Goal: Task Accomplishment & Management: Use online tool/utility

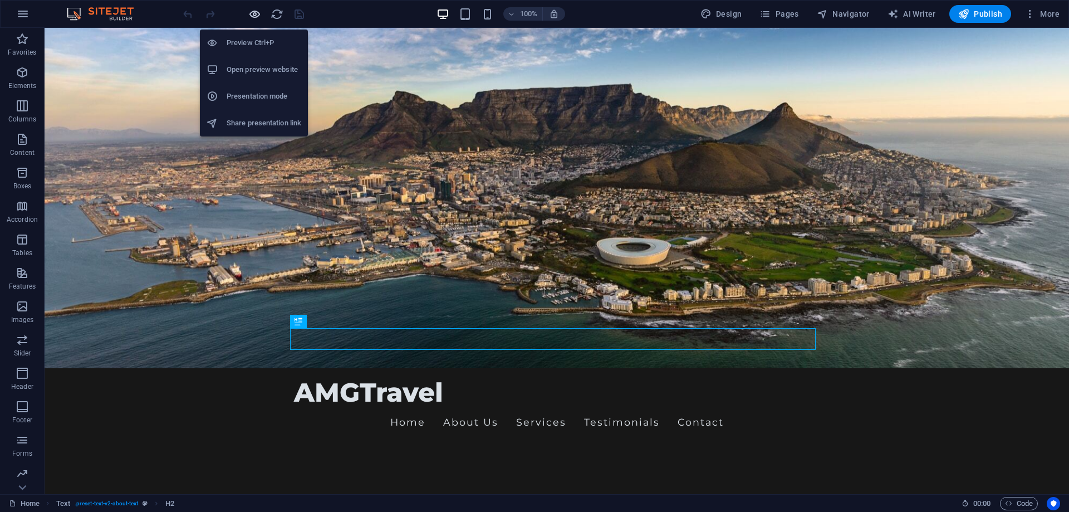
click at [250, 13] on icon "button" at bounding box center [254, 14] width 13 height 13
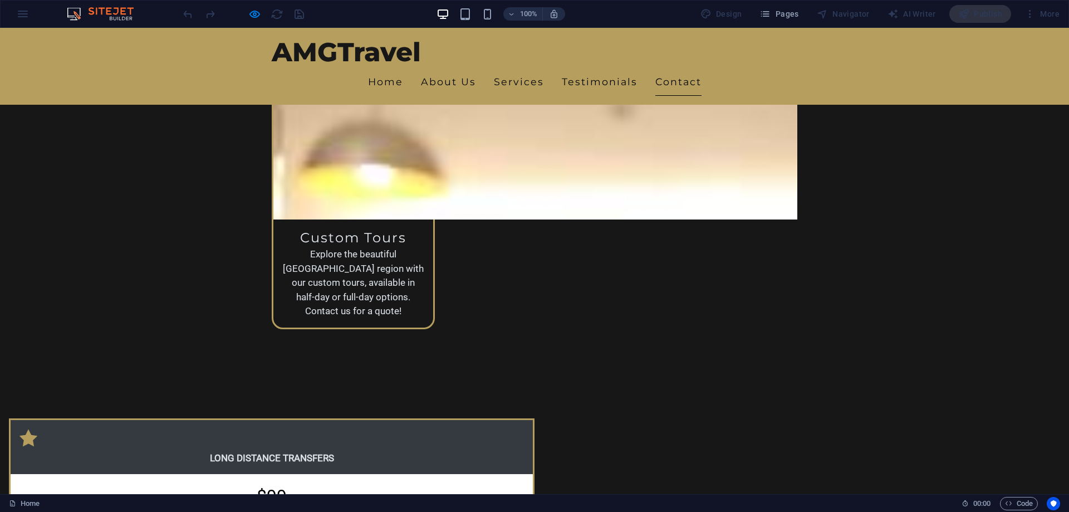
scroll to position [2728, 0]
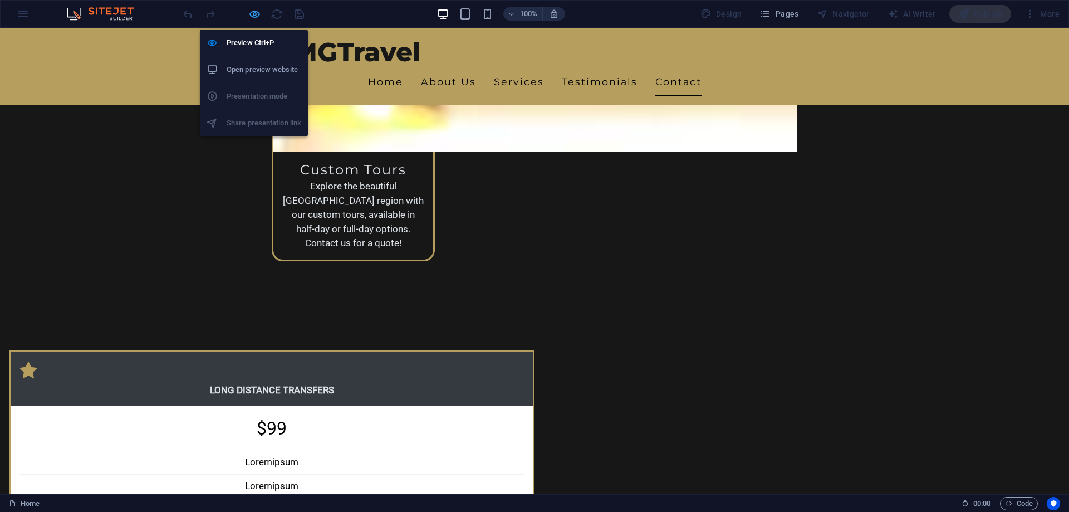
click at [253, 16] on icon "button" at bounding box center [254, 14] width 13 height 13
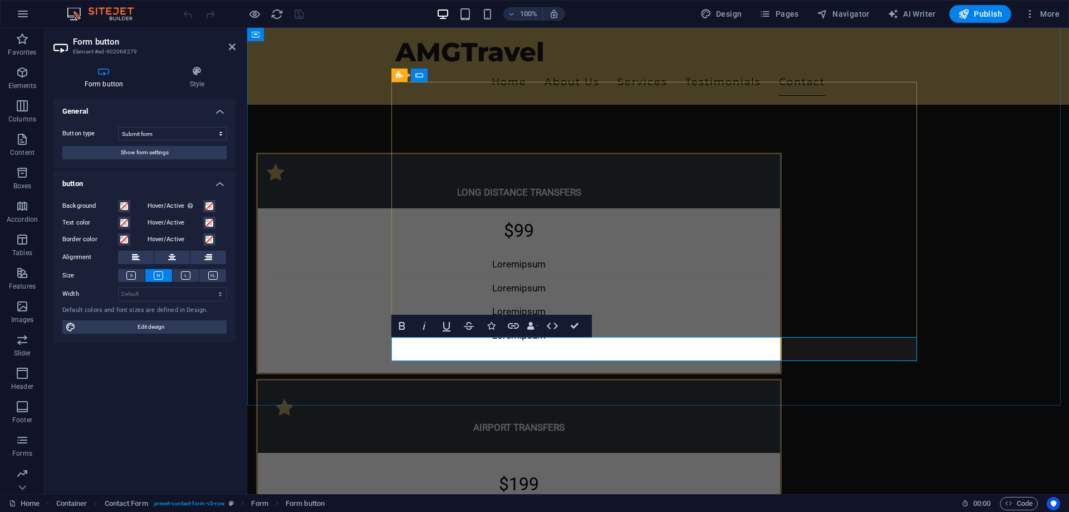
scroll to position [2885, 0]
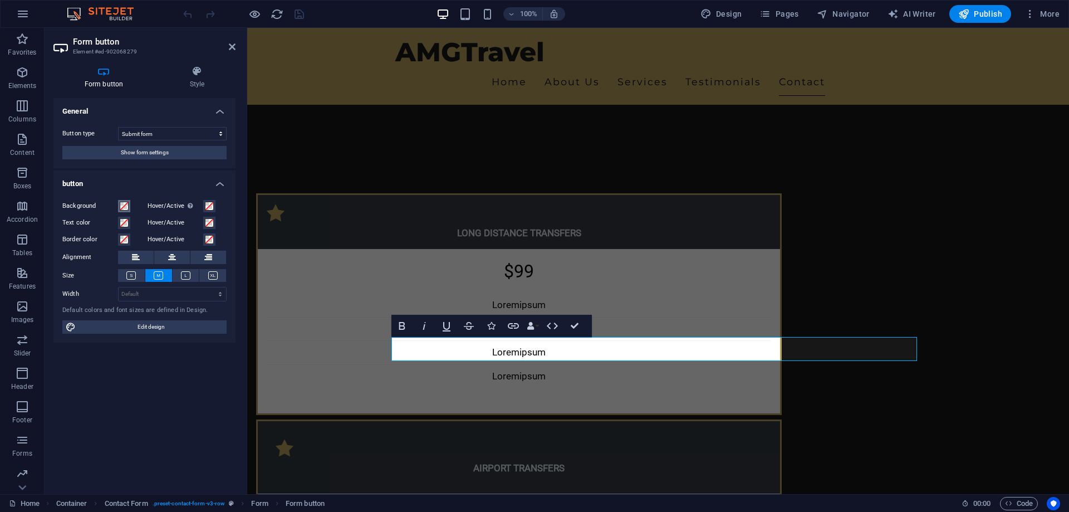
click at [124, 204] on span at bounding box center [124, 206] width 9 height 9
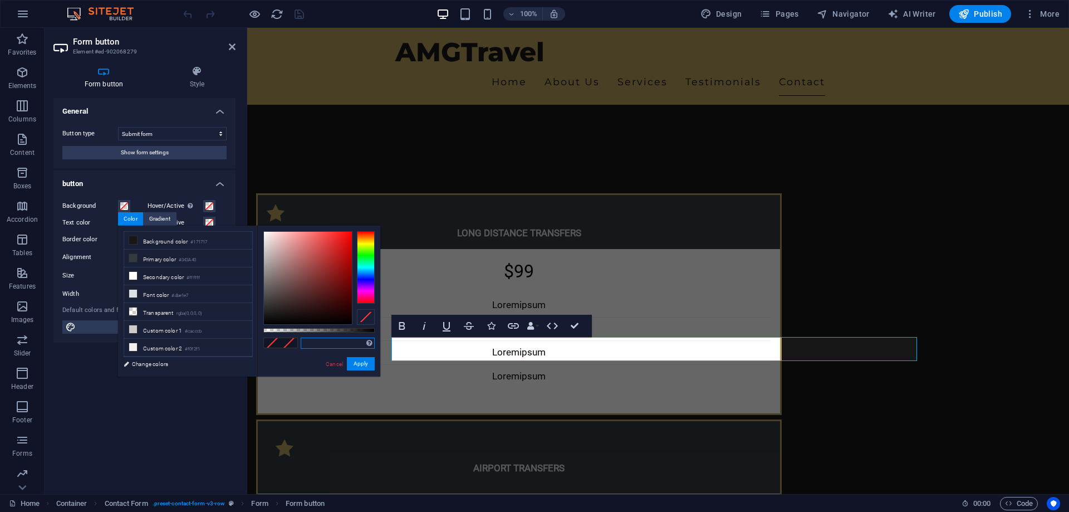
click at [310, 346] on input "text" at bounding box center [338, 342] width 74 height 11
click at [1019, 504] on span "Code" at bounding box center [1019, 503] width 28 height 13
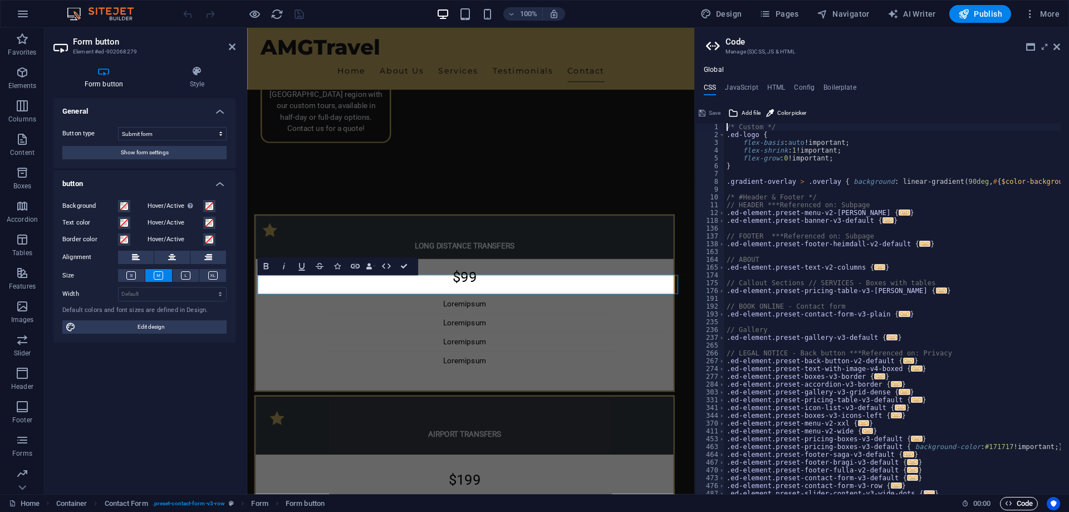
scroll to position [2868, 0]
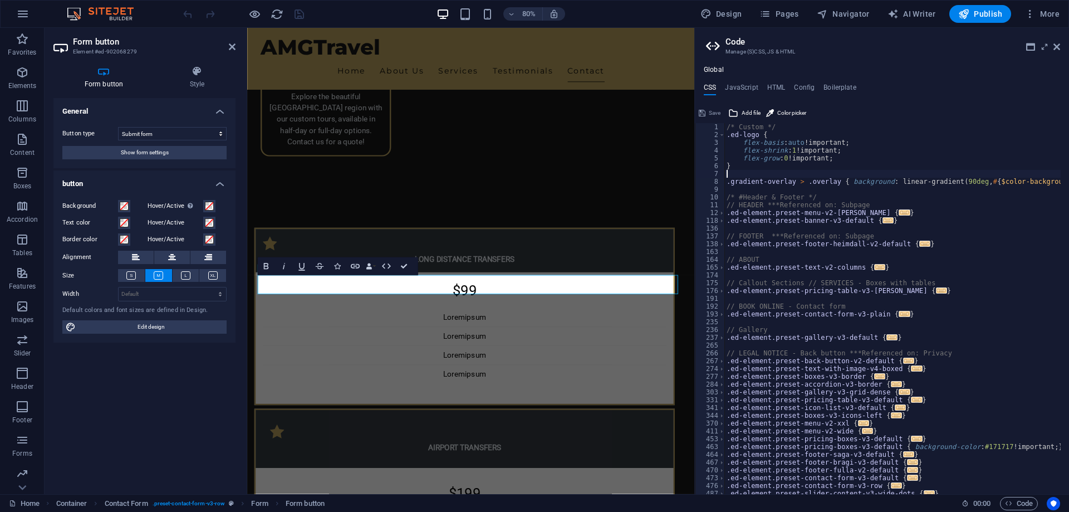
click at [729, 174] on div "/* Custom */ .ed-logo { flex-basis : auto !important; flex-shrink : 1 !importan…" at bounding box center [953, 312] width 458 height 378
click at [743, 185] on div "b6 9f5e local $m b -h 6 static" at bounding box center [811, 198] width 166 height 38
type textarea "#b69f5e"
drag, startPoint x: 755, startPoint y: 176, endPoint x: 719, endPoint y: 174, distance: 35.7
click at [719, 174] on div "#b69f5e 1 2 3 4 5 6 7 8 9 10 11 12 118 136 137 138 163 164 165 174 175 176 191 …" at bounding box center [882, 308] width 374 height 371
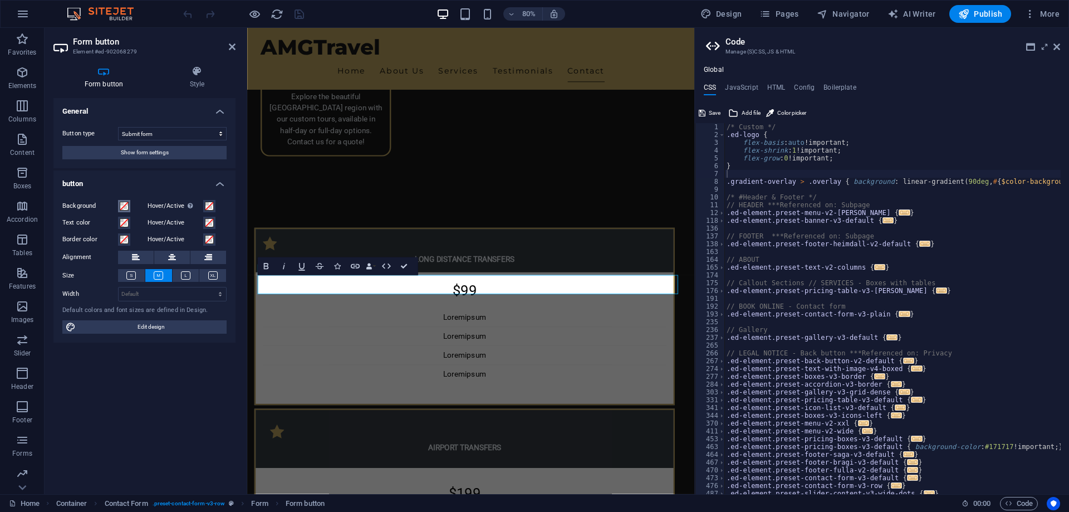
click at [120, 205] on span at bounding box center [124, 206] width 9 height 9
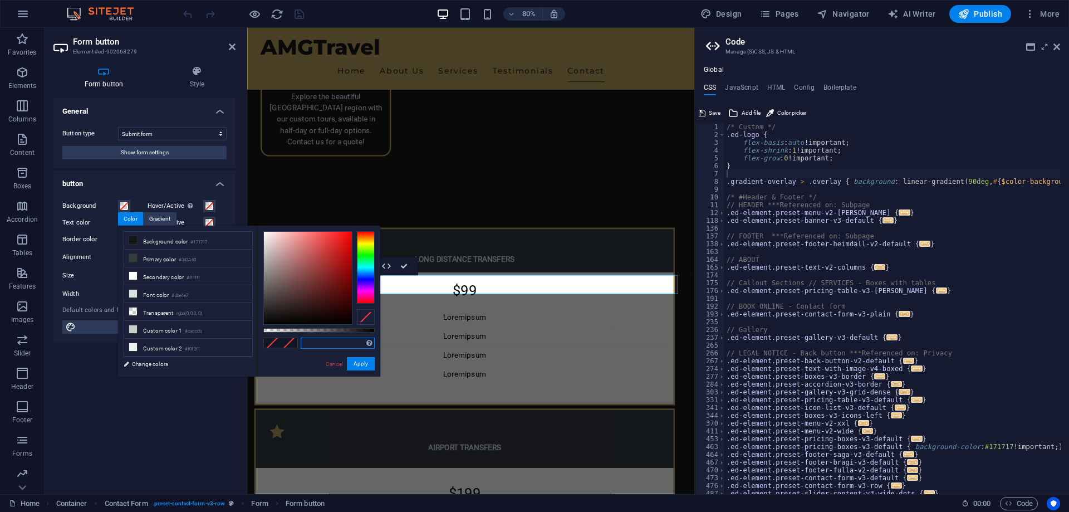
click at [343, 346] on input "text" at bounding box center [338, 342] width 74 height 11
paste input "#b69f5e"
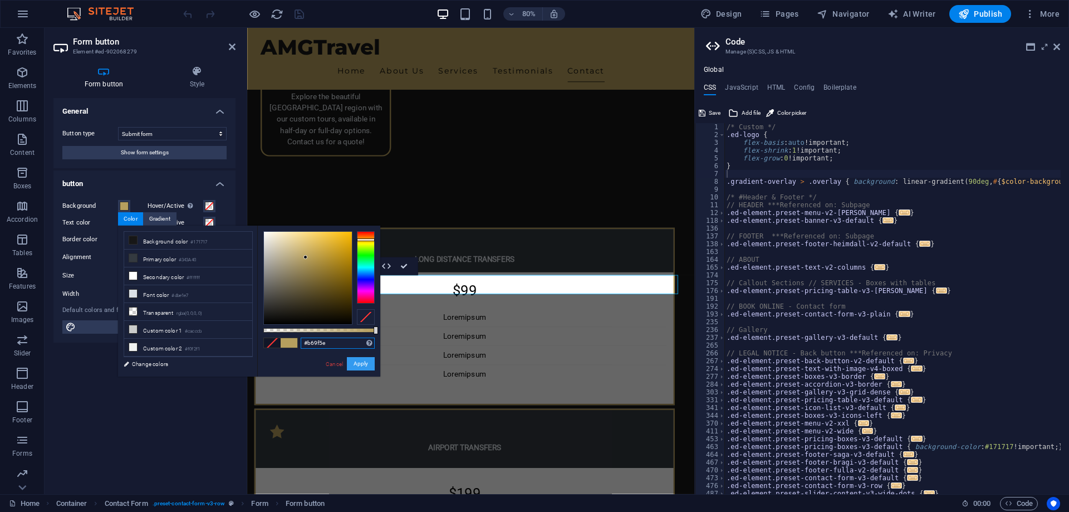
type input "#b69f5e"
click at [353, 369] on button "Apply" at bounding box center [361, 363] width 28 height 13
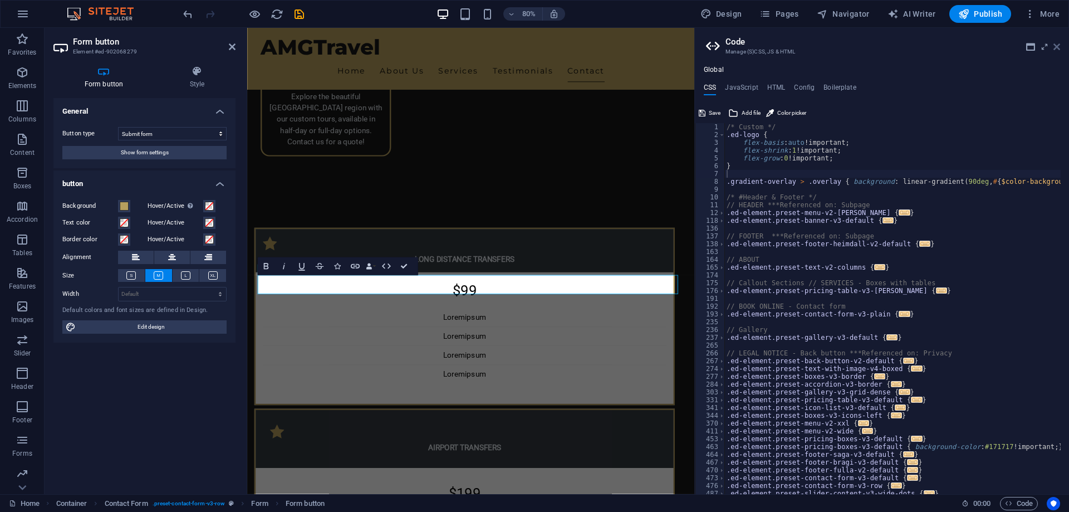
click at [1053, 46] on icon at bounding box center [1056, 46] width 7 height 9
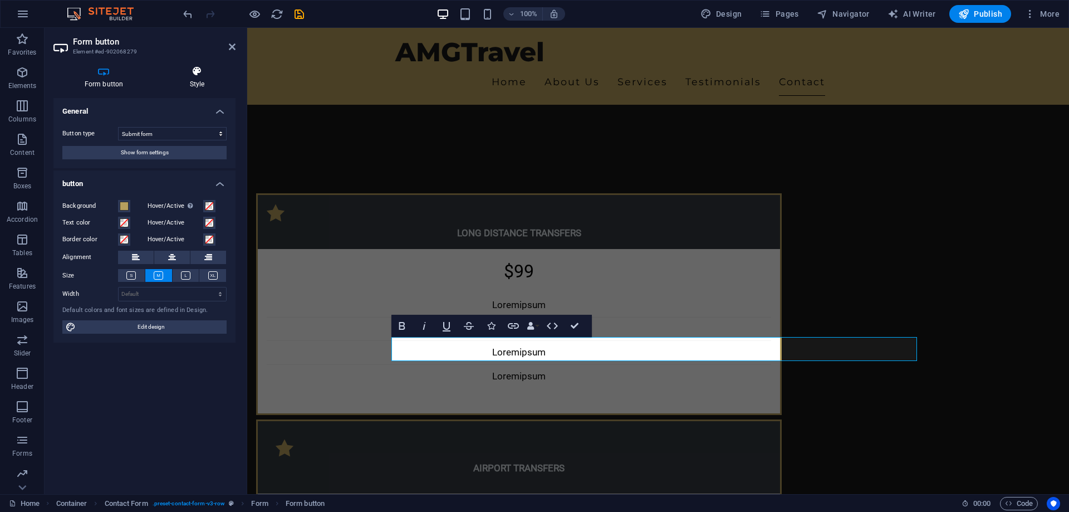
click at [190, 67] on icon at bounding box center [197, 71] width 77 height 11
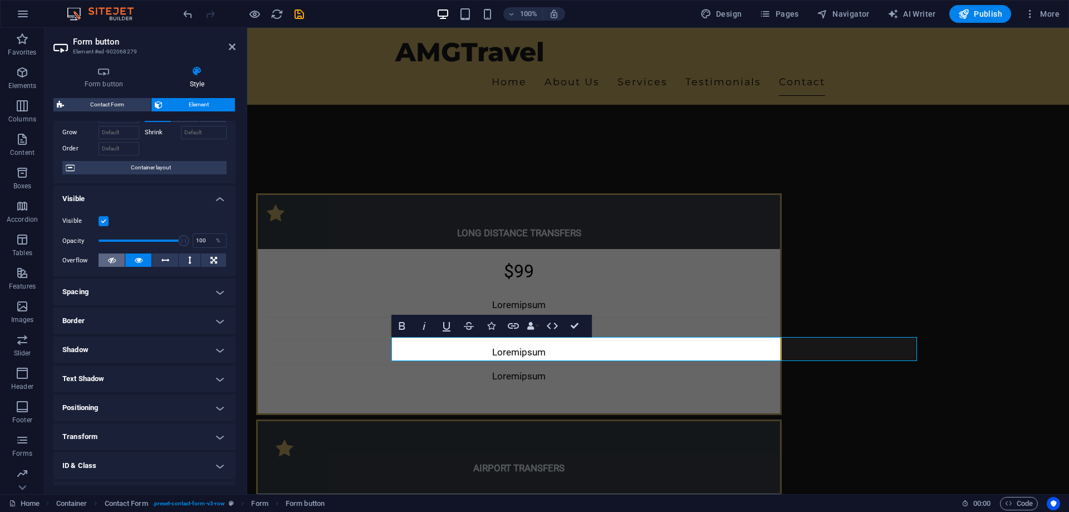
scroll to position [51, 0]
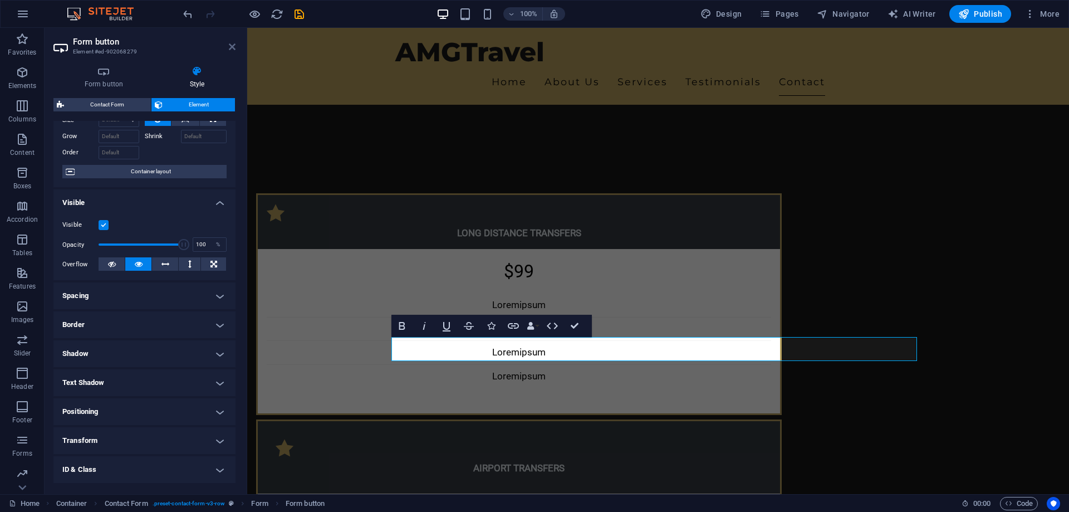
click at [231, 51] on icon at bounding box center [232, 46] width 7 height 9
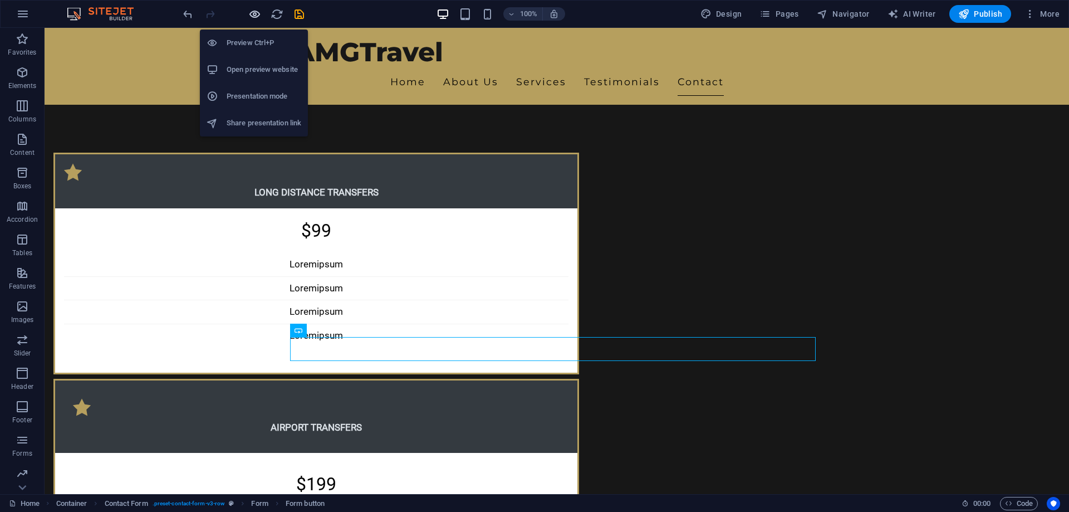
click at [256, 14] on icon "button" at bounding box center [254, 14] width 13 height 13
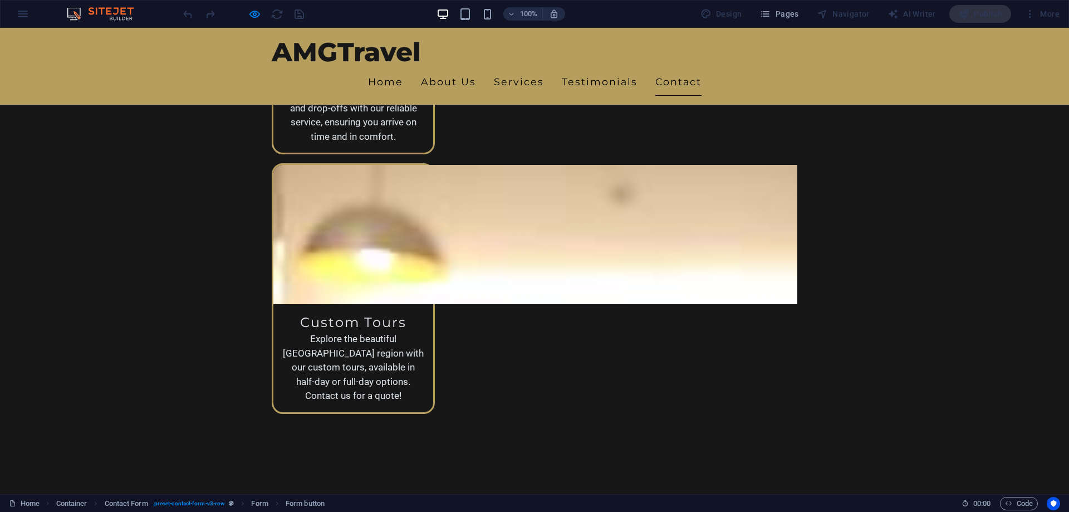
scroll to position [2561, 0]
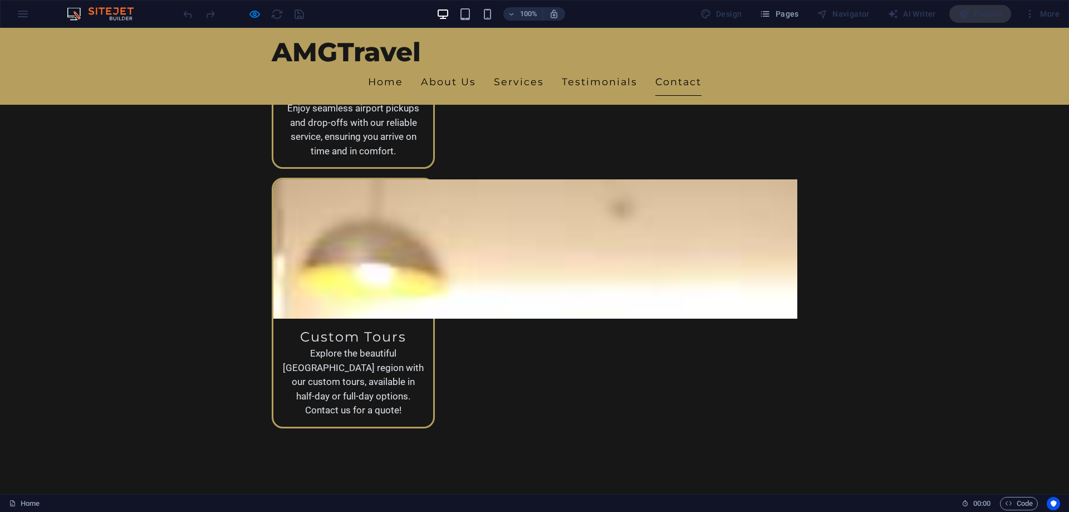
type input "[PERSON_NAME]"
type input "5612608428"
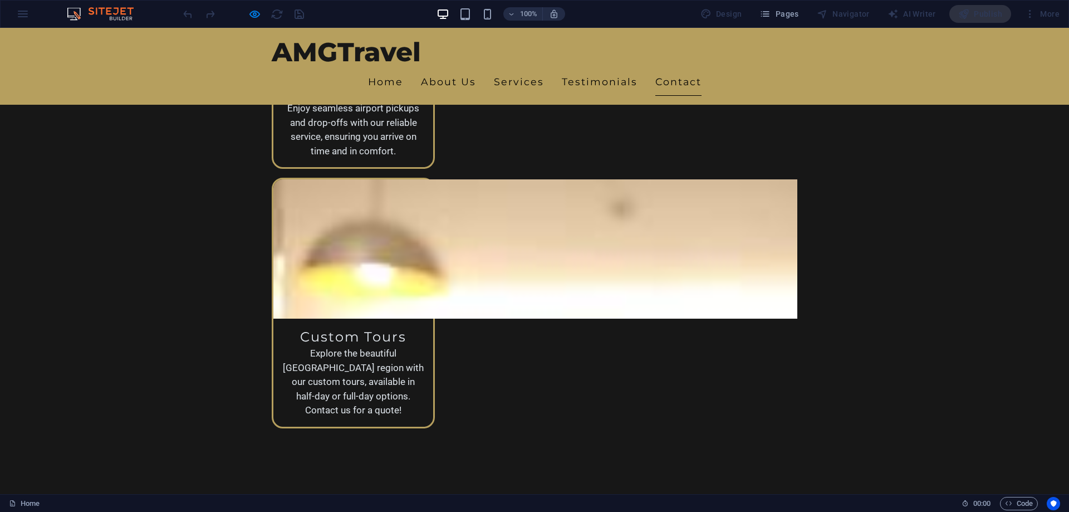
type input "j"
type input "[EMAIL_ADDRESS][PERSON_NAME][DOMAIN_NAME]"
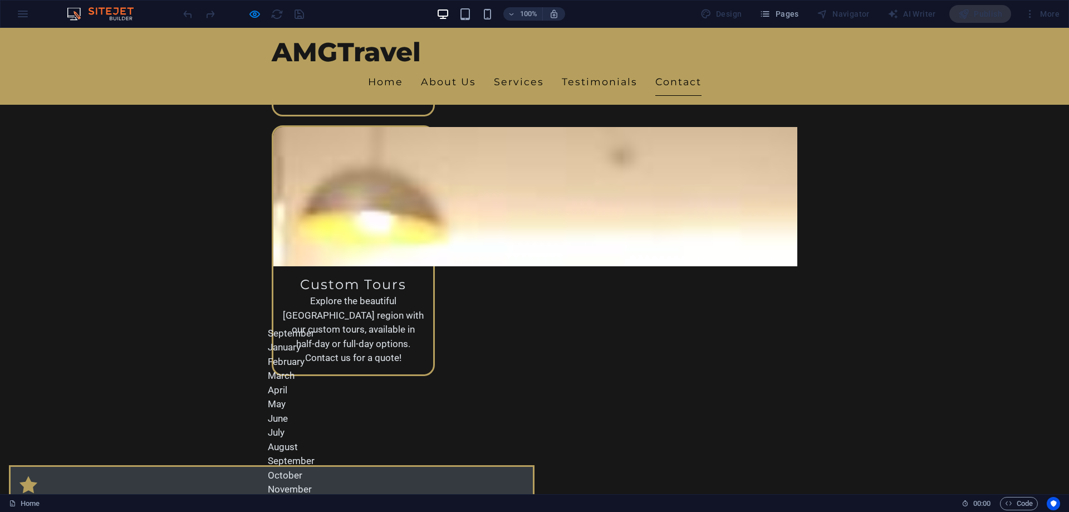
scroll to position [2616, 0]
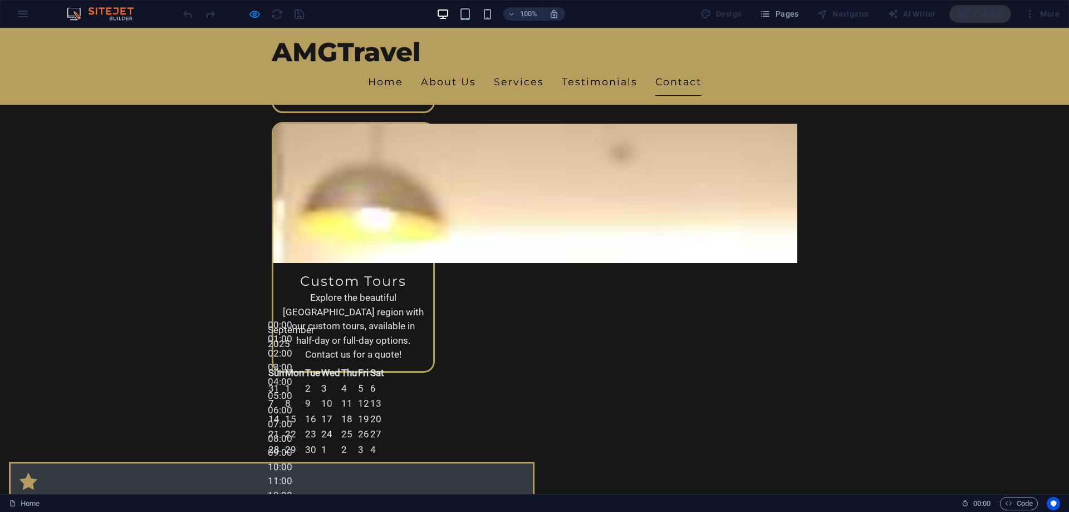
click at [384, 381] on div "6" at bounding box center [377, 388] width 14 height 14
click at [362, 381] on div "5" at bounding box center [363, 388] width 11 height 14
drag, startPoint x: 356, startPoint y: 348, endPoint x: 390, endPoint y: 348, distance: 33.4
click at [385, 381] on tr "31 1 2 3 4 5 6" at bounding box center [326, 389] width 117 height 16
click at [320, 396] on div "9" at bounding box center [312, 403] width 15 height 14
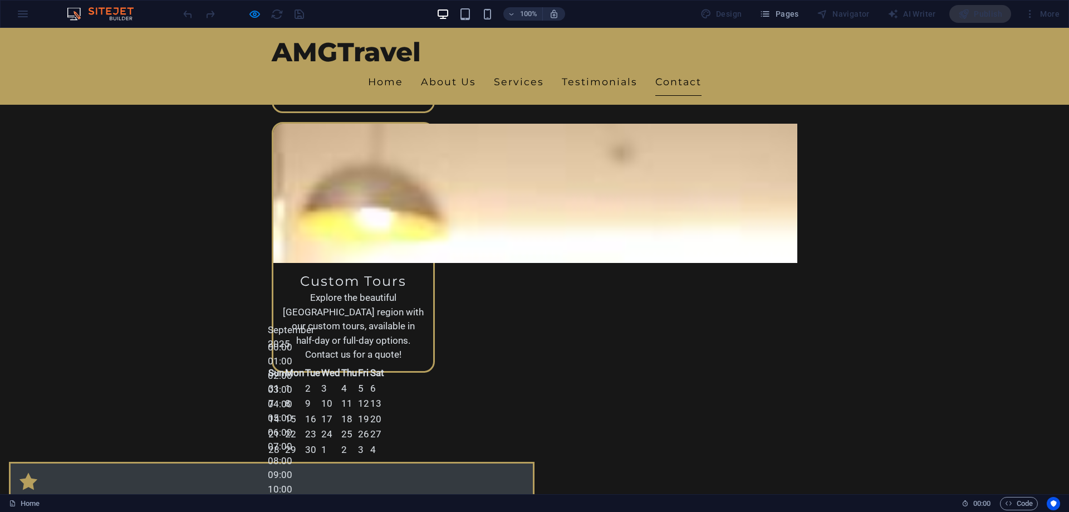
click at [385, 468] on div "09:00" at bounding box center [326, 475] width 117 height 14
type input "[DATE] 09:00"
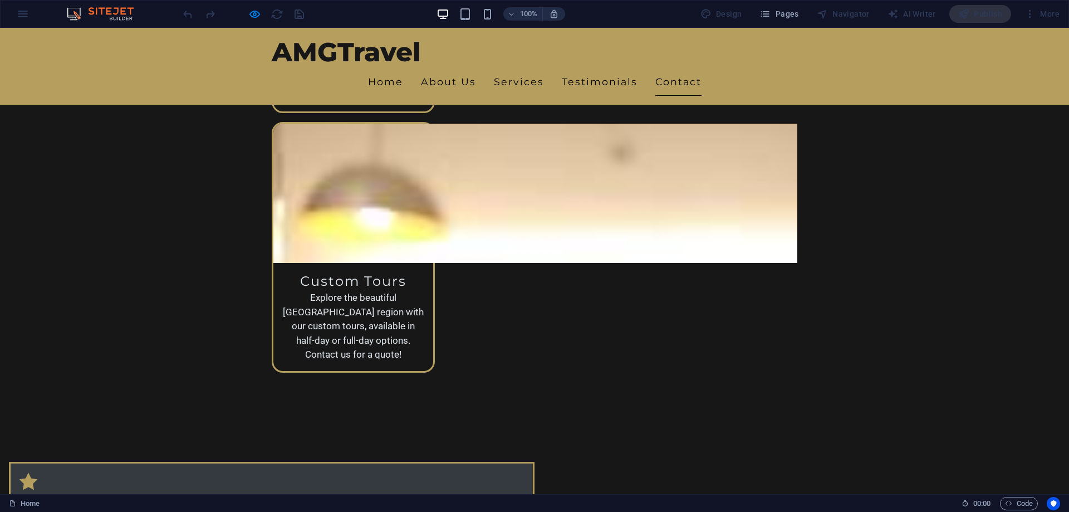
type textarea "Hi I would like to book a tour pacakge."
checkbox input "true"
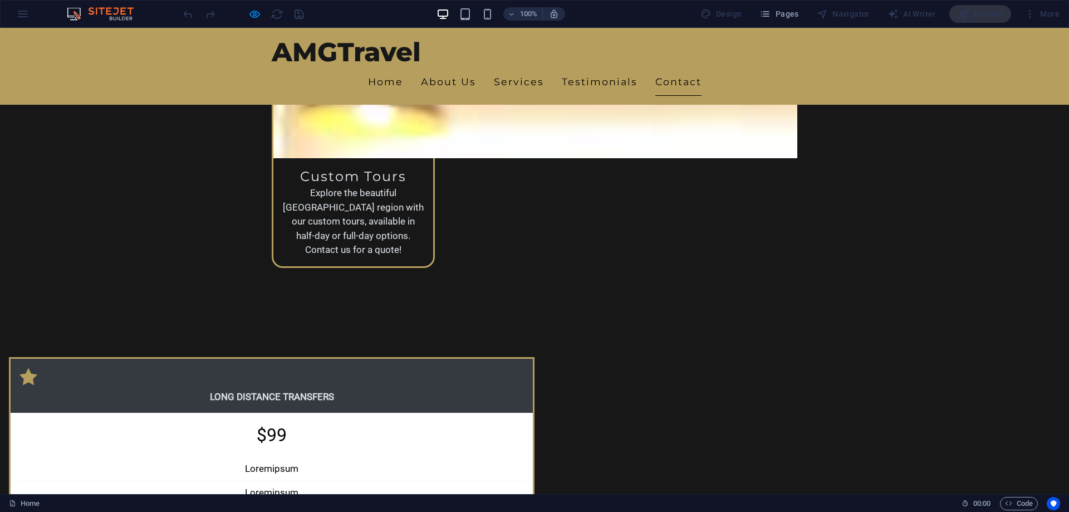
scroll to position [2728, 0]
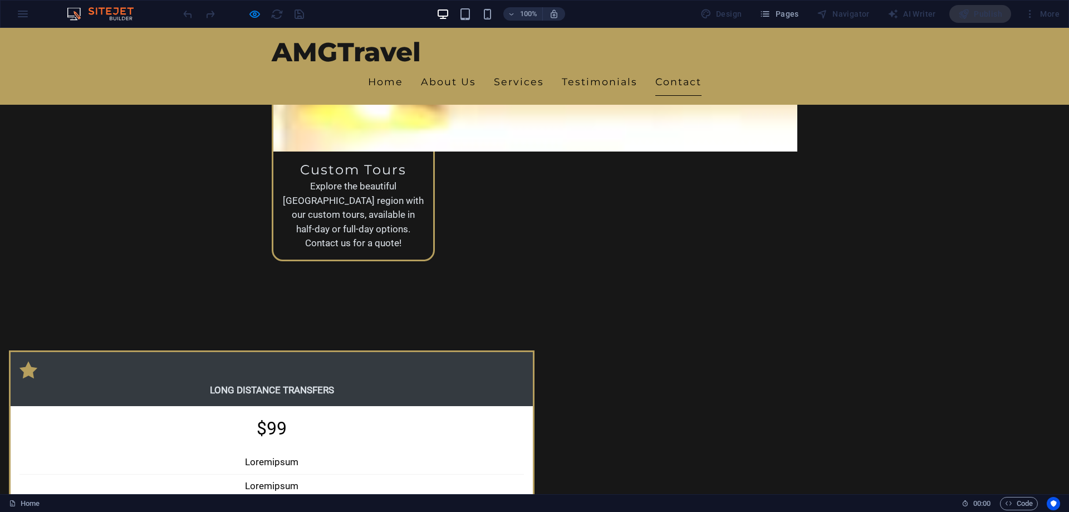
type input "582DP9"
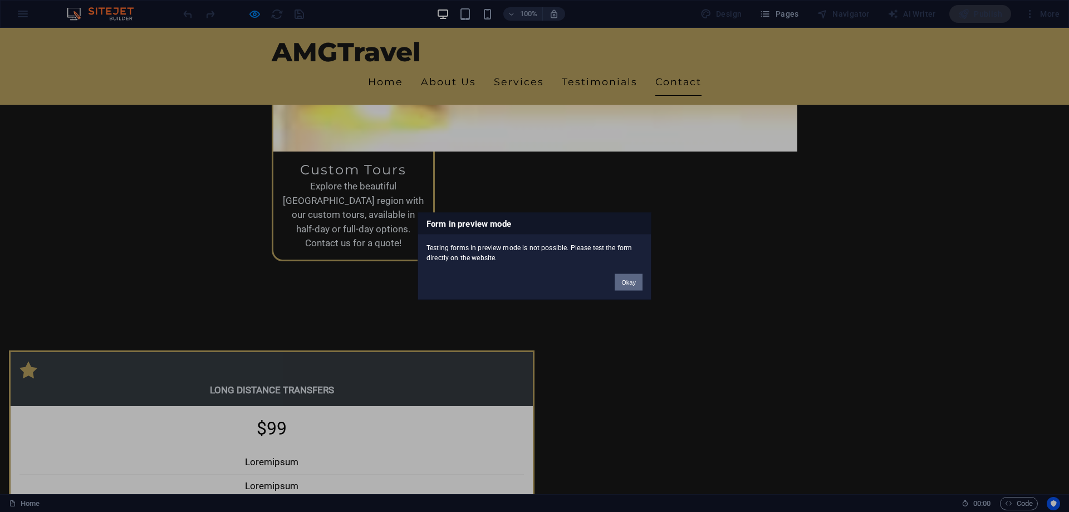
click at [630, 283] on button "Okay" at bounding box center [629, 281] width 28 height 17
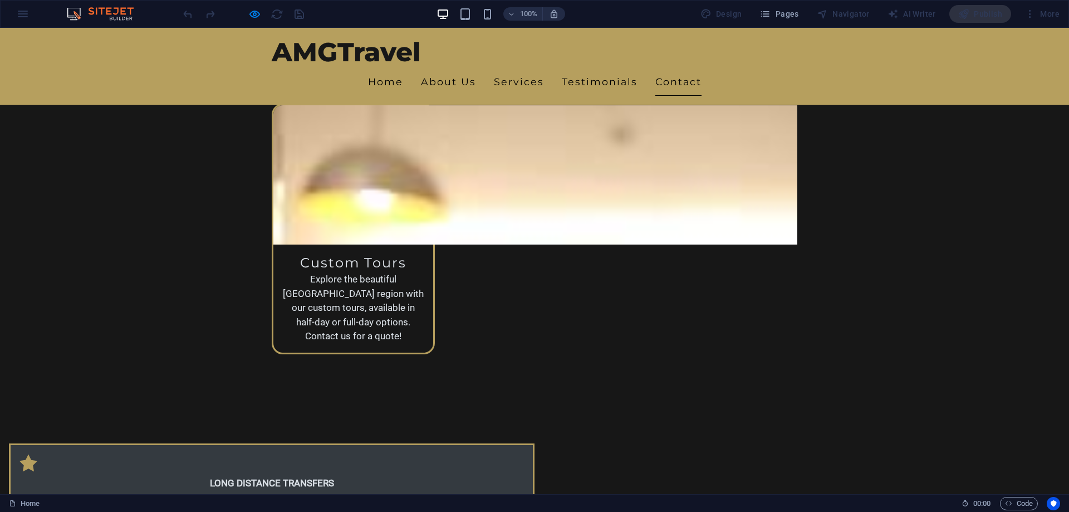
scroll to position [2632, 0]
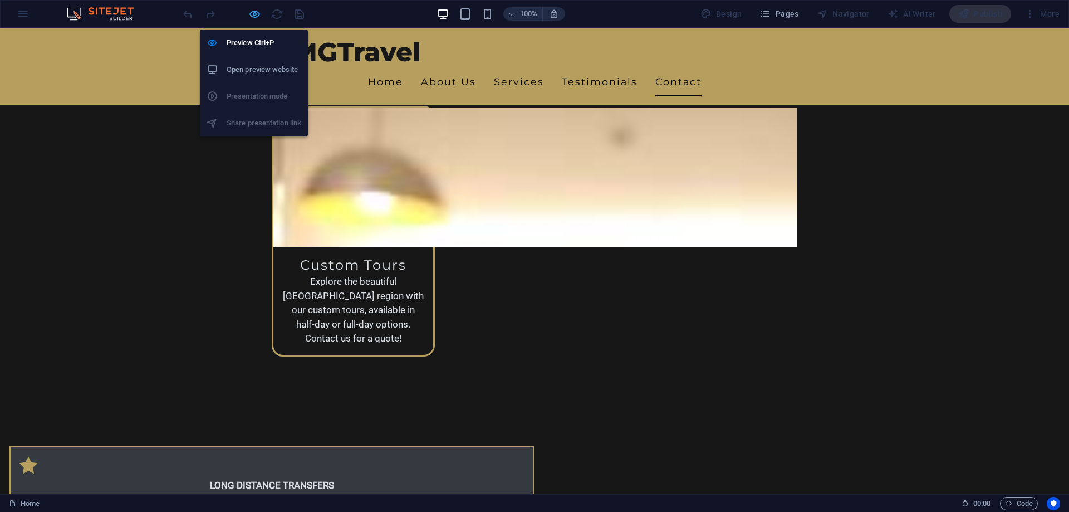
click at [251, 14] on icon "button" at bounding box center [254, 14] width 13 height 13
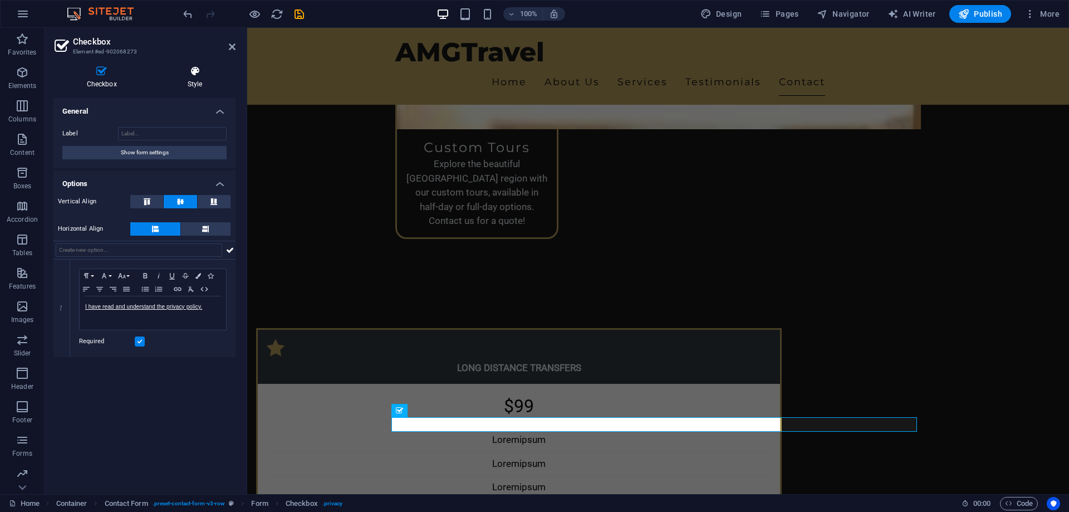
click at [188, 82] on h4 "Style" at bounding box center [194, 77] width 81 height 23
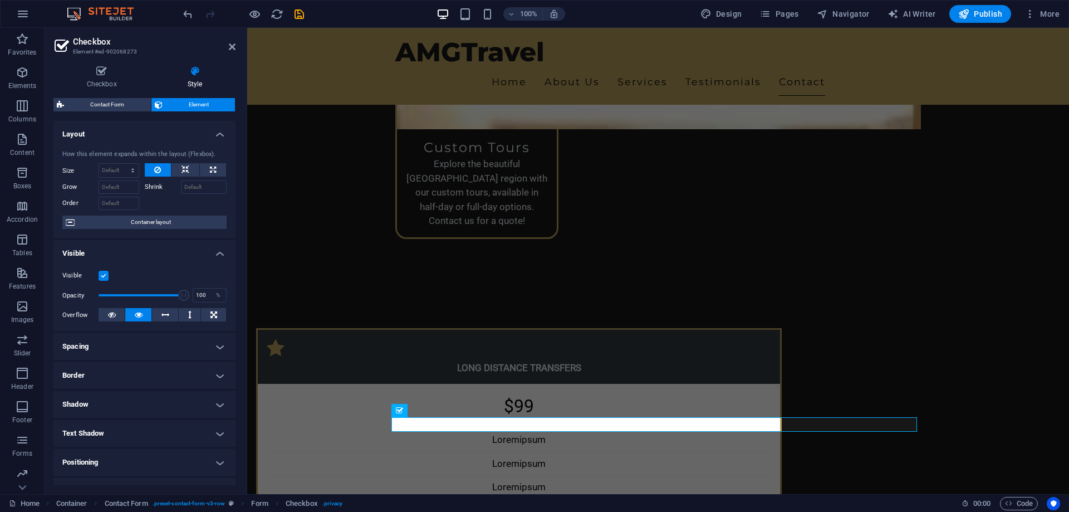
click at [188, 82] on h4 "Style" at bounding box center [194, 77] width 81 height 23
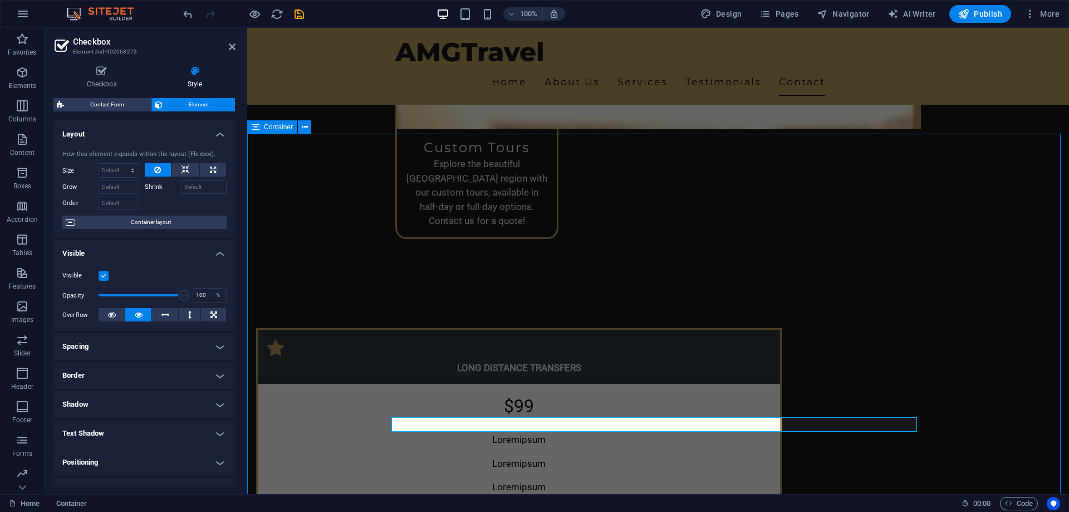
scroll to position [2791, 0]
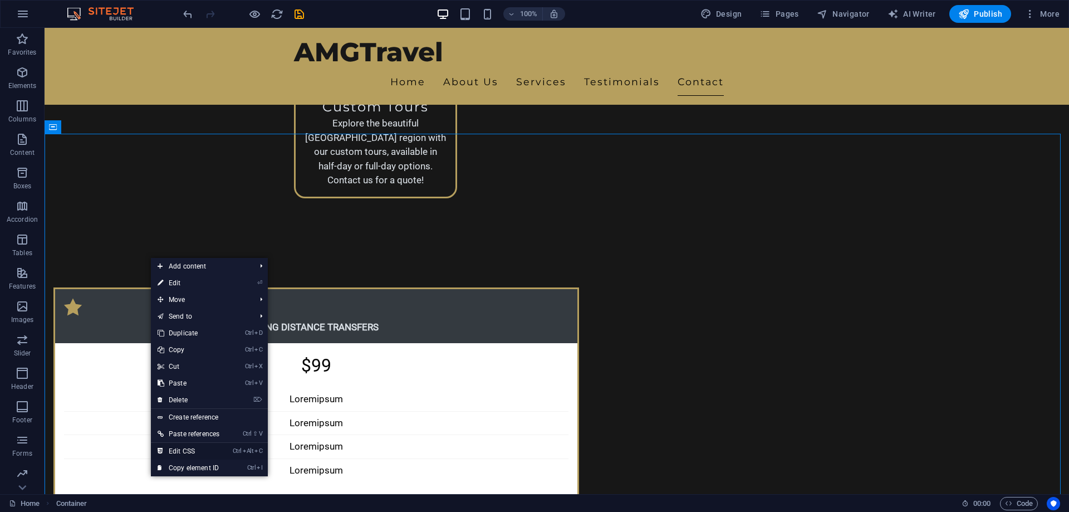
click at [181, 455] on link "Ctrl Alt C Edit CSS" at bounding box center [188, 451] width 75 height 17
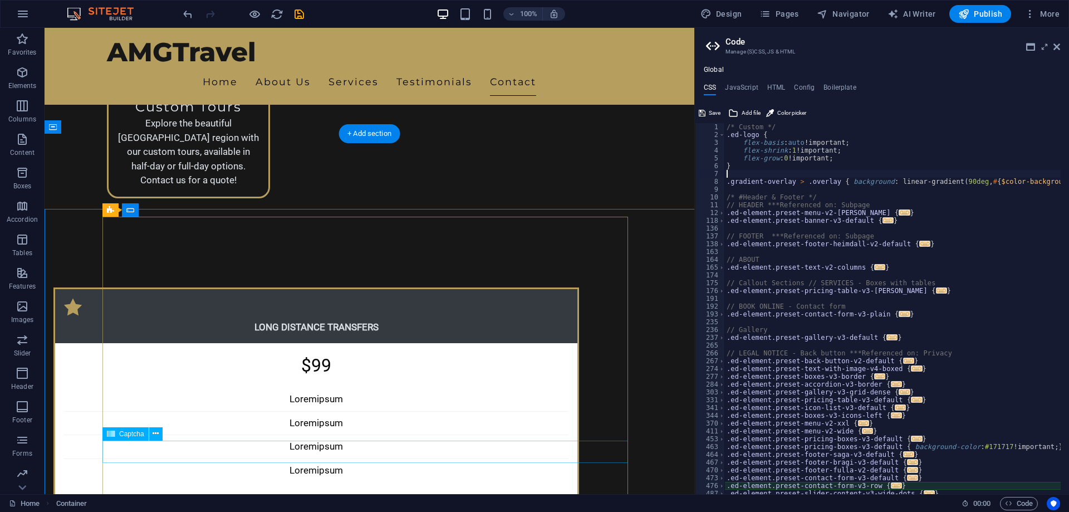
scroll to position [2715, 0]
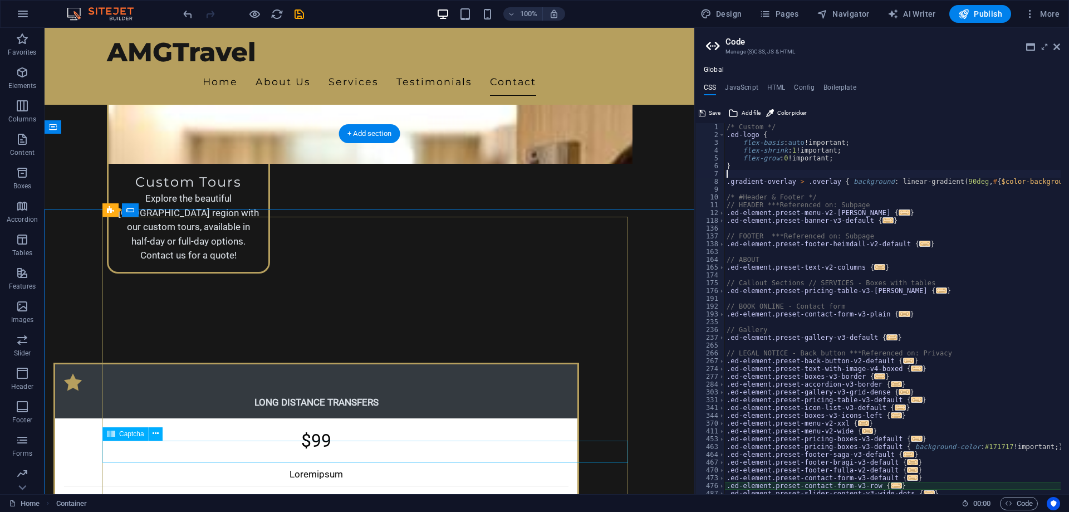
type textarea "@include contact-form-v3("
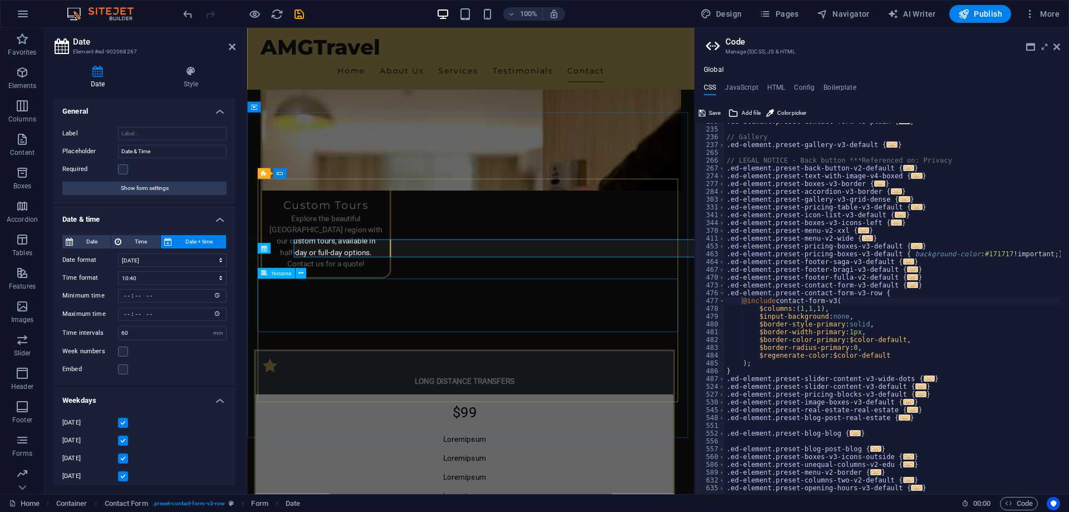
scroll to position [2733, 0]
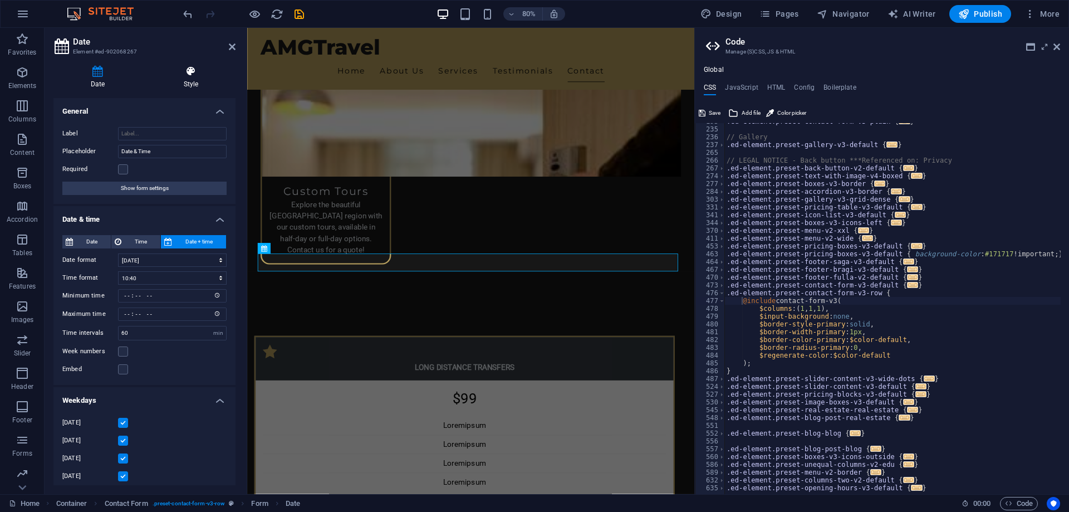
click at [176, 83] on h4 "Style" at bounding box center [190, 77] width 89 height 23
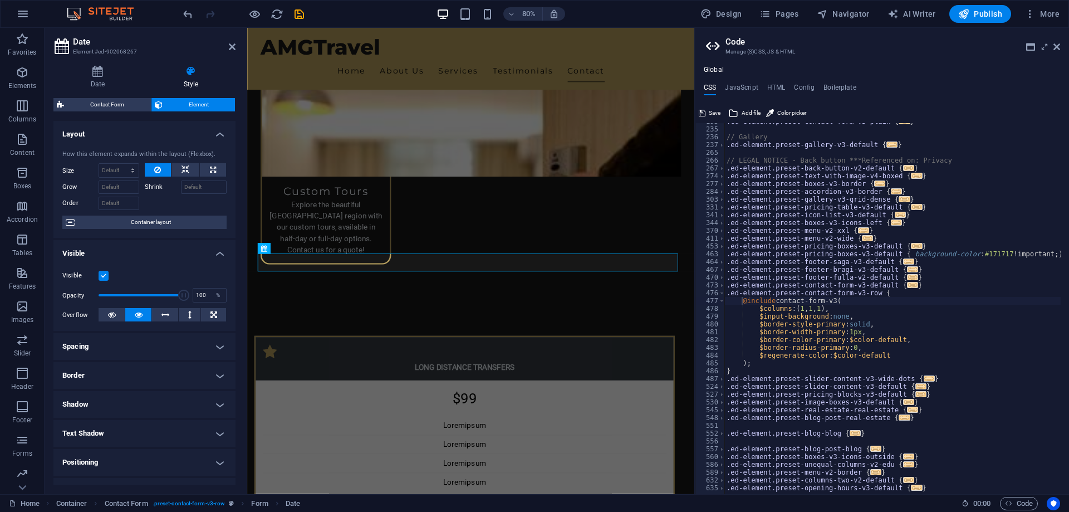
click at [142, 366] on h4 "Border" at bounding box center [144, 375] width 182 height 27
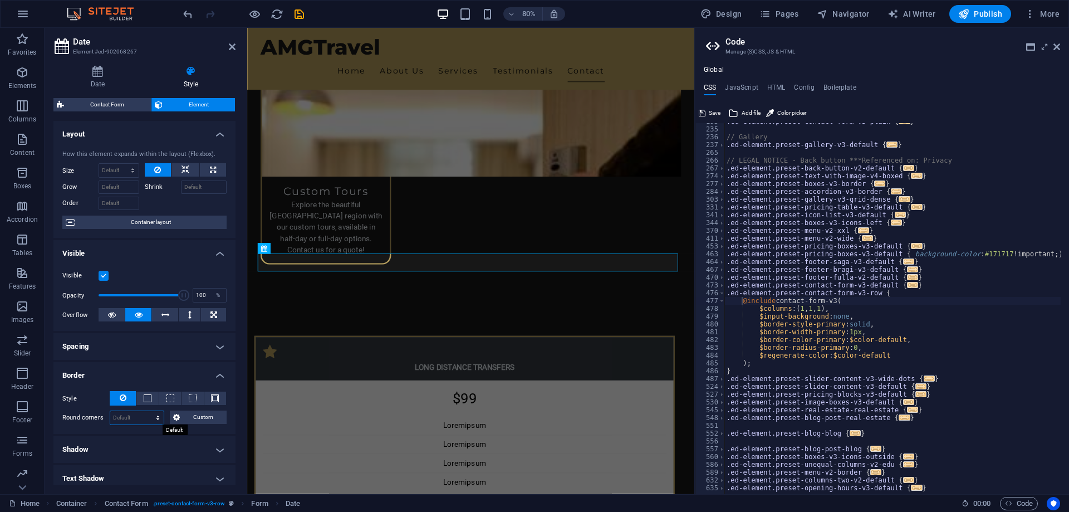
click at [154, 423] on select "Default px rem % vh vw Custom" at bounding box center [136, 417] width 53 height 13
select select "px"
click at [147, 411] on select "Default px rem % vh vw Custom" at bounding box center [136, 417] width 53 height 13
type input "5"
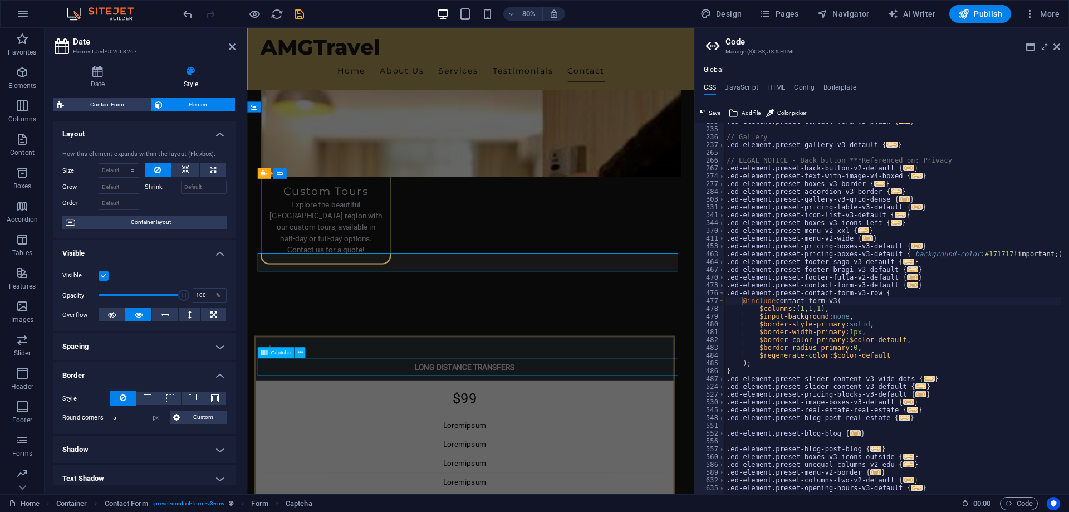
scroll to position [2715, 0]
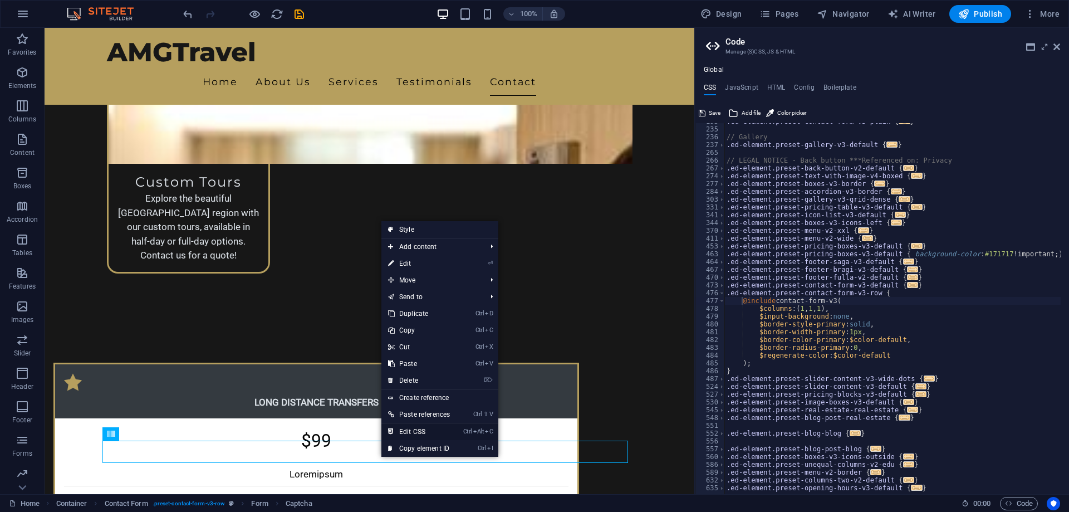
click at [400, 434] on link "Ctrl Alt C Edit CSS" at bounding box center [418, 431] width 75 height 17
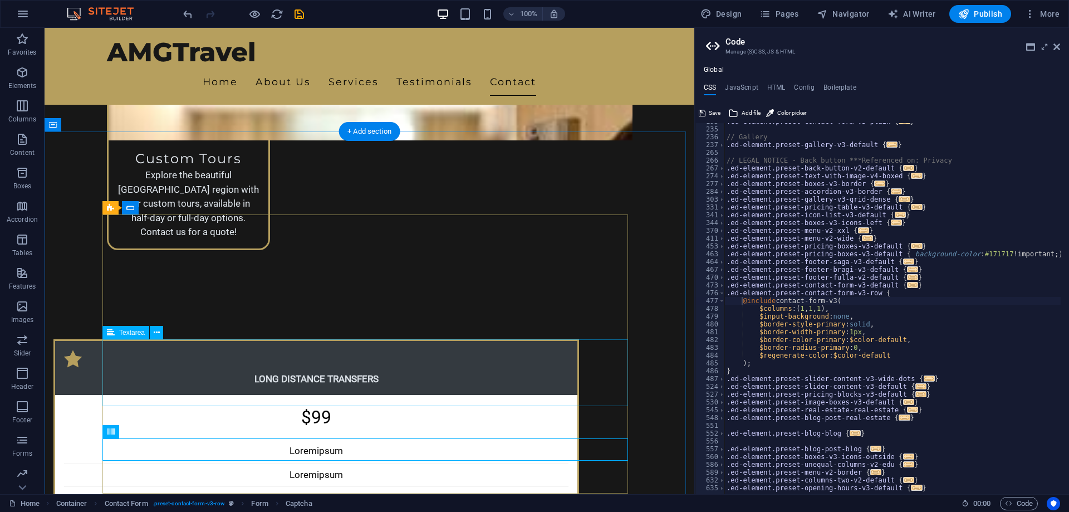
scroll to position [2827, 0]
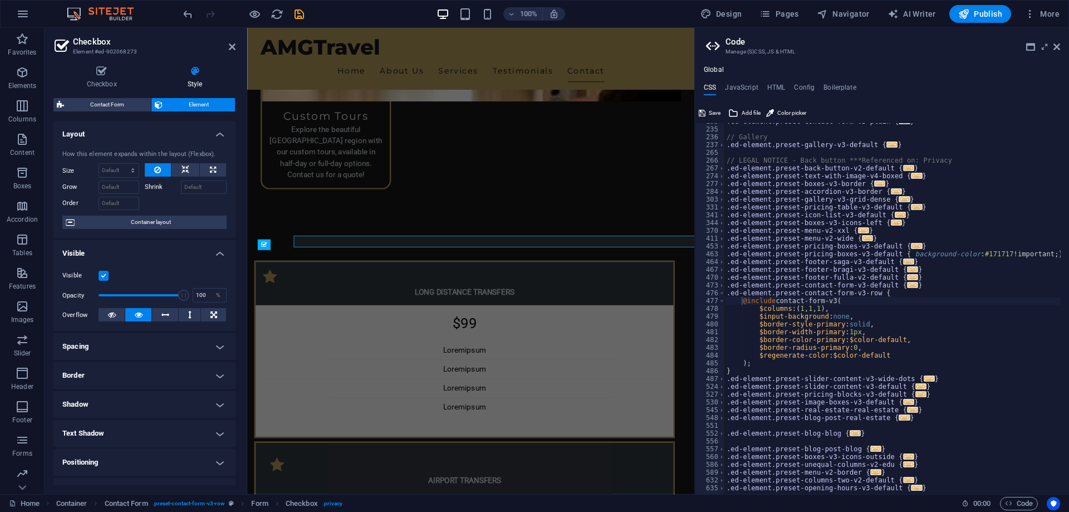
scroll to position [2845, 0]
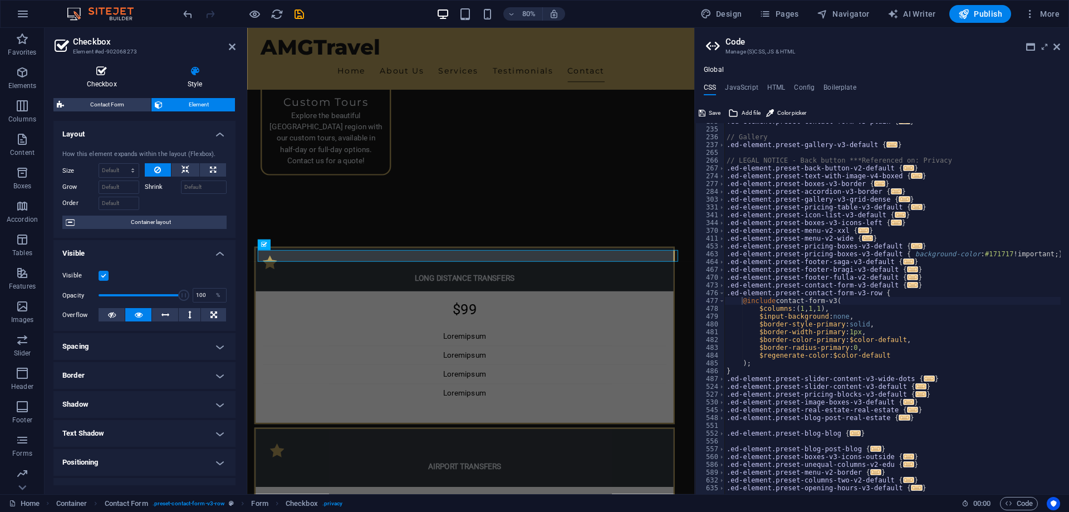
click at [103, 81] on h4 "Checkbox" at bounding box center [103, 77] width 101 height 23
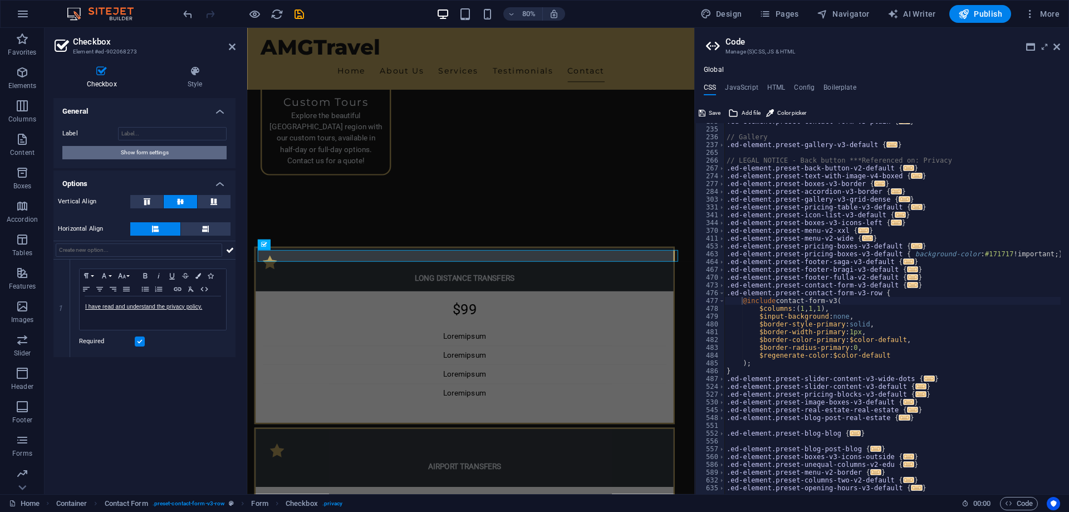
click at [107, 155] on button "Show form settings" at bounding box center [144, 152] width 164 height 13
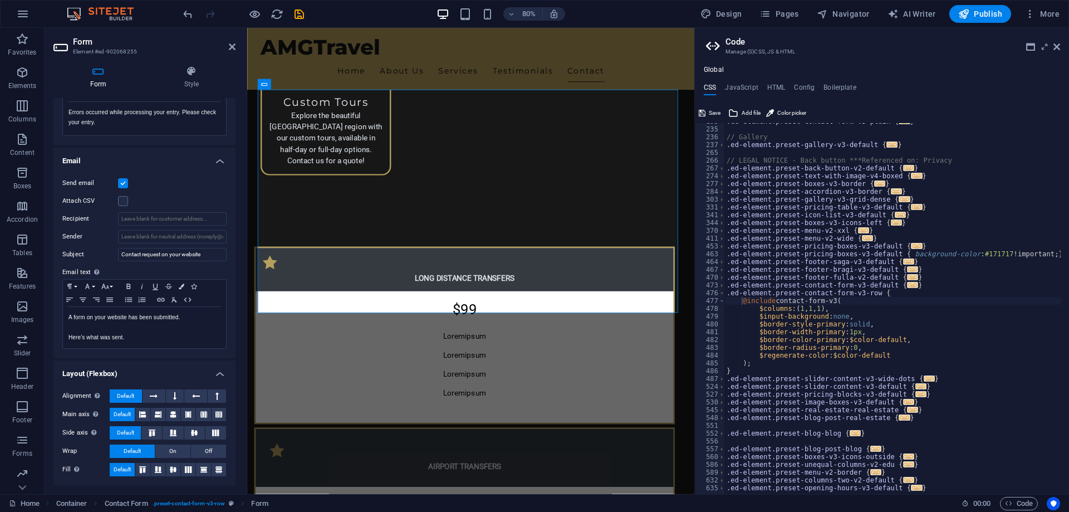
scroll to position [236, 0]
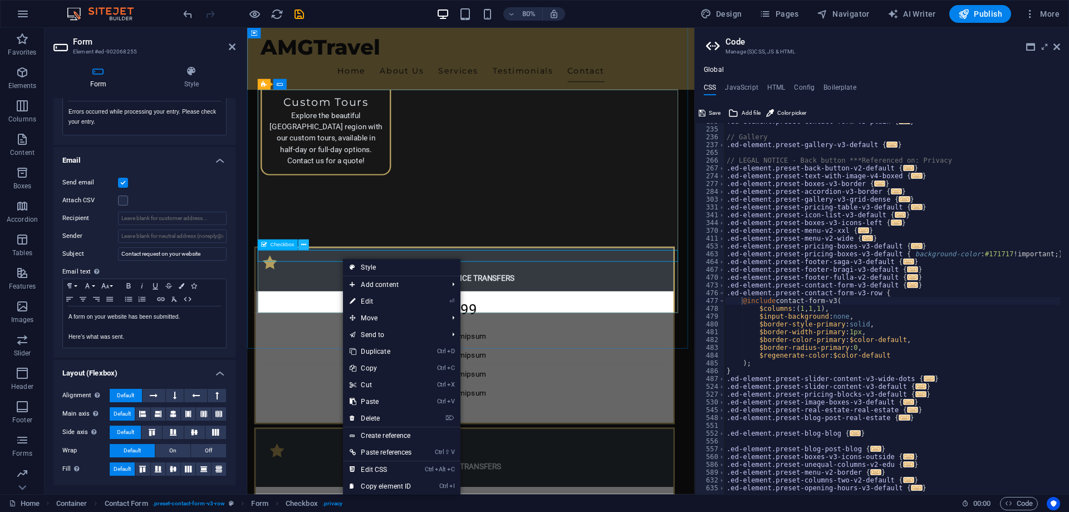
click at [300, 243] on button at bounding box center [303, 244] width 11 height 11
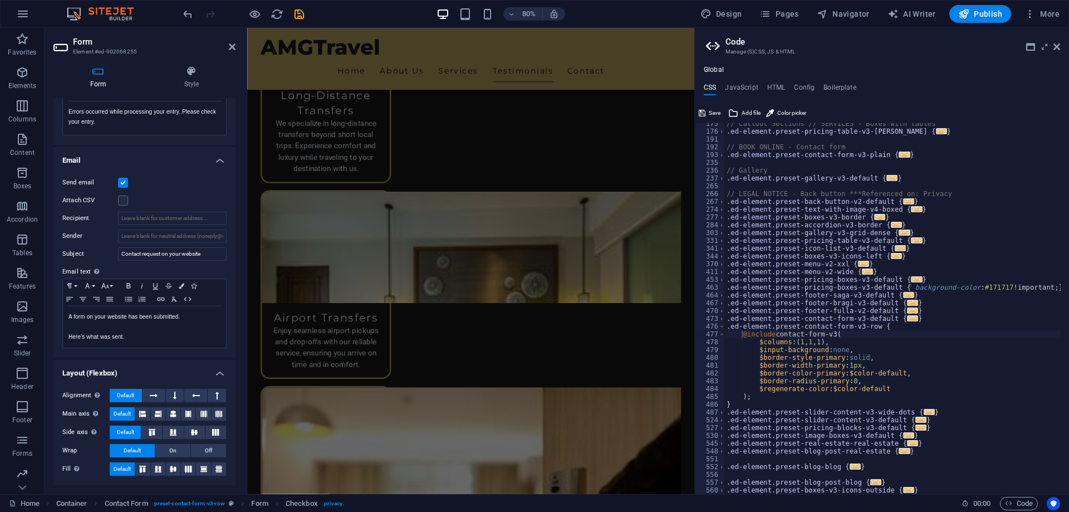
scroll to position [160, 0]
click at [1057, 49] on icon at bounding box center [1056, 46] width 7 height 9
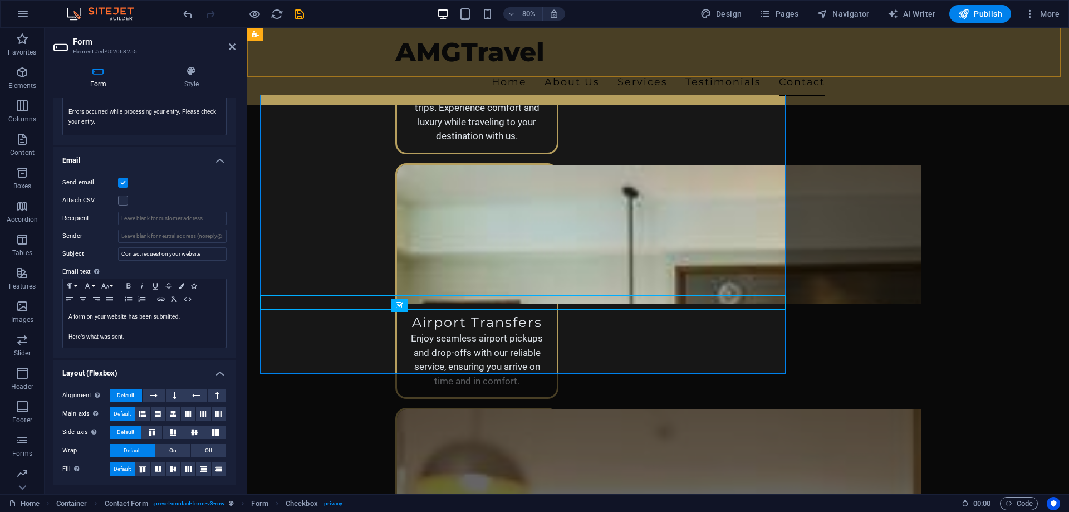
scroll to position [2855, 0]
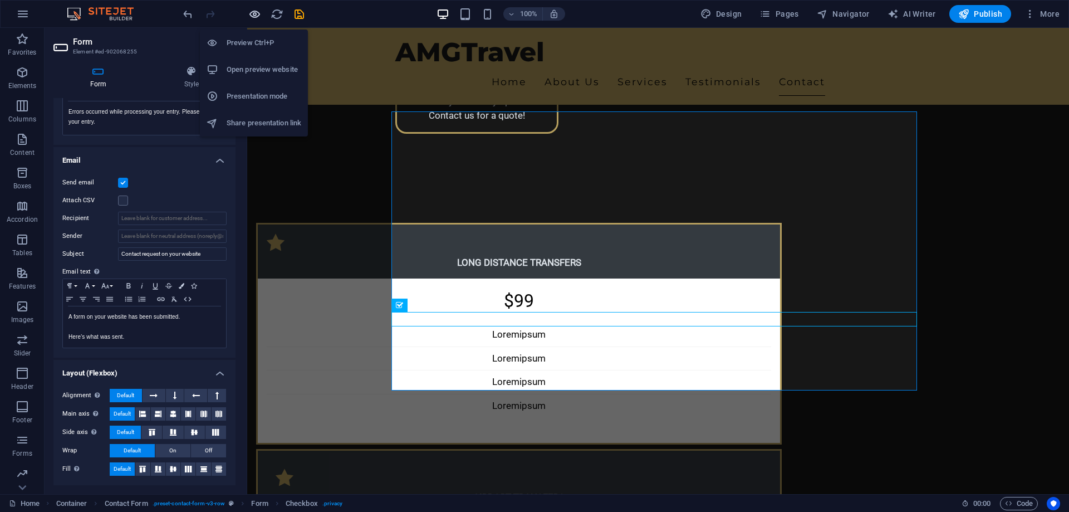
click at [253, 8] on icon "button" at bounding box center [254, 14] width 13 height 13
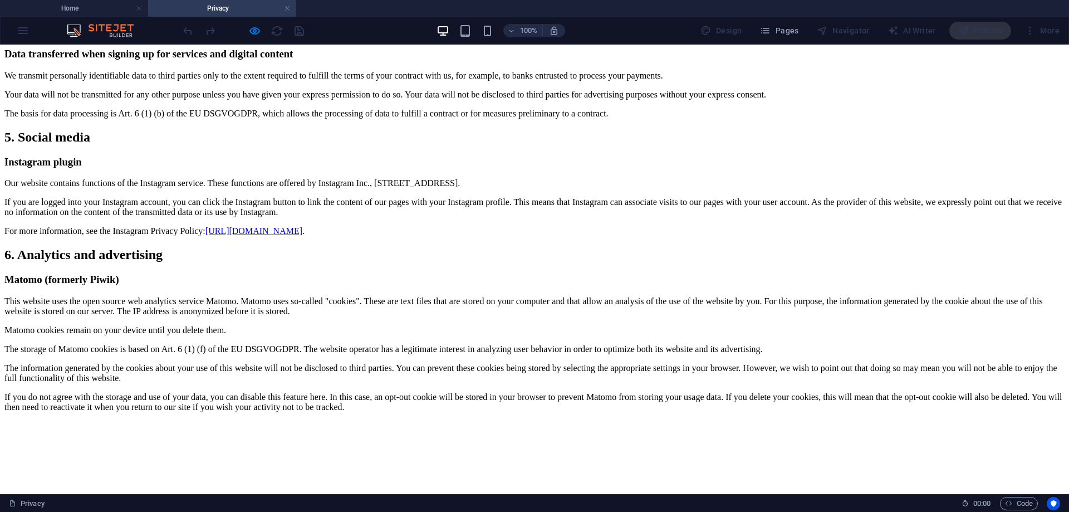
scroll to position [1503, 0]
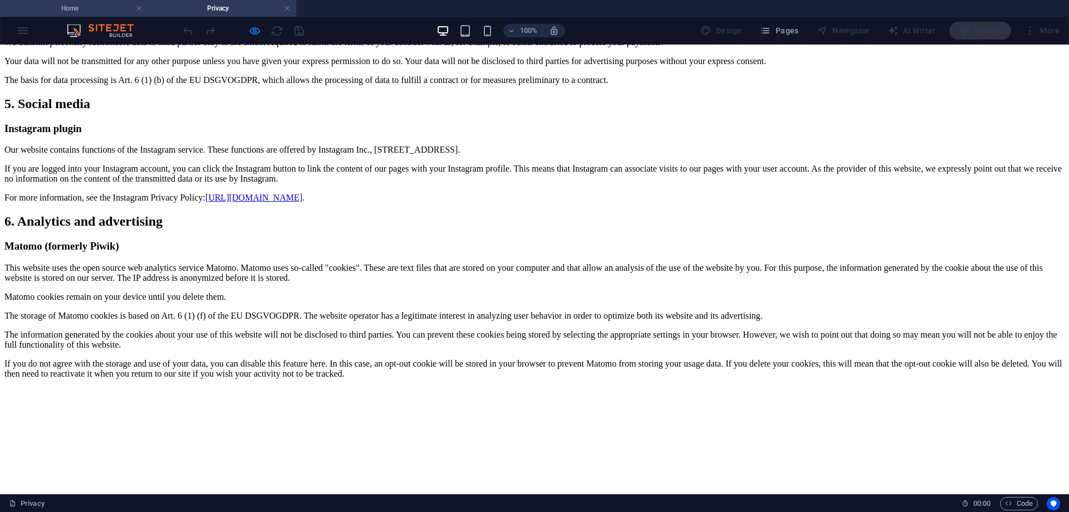
click at [89, 9] on h4 "Home" at bounding box center [74, 8] width 148 height 12
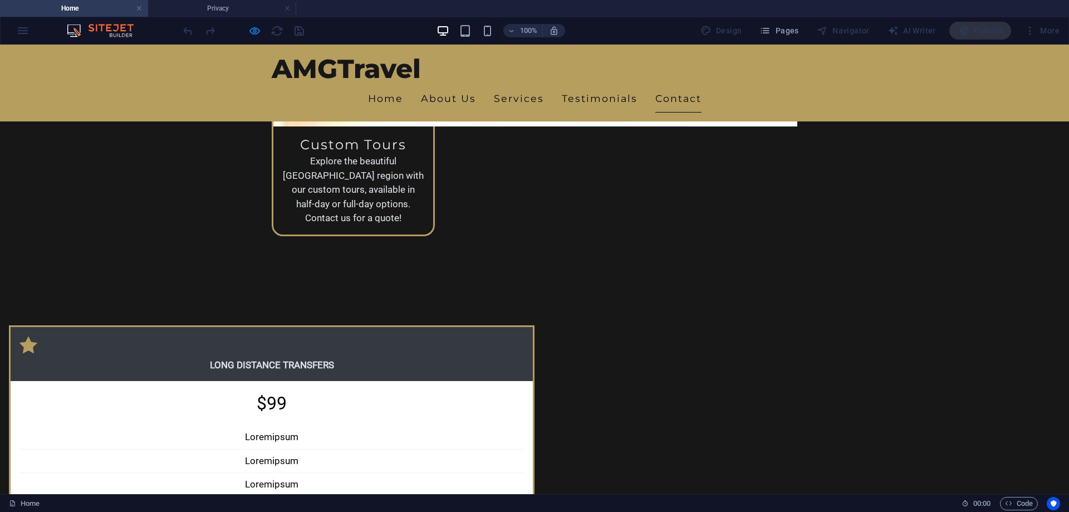
scroll to position [2761, 0]
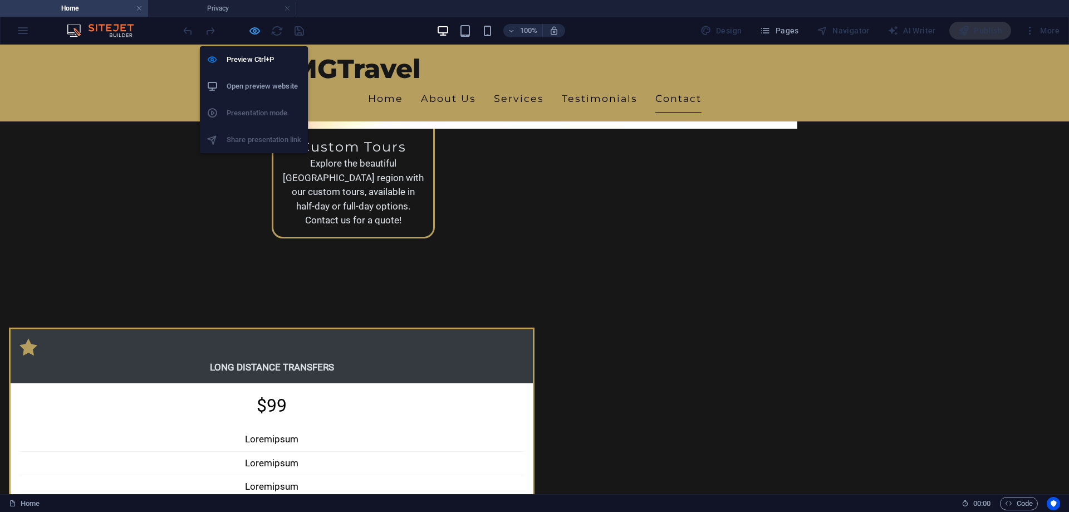
click at [253, 32] on icon "button" at bounding box center [254, 30] width 13 height 13
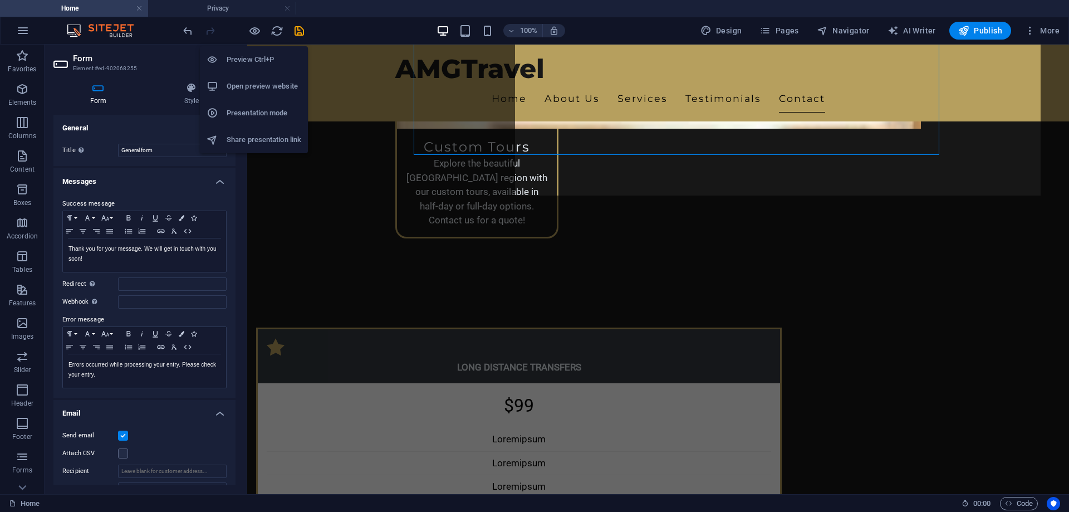
scroll to position [2918, 0]
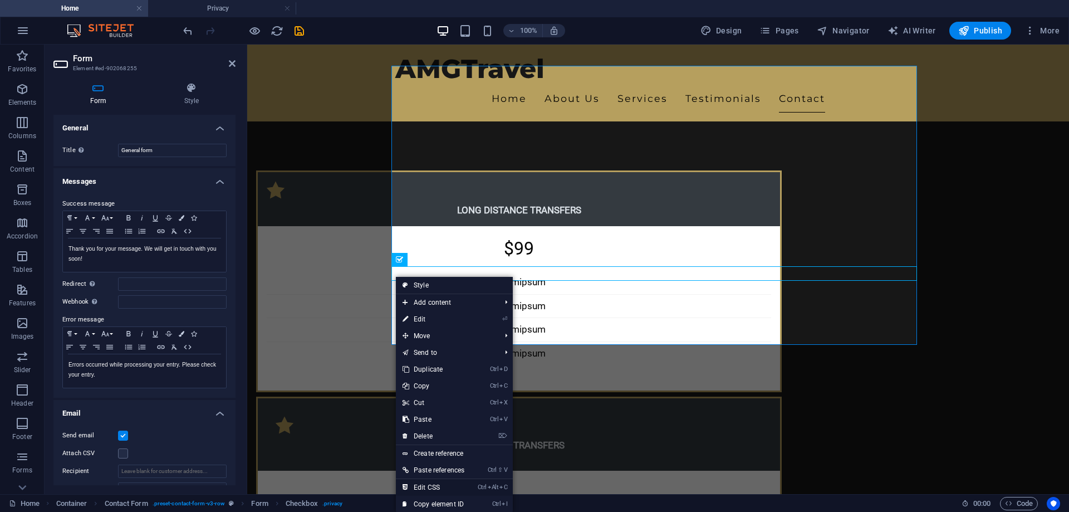
click at [422, 488] on link "Ctrl Alt C Edit CSS" at bounding box center [433, 487] width 75 height 17
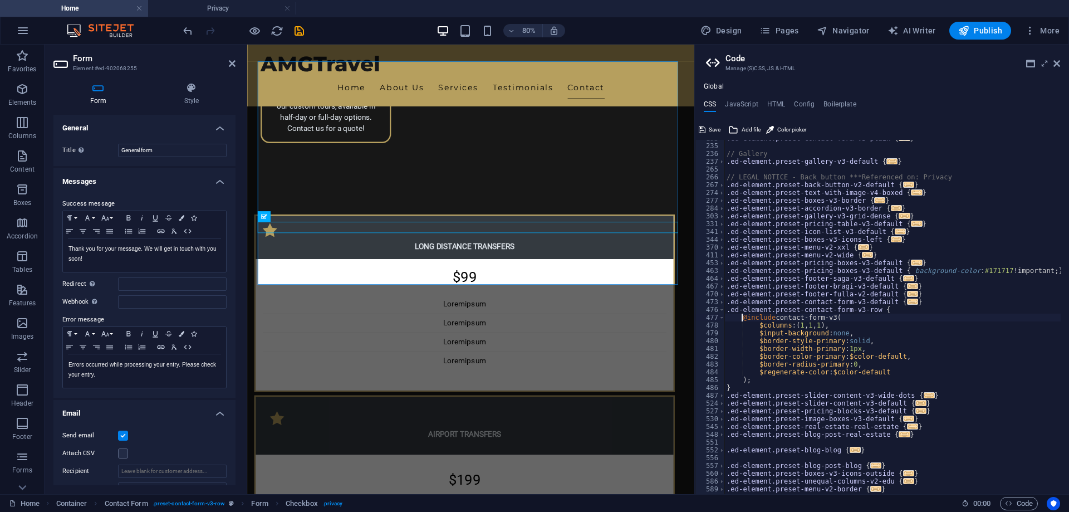
scroll to position [193, 0]
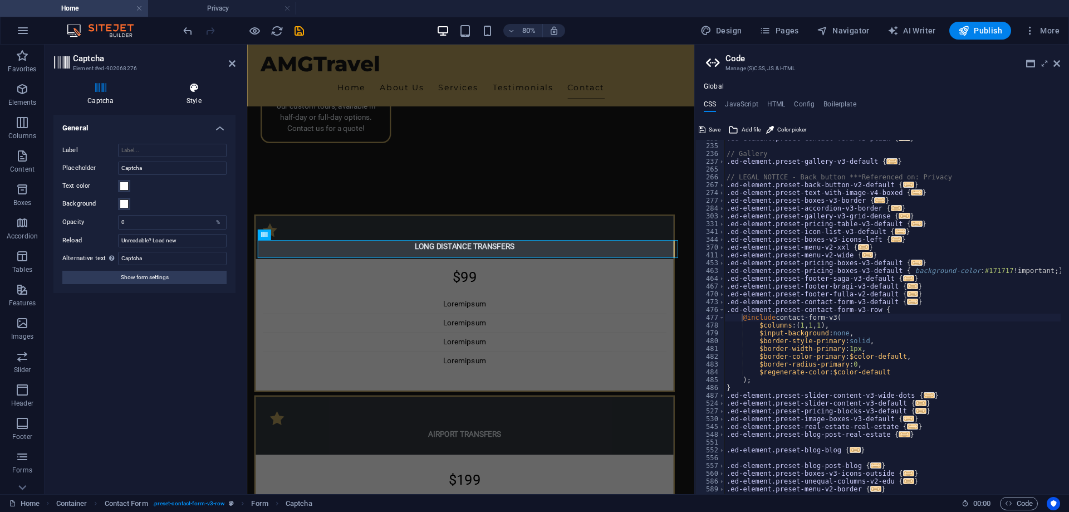
click at [192, 91] on icon at bounding box center [194, 87] width 83 height 11
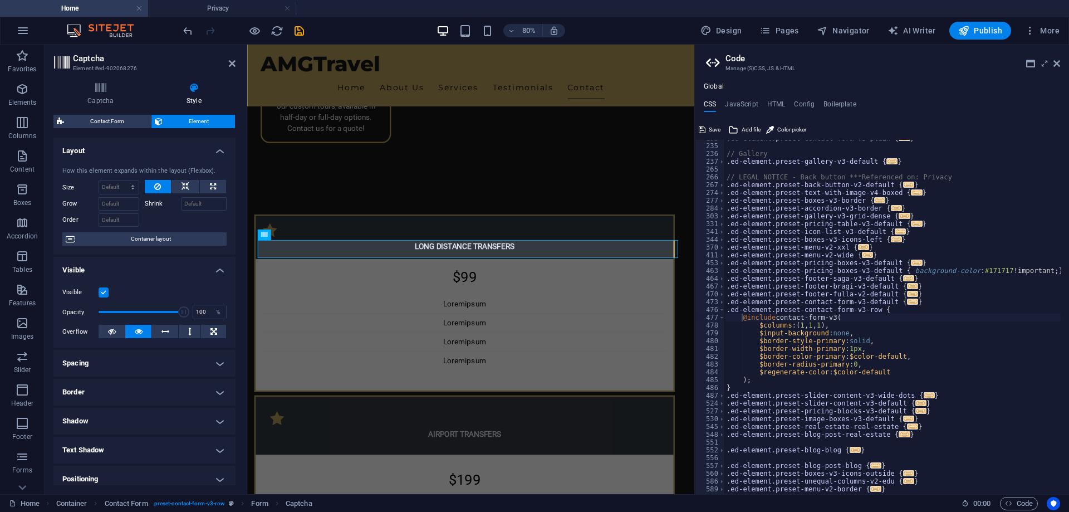
click at [148, 392] on h4 "Border" at bounding box center [144, 392] width 182 height 27
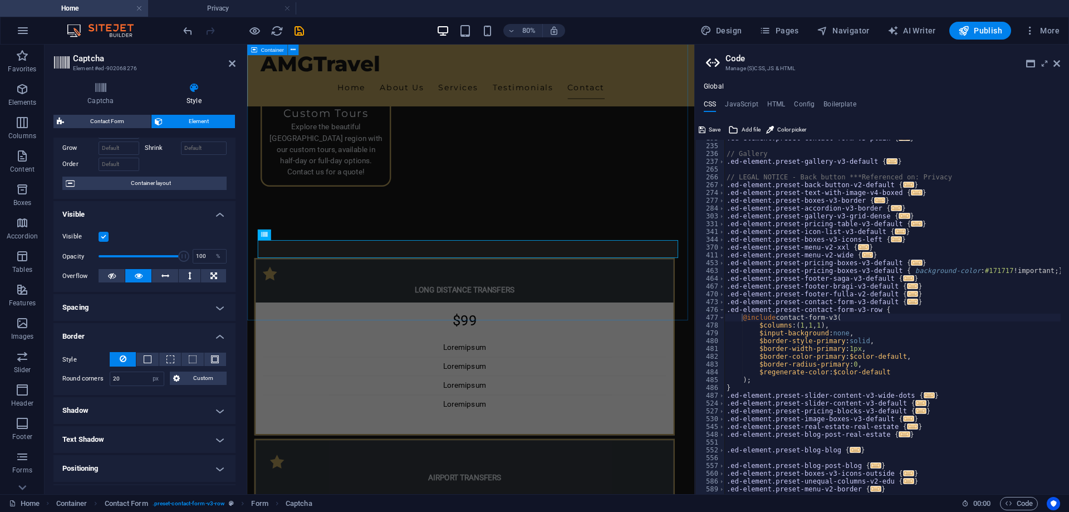
scroll to position [2835, 0]
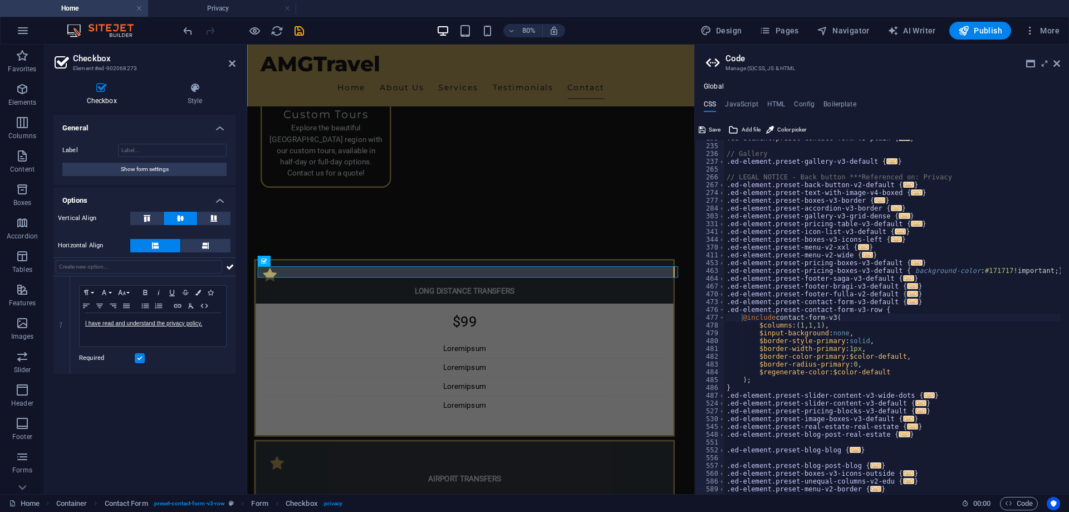
type textarea "$regenerate-color: $color-default"
click at [886, 372] on div ".ed-element.preset-contact-form-v3-plain { ... } // Gallery .ed-element.preset-…" at bounding box center [953, 314] width 458 height 361
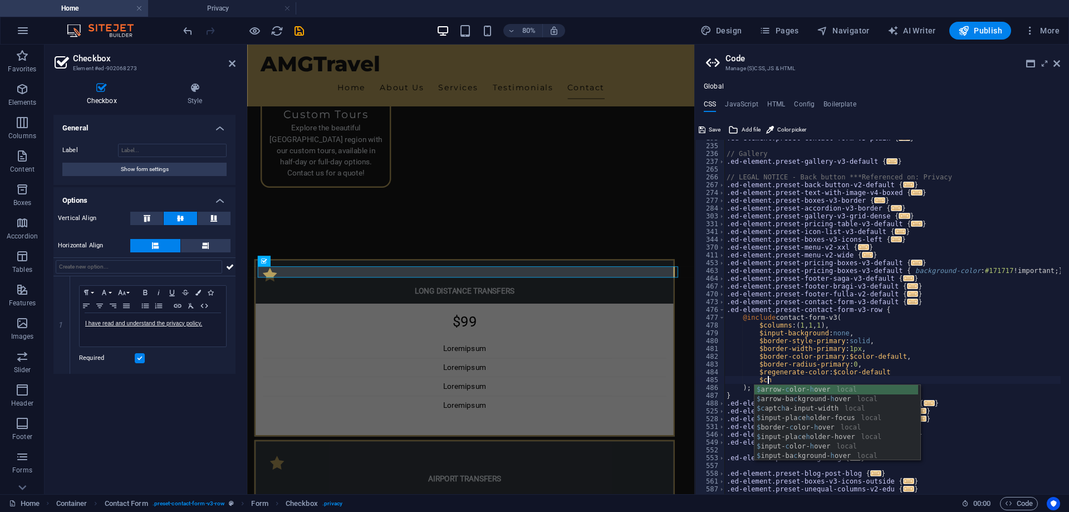
scroll to position [0, 6]
type textarea "$"
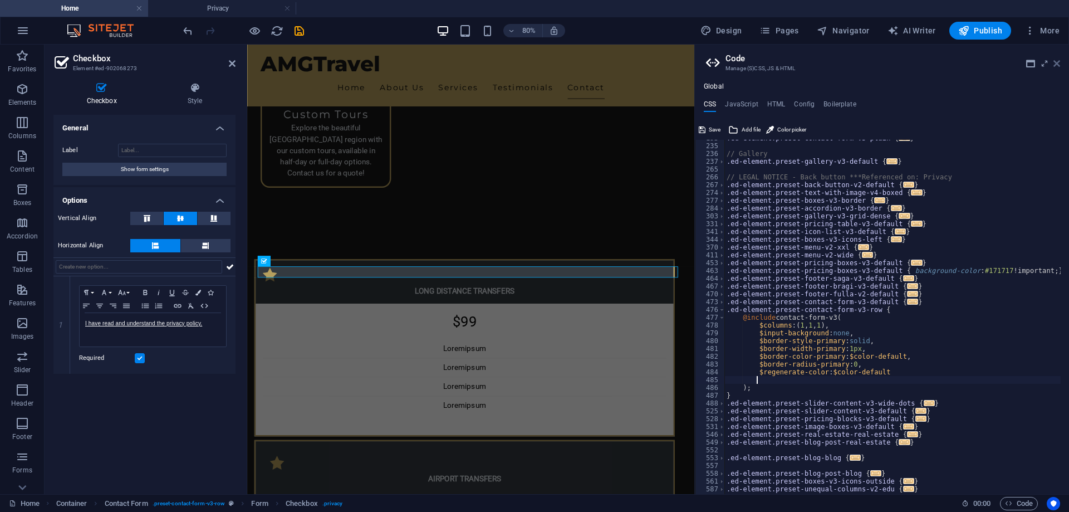
click at [1056, 61] on icon at bounding box center [1056, 63] width 7 height 9
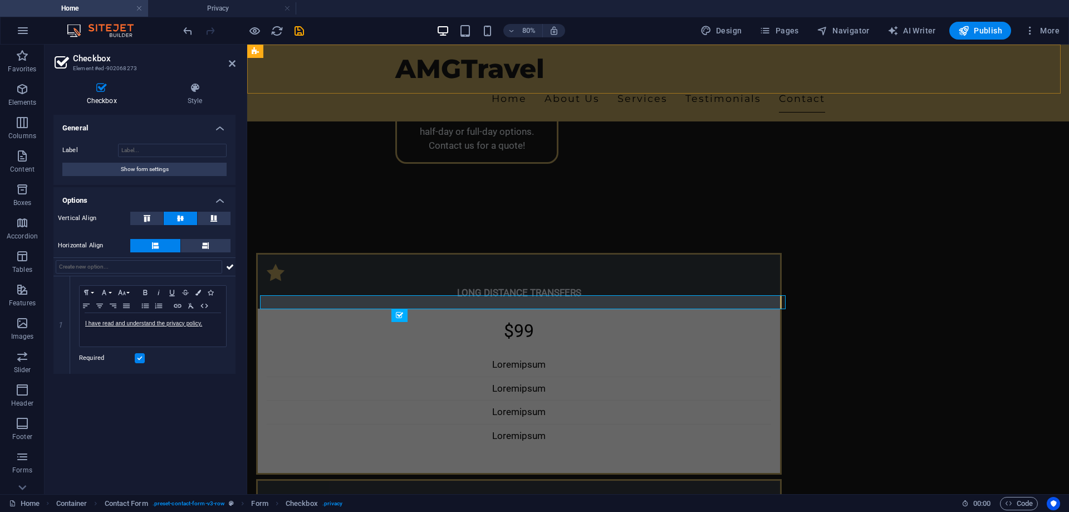
scroll to position [2862, 0]
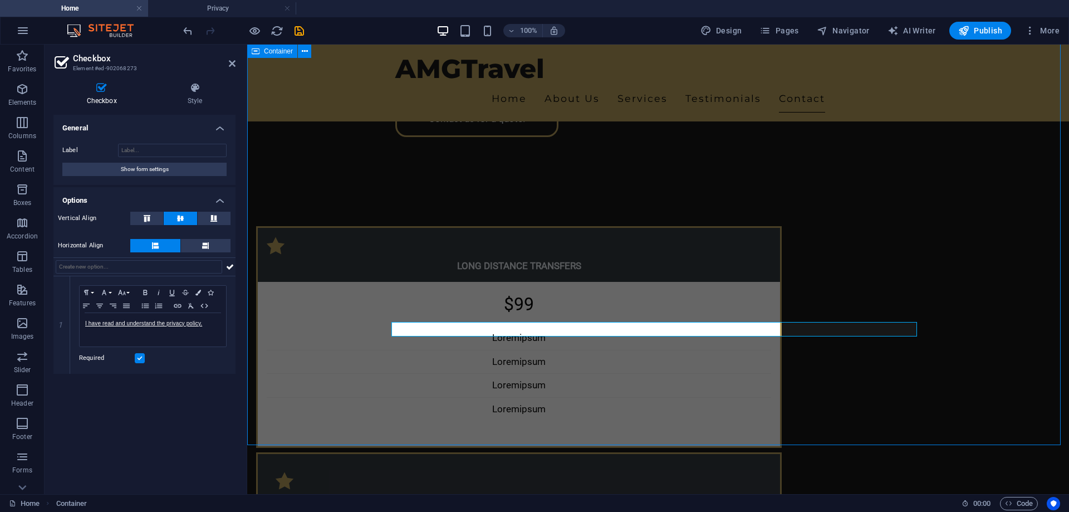
scroll to position [2902, 0]
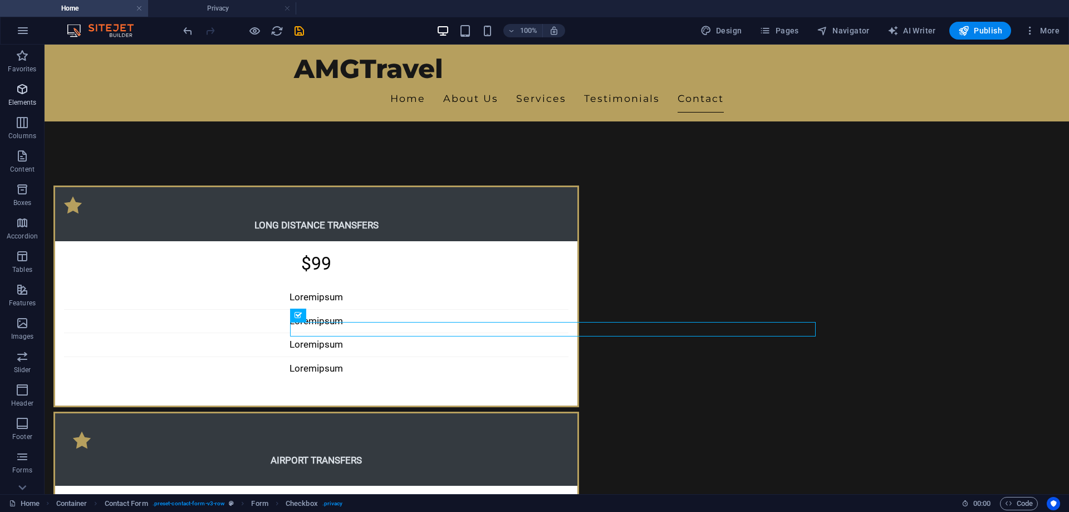
click at [16, 88] on icon "button" at bounding box center [22, 88] width 13 height 13
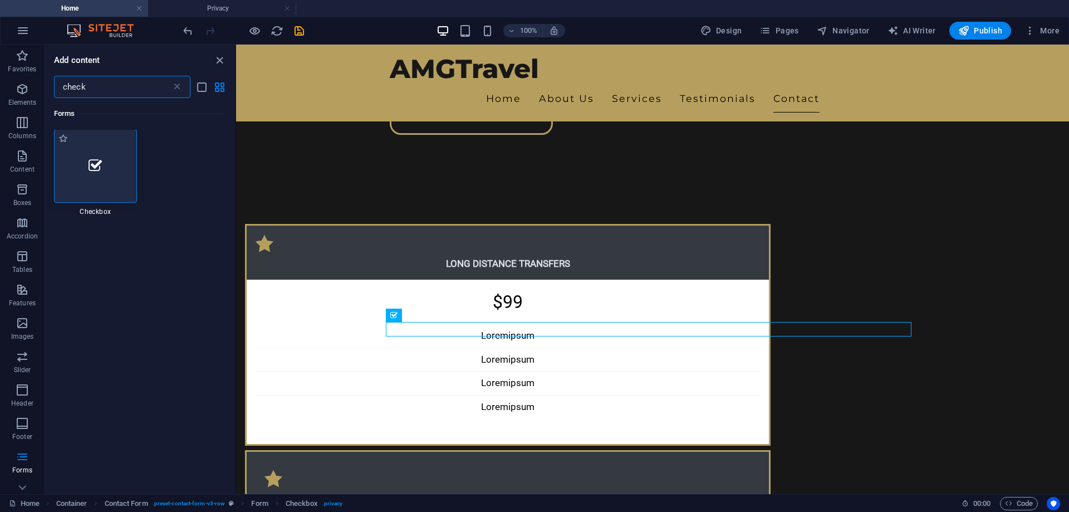
scroll to position [0, 0]
type input "check"
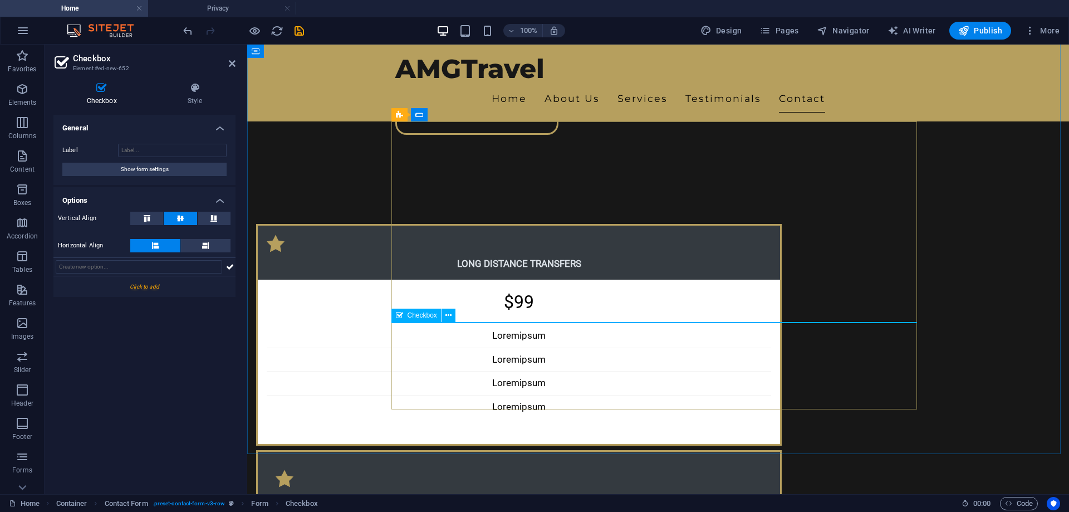
scroll to position [2862, 0]
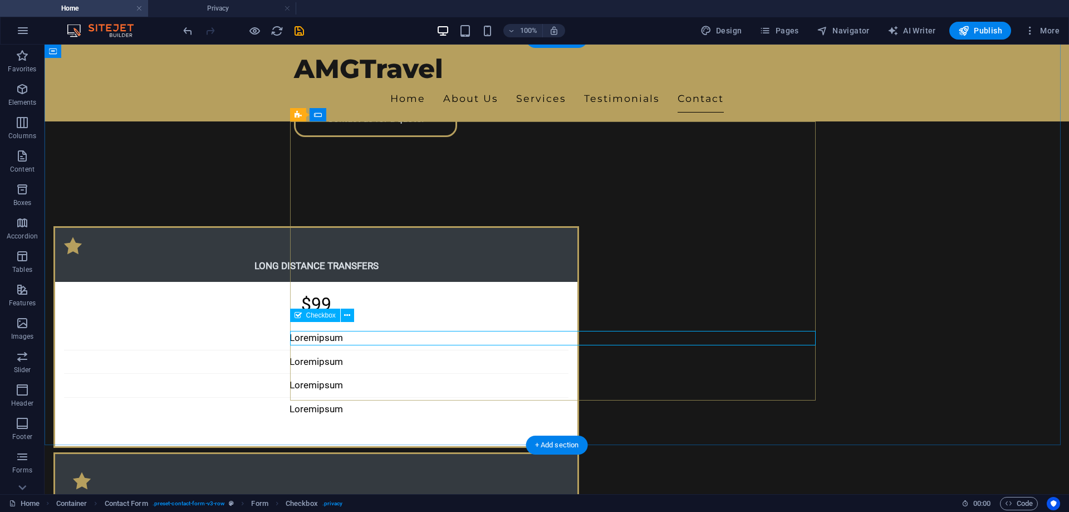
scroll to position [2902, 0]
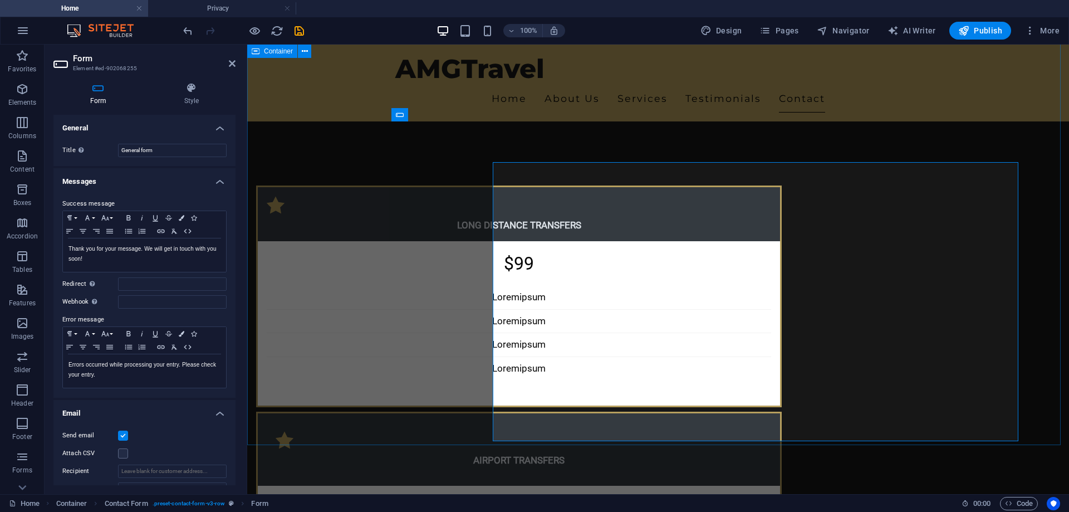
scroll to position [2862, 0]
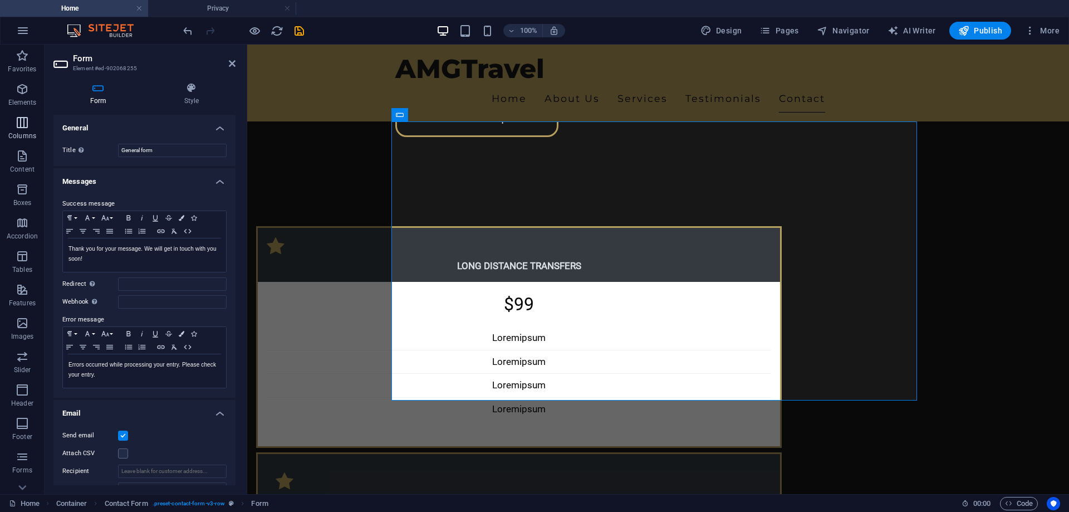
click at [30, 128] on span "Columns" at bounding box center [22, 129] width 45 height 27
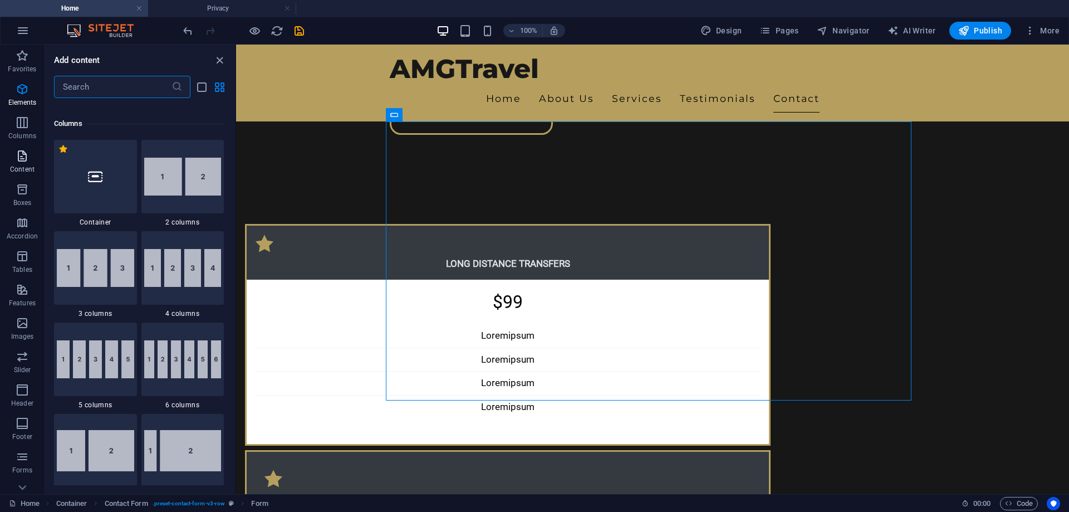
scroll to position [551, 0]
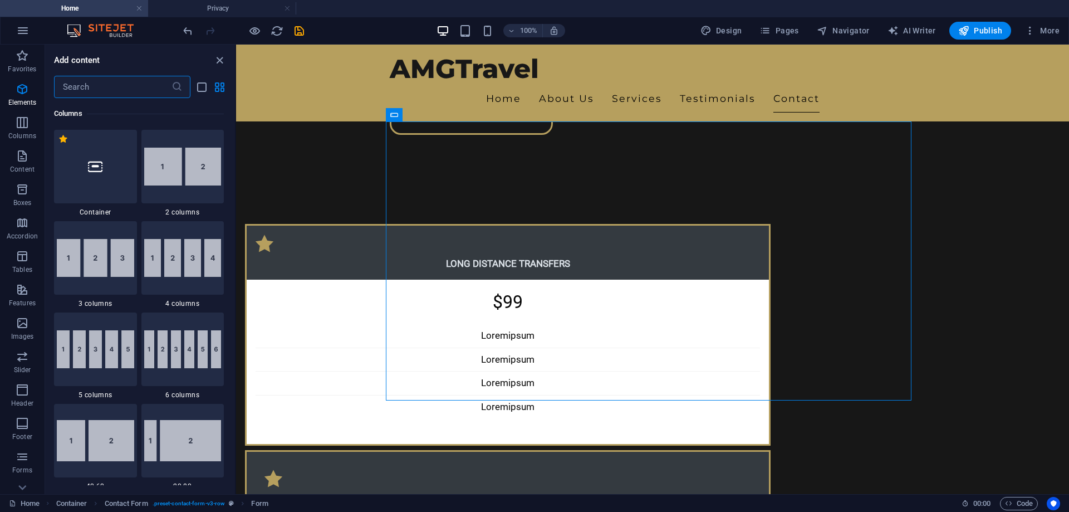
click at [114, 89] on input "text" at bounding box center [112, 87] width 117 height 22
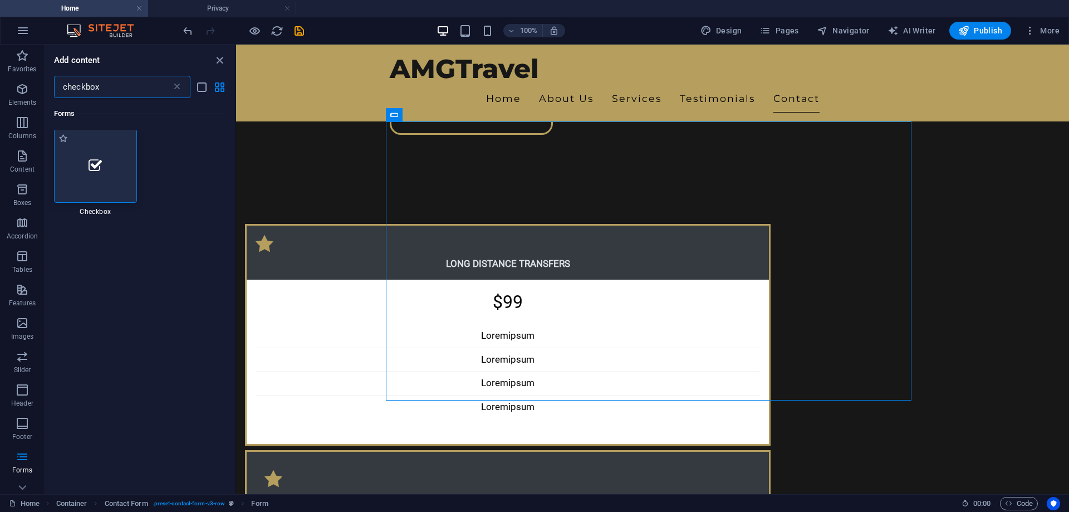
scroll to position [0, 0]
type input "checkbox"
click at [103, 181] on div at bounding box center [95, 166] width 83 height 73
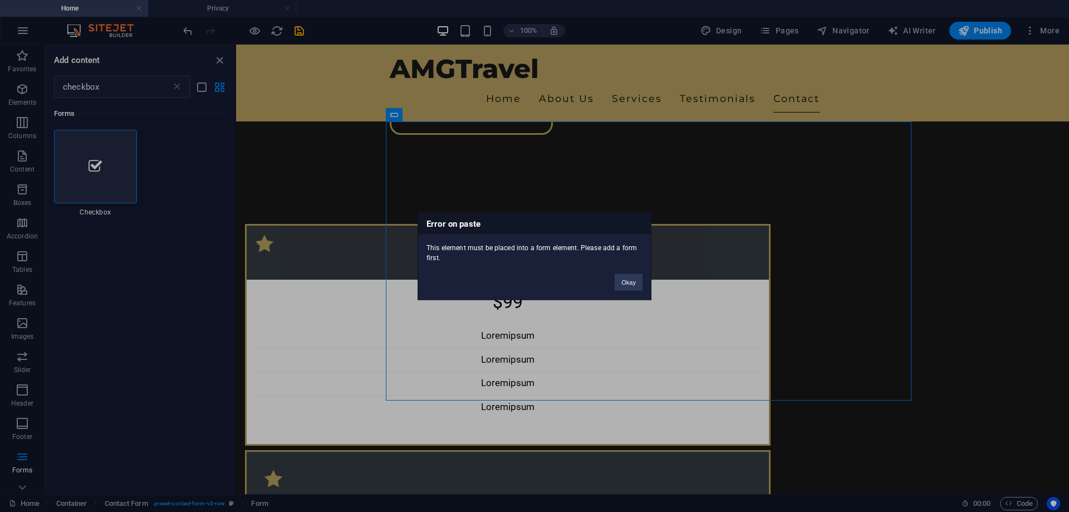
click at [106, 180] on div "Error on paste This element must be placed into a form element. Please add a fo…" at bounding box center [534, 256] width 1069 height 512
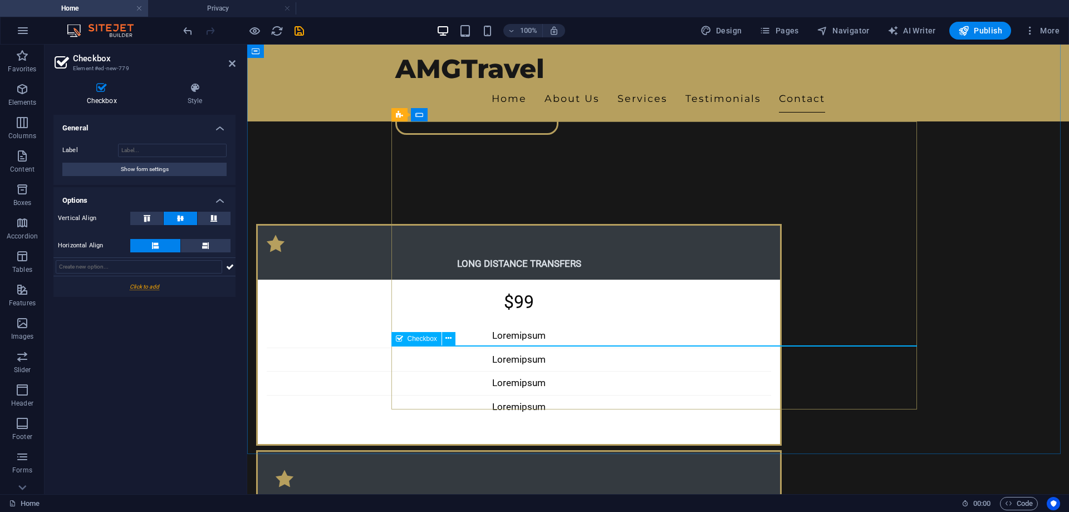
scroll to position [2862, 0]
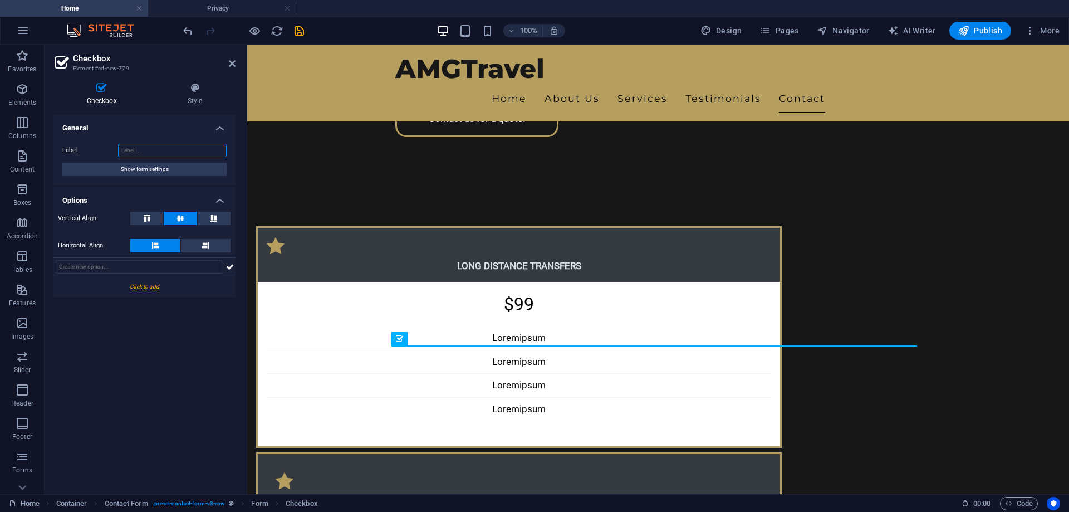
click at [154, 148] on input "Label" at bounding box center [172, 150] width 109 height 13
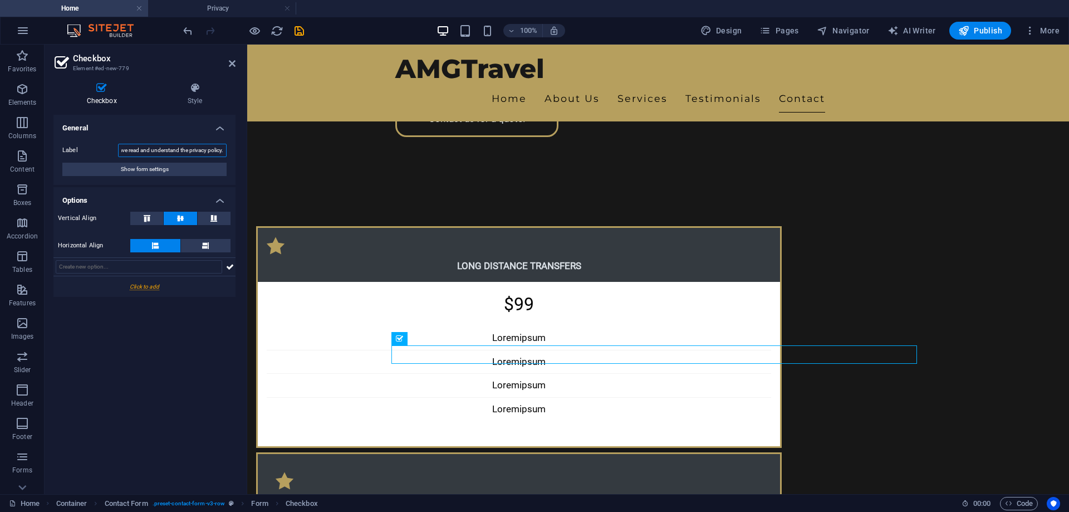
scroll to position [0, 10]
type input "I have read and understand the privacy policy."
click at [140, 286] on div at bounding box center [144, 286] width 182 height 21
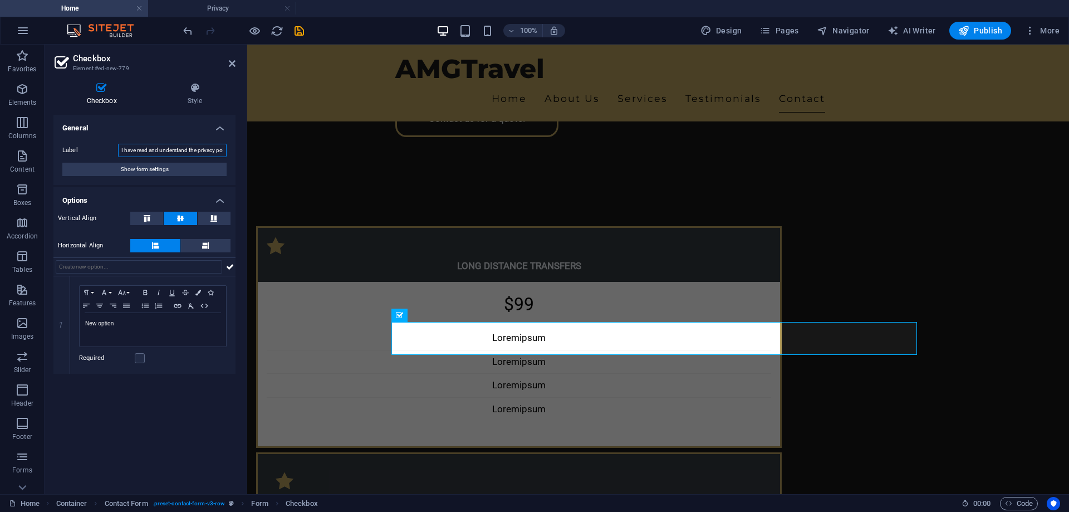
click at [180, 148] on input "I have read and understand the privacy policy." at bounding box center [172, 150] width 109 height 13
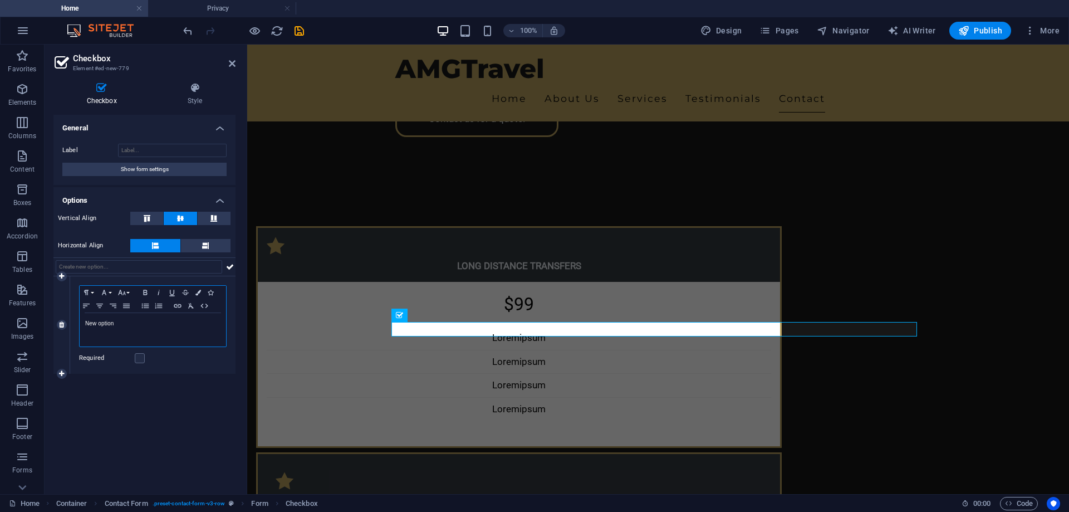
click at [116, 326] on p "New option" at bounding box center [152, 323] width 135 height 10
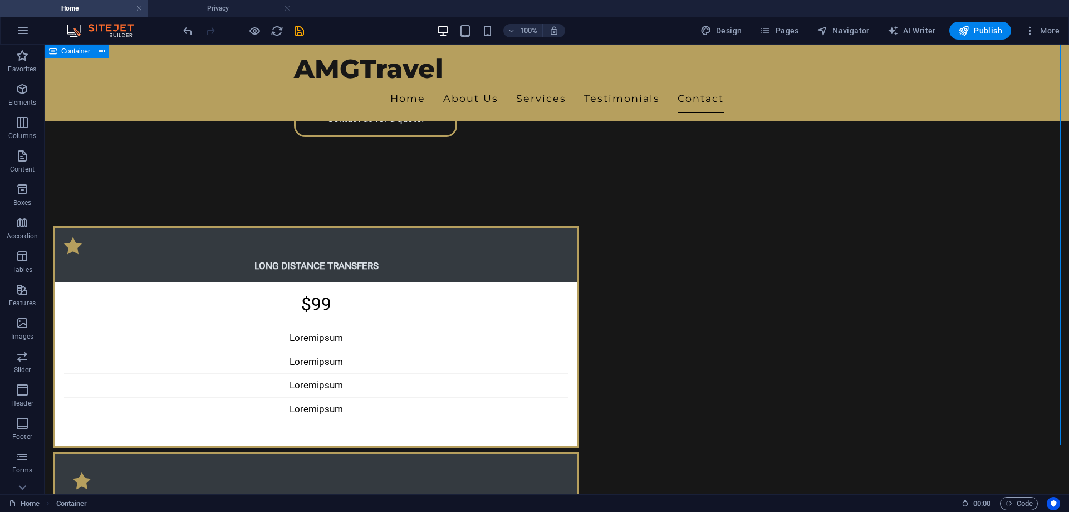
scroll to position [2902, 0]
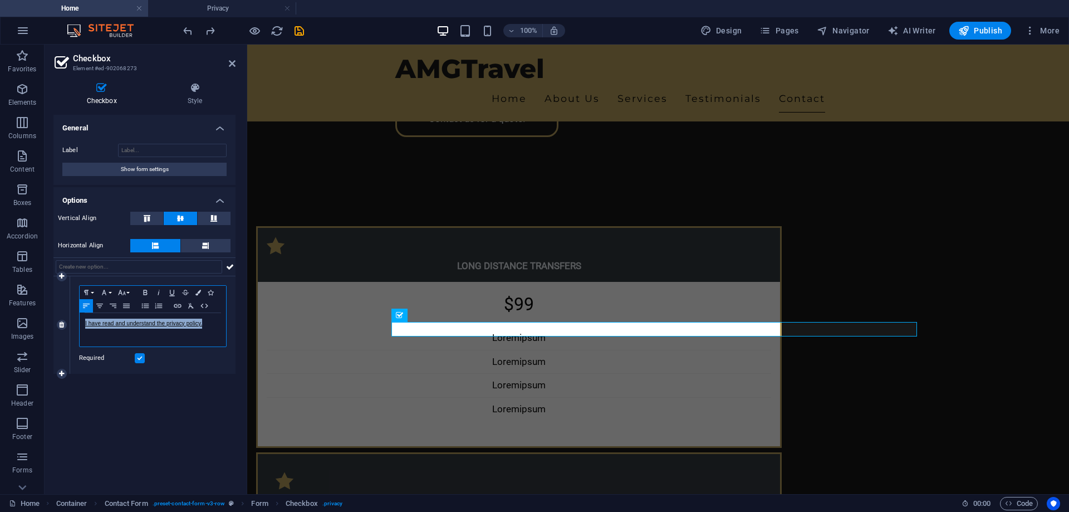
drag, startPoint x: 212, startPoint y: 327, endPoint x: 67, endPoint y: 323, distance: 145.3
click at [67, 323] on div "1 Paragraph Format Normal Heading 1 Heading 2 Heading 3 Heading 4 Heading 5 Hea…" at bounding box center [144, 324] width 182 height 97
copy link "I have read and understand the privacy policy."
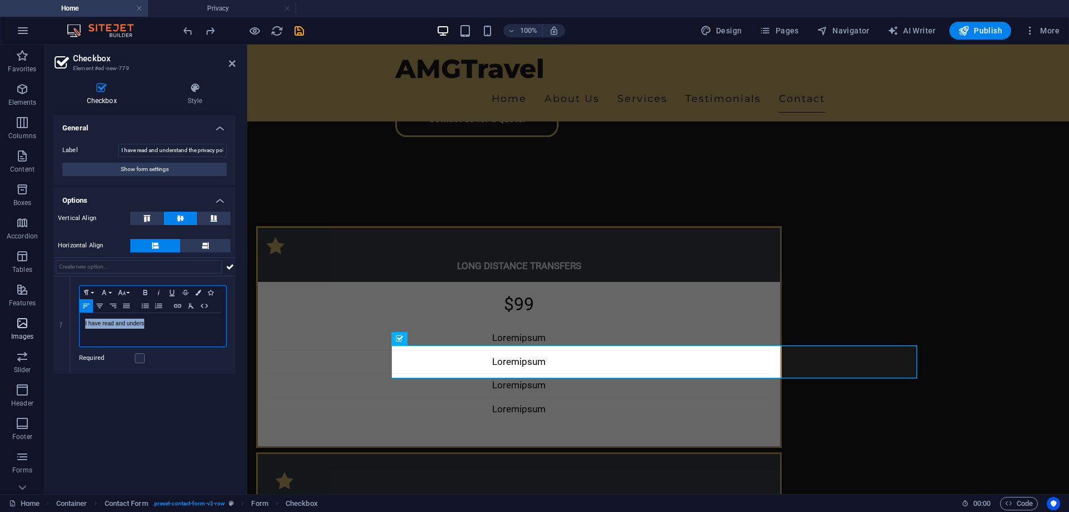
drag, startPoint x: 139, startPoint y: 322, endPoint x: 17, endPoint y: 315, distance: 122.7
click at [18, 315] on section "Favorites Elements Columns Content Boxes Accordion Tables Features Images Slide…" at bounding box center [534, 269] width 1069 height 449
click at [166, 155] on input "I have read and understand the privacy policy." at bounding box center [172, 150] width 109 height 13
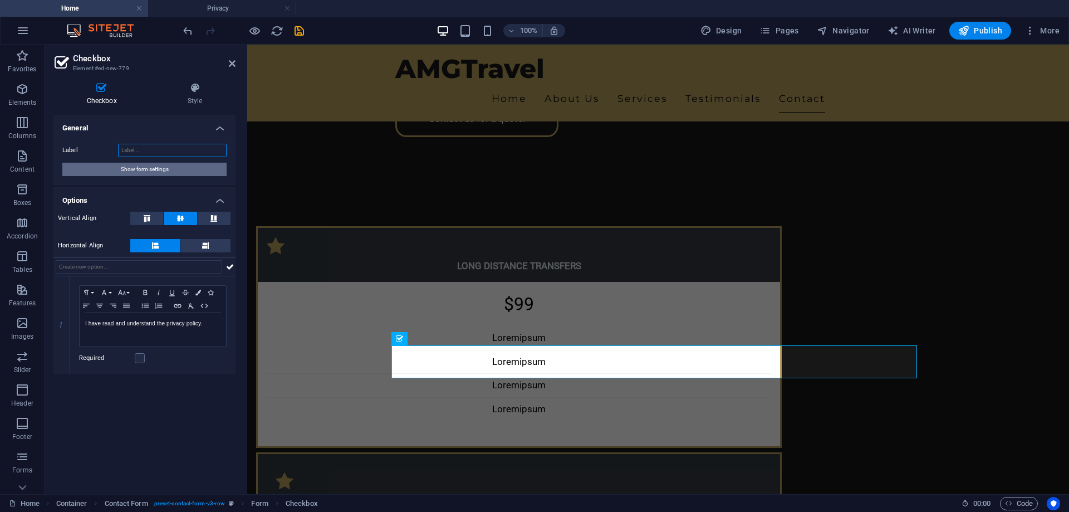
type input "\"
click at [219, 127] on h4 "General" at bounding box center [144, 125] width 182 height 20
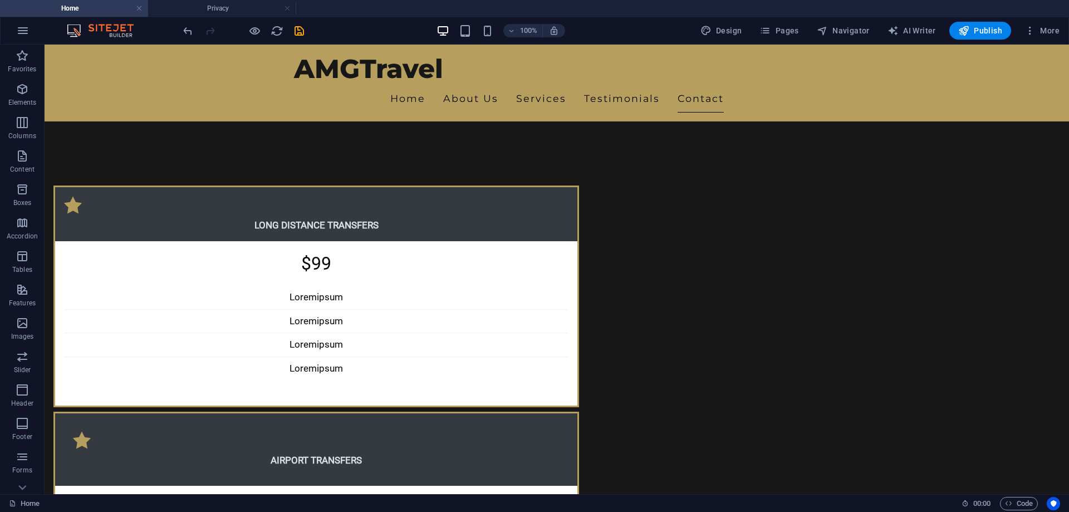
click at [247, 32] on div at bounding box center [243, 31] width 125 height 18
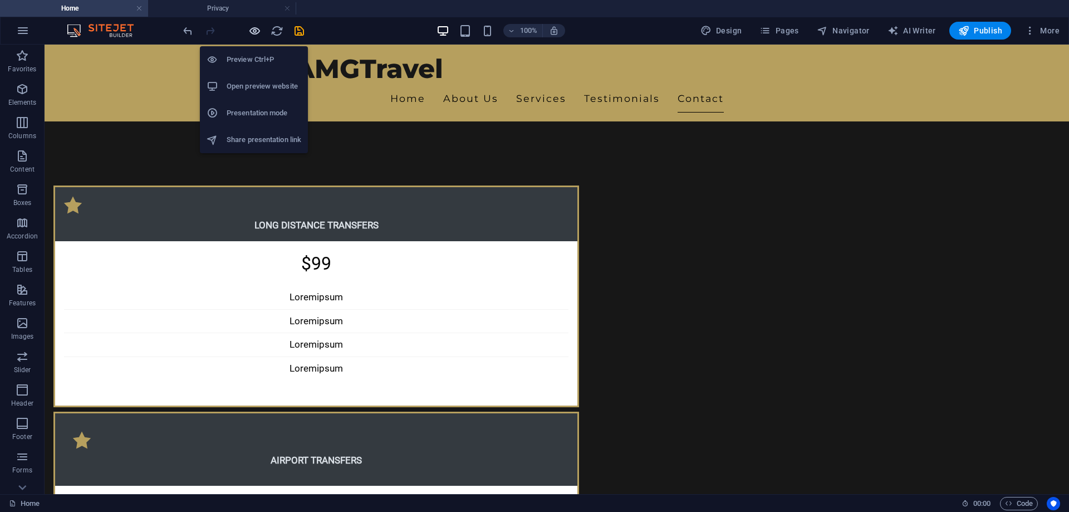
click at [251, 32] on icon "button" at bounding box center [254, 30] width 13 height 13
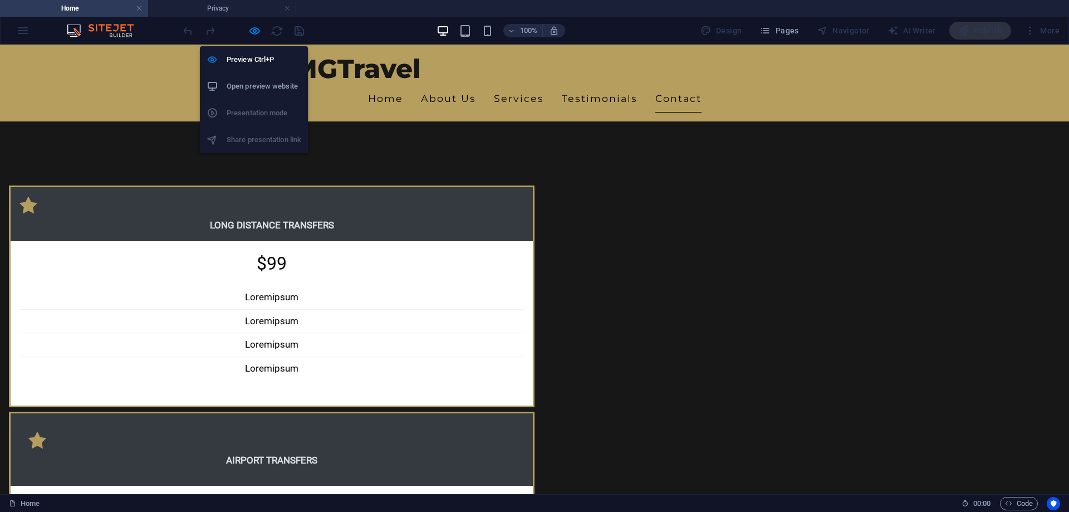
scroll to position [2705, 0]
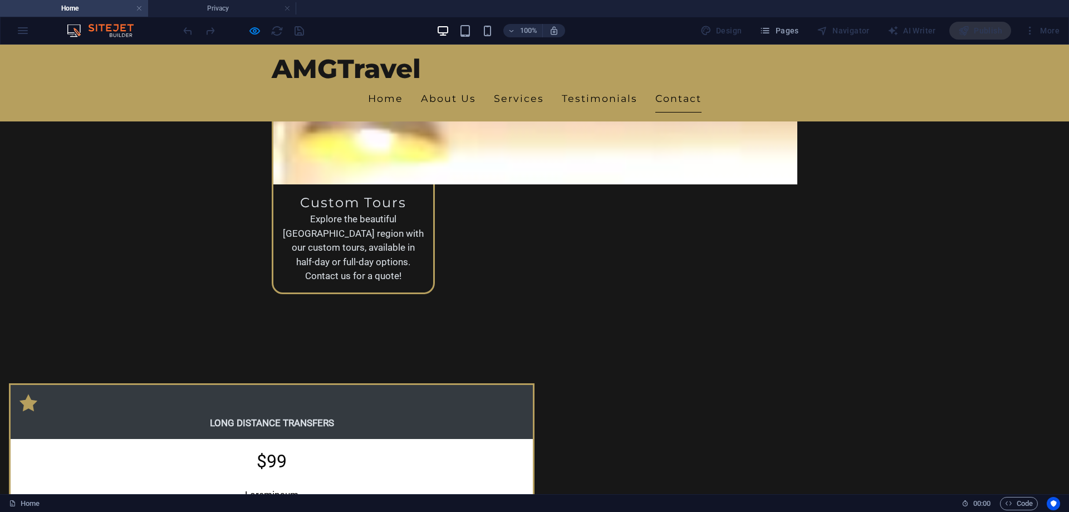
checkbox input "false"
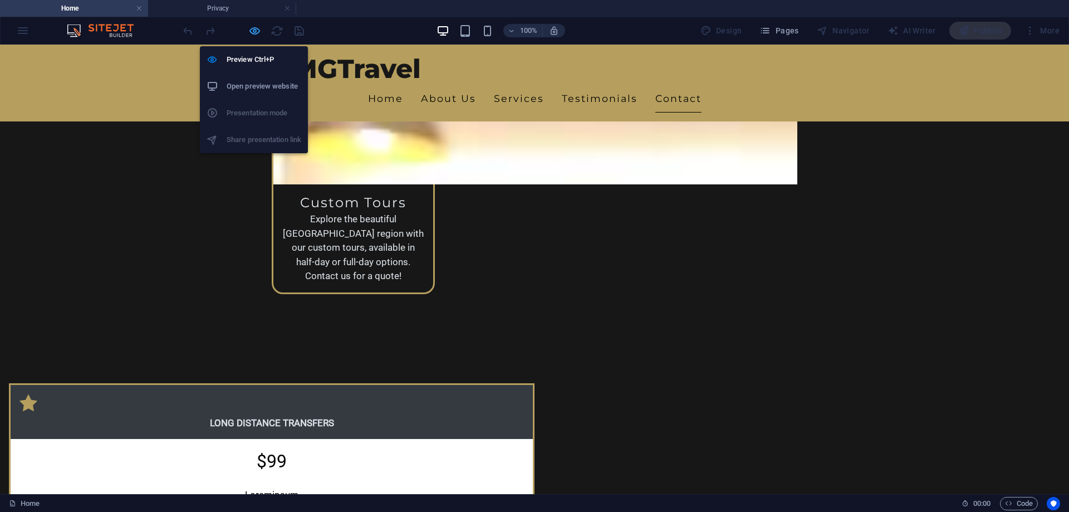
click at [256, 33] on icon "button" at bounding box center [254, 30] width 13 height 13
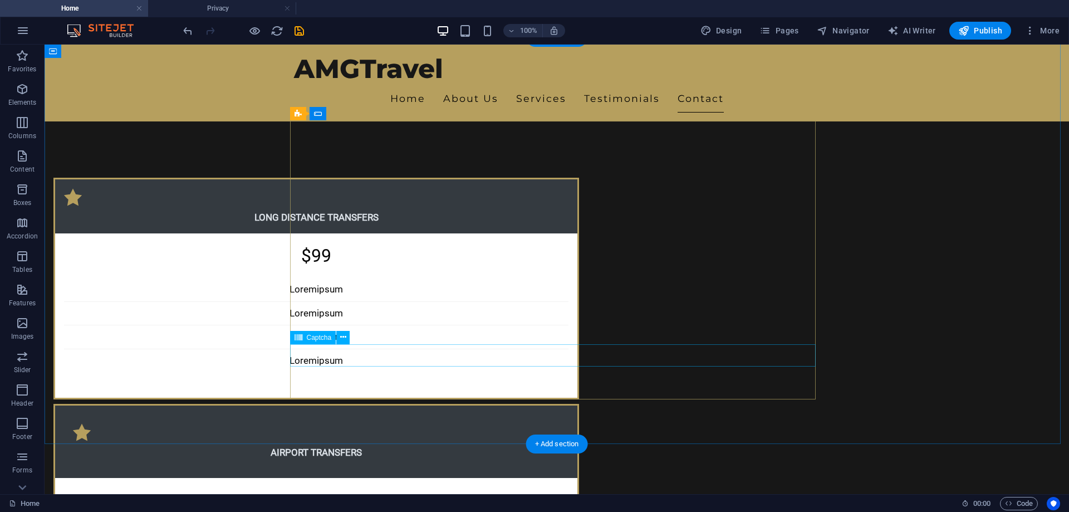
scroll to position [2902, 0]
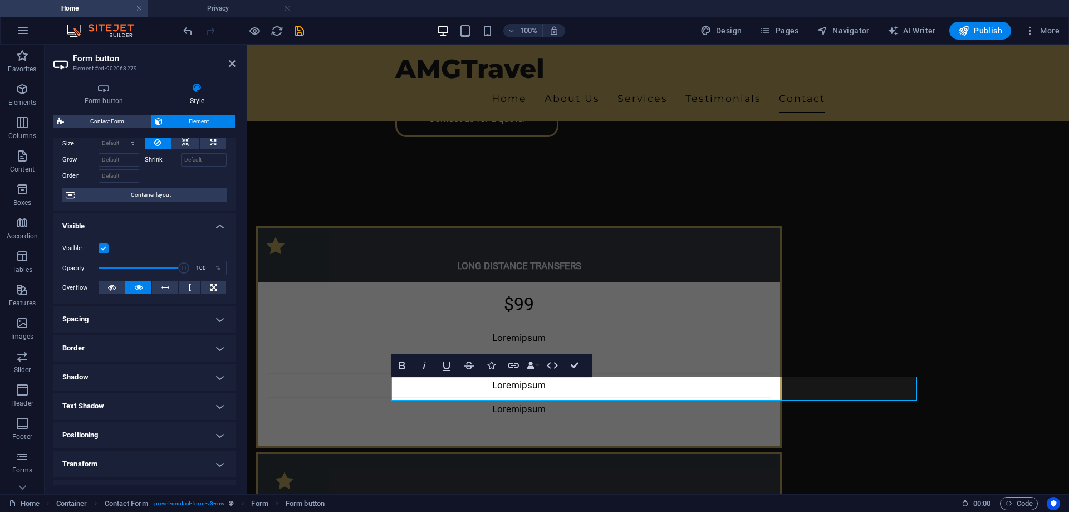
scroll to position [0, 0]
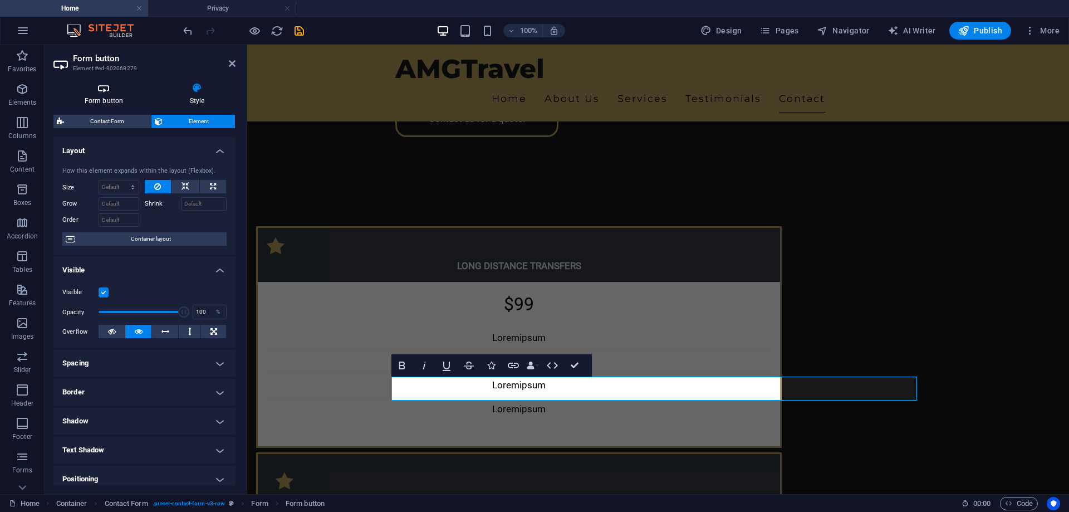
click at [105, 90] on icon at bounding box center [103, 87] width 101 height 11
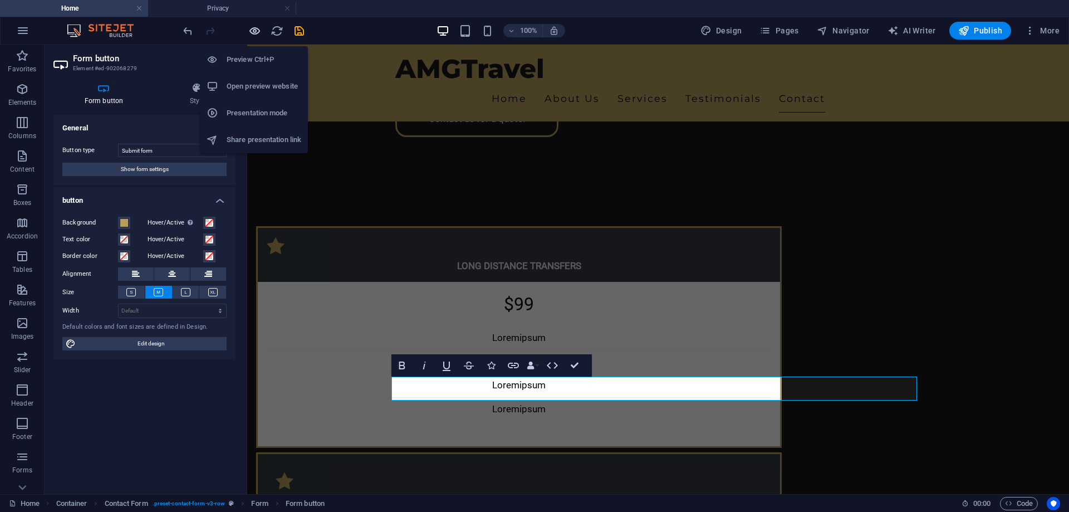
click at [258, 34] on icon "button" at bounding box center [254, 30] width 13 height 13
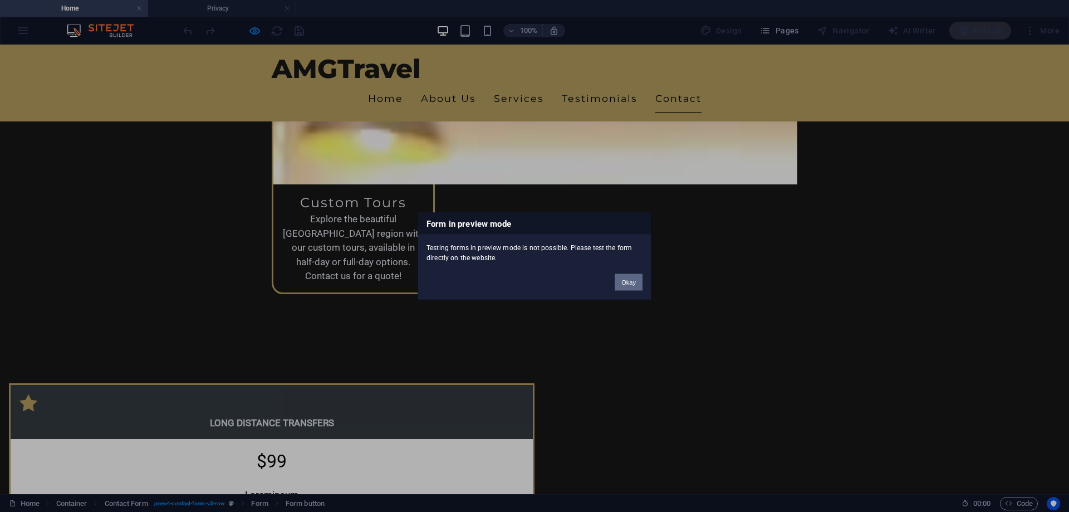
click at [632, 279] on button "Okay" at bounding box center [629, 281] width 28 height 17
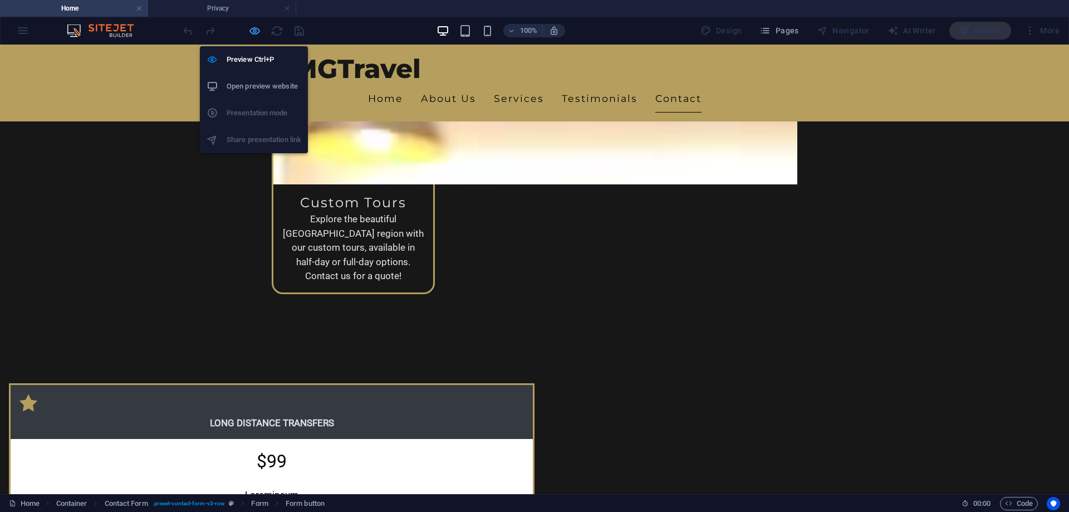
click at [250, 32] on icon "button" at bounding box center [254, 30] width 13 height 13
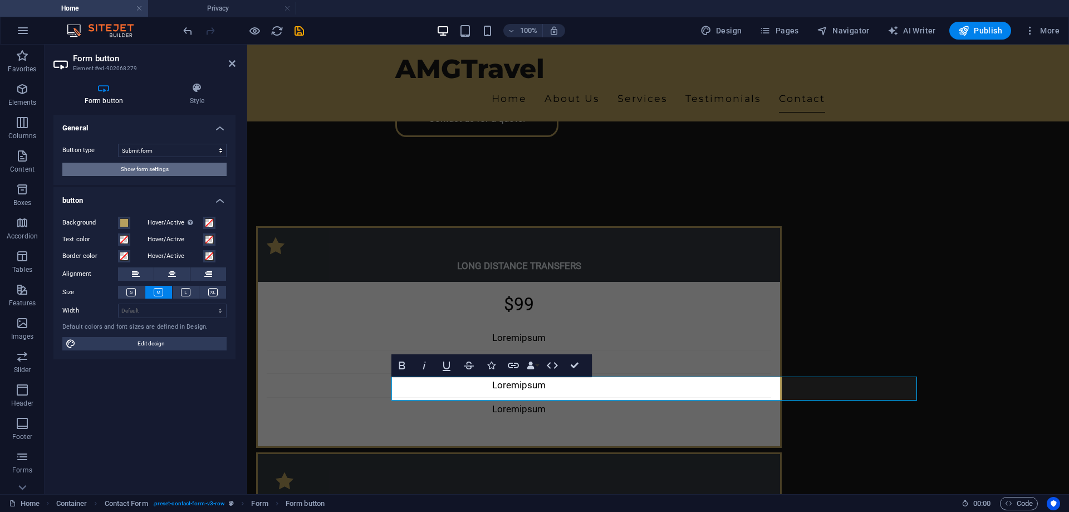
click at [168, 171] on span "Show form settings" at bounding box center [145, 169] width 48 height 13
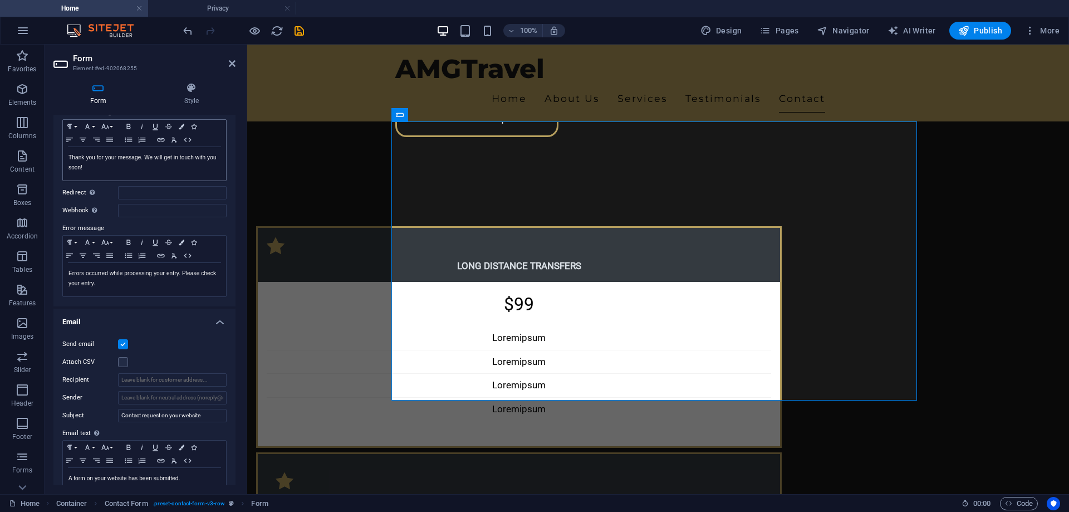
scroll to position [167, 0]
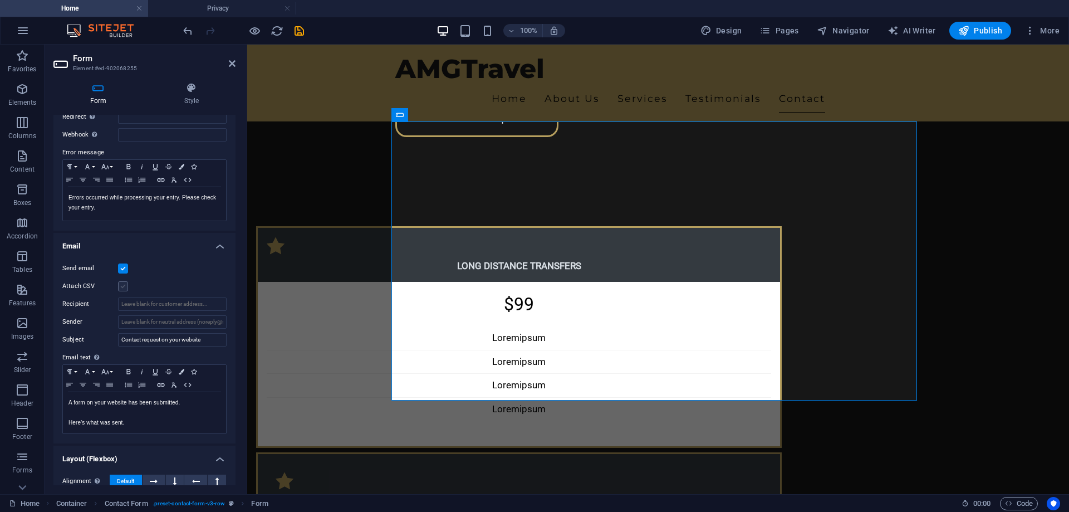
click at [126, 284] on label at bounding box center [123, 286] width 10 height 10
click at [0, 0] on input "Attach CSV" at bounding box center [0, 0] width 0 height 0
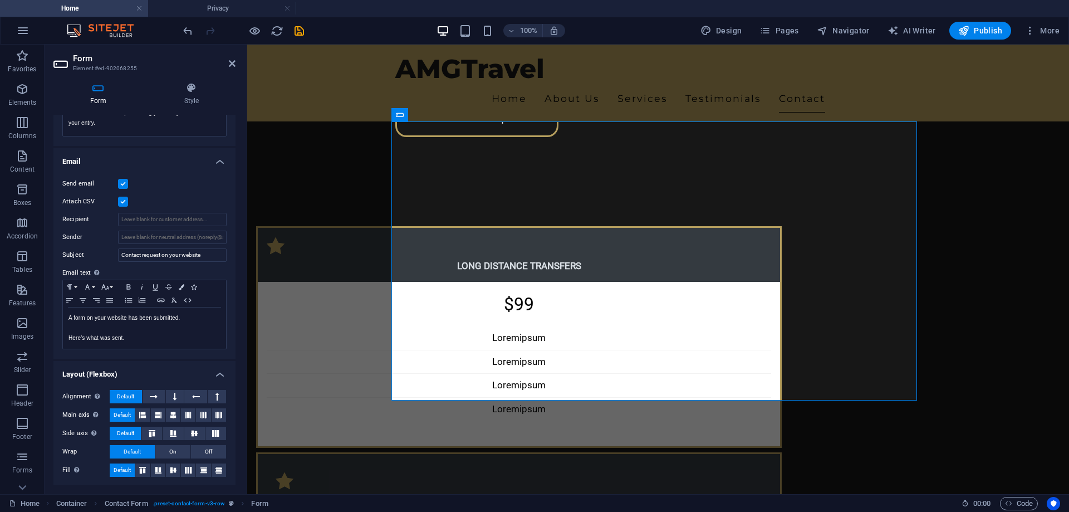
scroll to position [253, 0]
click at [232, 62] on icon at bounding box center [232, 63] width 7 height 9
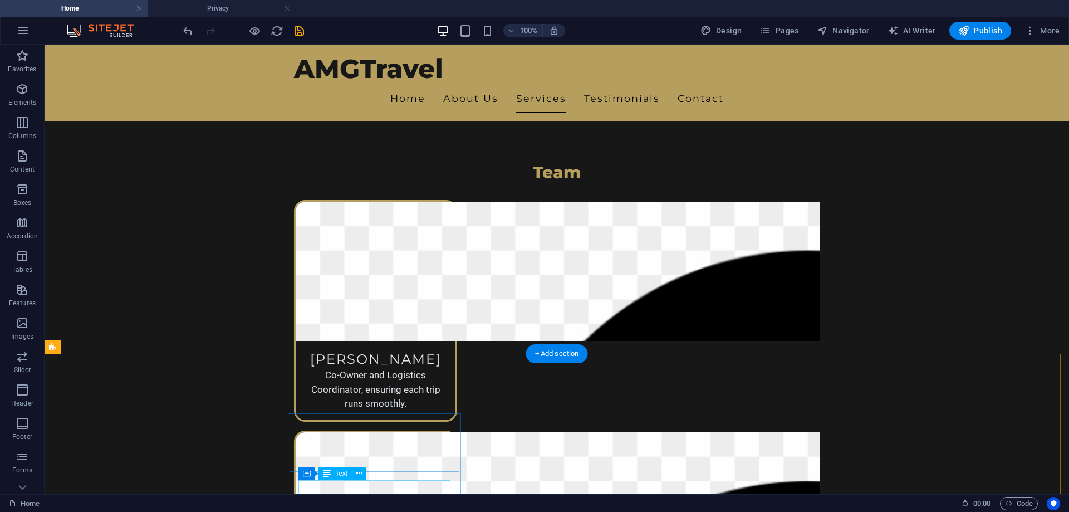
scroll to position [1177, 0]
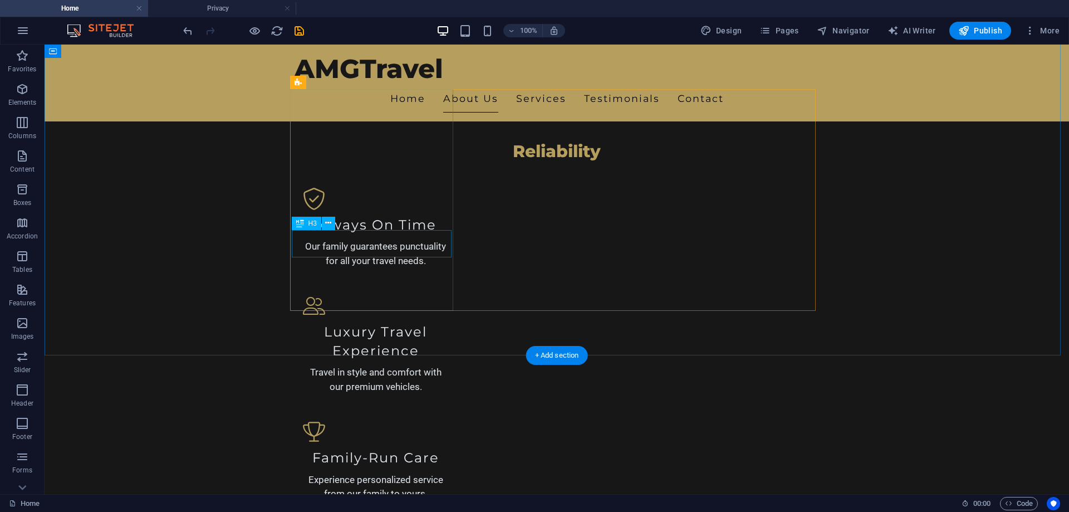
scroll to position [779, 0]
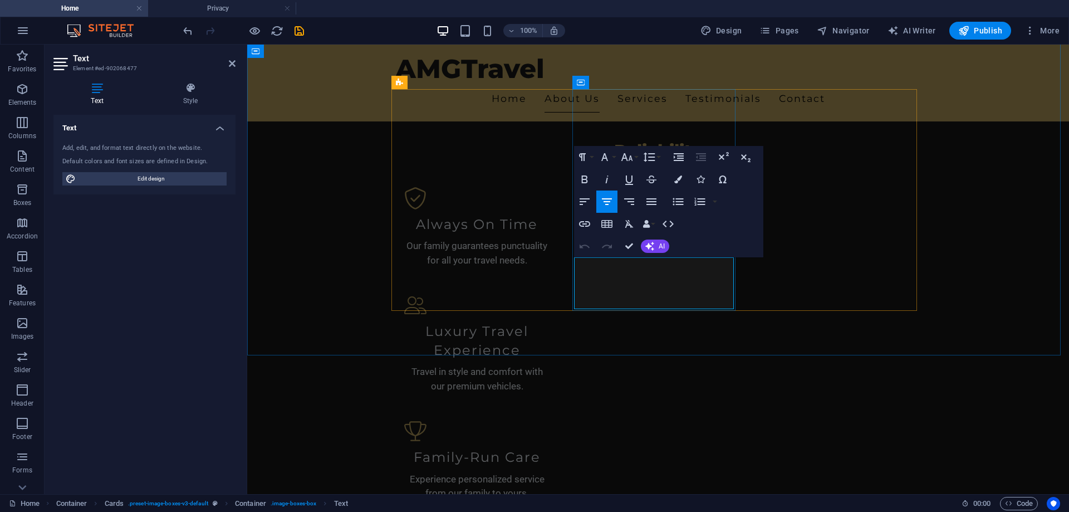
copy p "Chief Driver and Owner, dedicated to providing safe and reliable transport."
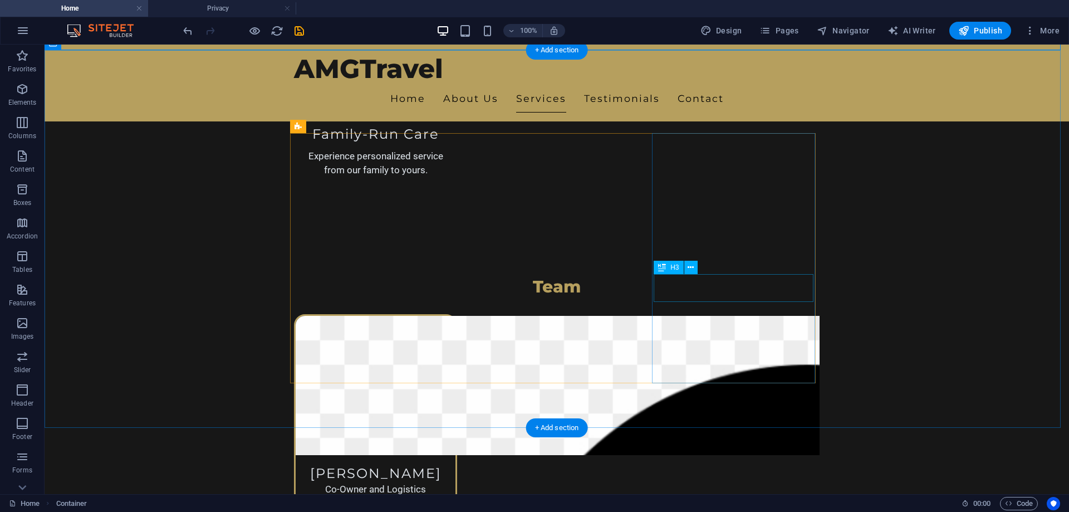
scroll to position [1113, 0]
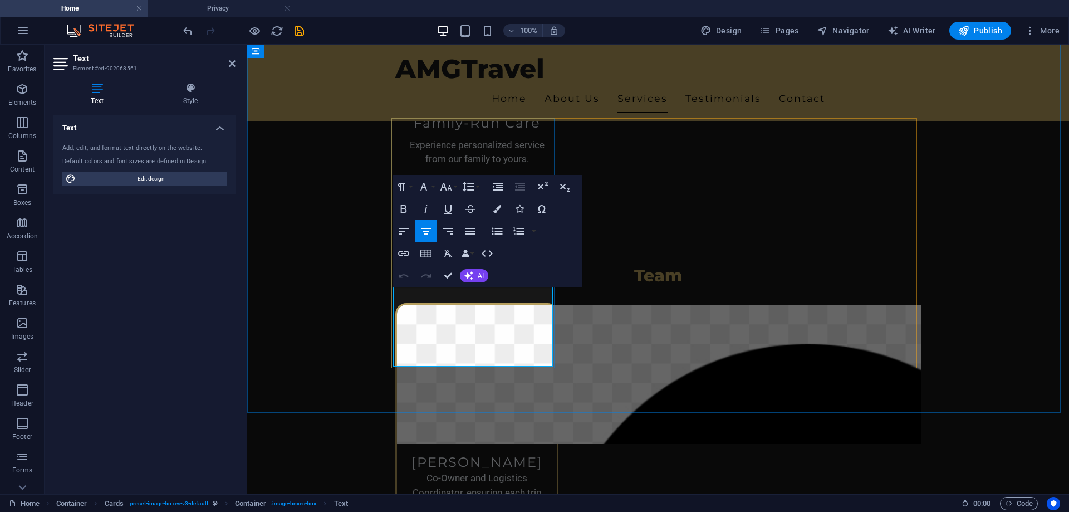
drag, startPoint x: 485, startPoint y: 347, endPoint x: 403, endPoint y: 299, distance: 94.8
copy p "We specialize in long-distance transfers beyond short local trips. Experience c…"
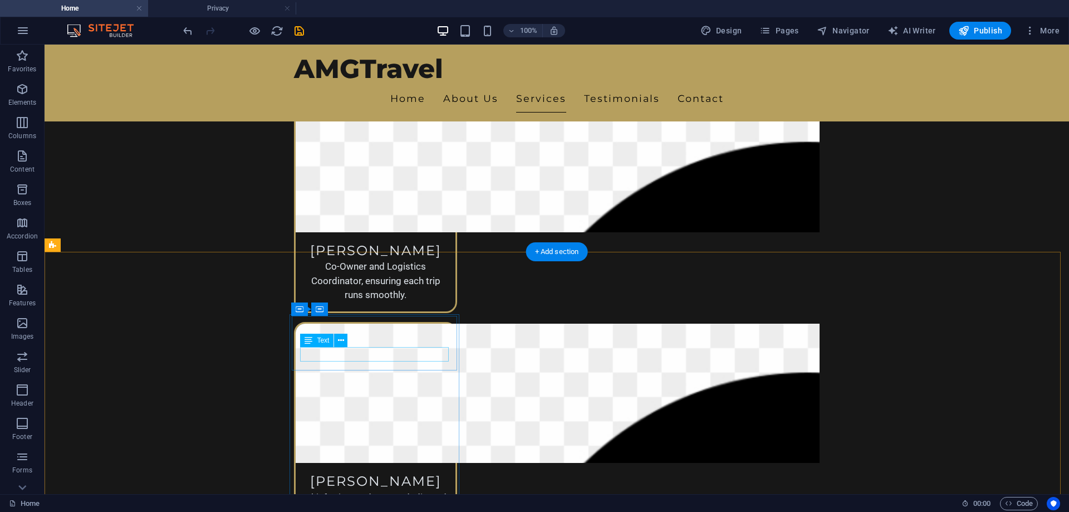
scroll to position [1336, 0]
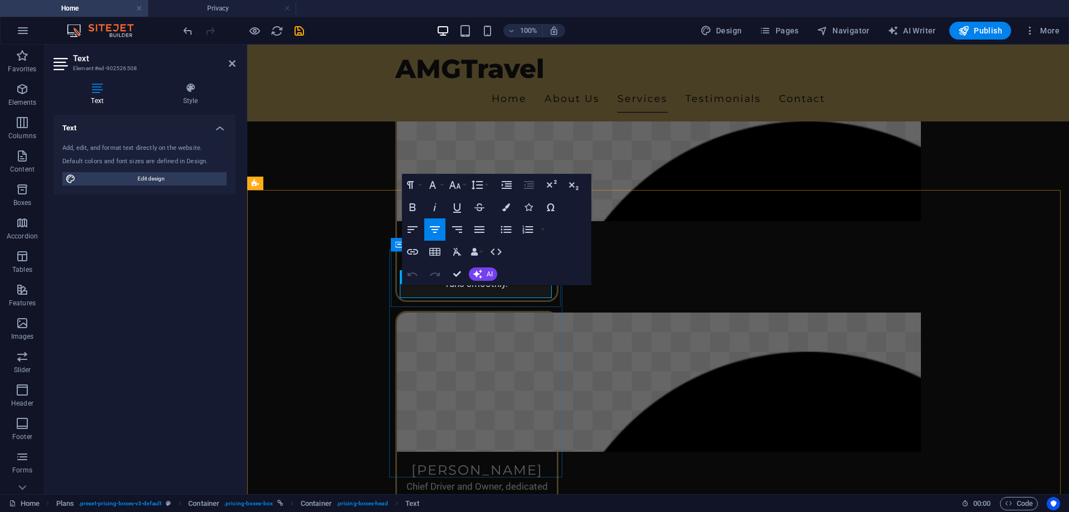
drag, startPoint x: 485, startPoint y: 292, endPoint x: 403, endPoint y: 292, distance: 82.4
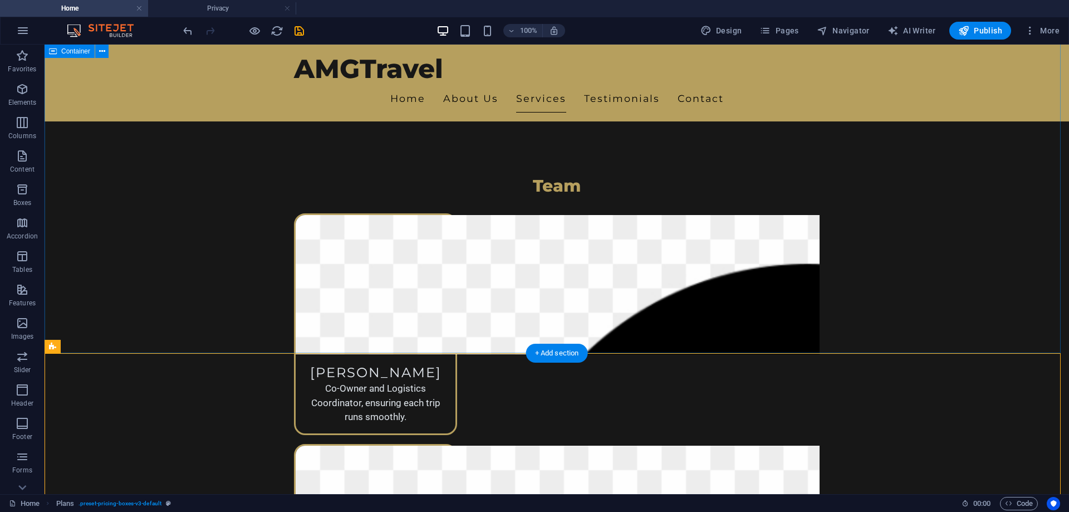
scroll to position [1225, 0]
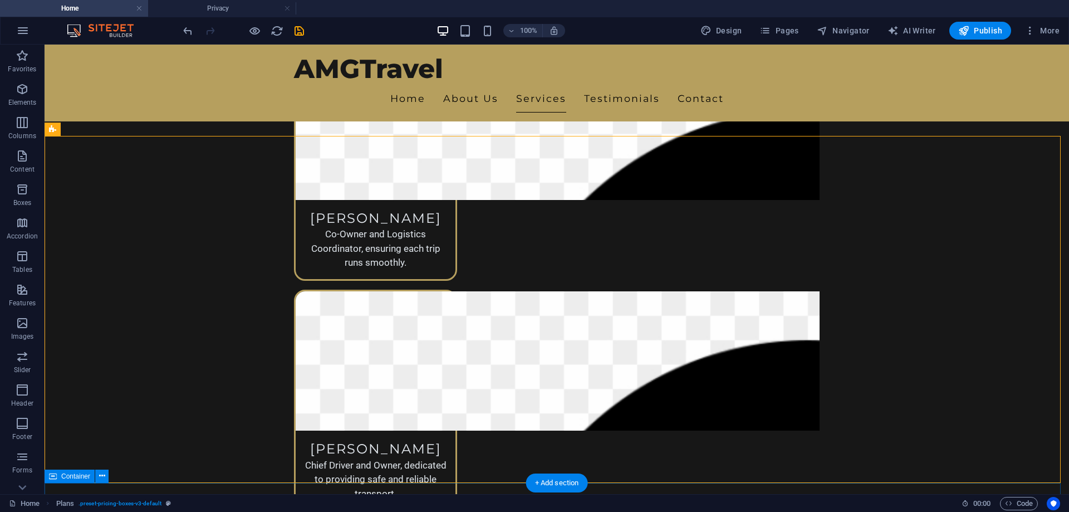
scroll to position [1392, 0]
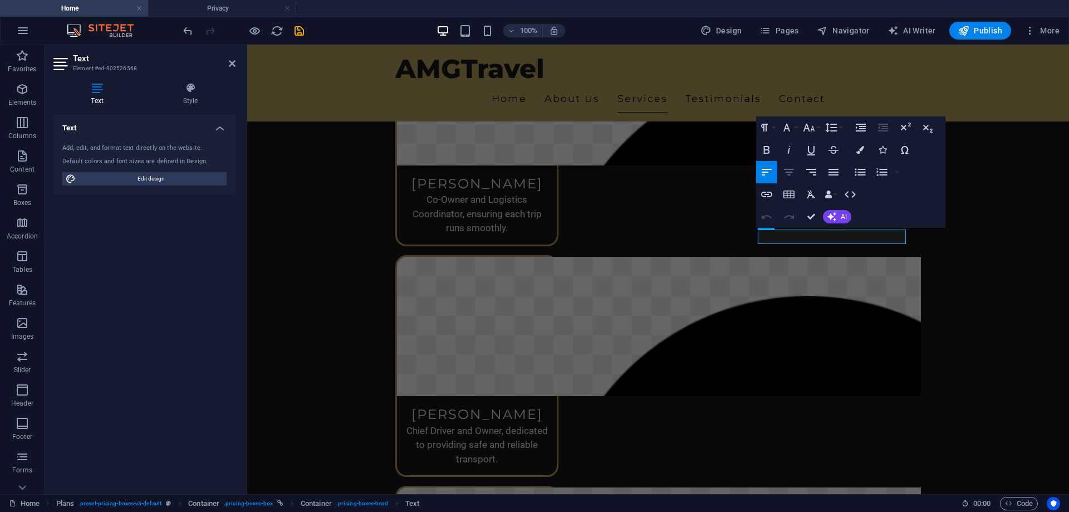
click at [794, 170] on icon "button" at bounding box center [788, 171] width 13 height 13
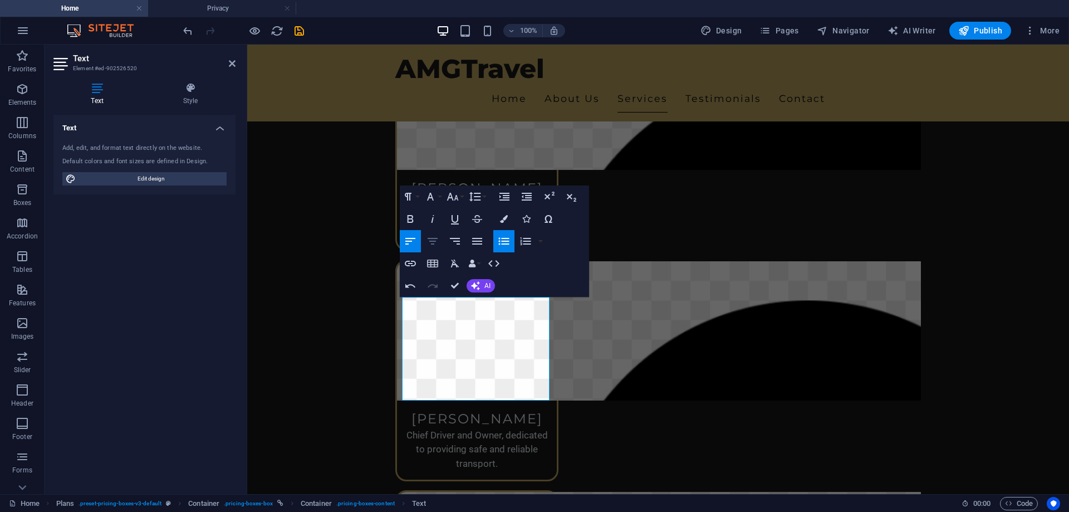
click at [438, 239] on icon "button" at bounding box center [432, 240] width 13 height 13
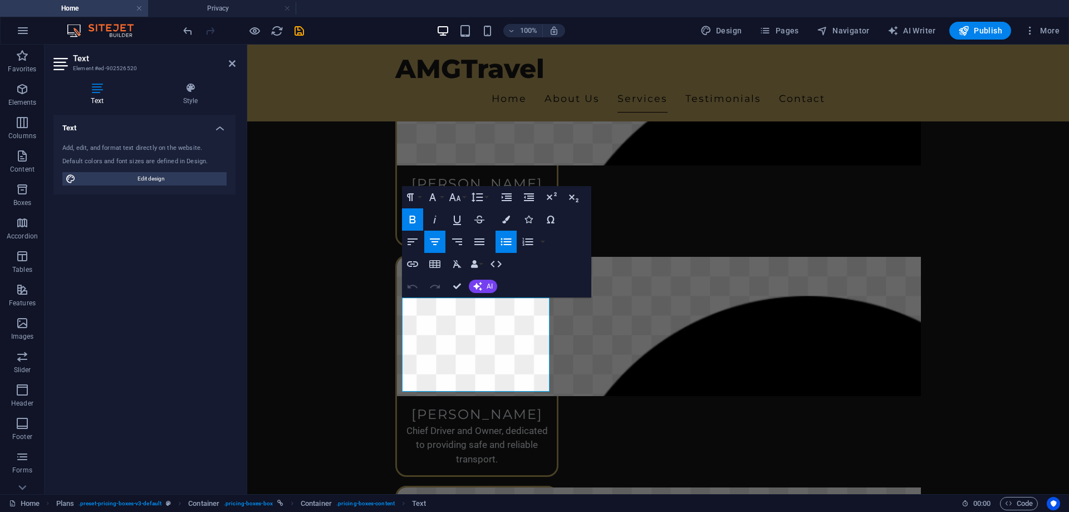
scroll to position [1387, 0]
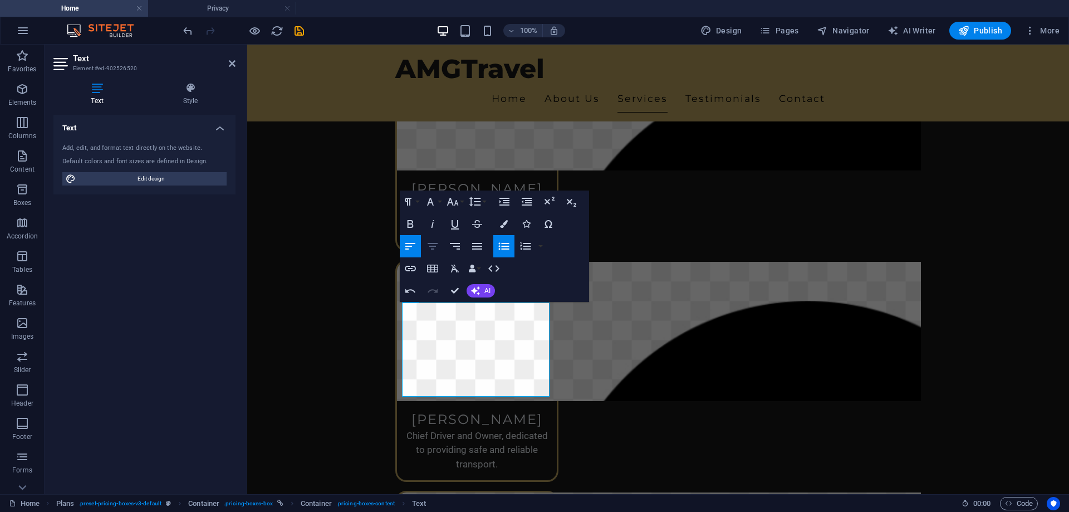
click at [438, 249] on icon "button" at bounding box center [432, 245] width 13 height 13
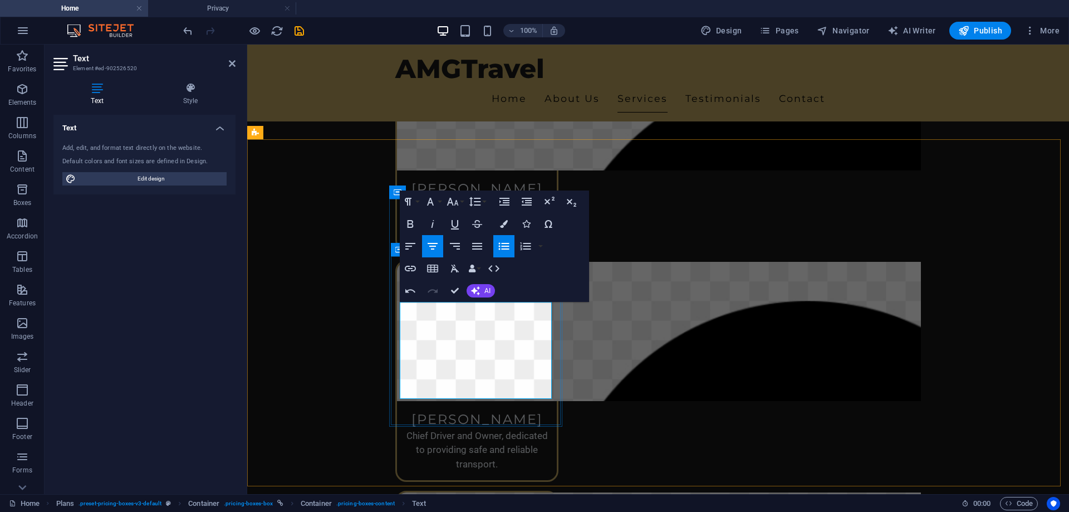
drag, startPoint x: 504, startPoint y: 387, endPoint x: 449, endPoint y: 383, distance: 55.2
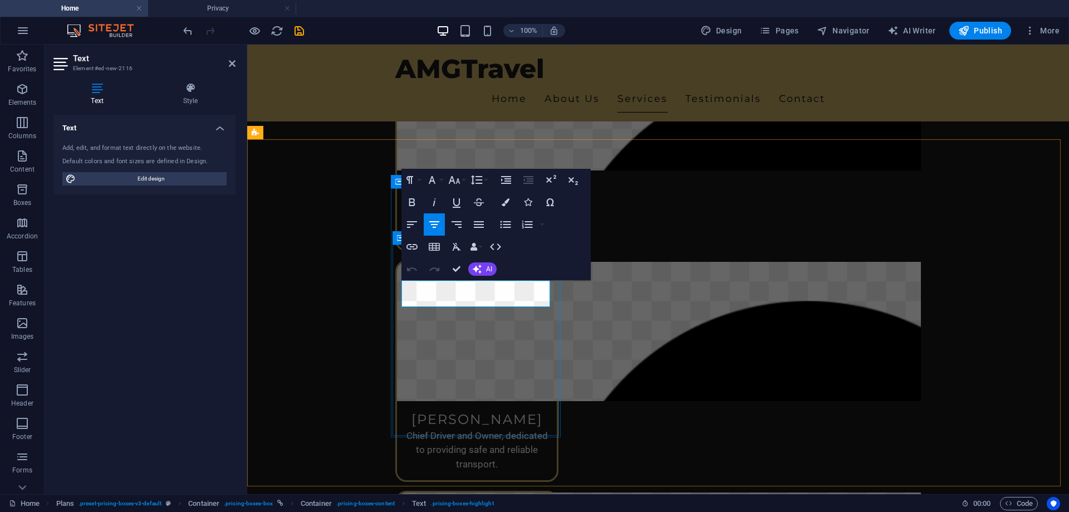
click at [454, 178] on icon "button" at bounding box center [452, 178] width 13 height 13
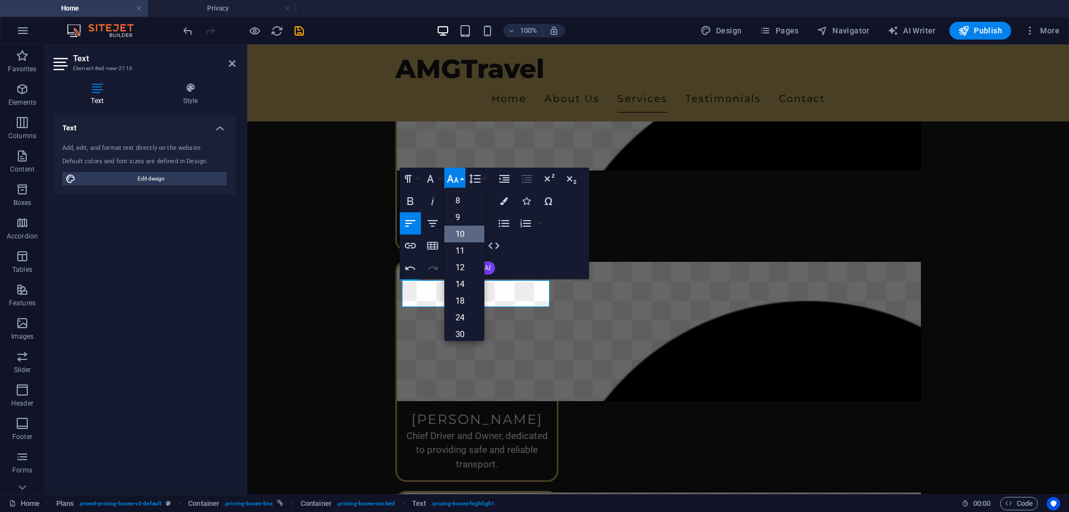
click at [461, 230] on link "10" at bounding box center [464, 233] width 40 height 17
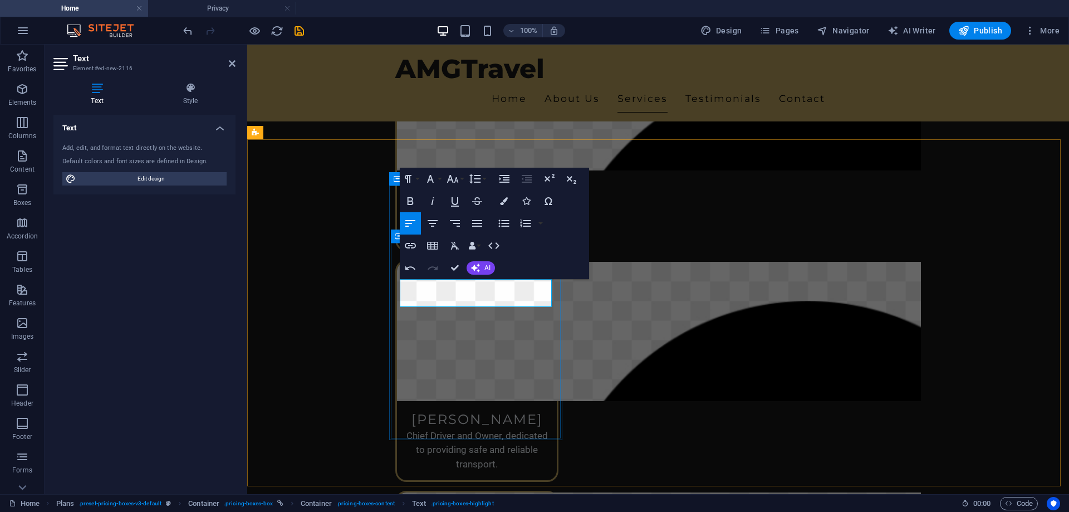
copy p "What's included:"
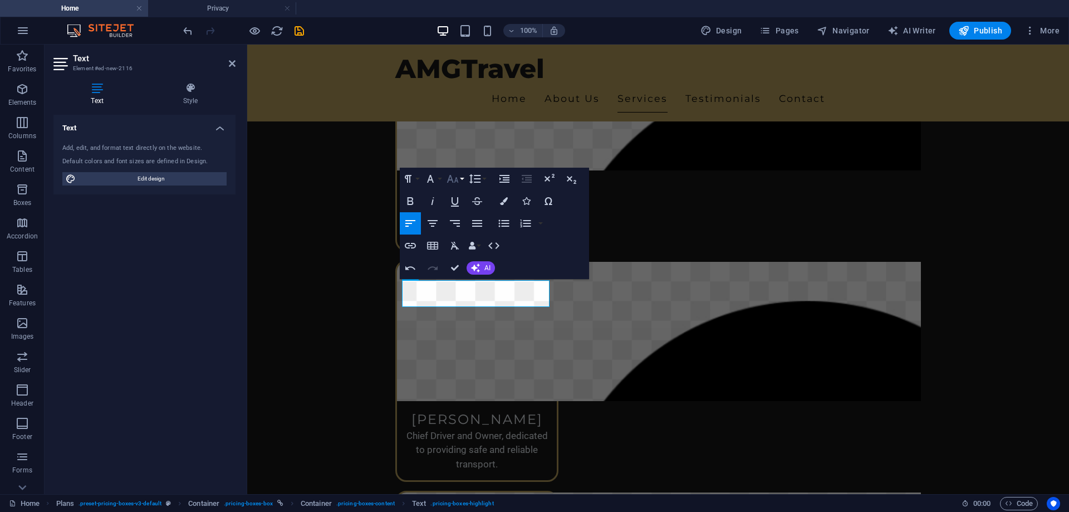
click at [459, 182] on icon "button" at bounding box center [452, 178] width 13 height 13
click at [468, 219] on link "9" at bounding box center [464, 217] width 40 height 17
click at [464, 178] on button "Font Size" at bounding box center [456, 180] width 21 height 22
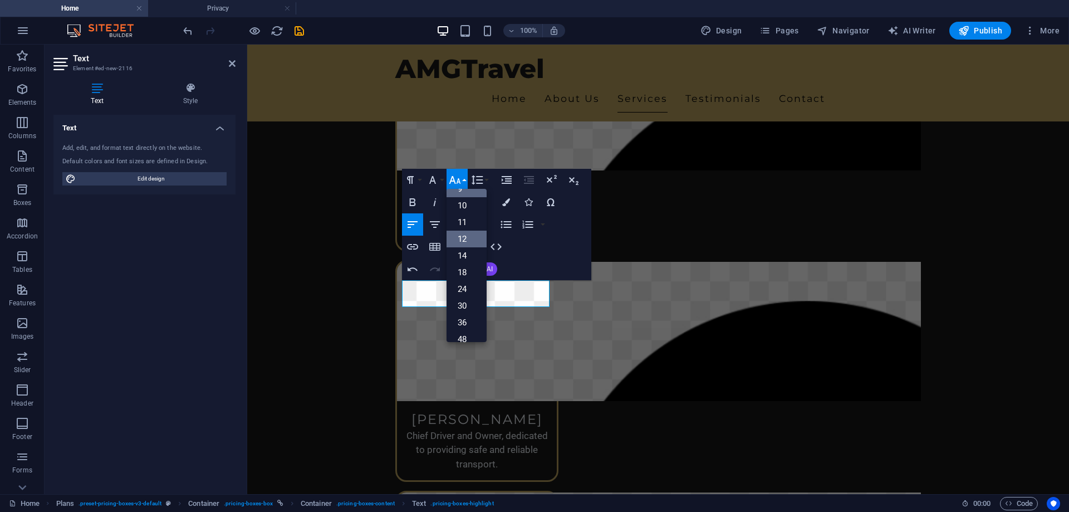
click at [467, 246] on link "12" at bounding box center [466, 238] width 40 height 17
click at [435, 225] on icon "button" at bounding box center [434, 224] width 13 height 13
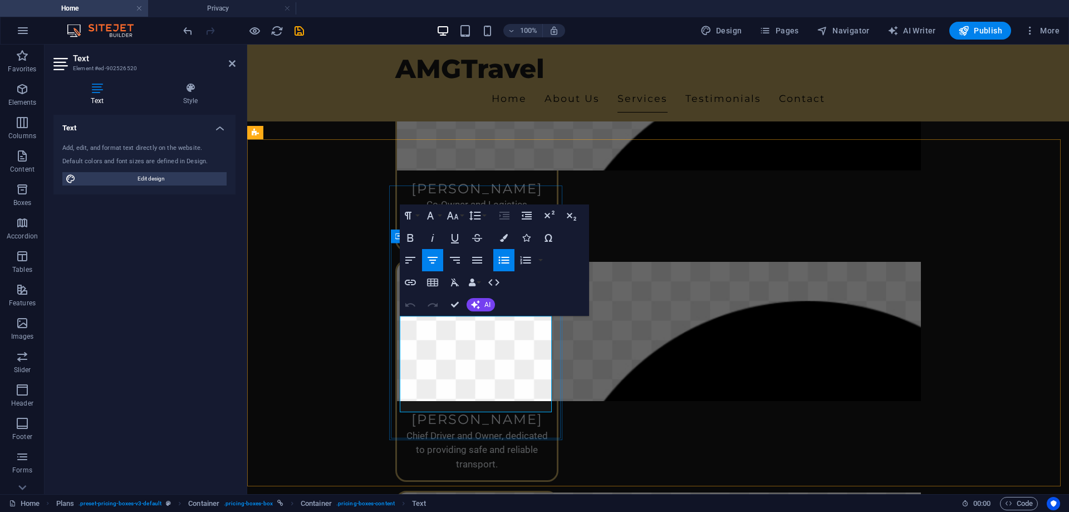
click at [434, 215] on icon "button" at bounding box center [430, 215] width 13 height 13
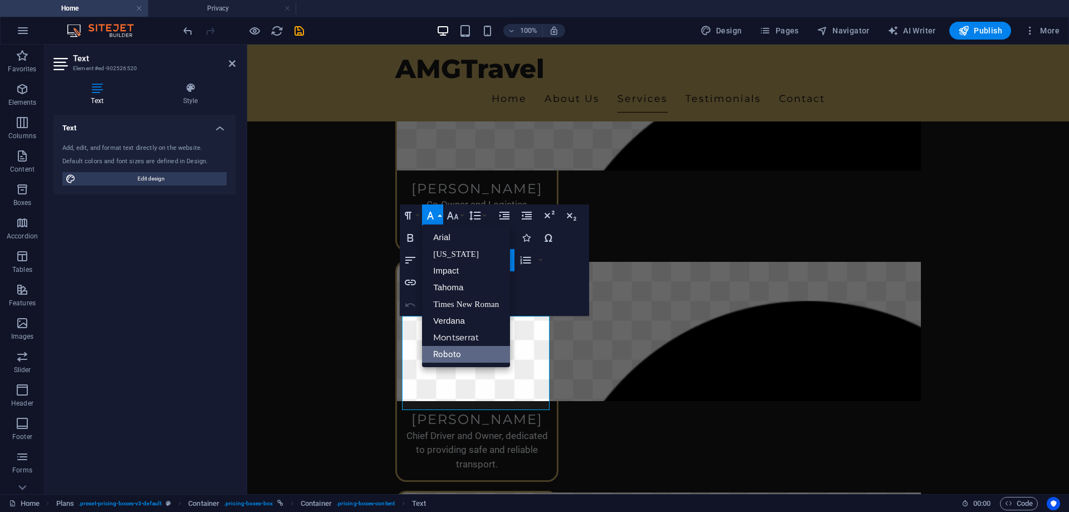
scroll to position [0, 0]
click at [434, 215] on icon "button" at bounding box center [430, 215] width 13 height 13
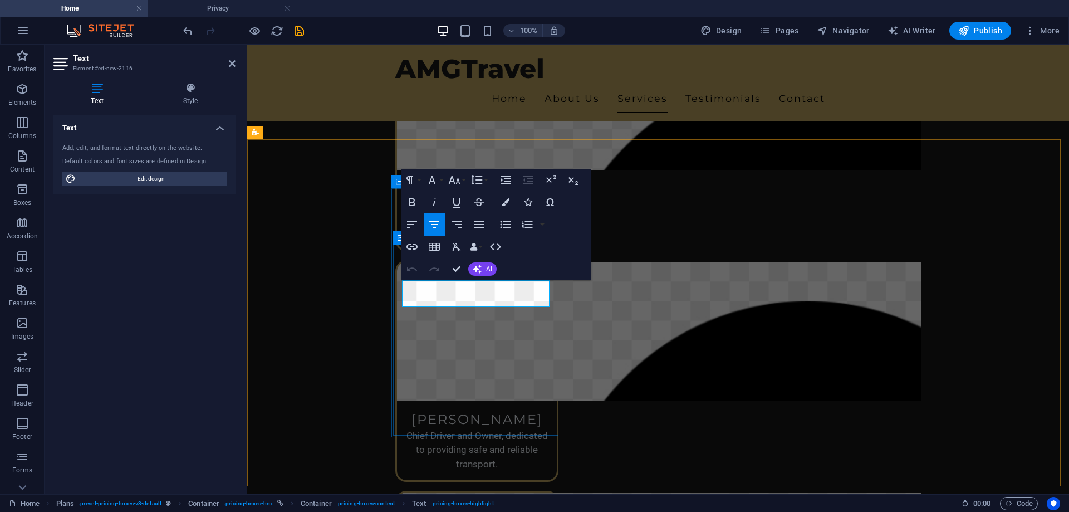
click at [436, 185] on icon "button" at bounding box center [431, 179] width 13 height 13
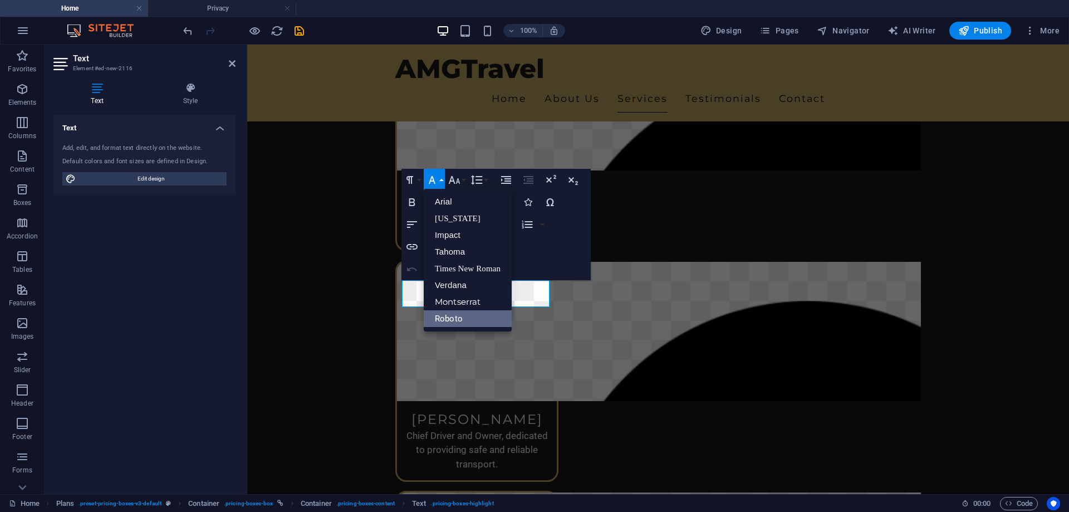
click at [559, 261] on div "Paragraph Format Normal Heading 1 Heading 2 Heading 3 Heading 4 Heading 5 Headi…" at bounding box center [495, 224] width 189 height 111
click at [456, 179] on icon "button" at bounding box center [454, 179] width 13 height 13
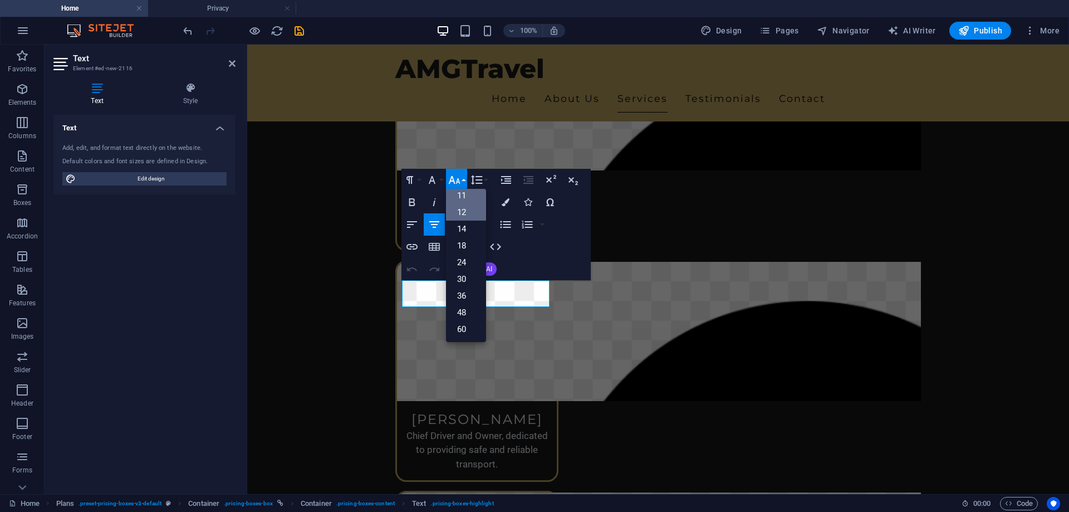
scroll to position [24, 0]
click at [469, 273] on link "18" at bounding box center [466, 277] width 40 height 17
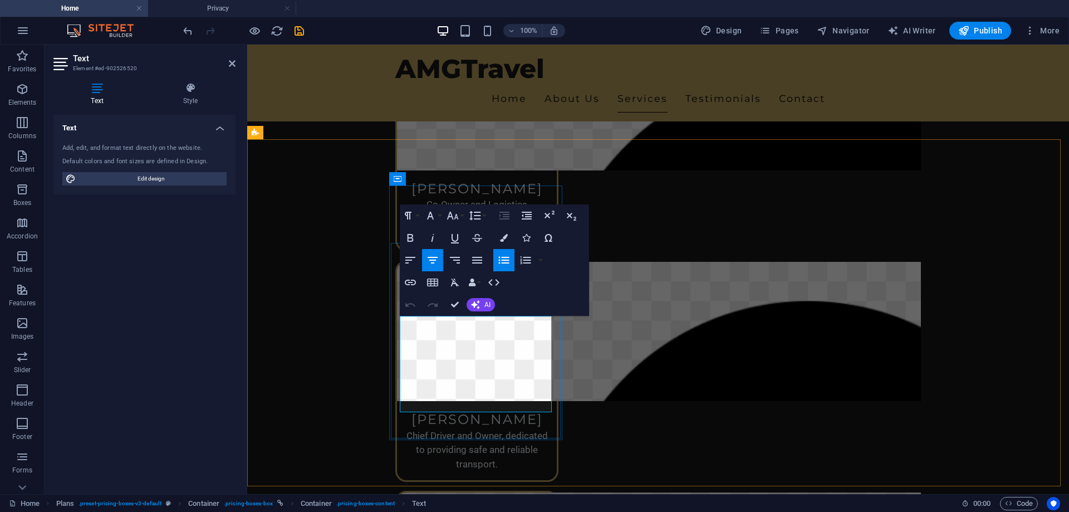
click at [459, 218] on icon "button" at bounding box center [452, 215] width 13 height 13
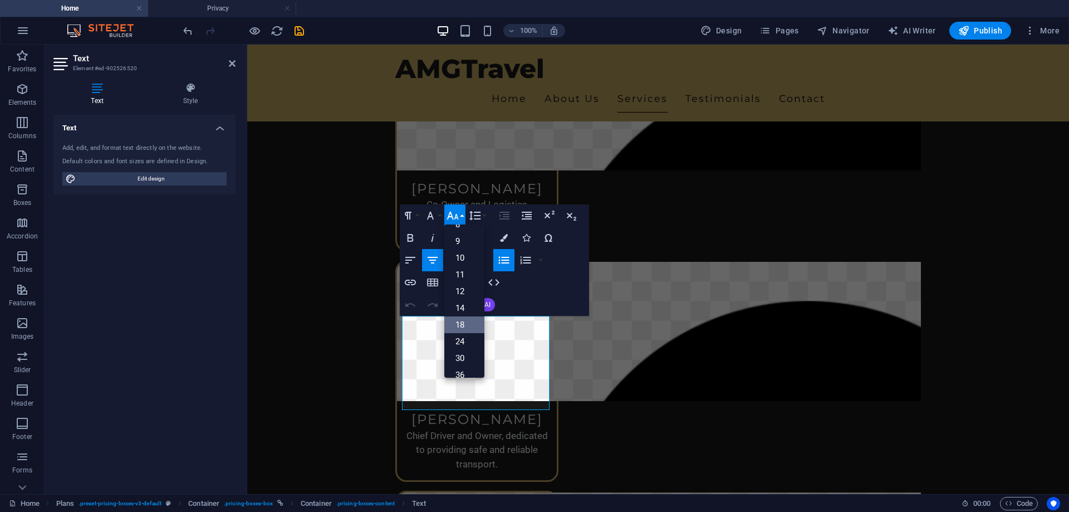
scroll to position [0, 0]
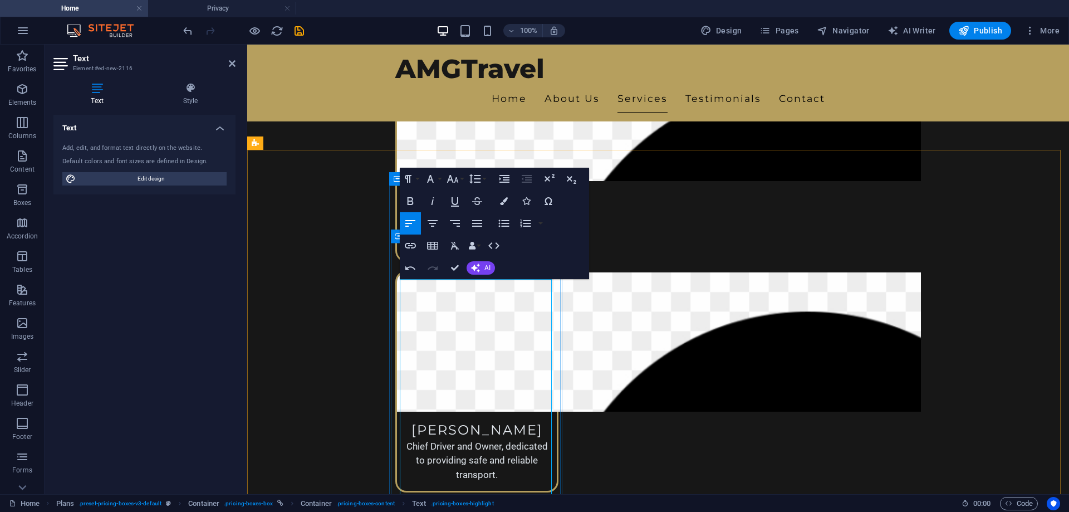
scroll to position [1387, 0]
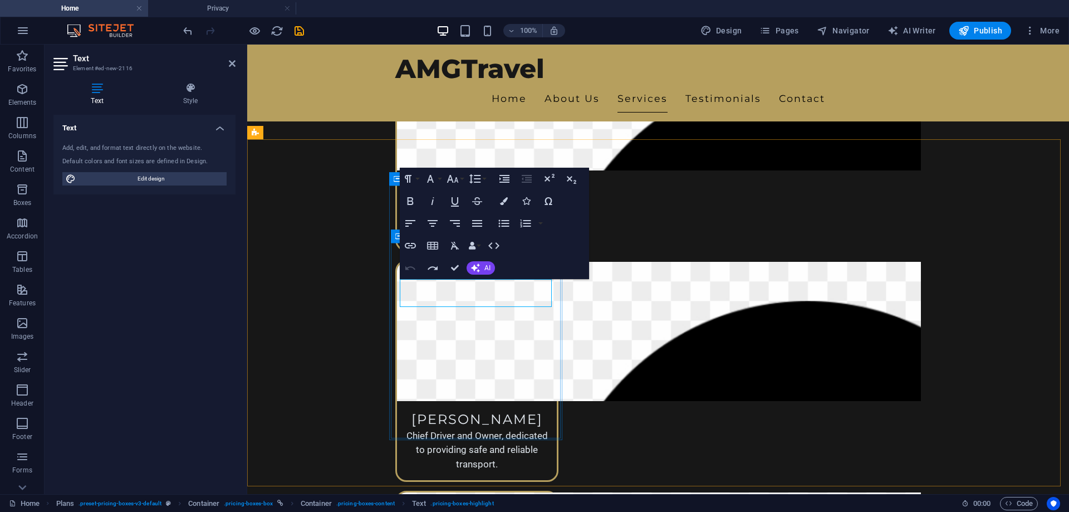
click at [457, 178] on icon "button" at bounding box center [452, 178] width 13 height 13
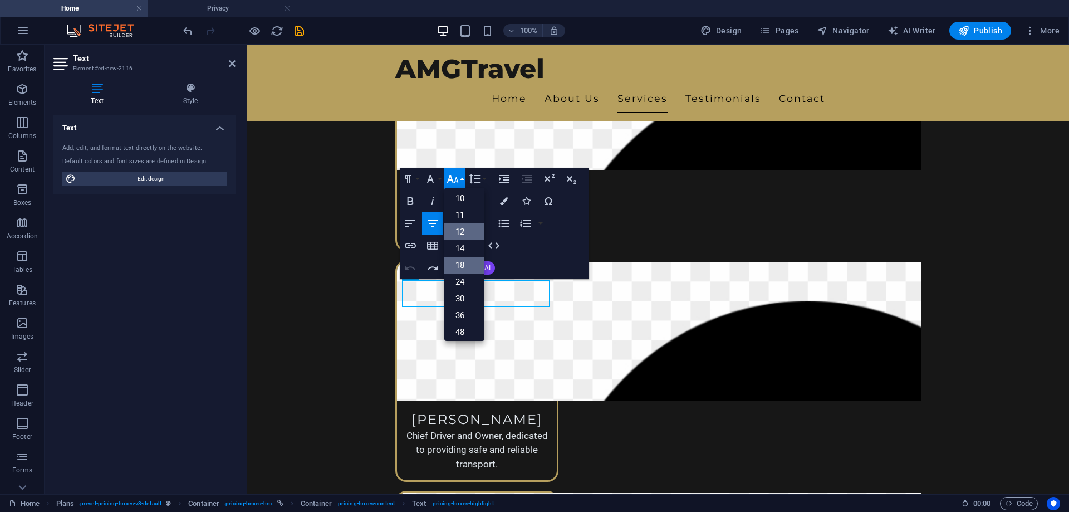
scroll to position [34, 0]
click at [460, 254] on link "14" at bounding box center [464, 250] width 40 height 17
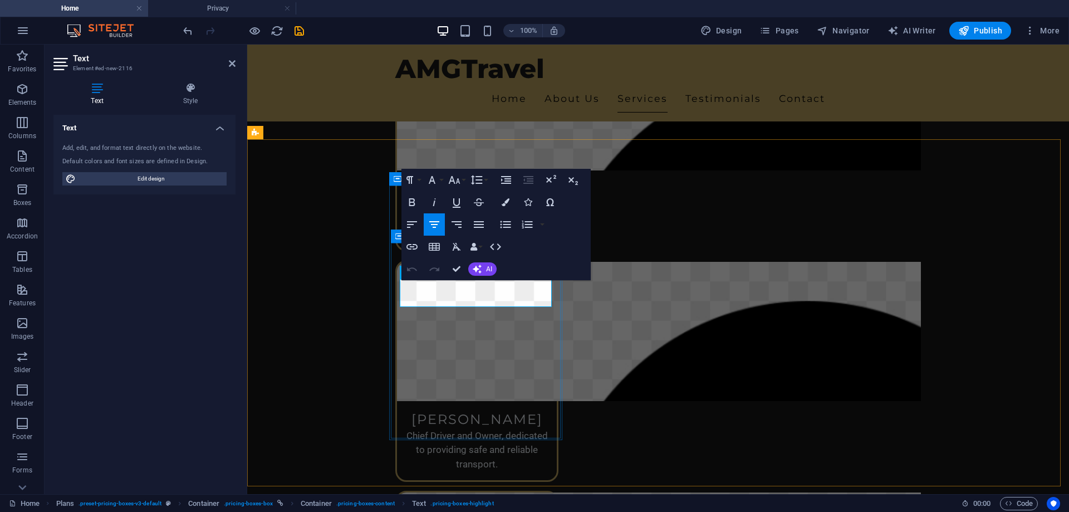
drag, startPoint x: 458, startPoint y: 175, endPoint x: 461, endPoint y: 184, distance: 9.7
click at [458, 175] on icon "button" at bounding box center [454, 179] width 13 height 13
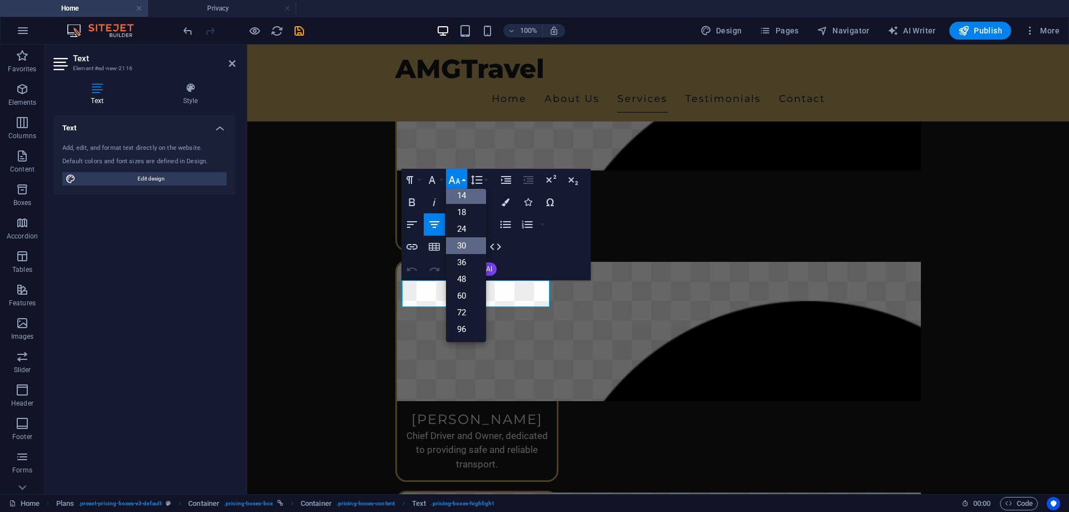
scroll to position [90, 0]
click at [465, 223] on link "24" at bounding box center [466, 228] width 40 height 17
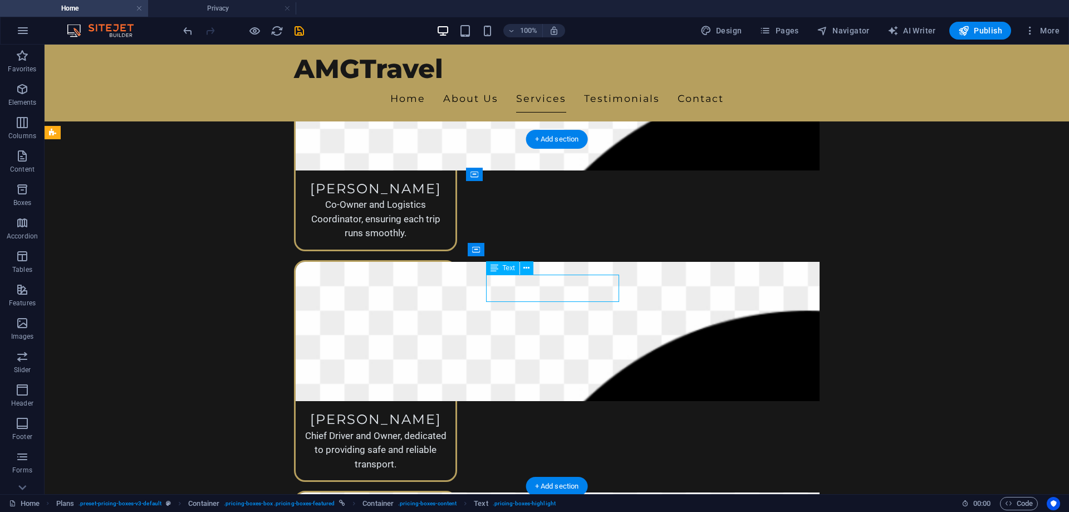
drag, startPoint x: 566, startPoint y: 294, endPoint x: 362, endPoint y: 294, distance: 203.7
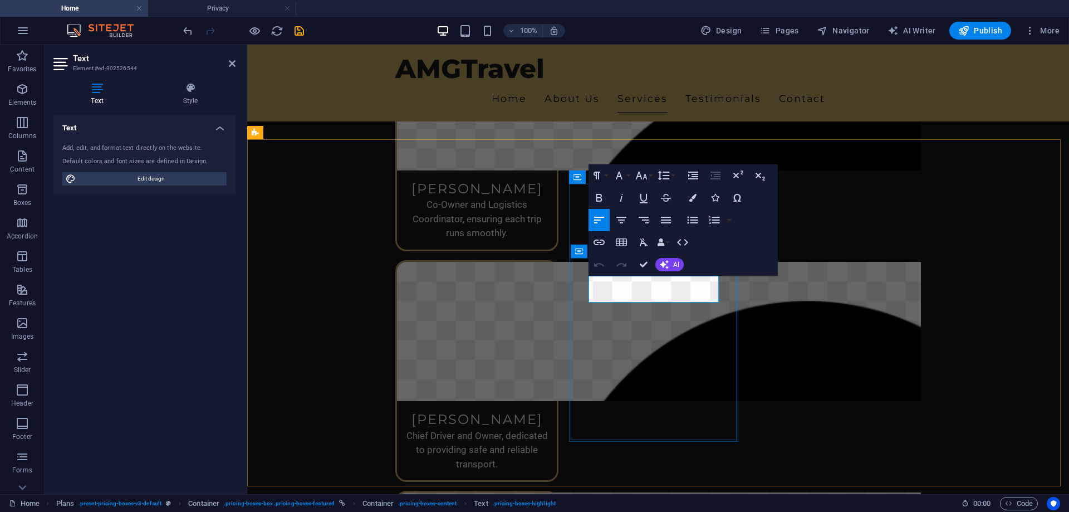
click at [623, 219] on icon "button" at bounding box center [621, 219] width 13 height 13
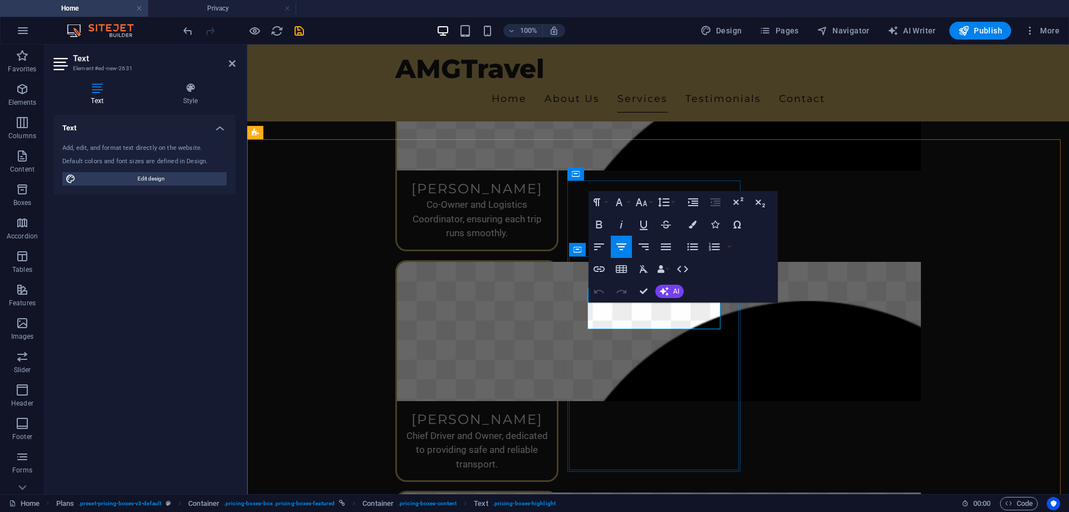
click at [621, 205] on icon "button" at bounding box center [617, 201] width 13 height 13
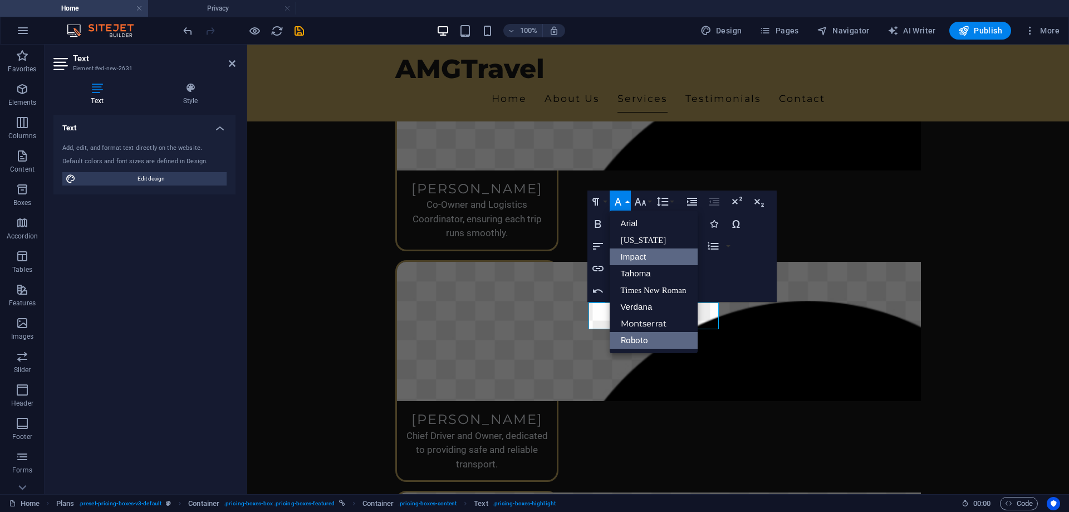
scroll to position [0, 0]
click at [637, 205] on icon "button" at bounding box center [639, 201] width 13 height 13
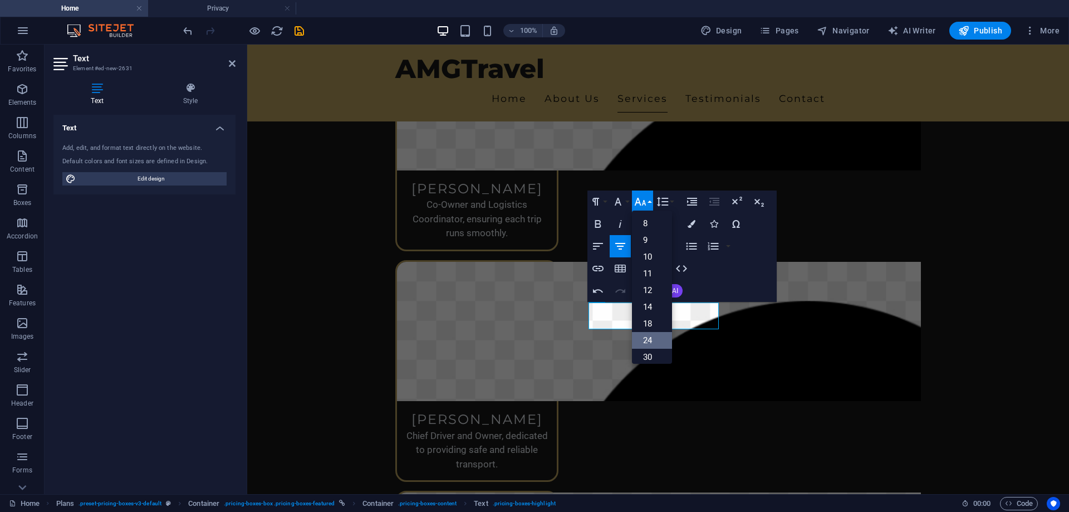
click at [654, 339] on link "24" at bounding box center [652, 340] width 40 height 17
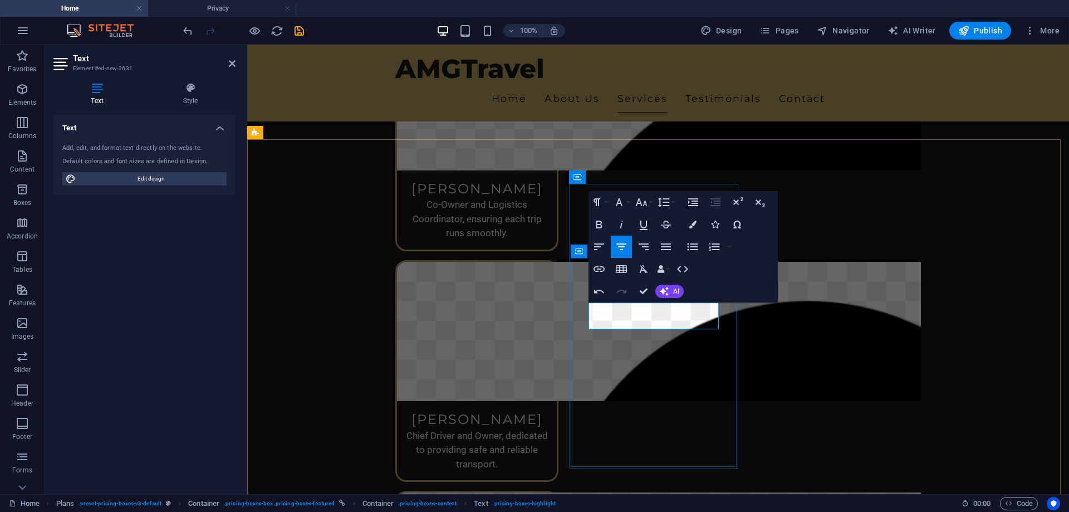
click at [646, 197] on icon "button" at bounding box center [641, 201] width 13 height 13
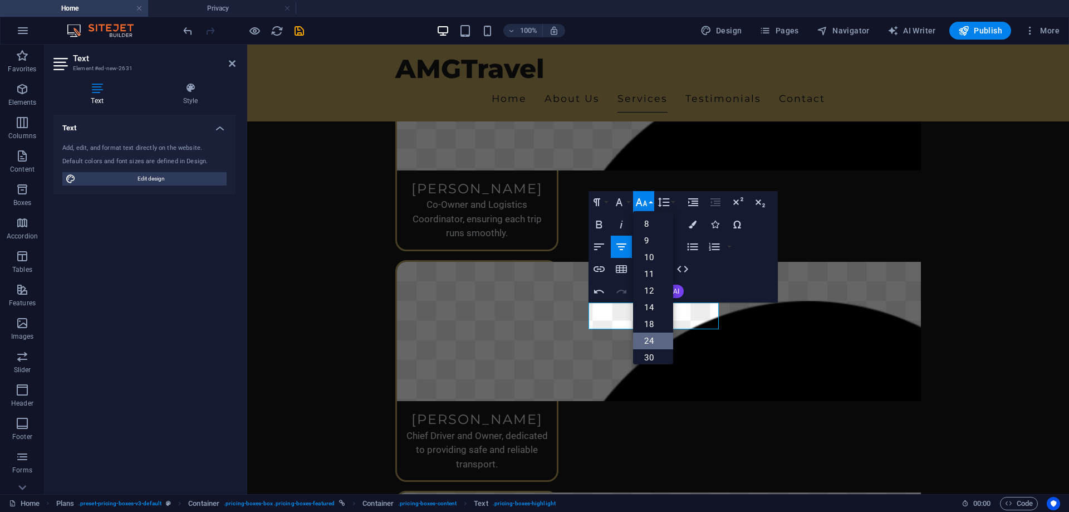
click at [654, 341] on link "24" at bounding box center [653, 340] width 40 height 17
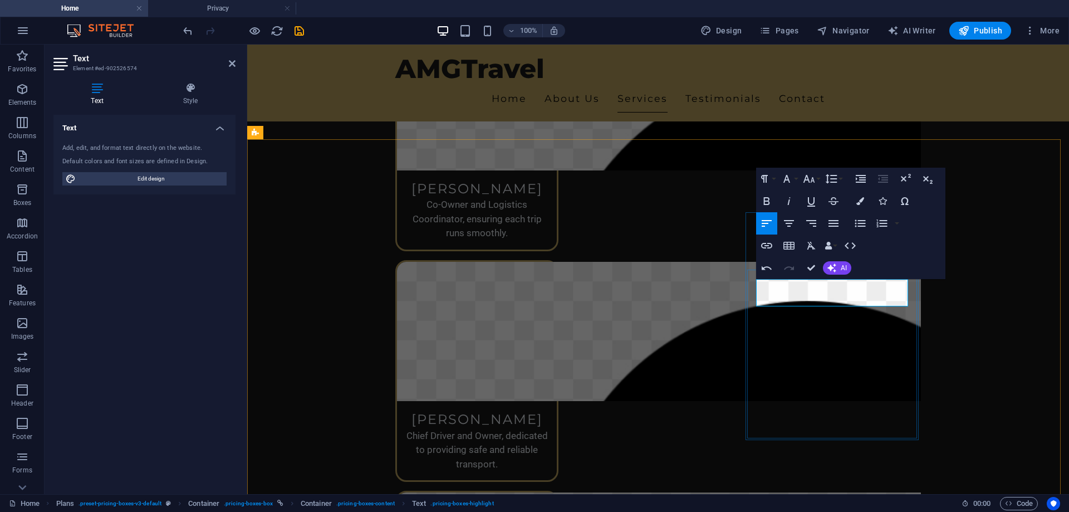
click at [792, 224] on icon "button" at bounding box center [788, 223] width 13 height 13
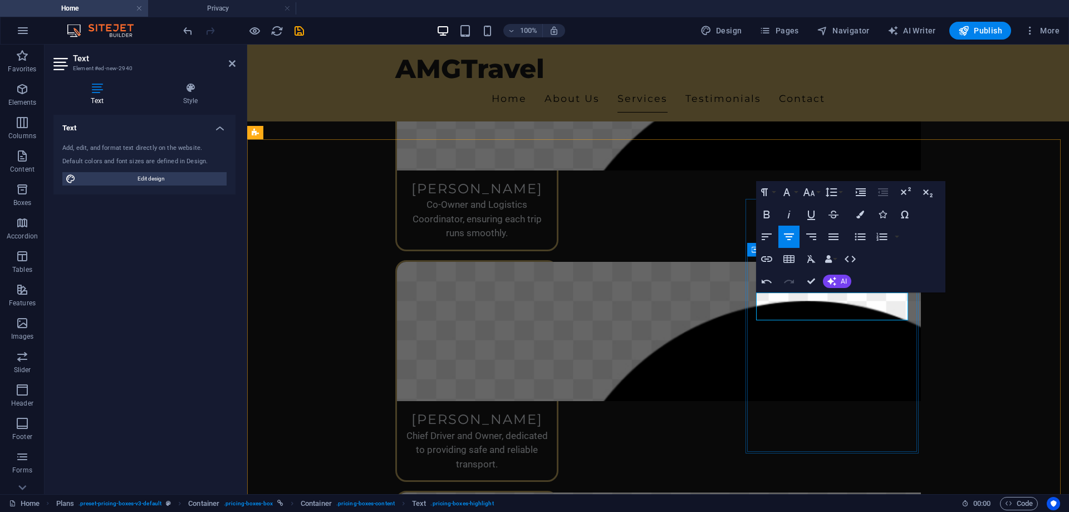
click at [816, 193] on button "Font Size" at bounding box center [810, 192] width 21 height 22
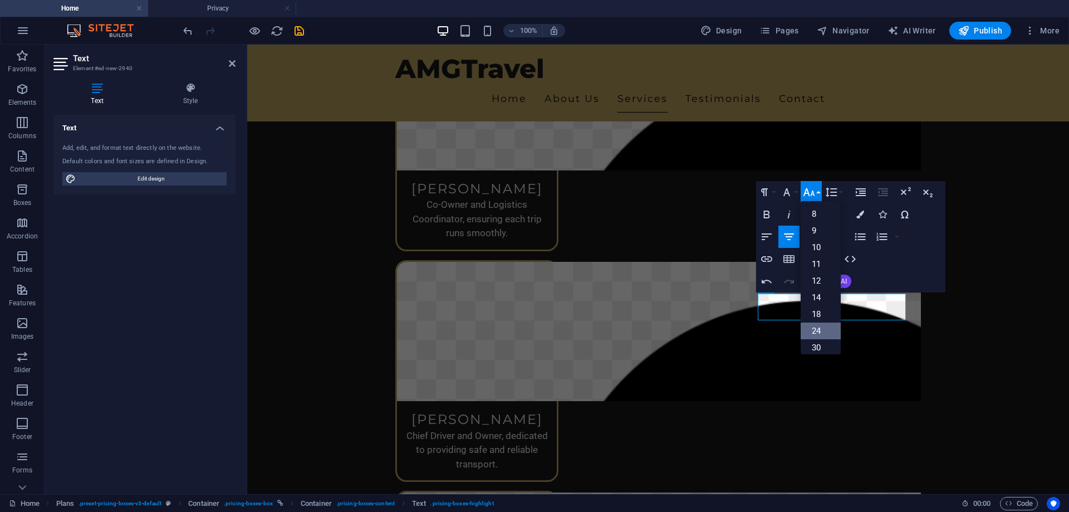
click at [822, 327] on link "24" at bounding box center [820, 330] width 40 height 17
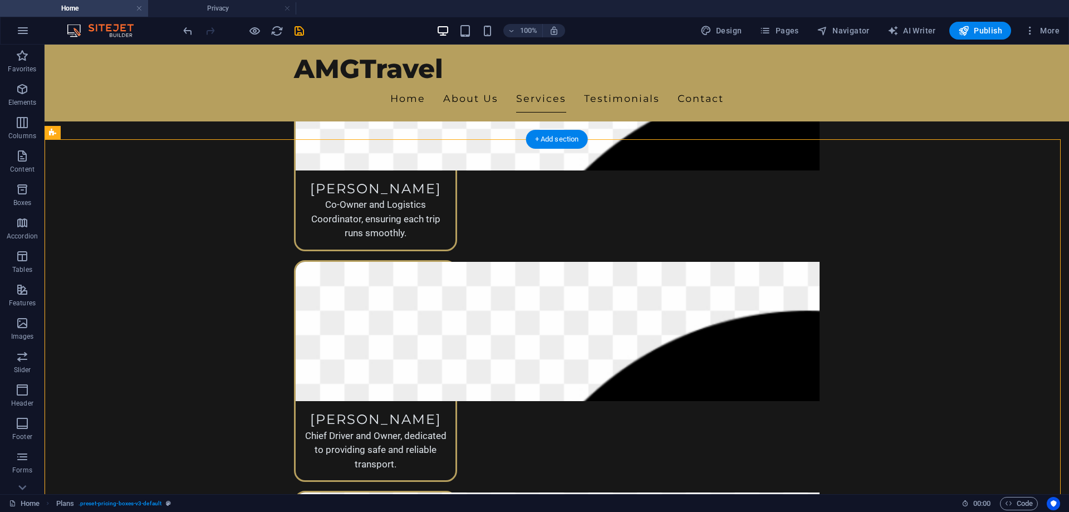
drag, startPoint x: 815, startPoint y: 272, endPoint x: 568, endPoint y: 268, distance: 247.2
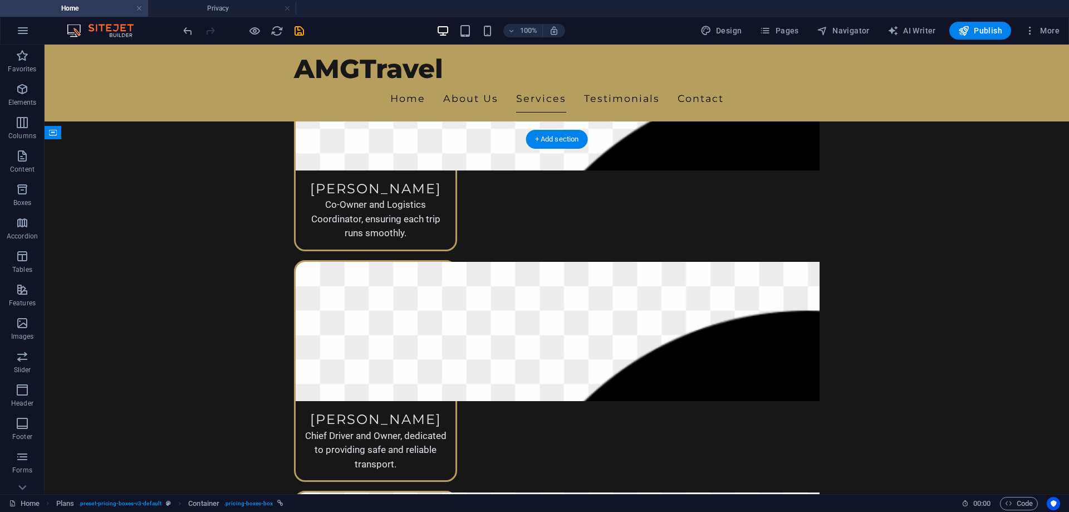
drag, startPoint x: 817, startPoint y: 297, endPoint x: 460, endPoint y: 286, distance: 357.0
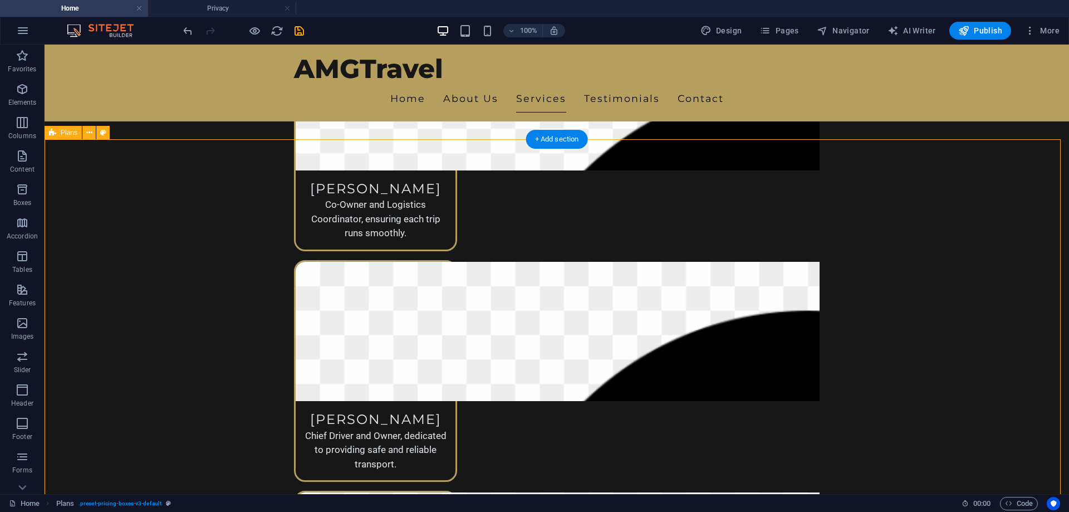
drag, startPoint x: 461, startPoint y: 282, endPoint x: 579, endPoint y: 292, distance: 117.8
drag, startPoint x: 461, startPoint y: 284, endPoint x: 640, endPoint y: 302, distance: 180.1
drag, startPoint x: 637, startPoint y: 252, endPoint x: 269, endPoint y: 271, distance: 367.9
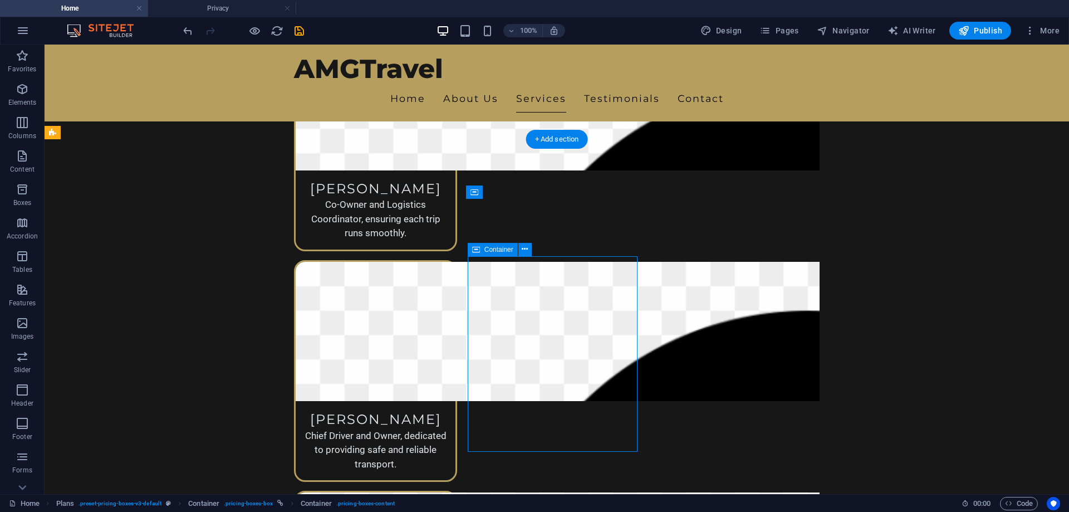
drag, startPoint x: 536, startPoint y: 278, endPoint x: 282, endPoint y: 283, distance: 253.9
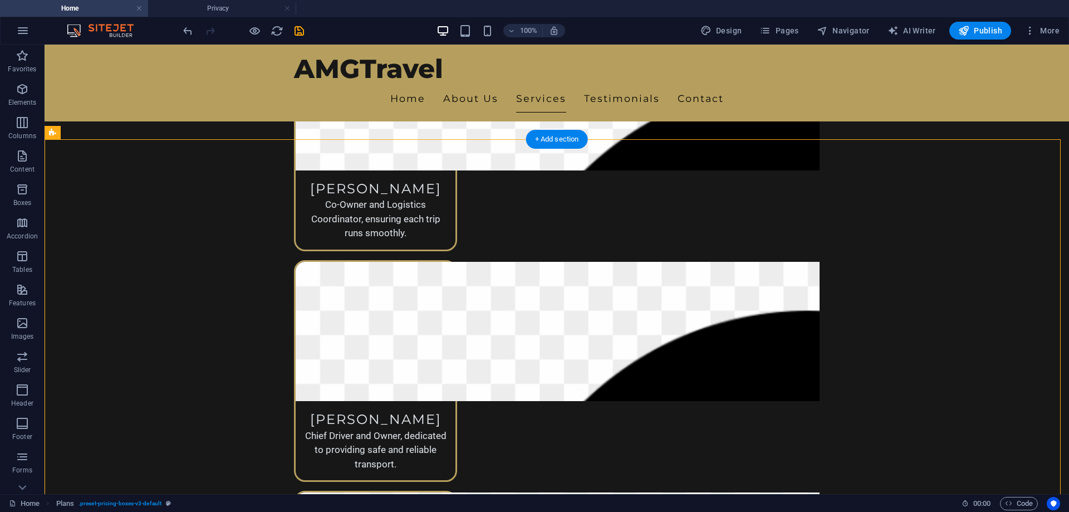
drag, startPoint x: 289, startPoint y: 283, endPoint x: 243, endPoint y: 286, distance: 45.7
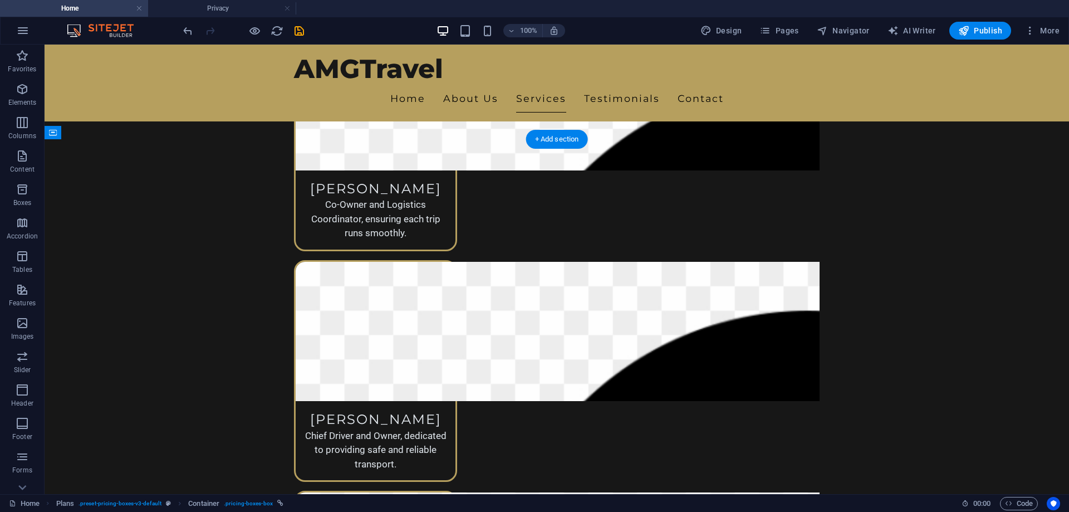
drag, startPoint x: 289, startPoint y: 289, endPoint x: 639, endPoint y: 303, distance: 350.4
drag, startPoint x: 646, startPoint y: 305, endPoint x: 226, endPoint y: 287, distance: 420.1
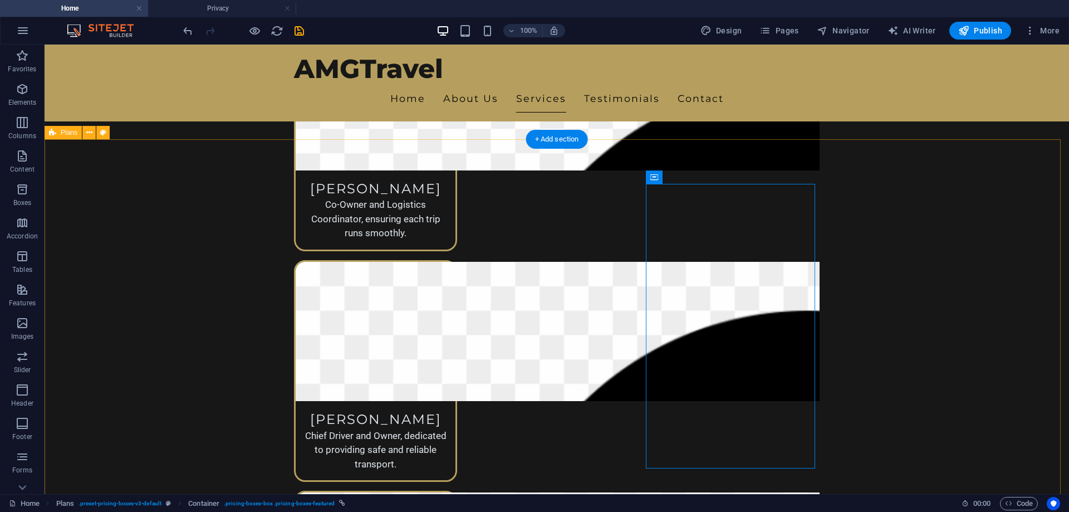
drag, startPoint x: 644, startPoint y: 310, endPoint x: 463, endPoint y: 312, distance: 180.9
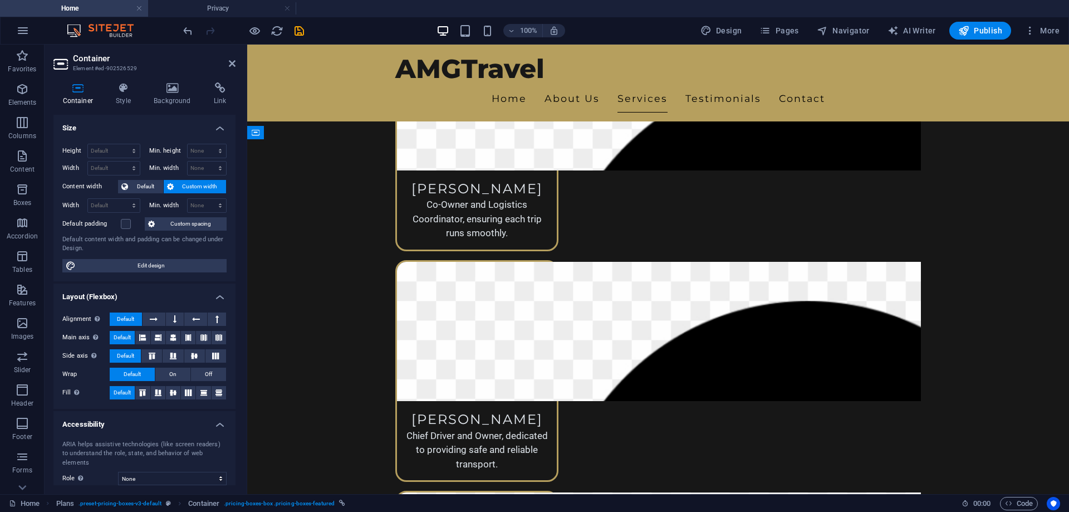
drag, startPoint x: 746, startPoint y: 357, endPoint x: 565, endPoint y: 295, distance: 191.4
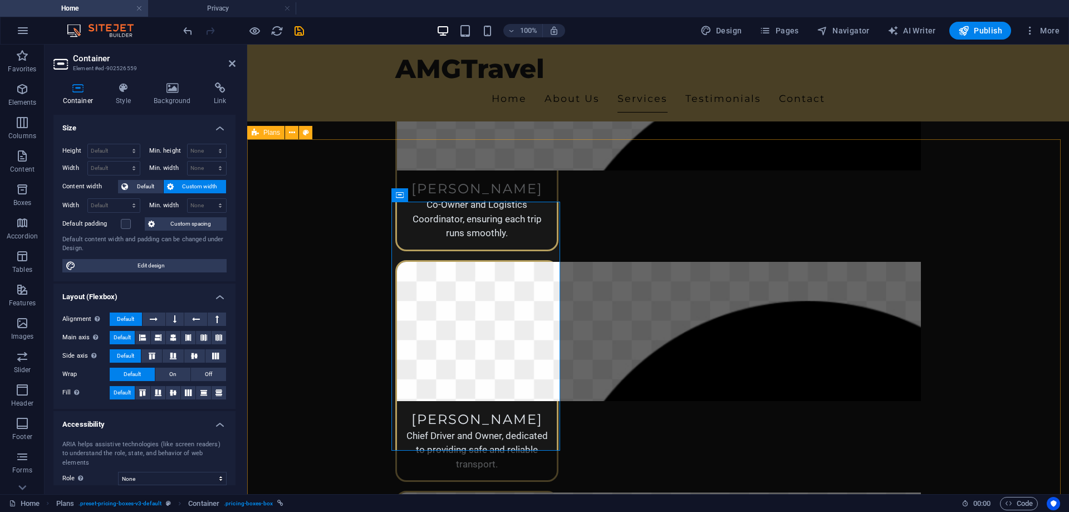
drag, startPoint x: 562, startPoint y: 207, endPoint x: 740, endPoint y: 228, distance: 179.5
drag, startPoint x: 562, startPoint y: 268, endPoint x: 356, endPoint y: 253, distance: 206.5
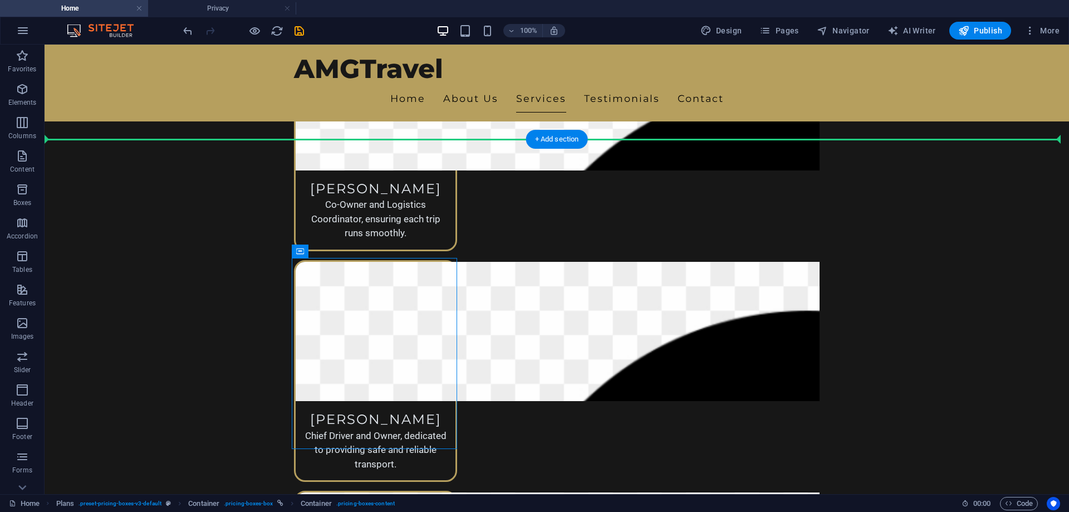
drag, startPoint x: 189, startPoint y: 272, endPoint x: 640, endPoint y: 266, distance: 450.4
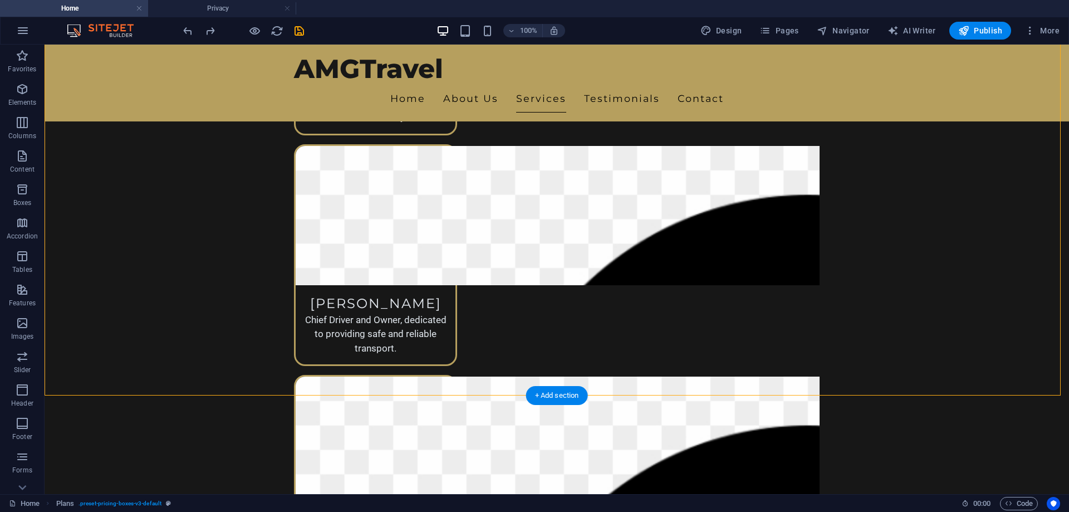
scroll to position [1506, 0]
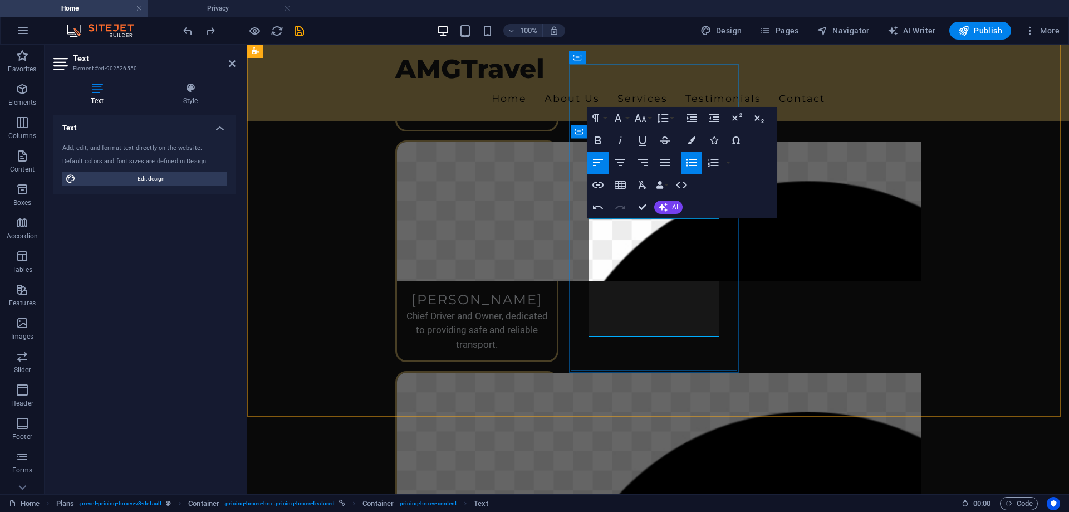
click at [624, 166] on icon "button" at bounding box center [619, 162] width 13 height 13
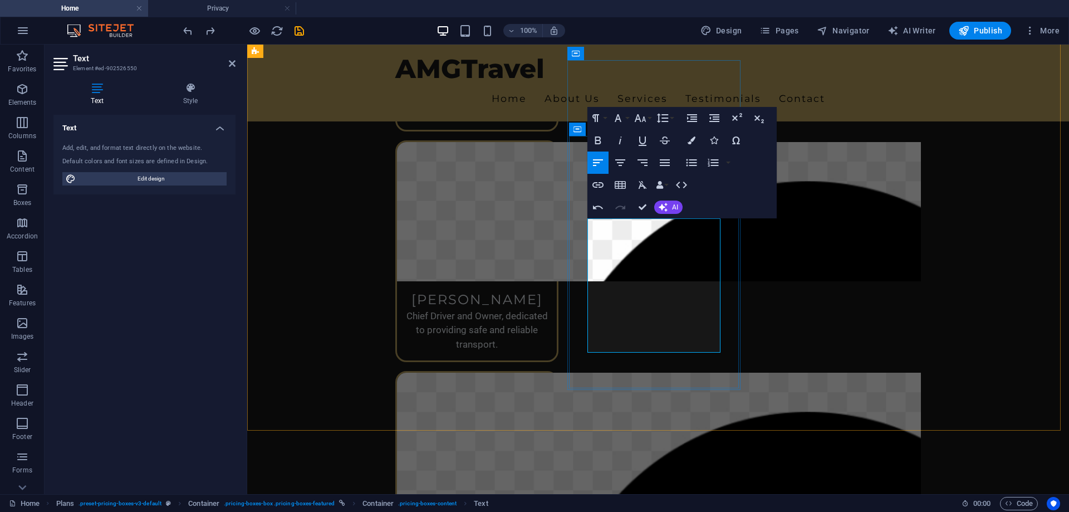
click at [617, 167] on icon "button" at bounding box center [619, 162] width 13 height 13
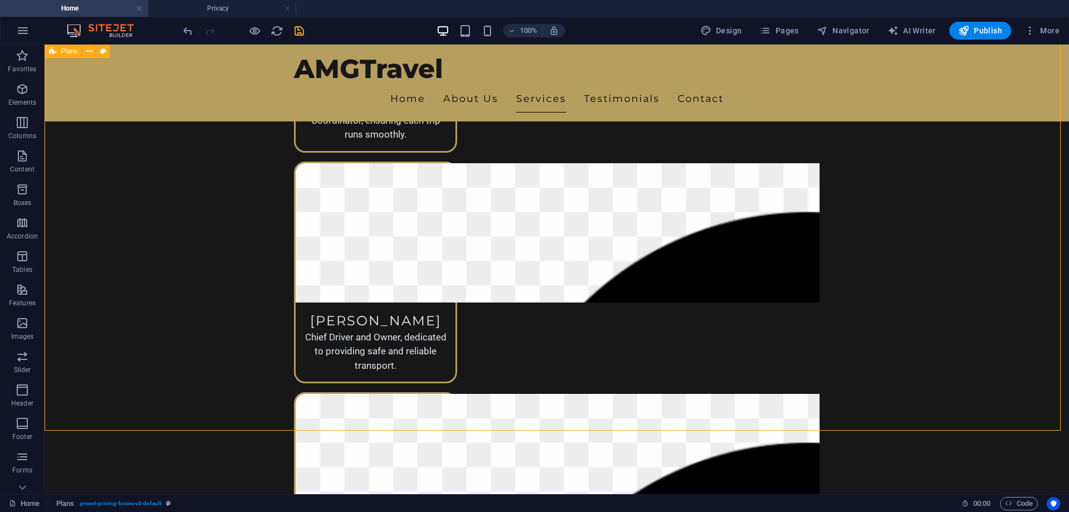
scroll to position [1451, 0]
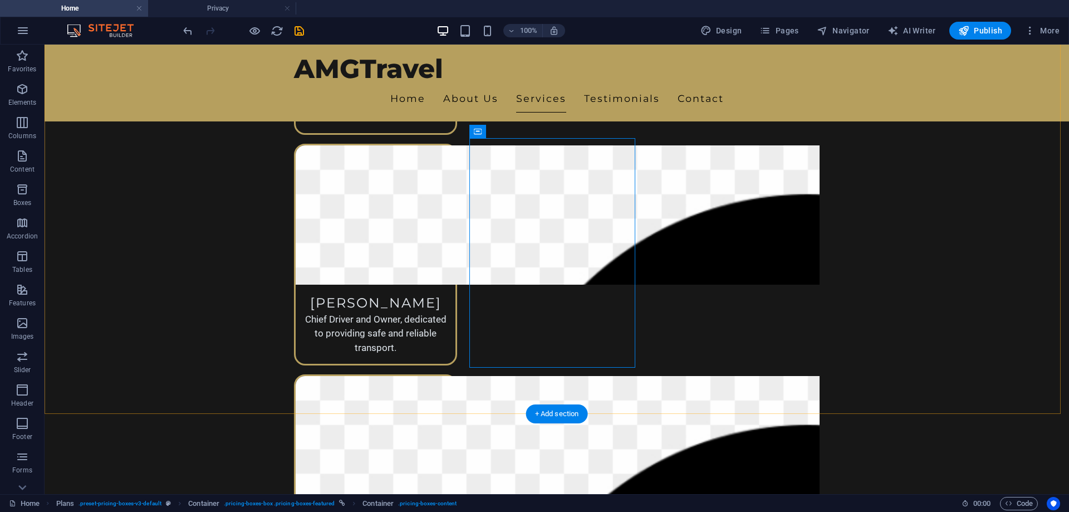
scroll to position [1506, 0]
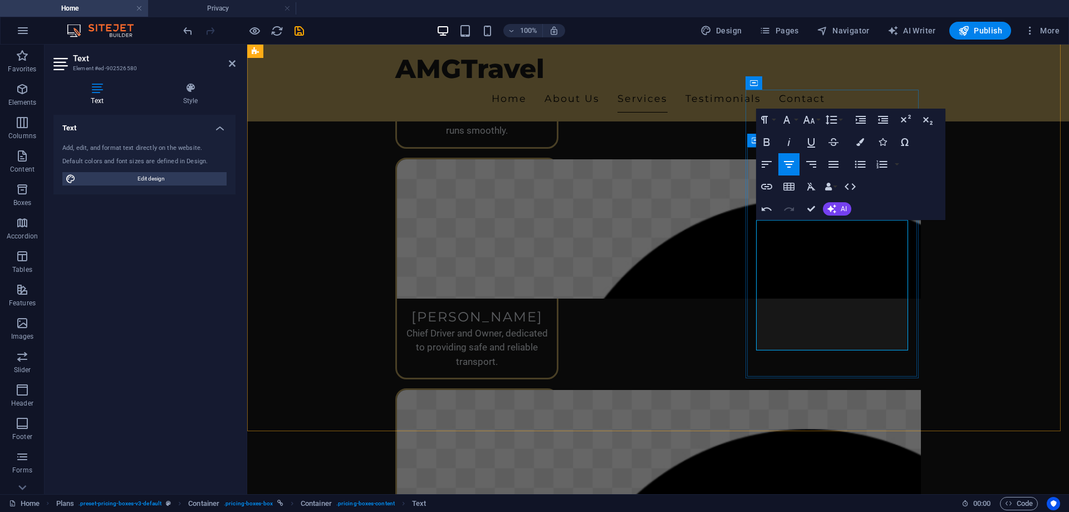
scroll to position [1494, 0]
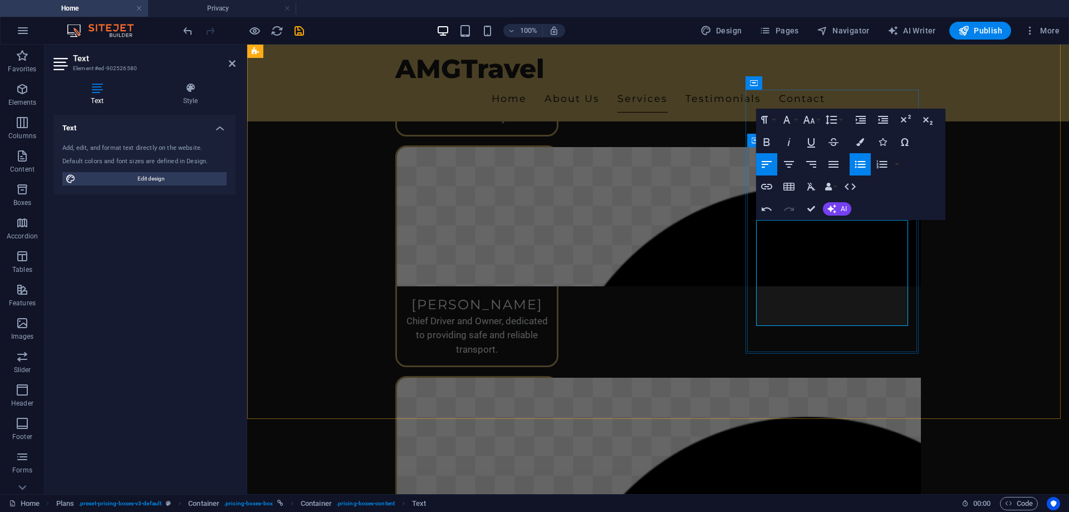
click at [790, 163] on icon "button" at bounding box center [788, 164] width 13 height 13
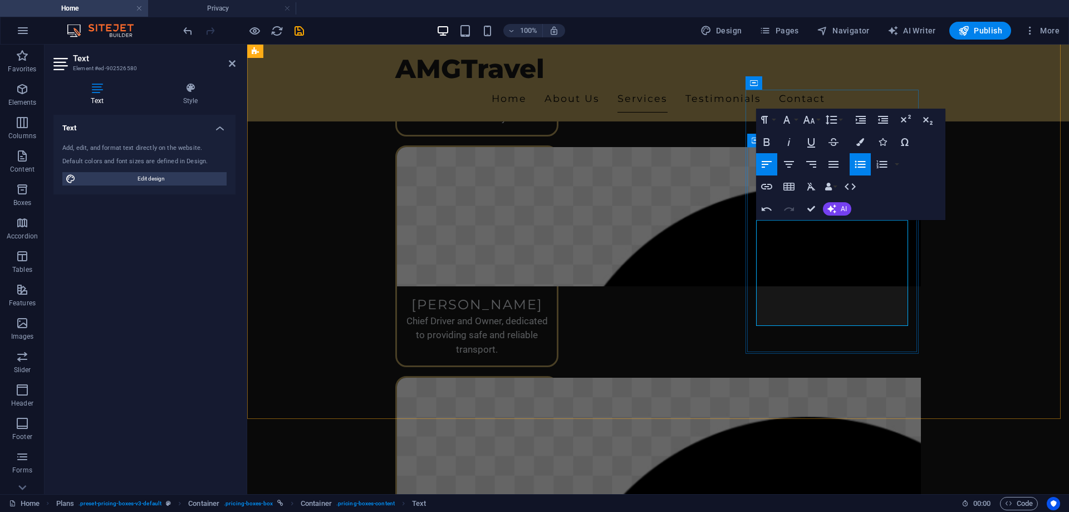
click at [785, 163] on icon "button" at bounding box center [788, 164] width 13 height 13
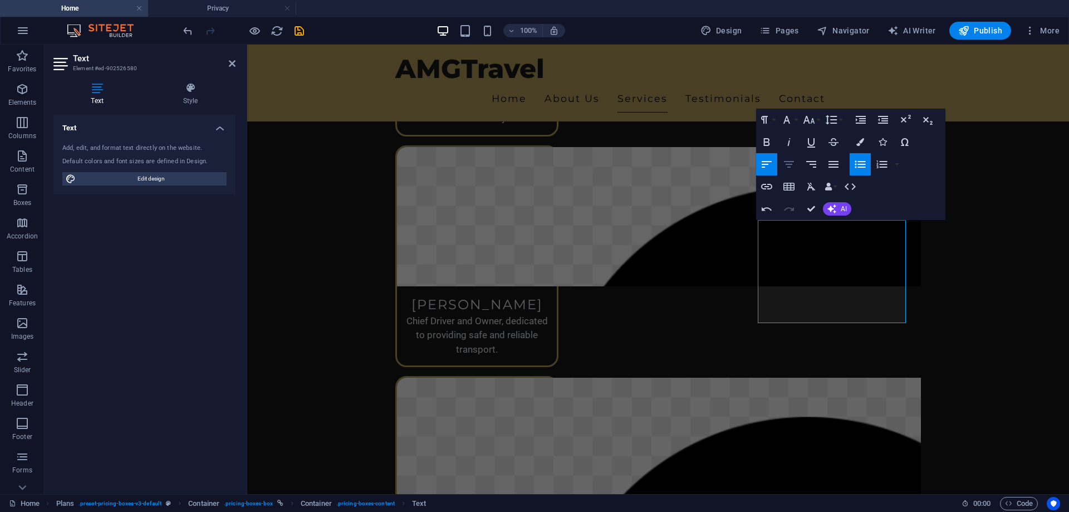
click at [794, 165] on icon "button" at bounding box center [788, 164] width 13 height 13
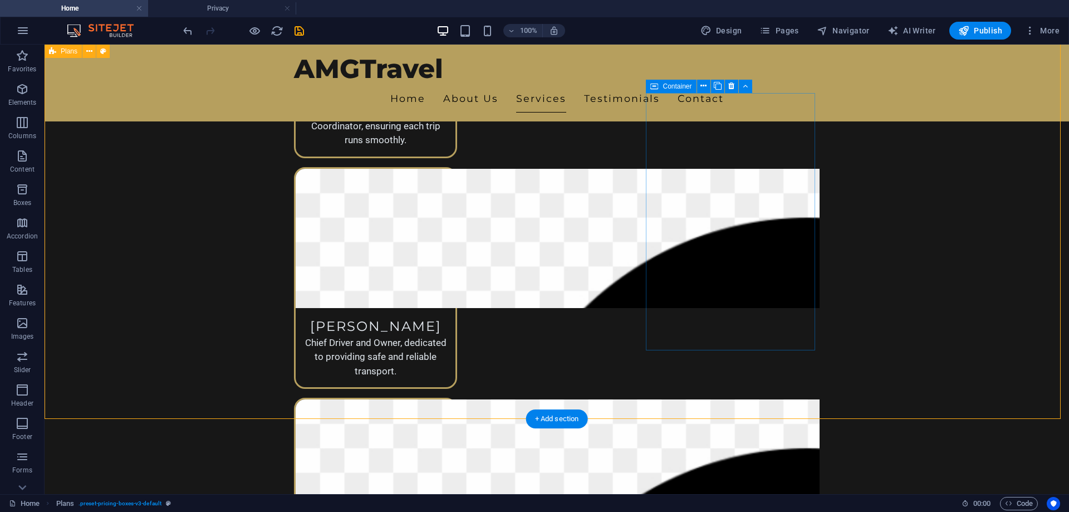
scroll to position [1446, 0]
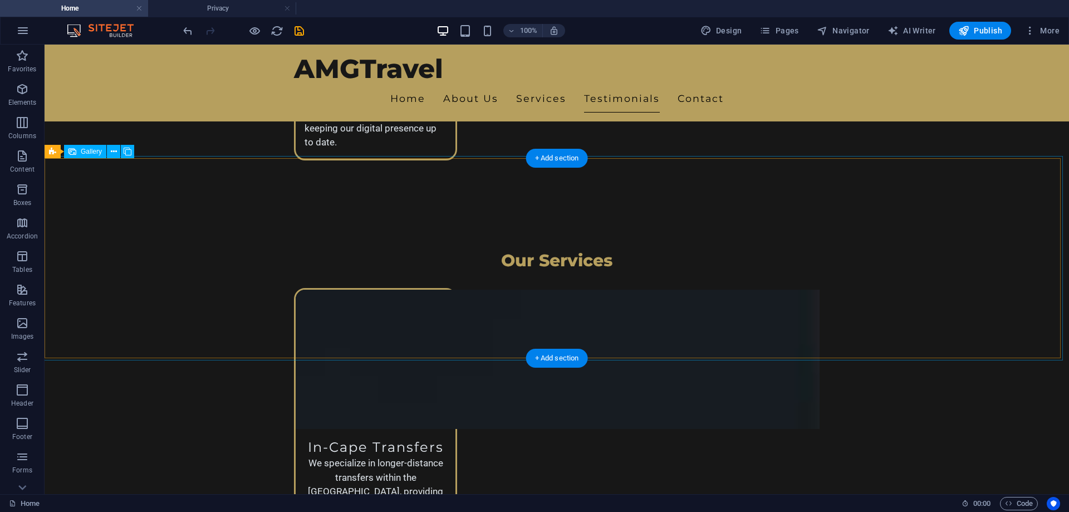
scroll to position [2002, 0]
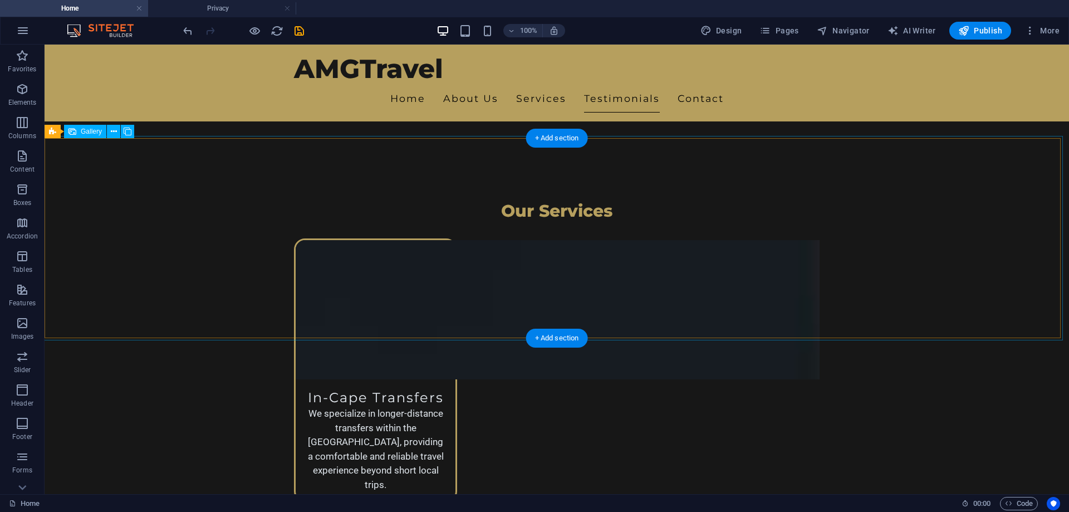
select select "px"
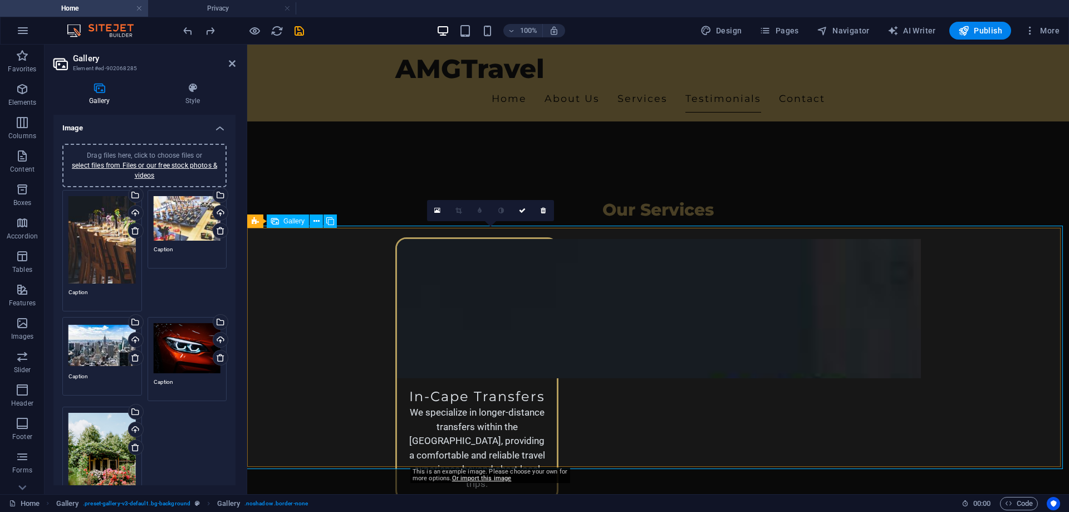
scroll to position [2005, 0]
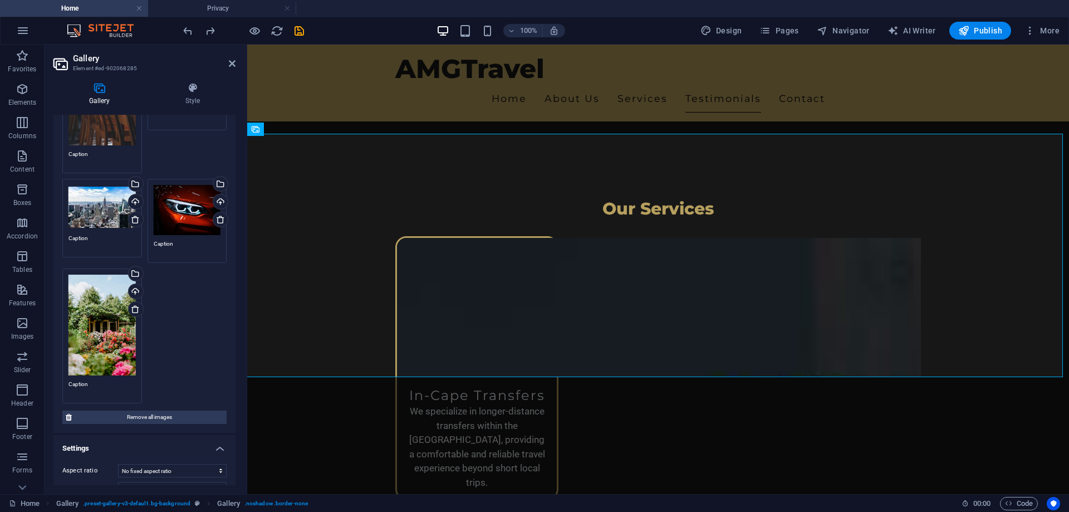
scroll to position [167, 0]
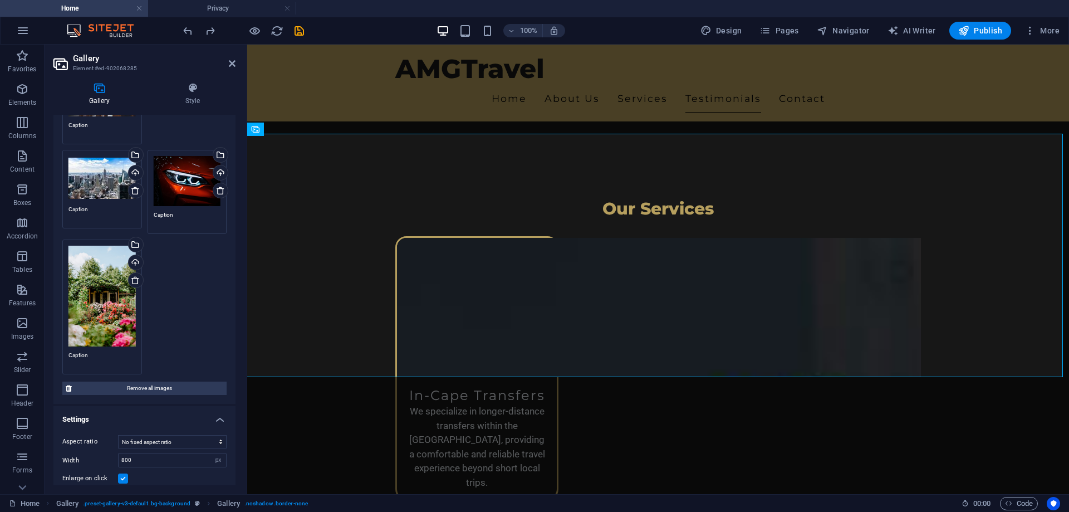
click at [207, 338] on div "Drag files here, click to choose files or select files from Files or our free s…" at bounding box center [145, 198] width 170 height 357
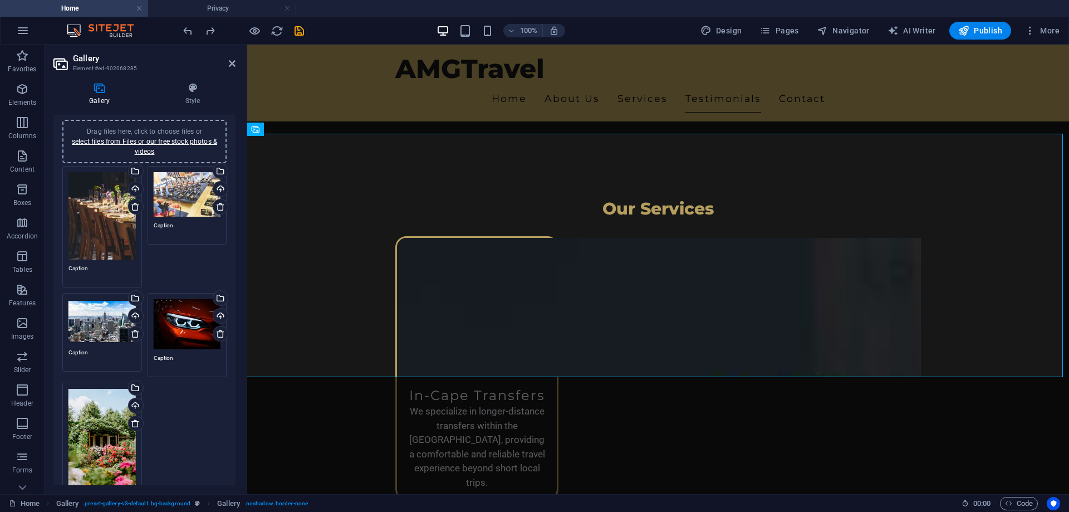
scroll to position [0, 0]
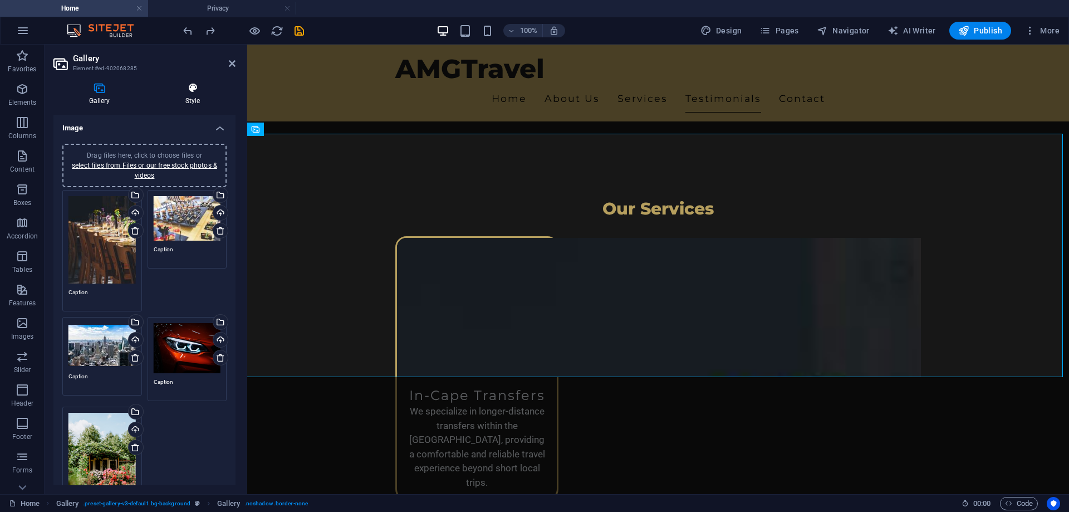
click at [195, 91] on icon at bounding box center [193, 87] width 86 height 11
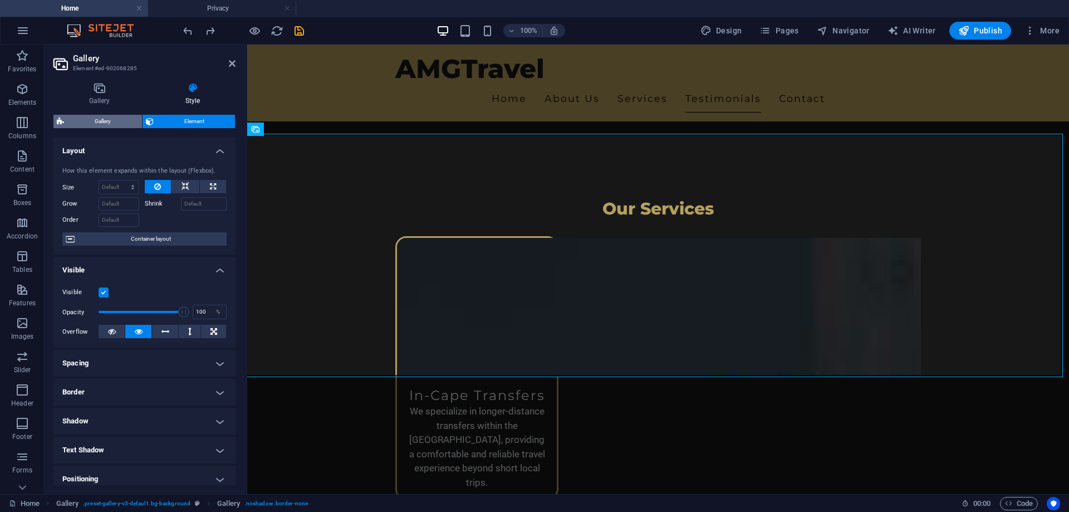
click at [116, 121] on span "Gallery" at bounding box center [102, 121] width 71 height 13
select select "rem"
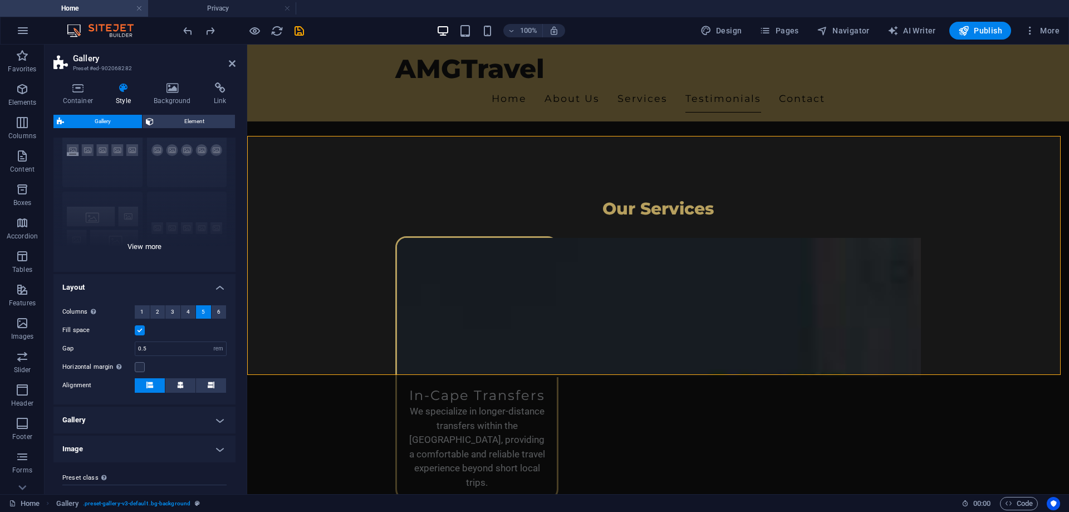
scroll to position [56, 0]
click at [154, 245] on div "Captions Circle Collage Default Grid Grid shifted" at bounding box center [144, 185] width 182 height 167
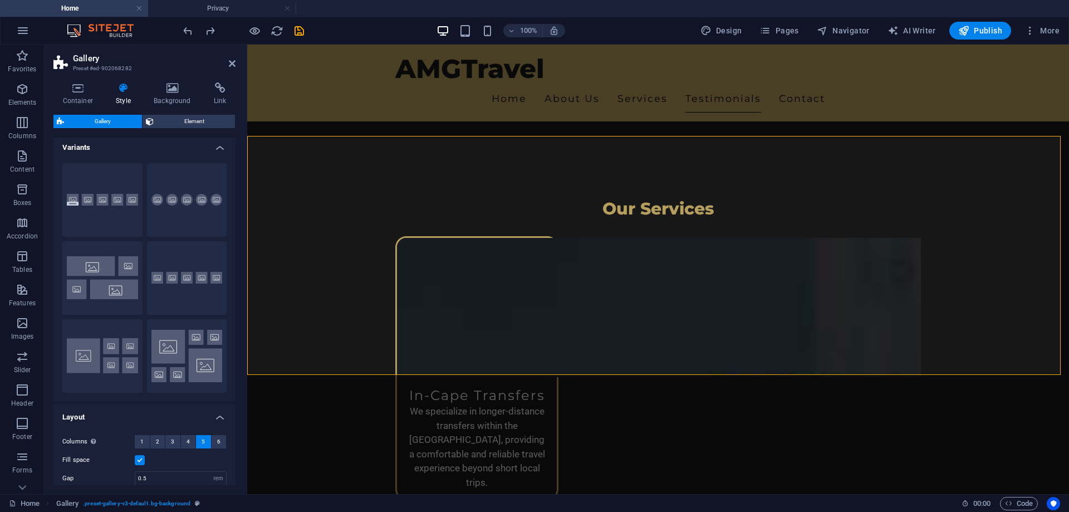
scroll to position [0, 0]
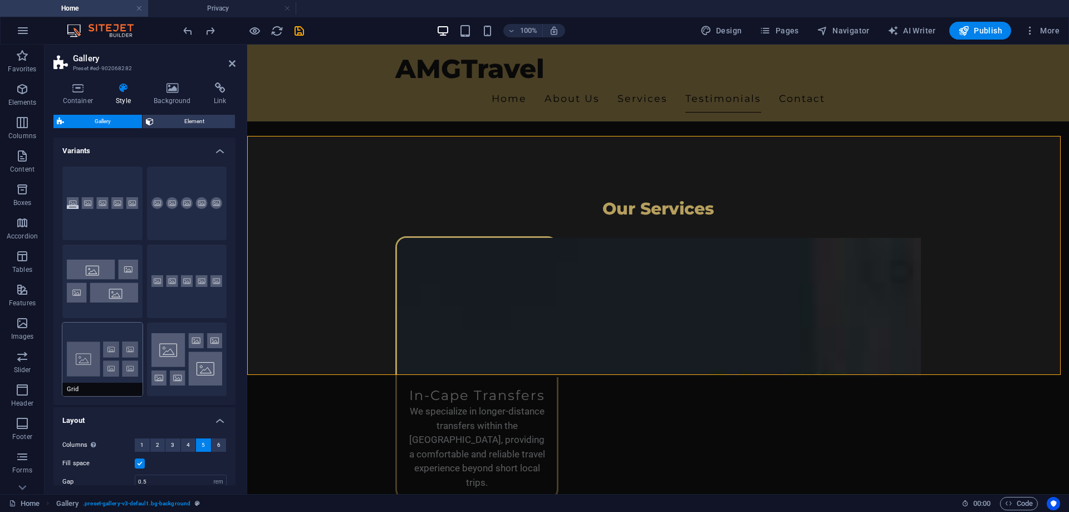
click at [92, 361] on button "Grid" at bounding box center [102, 358] width 80 height 73
type input "2"
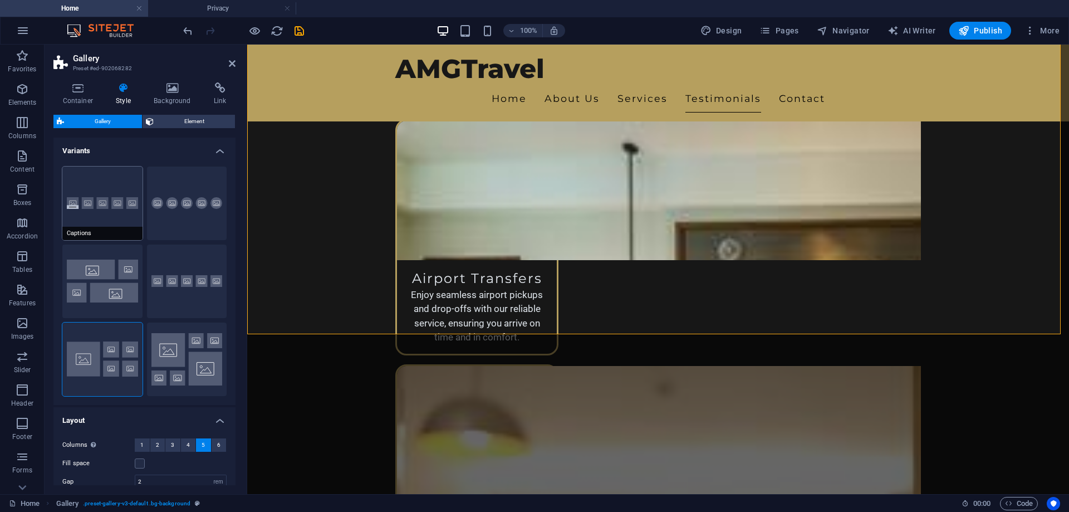
click at [114, 208] on button "Captions" at bounding box center [102, 202] width 80 height 73
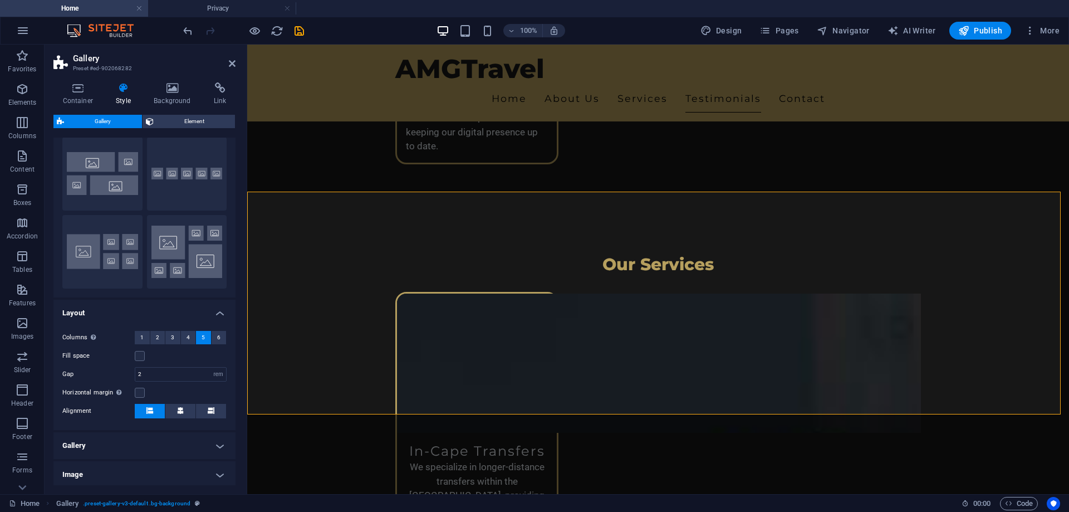
scroll to position [111, 0]
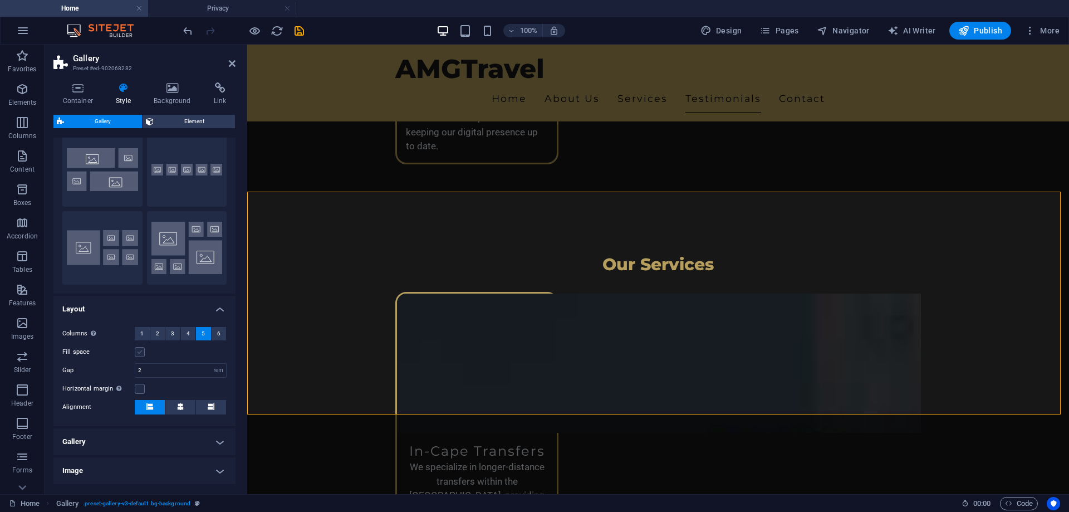
click at [138, 353] on label at bounding box center [140, 352] width 10 height 10
click at [0, 0] on input "Fill space" at bounding box center [0, 0] width 0 height 0
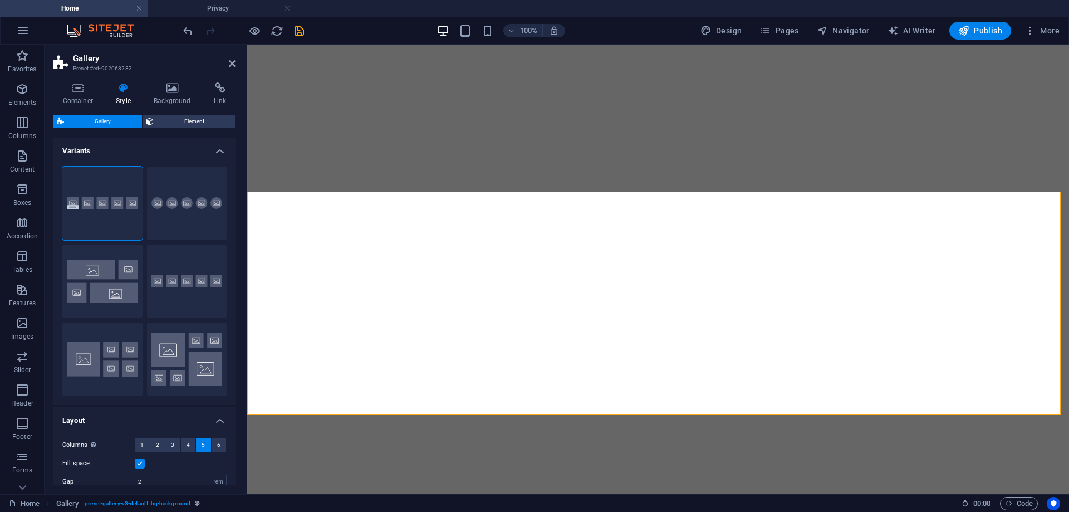
select select "rem"
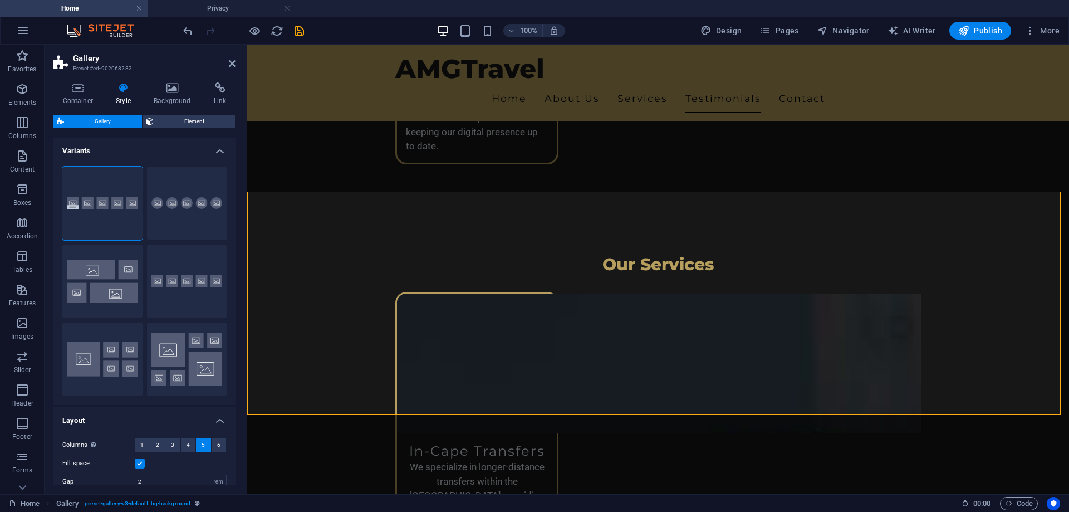
scroll to position [111, 0]
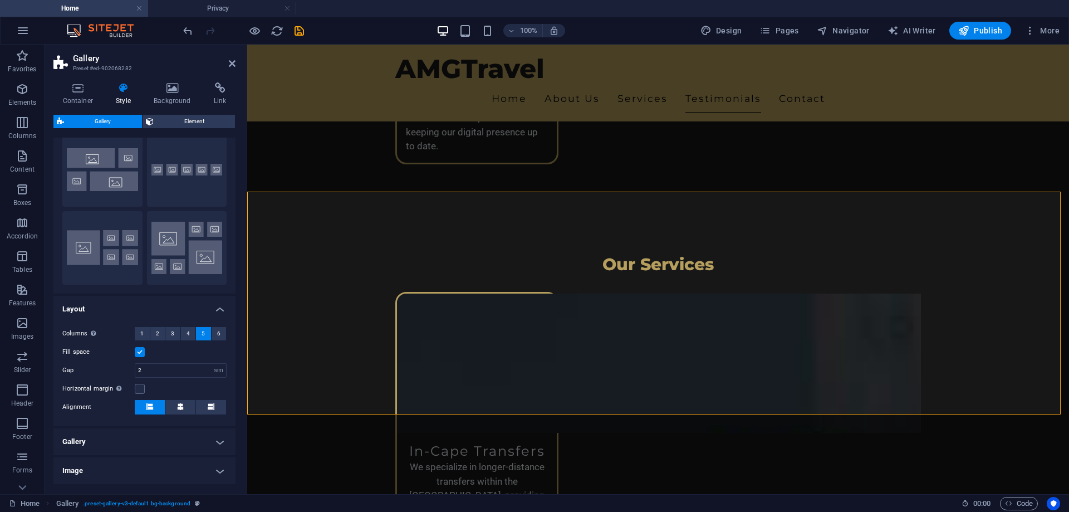
click at [138, 353] on label at bounding box center [140, 352] width 10 height 10
click at [0, 0] on input "Fill space" at bounding box center [0, 0] width 0 height 0
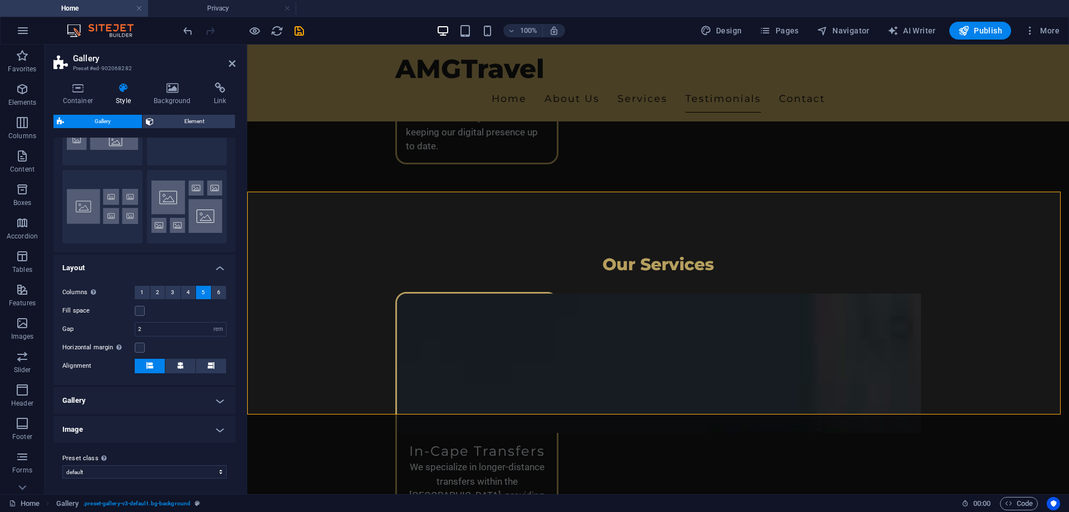
scroll to position [155, 0]
click at [198, 424] on h4 "Image" at bounding box center [144, 427] width 182 height 27
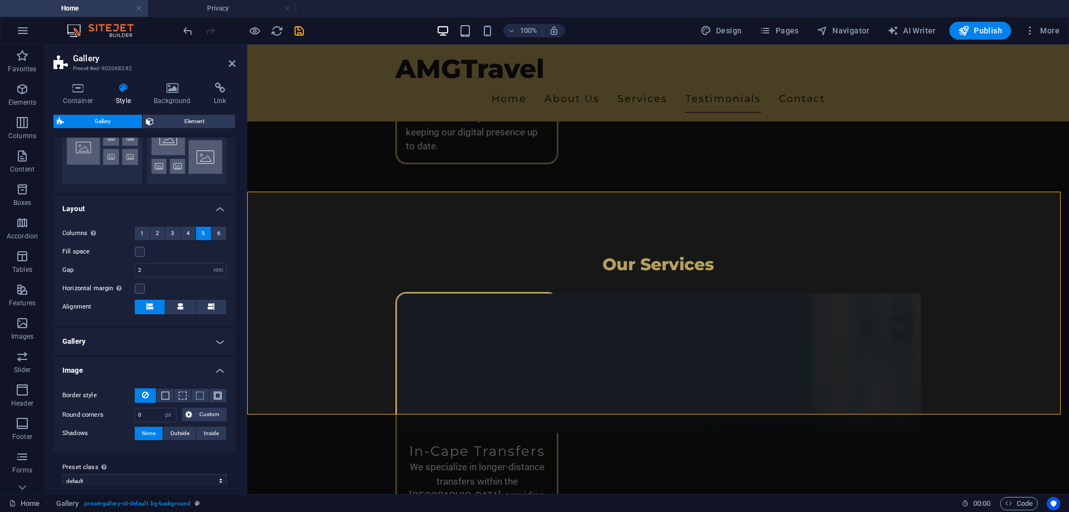
scroll to position [223, 0]
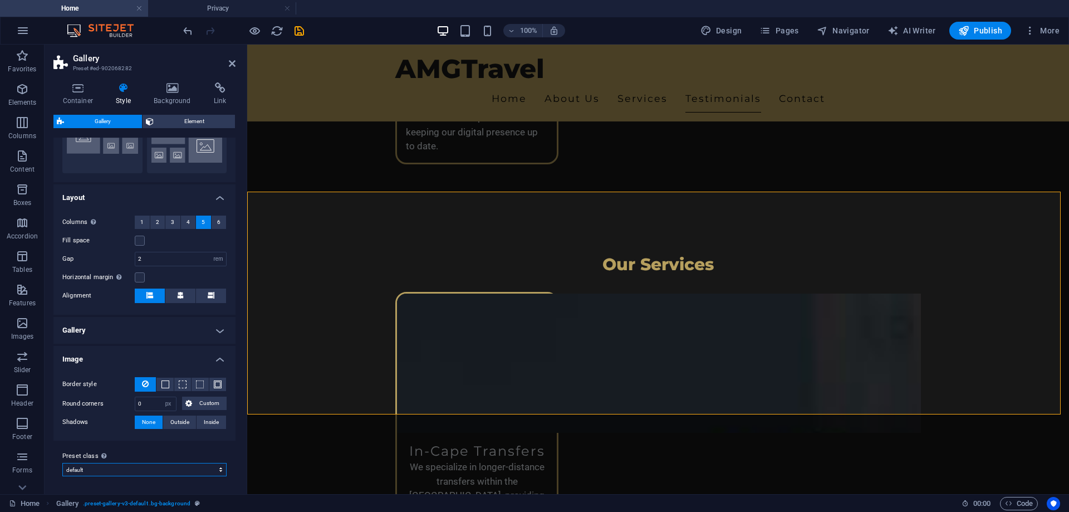
click at [201, 466] on select "default grid-dense gallery-rooms-suites Add preset class" at bounding box center [144, 469] width 164 height 13
click at [149, 326] on h4 "Gallery" at bounding box center [144, 330] width 182 height 27
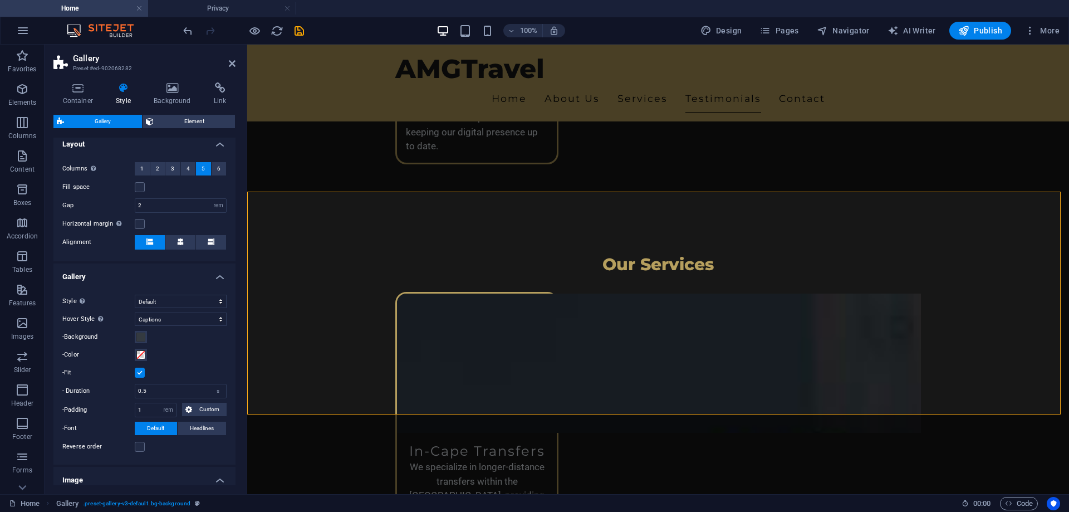
scroll to position [278, 0]
click at [142, 369] on label at bounding box center [140, 370] width 10 height 10
click at [0, 0] on input "-Fit" at bounding box center [0, 0] width 0 height 0
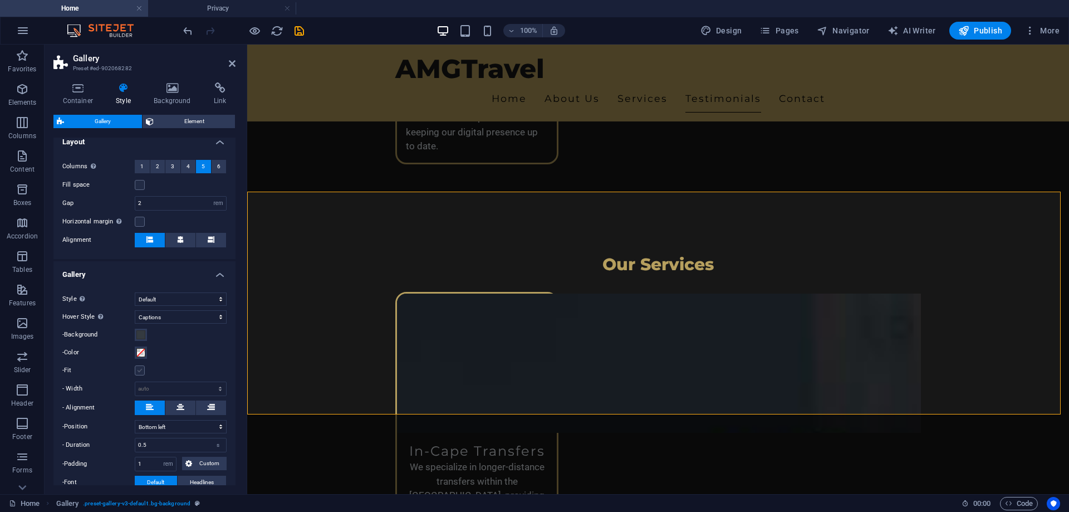
click at [142, 369] on label at bounding box center [140, 370] width 10 height 10
click at [0, 0] on input "-Fit" at bounding box center [0, 0] width 0 height 0
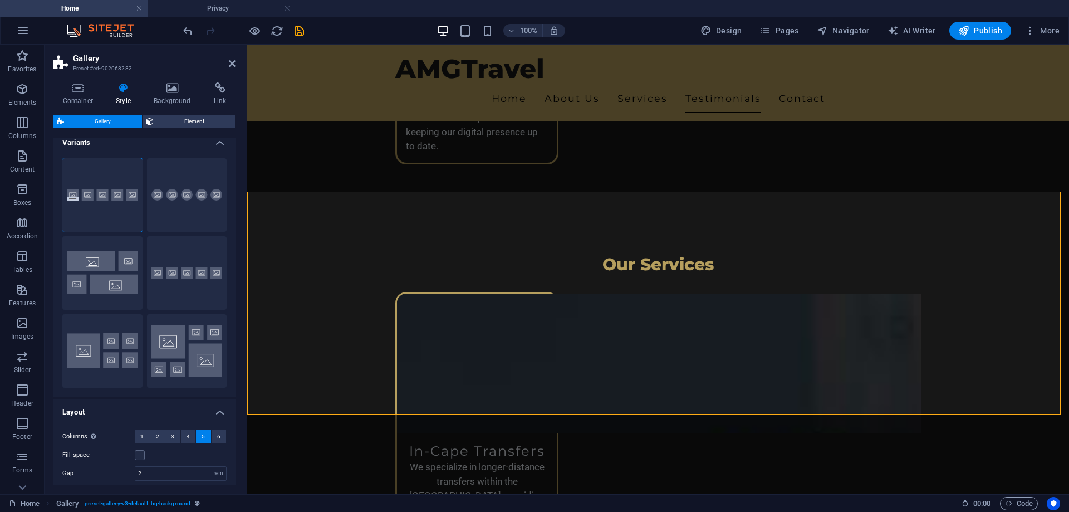
scroll to position [0, 0]
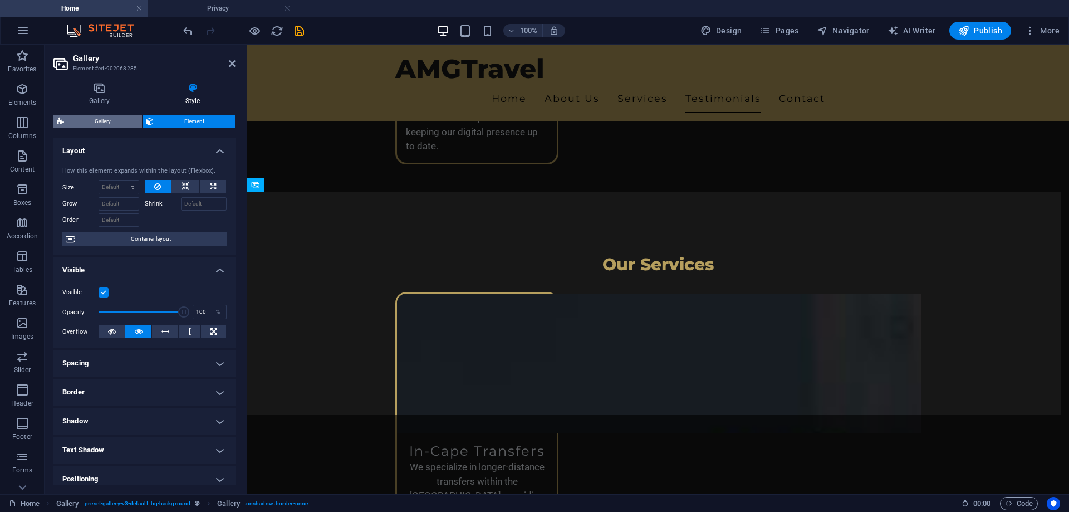
click at [105, 121] on span "Gallery" at bounding box center [102, 121] width 71 height 13
select select "rem"
select select "captions"
select select "rem"
select select "px"
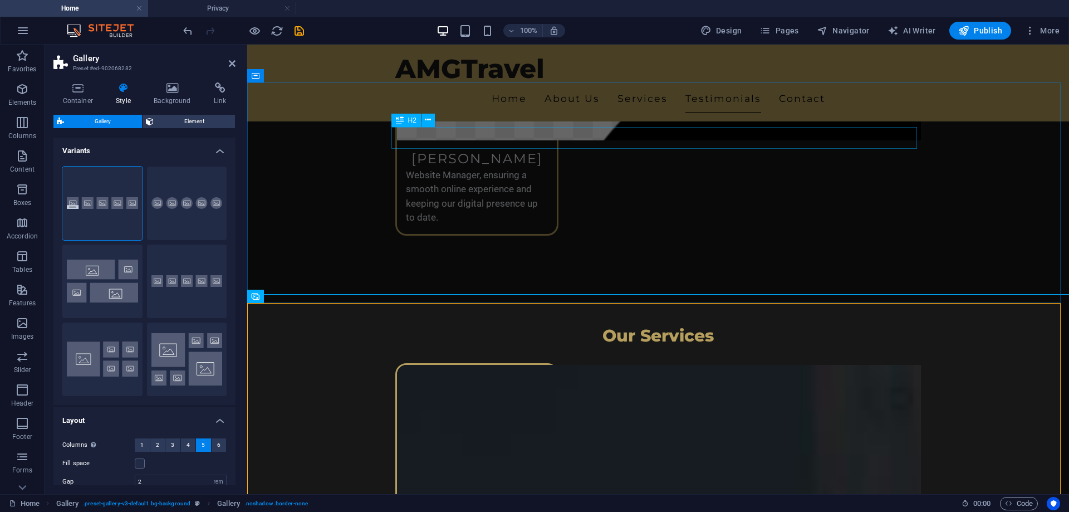
scroll to position [2005, 0]
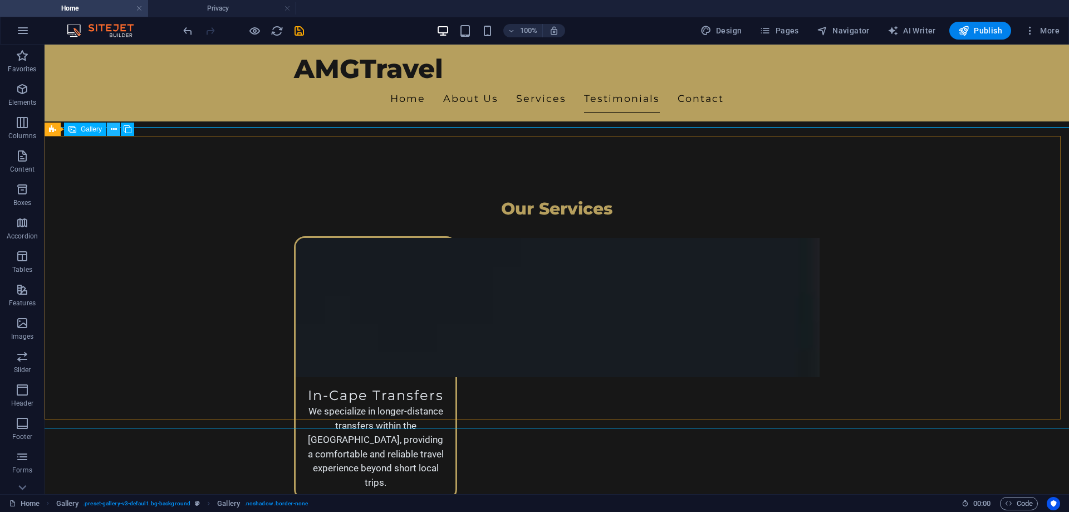
click at [117, 129] on button at bounding box center [113, 128] width 13 height 13
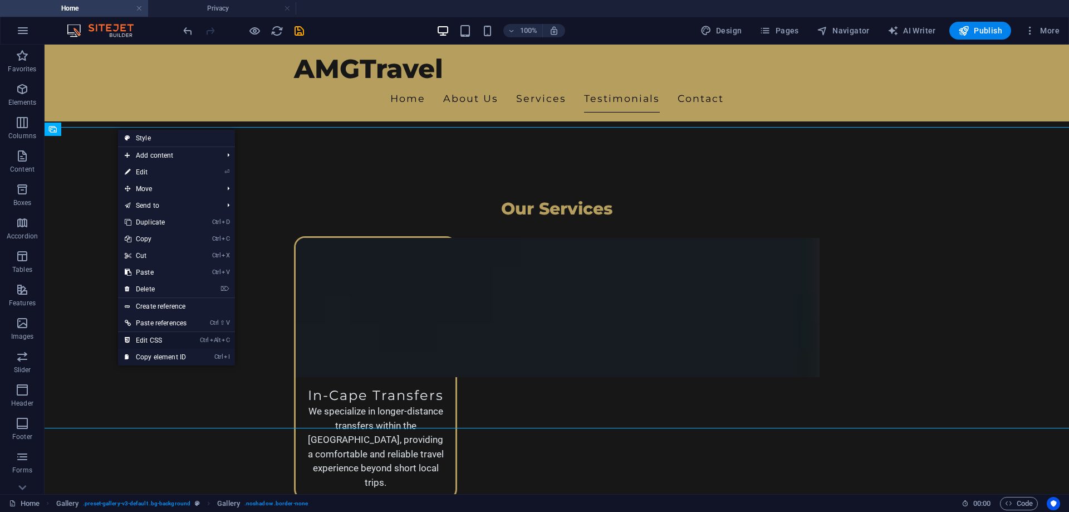
click at [143, 337] on link "Ctrl Alt C Edit CSS" at bounding box center [155, 340] width 75 height 17
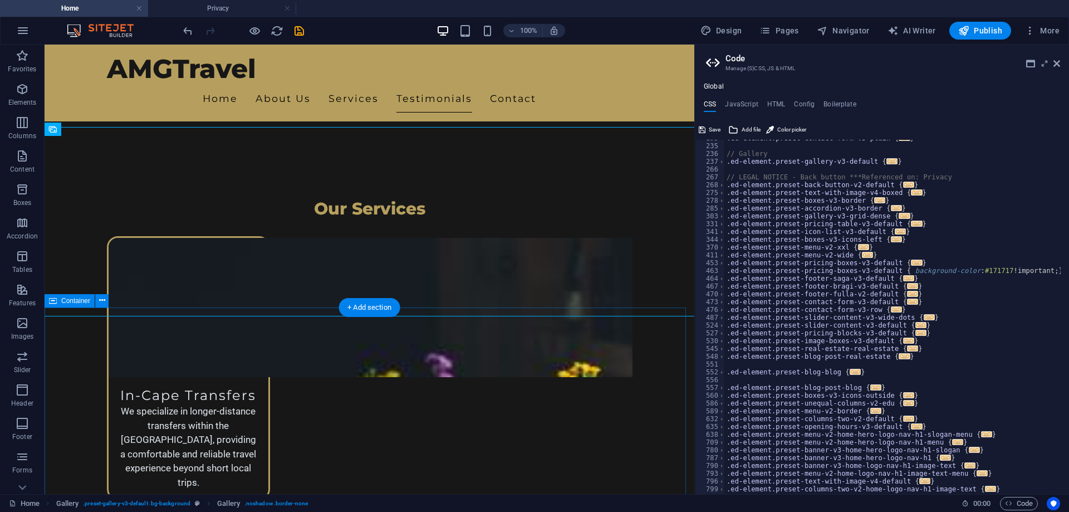
scroll to position [193, 0]
click at [720, 163] on span at bounding box center [722, 162] width 6 height 8
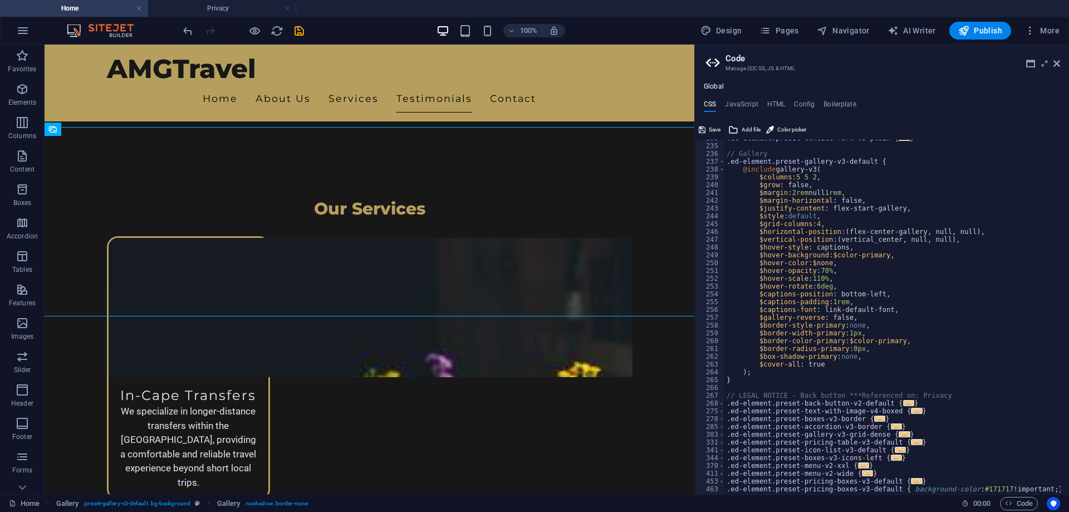
click at [822, 178] on div ".ed-element.preset-contact-form-v3-plain { ... } // Gallery .ed-element.preset-…" at bounding box center [953, 314] width 458 height 361
type textarea "$columns: 5 5 2,"
click at [279, 31] on icon "reload" at bounding box center [277, 30] width 13 height 13
click at [295, 27] on icon "save" at bounding box center [299, 30] width 13 height 13
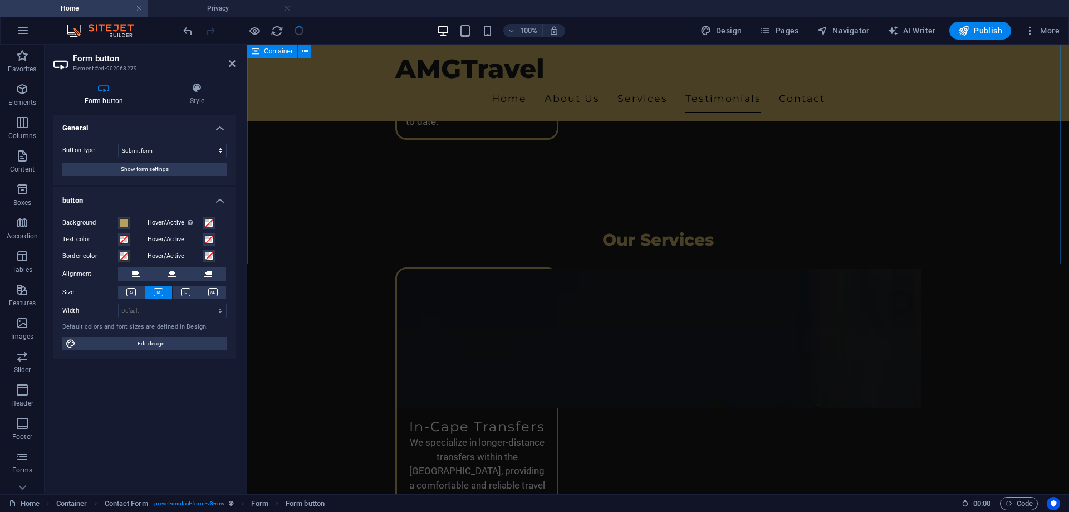
scroll to position [1862, 0]
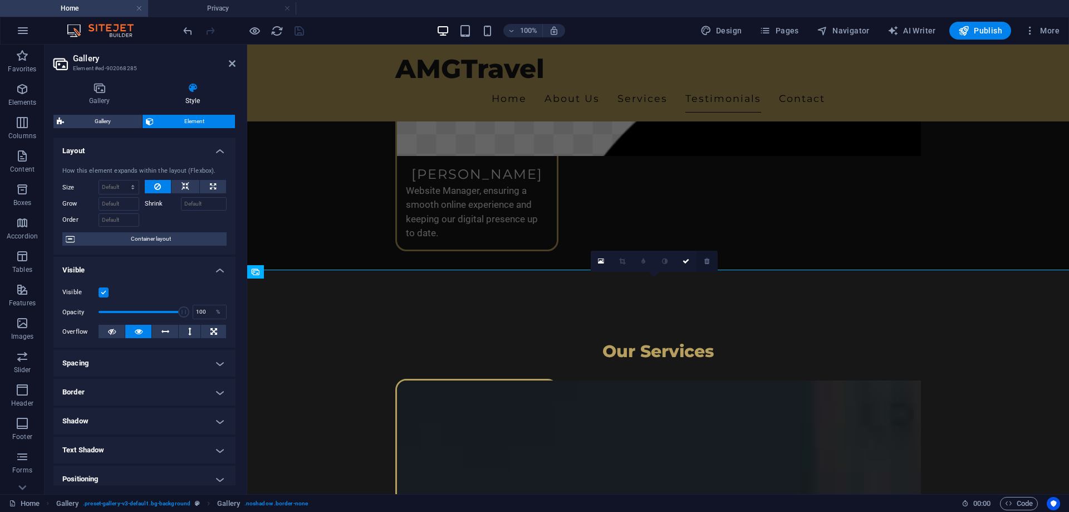
click at [706, 260] on icon at bounding box center [706, 261] width 5 height 7
click at [690, 264] on link at bounding box center [685, 261] width 21 height 21
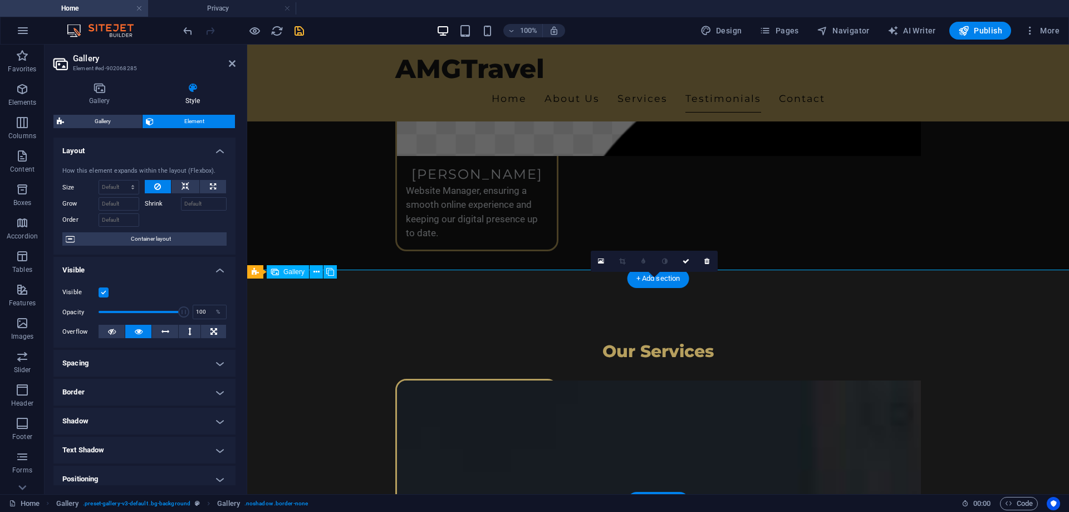
click at [711, 261] on link at bounding box center [706, 261] width 21 height 21
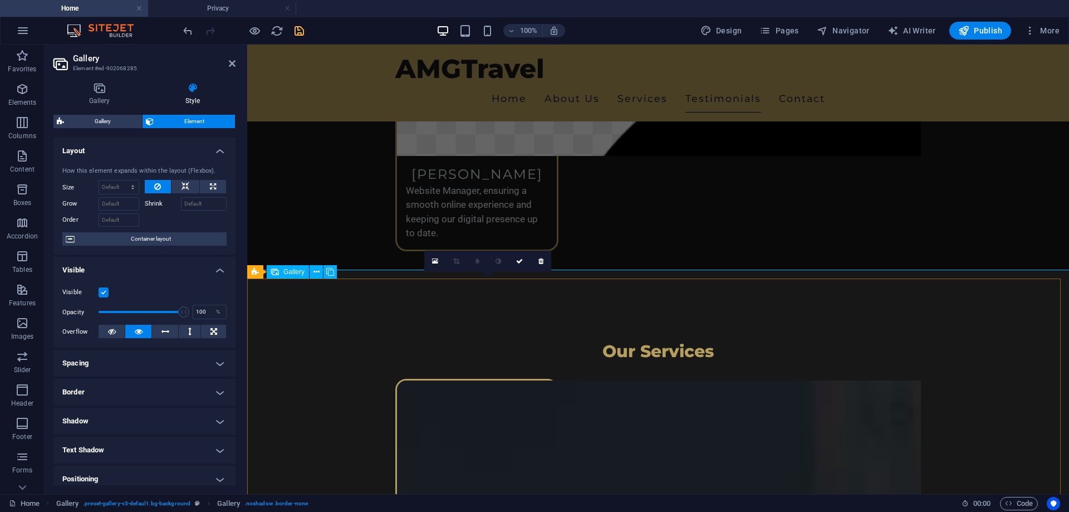
click at [541, 262] on icon at bounding box center [540, 261] width 5 height 7
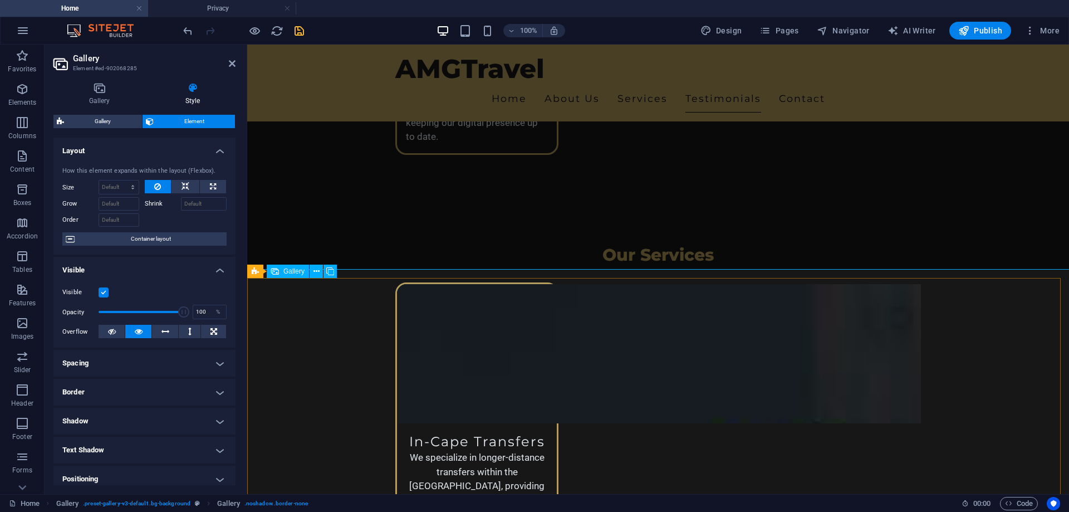
scroll to position [2029, 0]
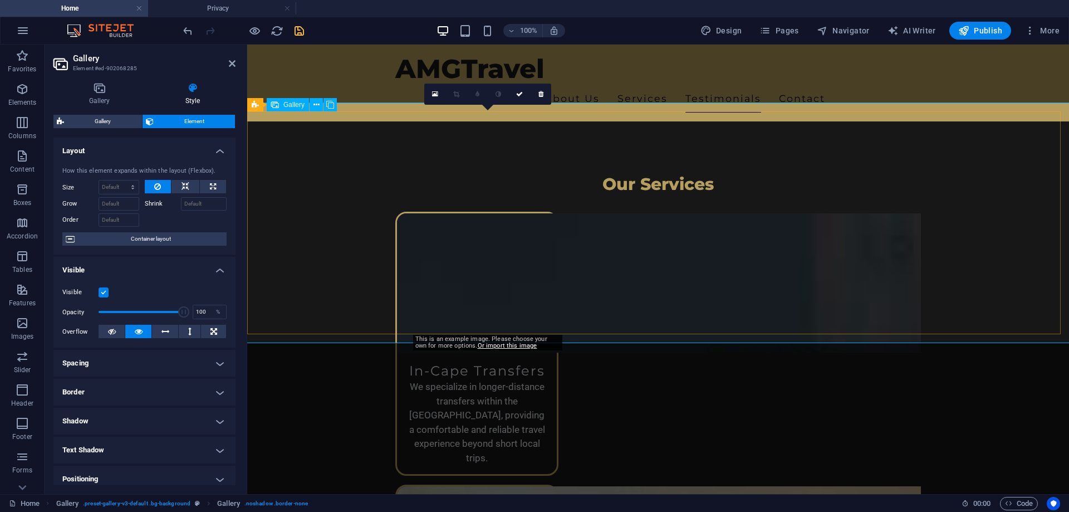
click at [540, 96] on icon at bounding box center [540, 94] width 5 height 7
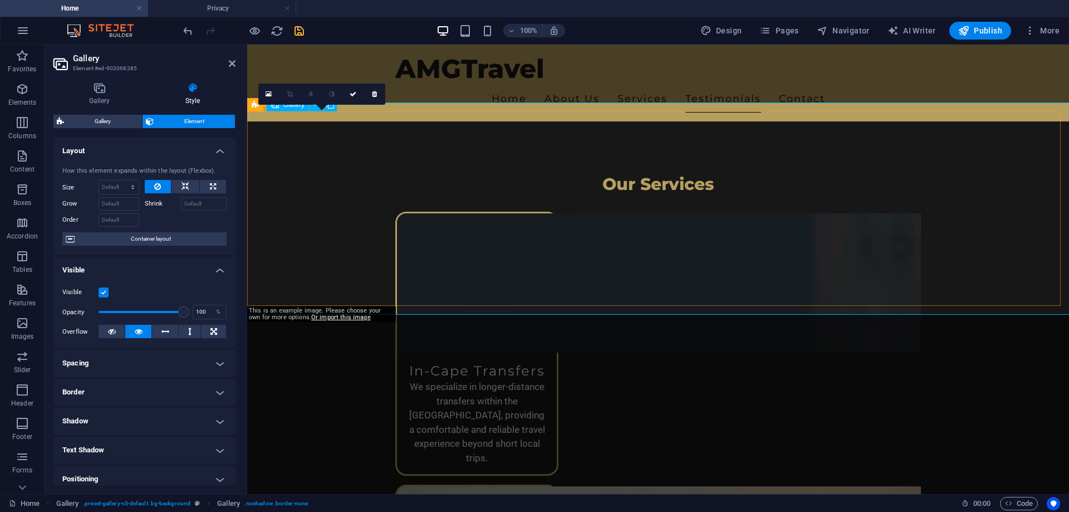
click at [373, 99] on link at bounding box center [374, 94] width 21 height 21
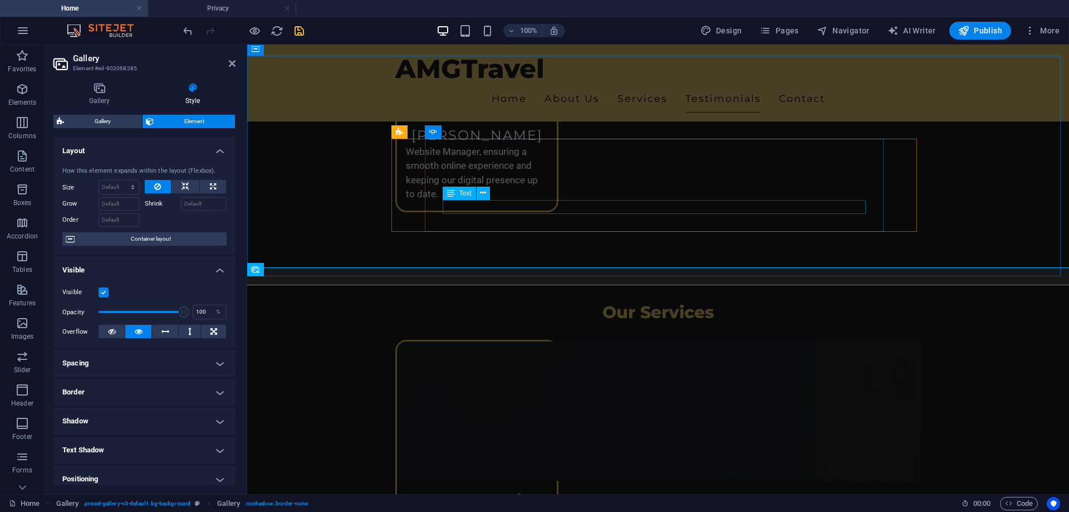
scroll to position [1918, 0]
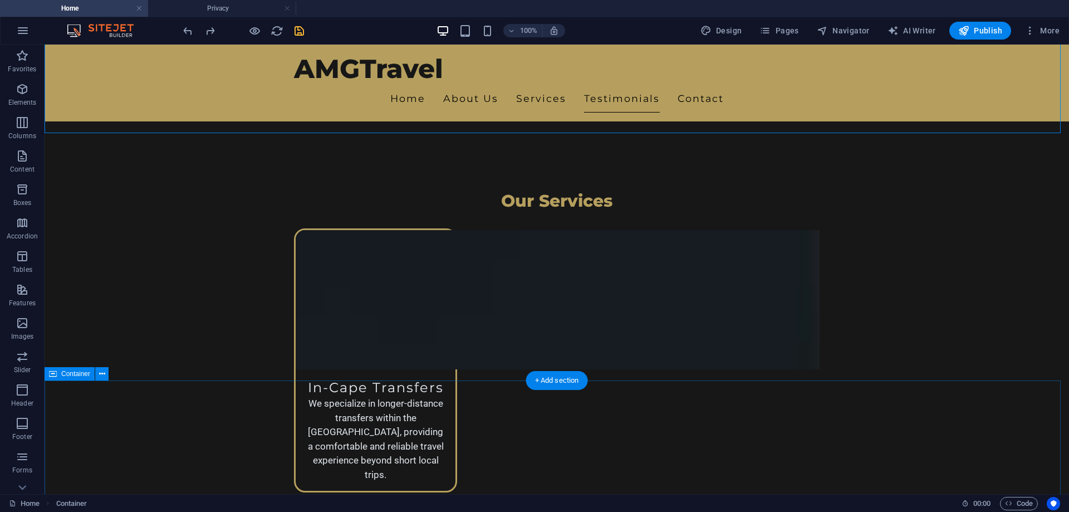
scroll to position [2029, 0]
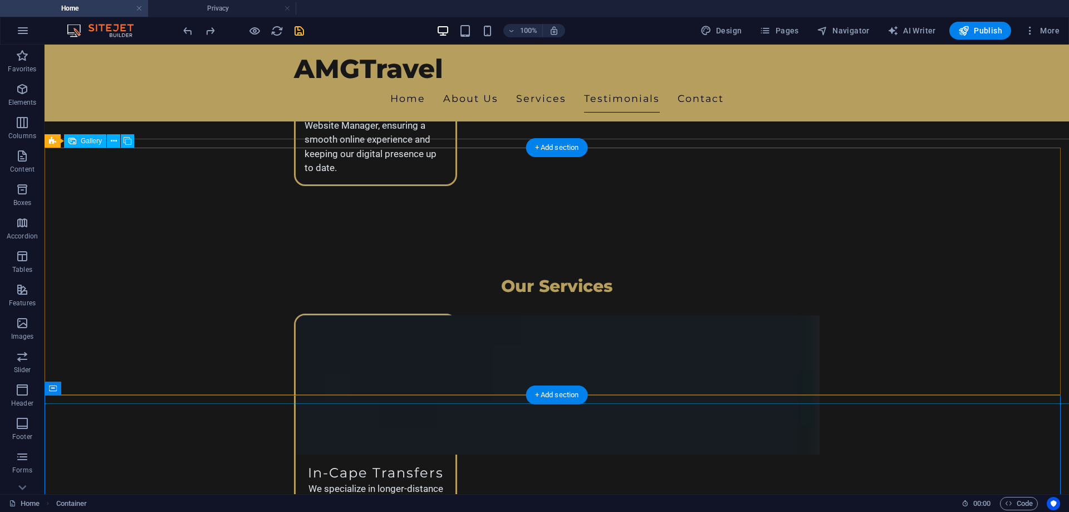
scroll to position [1918, 0]
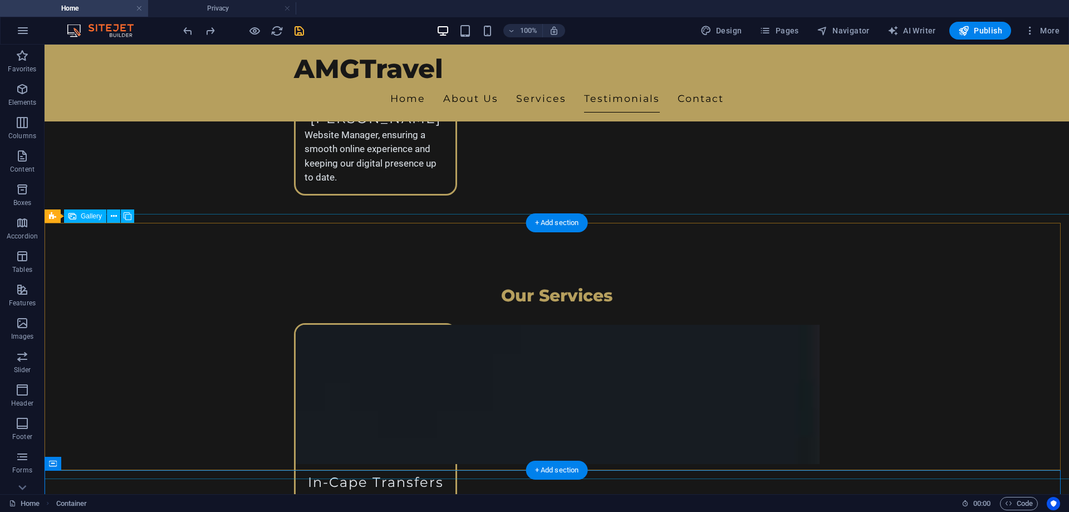
select select "px"
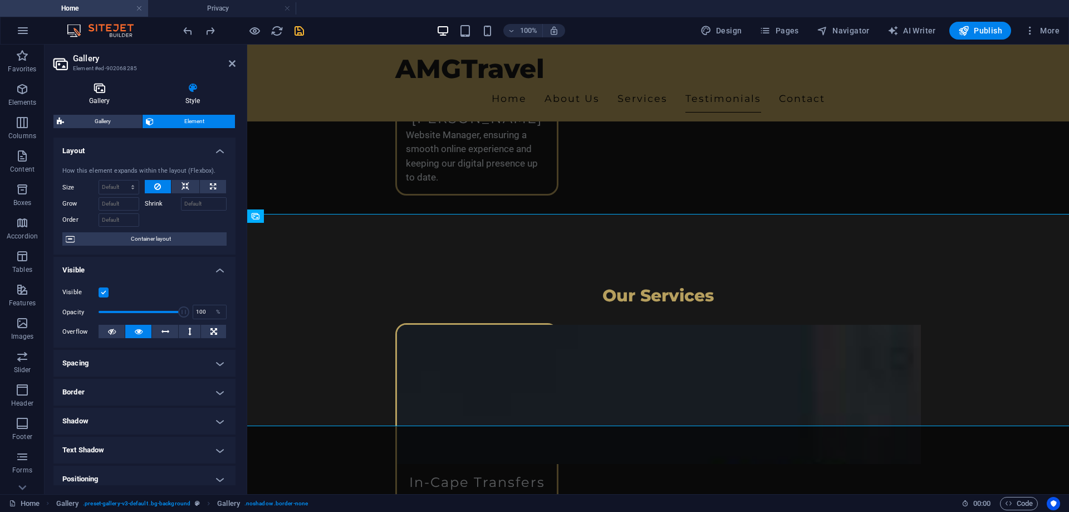
click at [100, 98] on h4 "Gallery" at bounding box center [101, 93] width 96 height 23
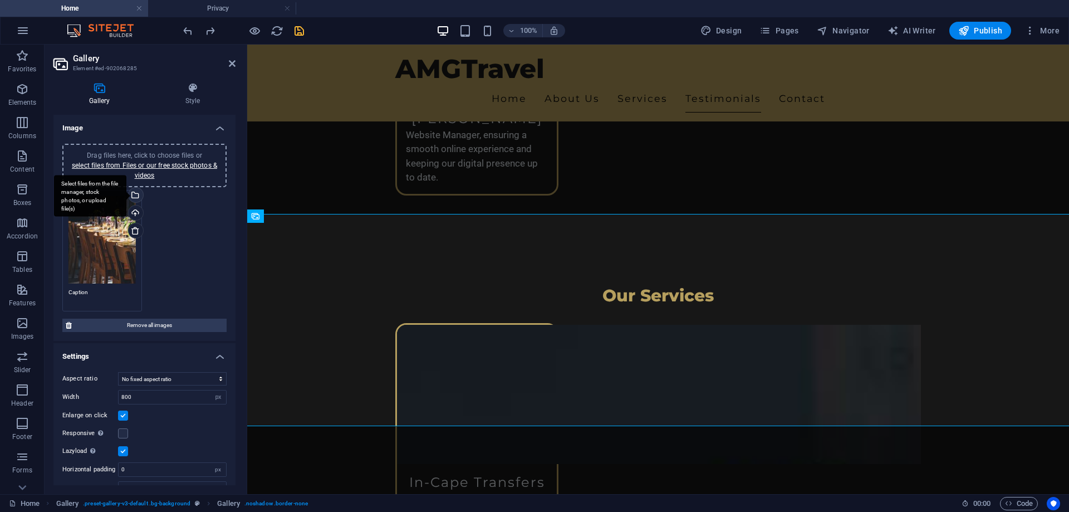
click at [126, 197] on div "Select files from the file manager, stock photos, or upload file(s)" at bounding box center [90, 196] width 72 height 42
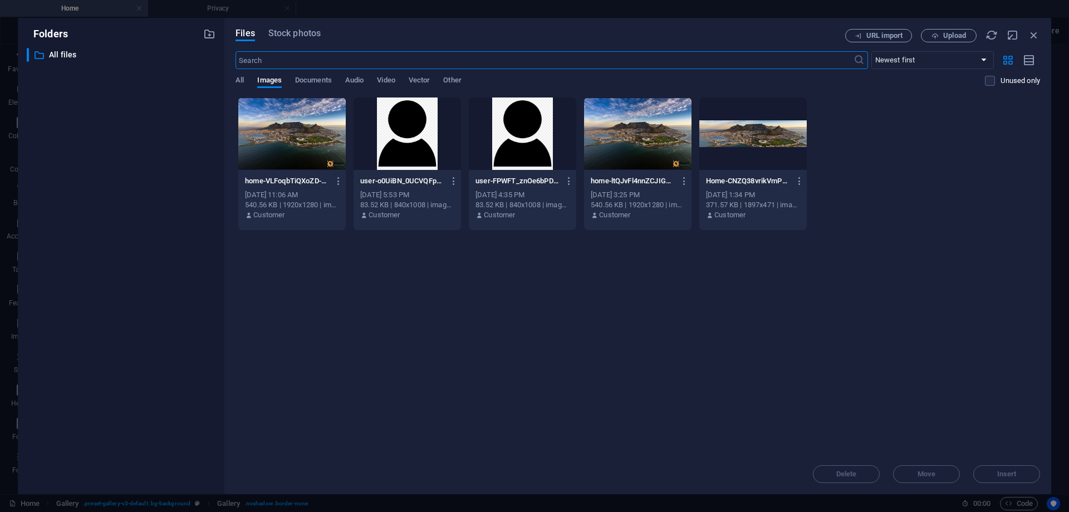
scroll to position [1932, 0]
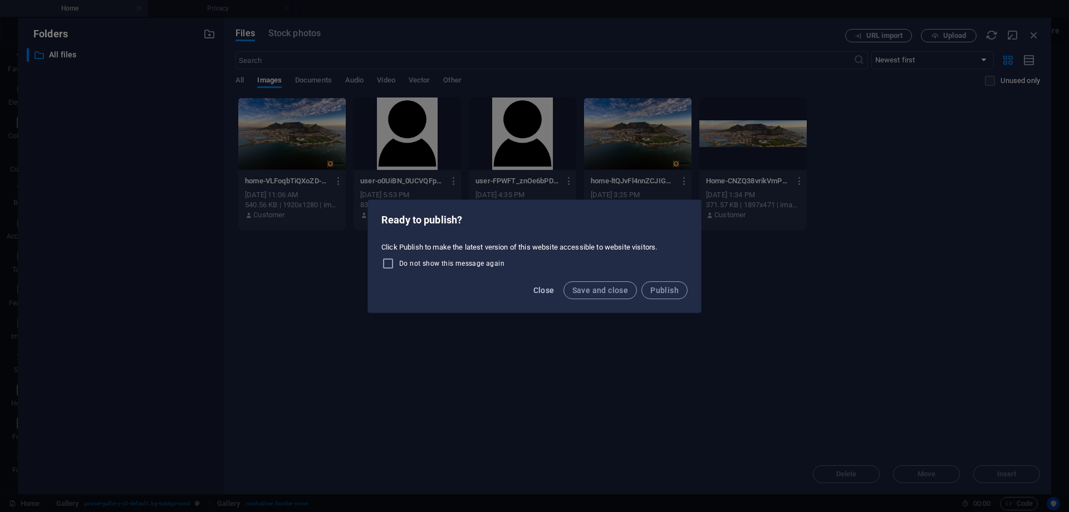
click at [539, 289] on span "Close" at bounding box center [543, 290] width 21 height 9
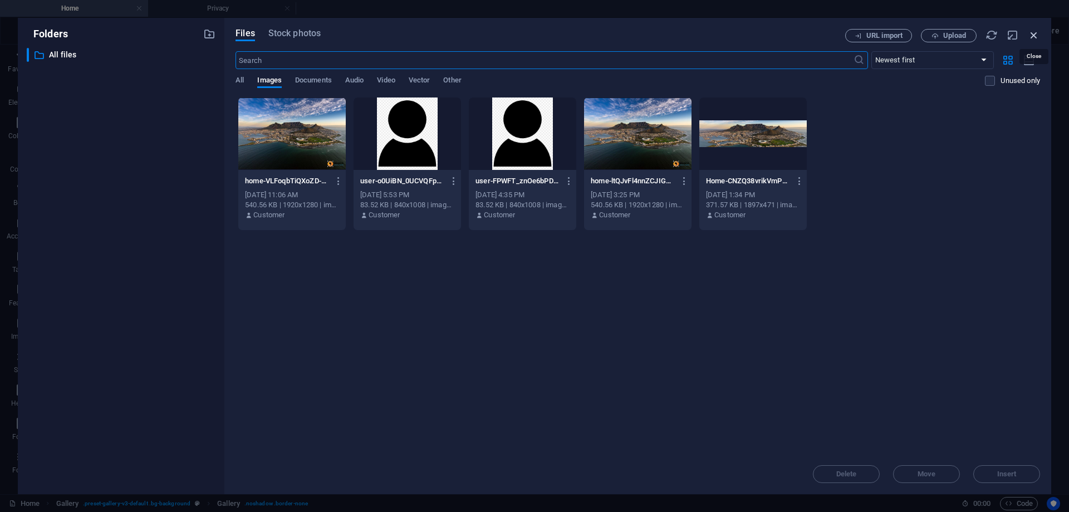
click at [1037, 31] on icon "button" at bounding box center [1034, 35] width 12 height 12
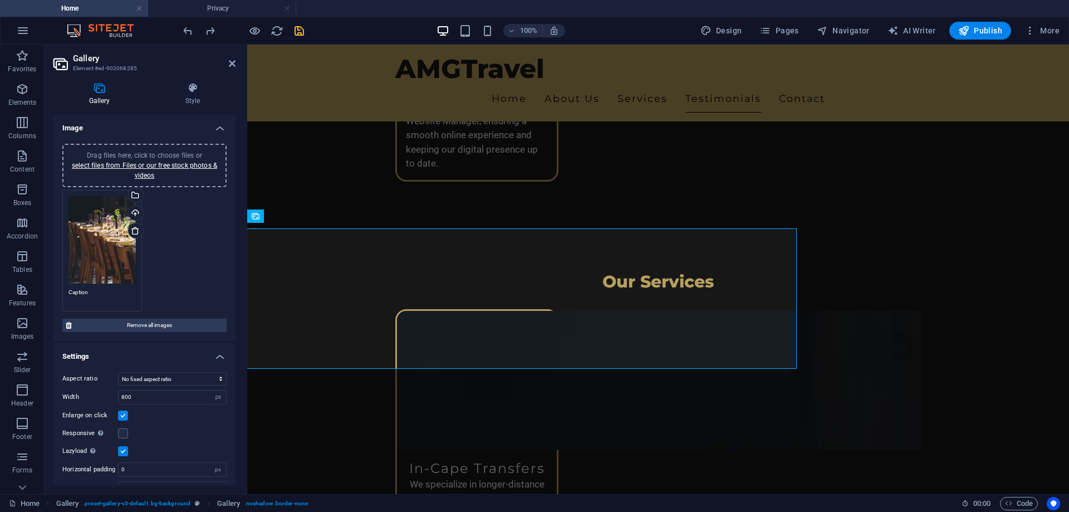
scroll to position [1918, 0]
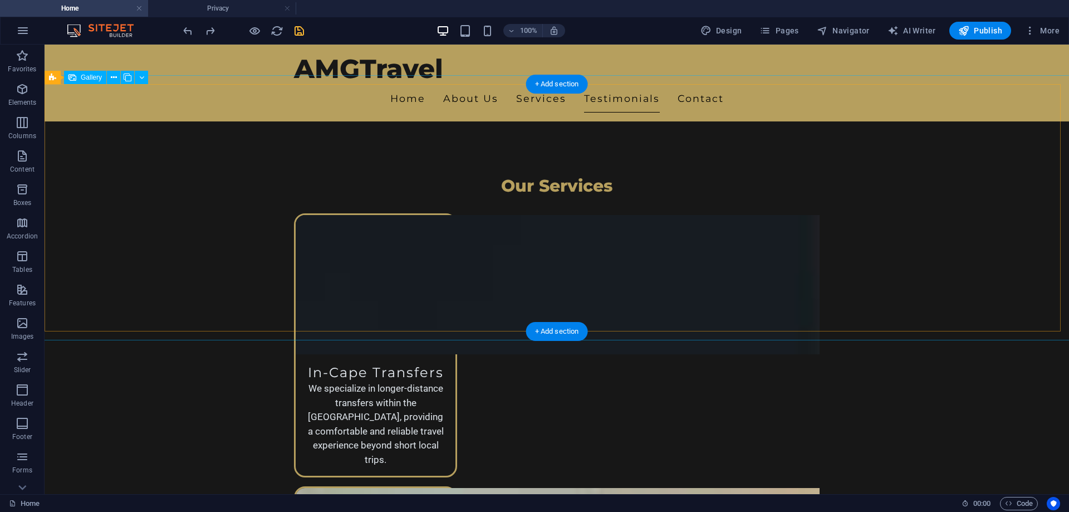
scroll to position [1973, 0]
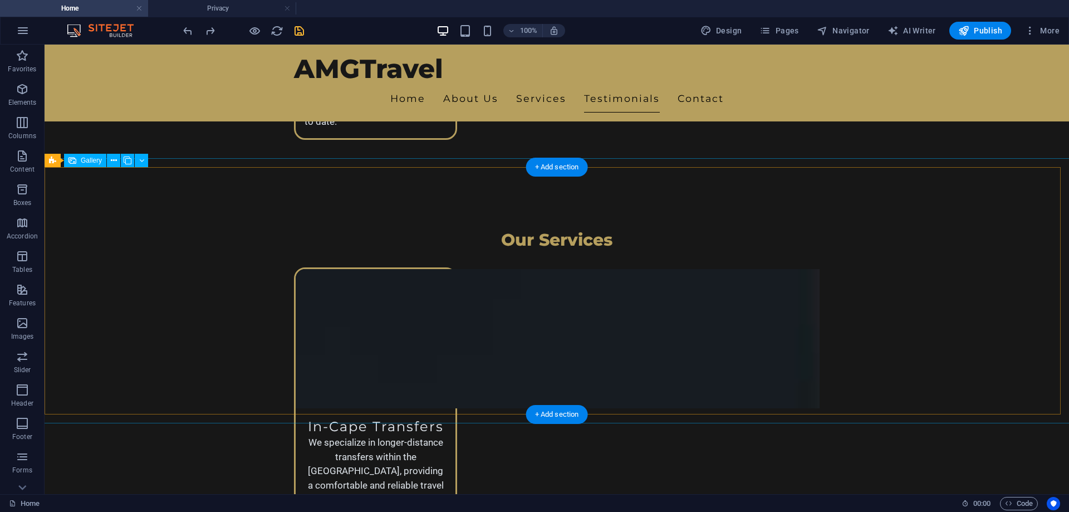
select select "px"
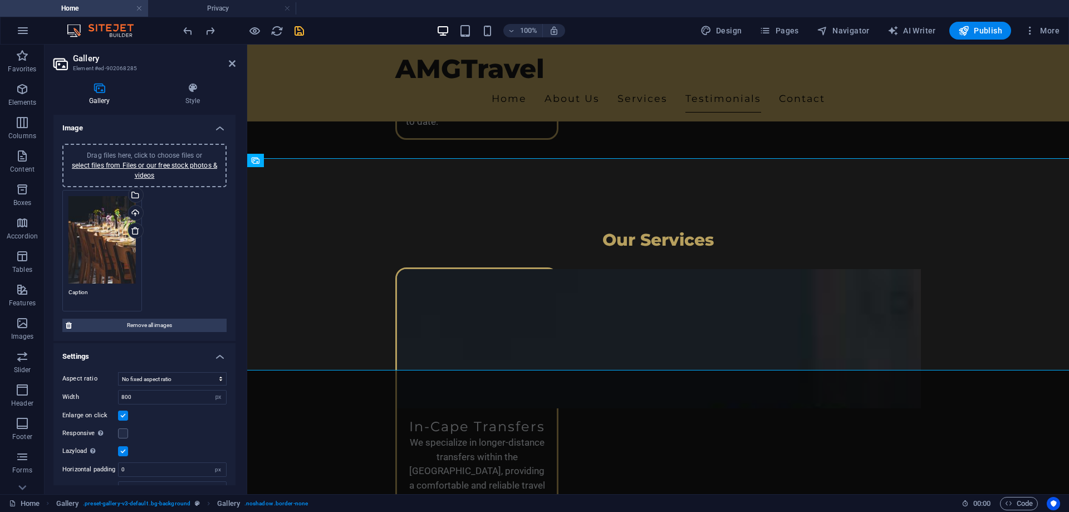
drag, startPoint x: 103, startPoint y: 249, endPoint x: 179, endPoint y: 263, distance: 77.6
click at [179, 263] on div "Drag files here, click to choose files or select files from Files or our free s…" at bounding box center [145, 250] width 170 height 127
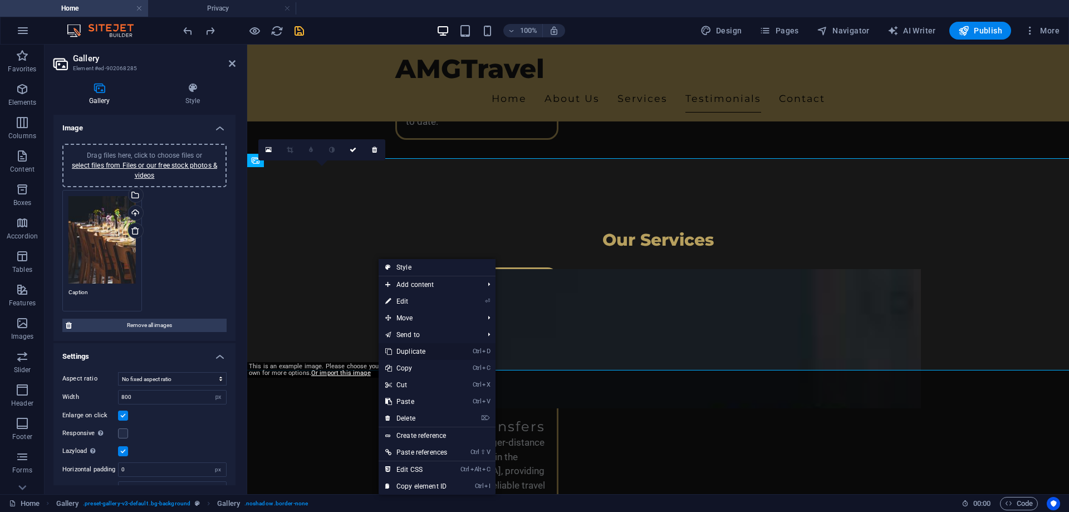
click at [404, 346] on link "Ctrl D Duplicate" at bounding box center [416, 351] width 75 height 17
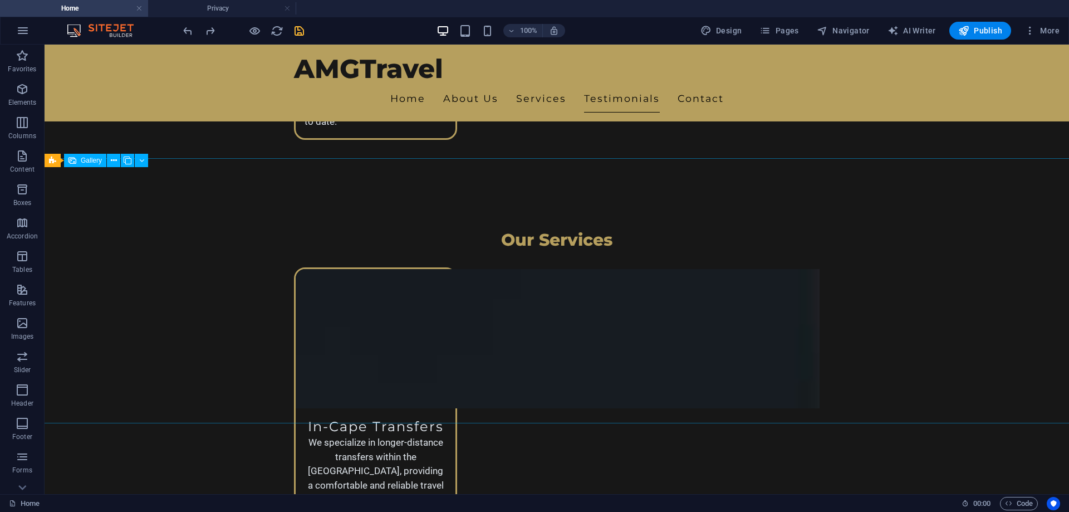
select select "px"
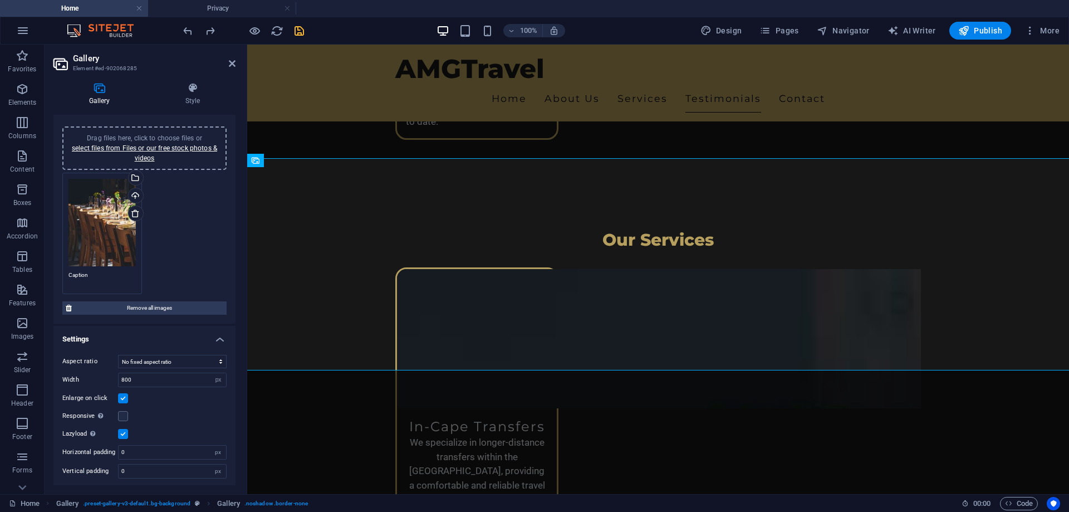
scroll to position [18, 0]
click at [173, 358] on select "No fixed aspect ratio 16:9 16:10 4:3 1:1 1:2 2:1" at bounding box center [172, 360] width 109 height 13
click at [118, 354] on select "No fixed aspect ratio 16:9 16:10 4:3 1:1 1:2 2:1" at bounding box center [172, 360] width 109 height 13
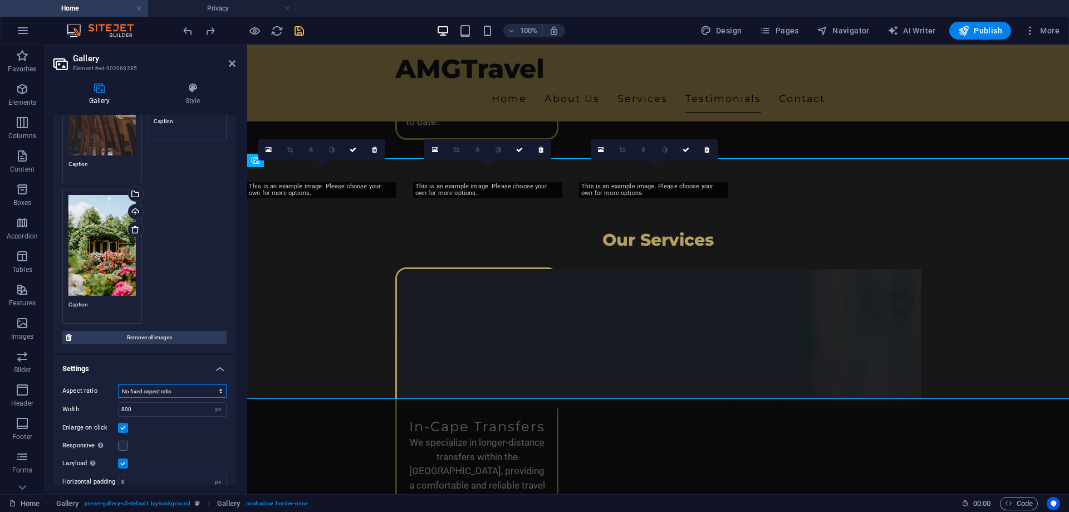
scroll to position [156, 0]
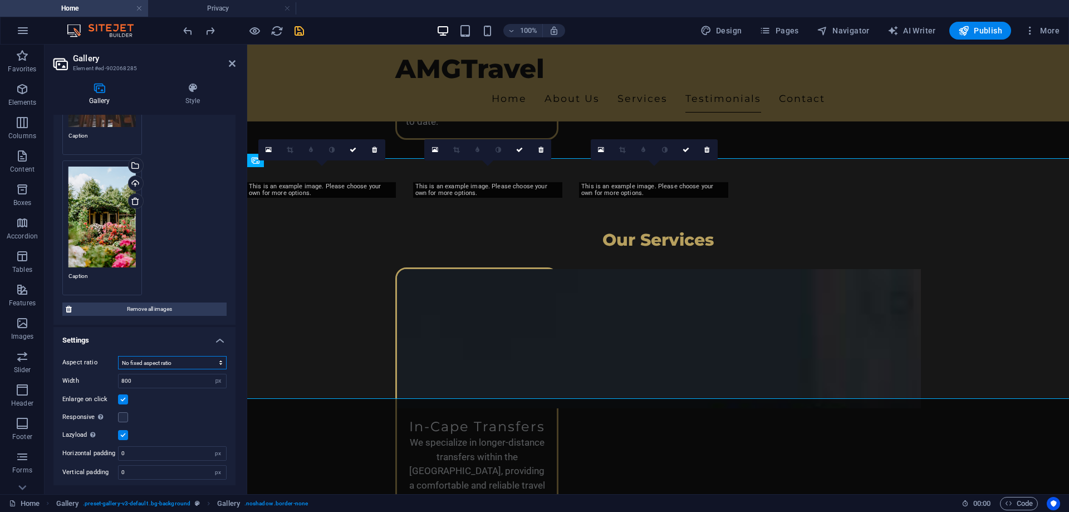
click at [185, 360] on select "No fixed aspect ratio 16:9 16:10 4:3 1:1 1:2 2:1" at bounding box center [172, 362] width 109 height 13
click at [118, 356] on select "No fixed aspect ratio 16:9 16:10 4:3 1:1 1:2 2:1" at bounding box center [172, 362] width 109 height 13
click at [164, 362] on select "No fixed aspect ratio 16:9 16:10 4:3 1:1 1:2 2:1" at bounding box center [172, 362] width 109 height 13
select select "2"
click at [118, 356] on select "No fixed aspect ratio 16:9 16:10 4:3 1:1 1:2 2:1" at bounding box center [172, 362] width 109 height 13
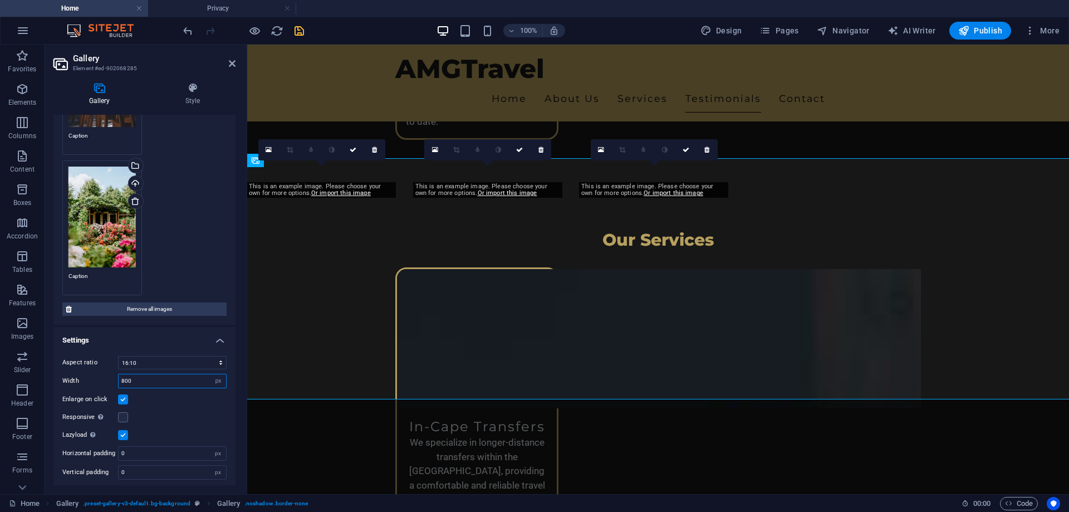
click at [155, 380] on input "800" at bounding box center [172, 380] width 107 height 13
type input "798"
click at [217, 336] on h4 "Settings" at bounding box center [144, 337] width 182 height 20
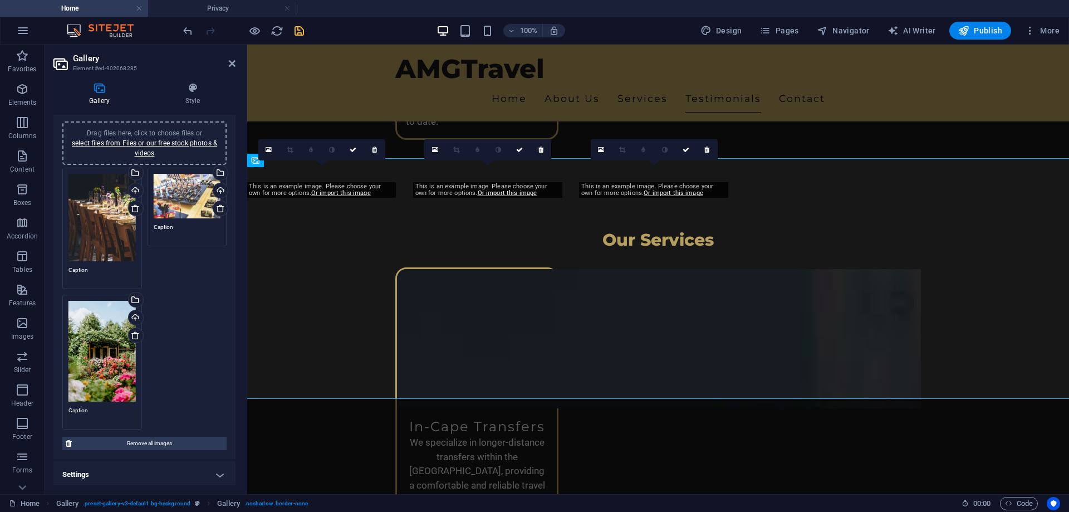
scroll to position [22, 0]
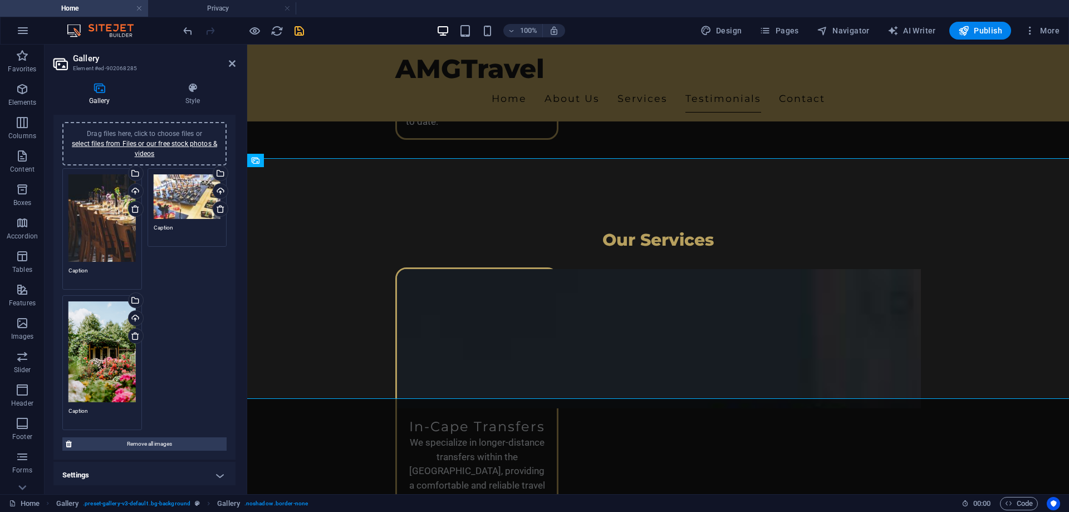
click at [210, 475] on h4 "Settings" at bounding box center [144, 474] width 182 height 27
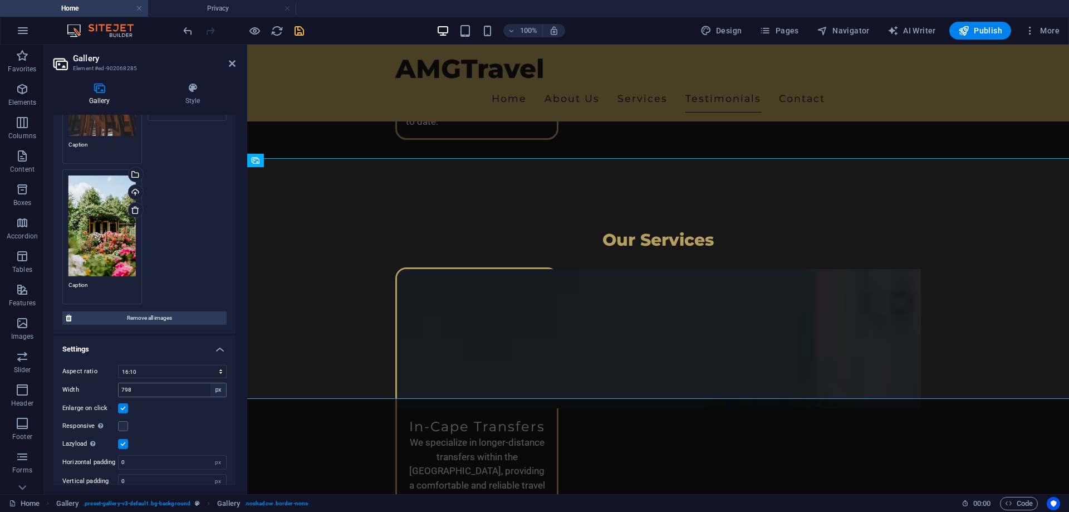
scroll to position [156, 0]
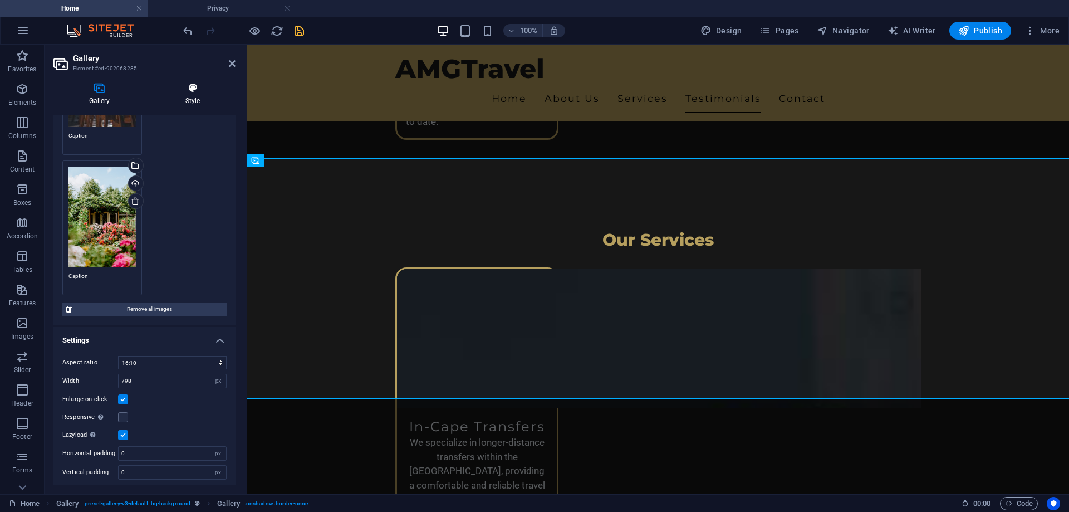
click at [198, 94] on h4 "Style" at bounding box center [193, 93] width 86 height 23
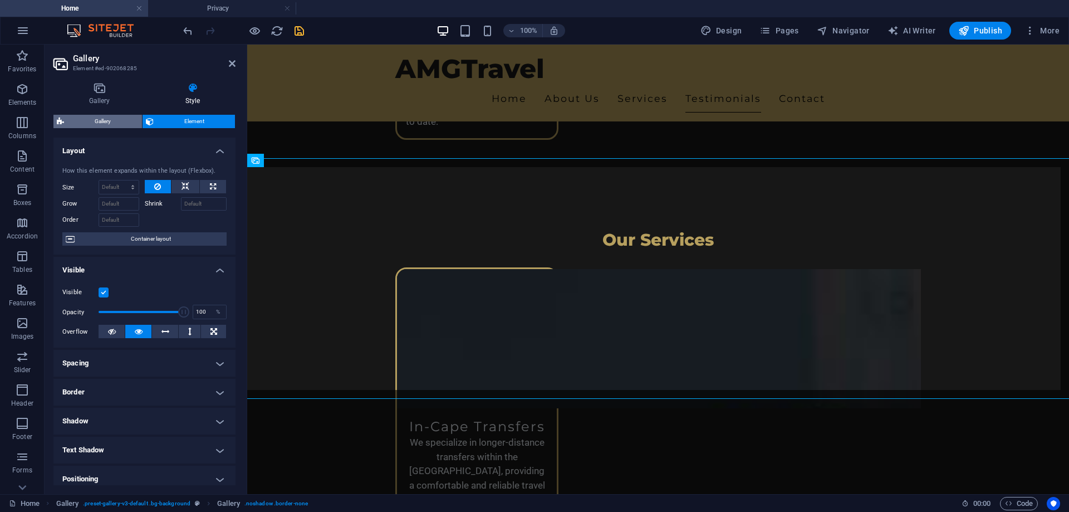
click at [107, 122] on span "Gallery" at bounding box center [102, 121] width 71 height 13
select select "rem"
select select "captions"
select select "rem"
select select "px"
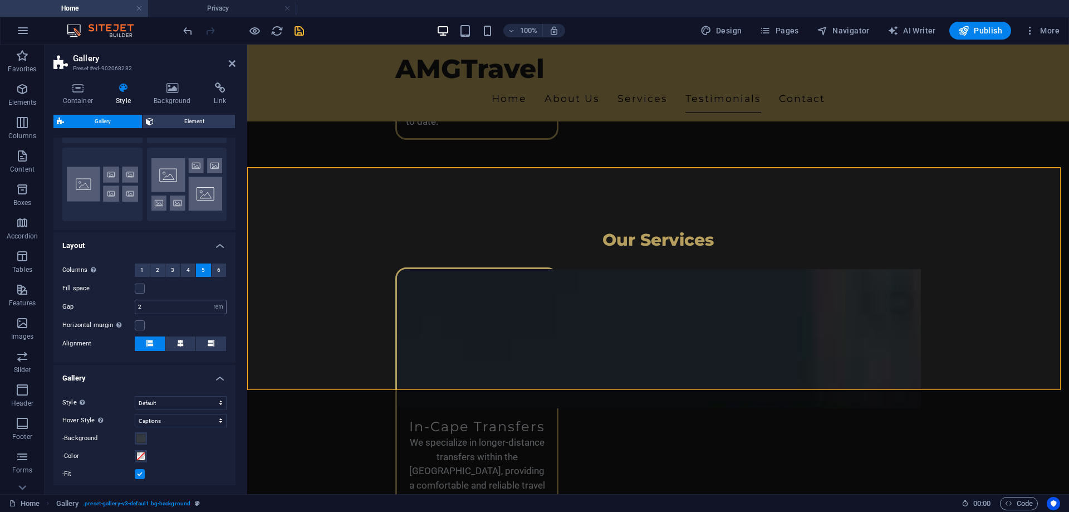
scroll to position [174, 0]
click at [177, 344] on icon at bounding box center [180, 343] width 7 height 7
click at [146, 341] on icon at bounding box center [149, 343] width 7 height 7
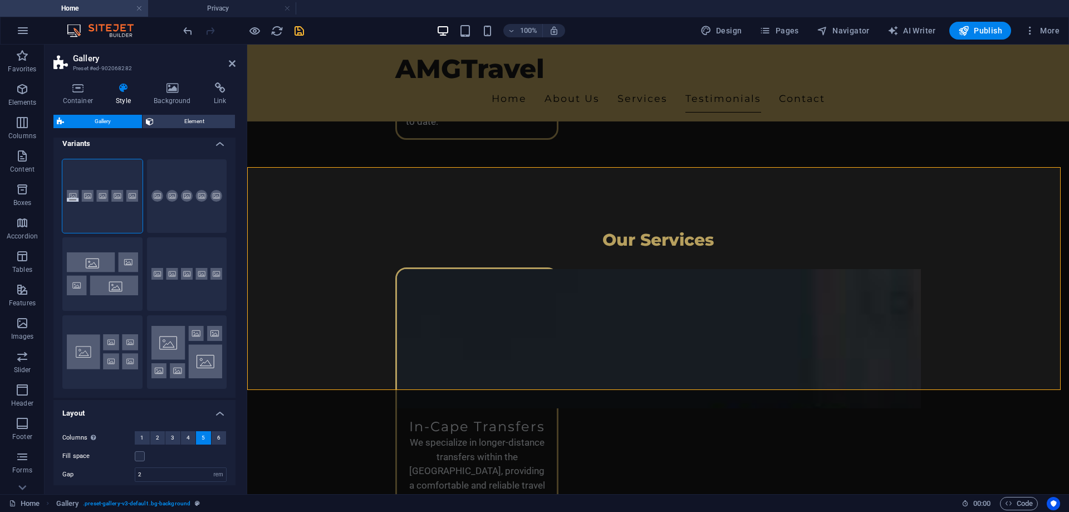
scroll to position [0, 0]
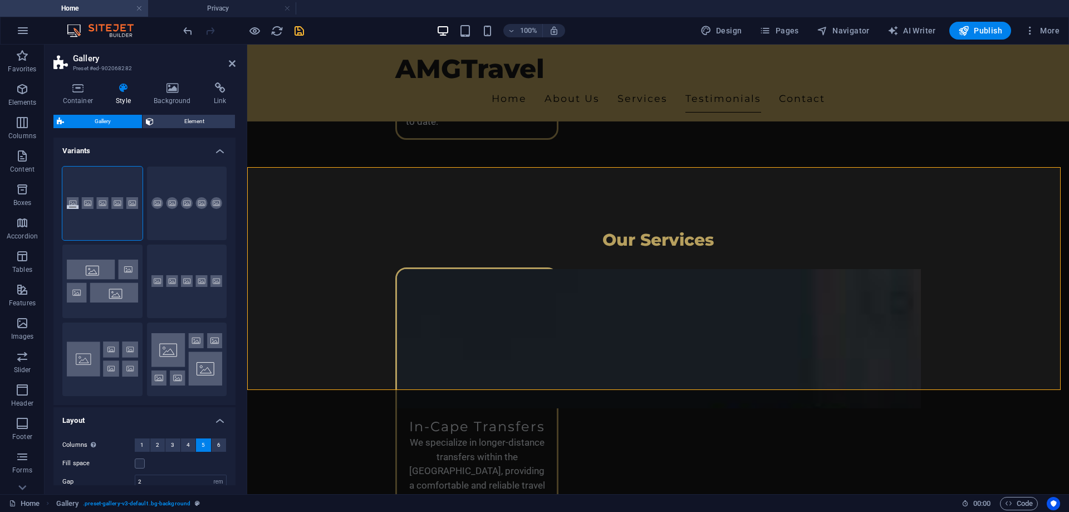
click at [214, 144] on h4 "Variants" at bounding box center [144, 147] width 182 height 20
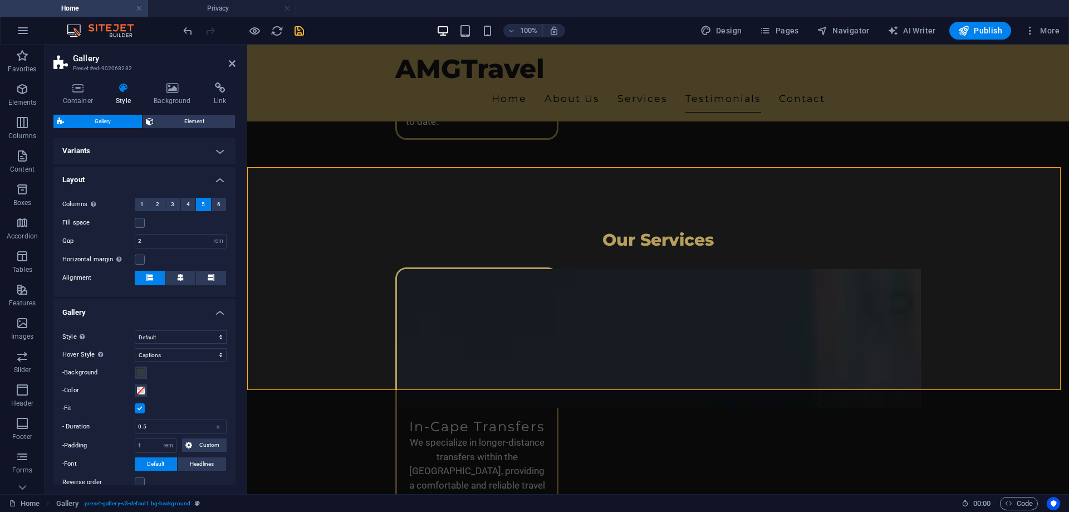
click at [195, 134] on div "Gallery Element Layout How this element expands within the layout (Flexbox). Si…" at bounding box center [144, 300] width 182 height 370
click at [195, 125] on span "Element" at bounding box center [194, 121] width 75 height 13
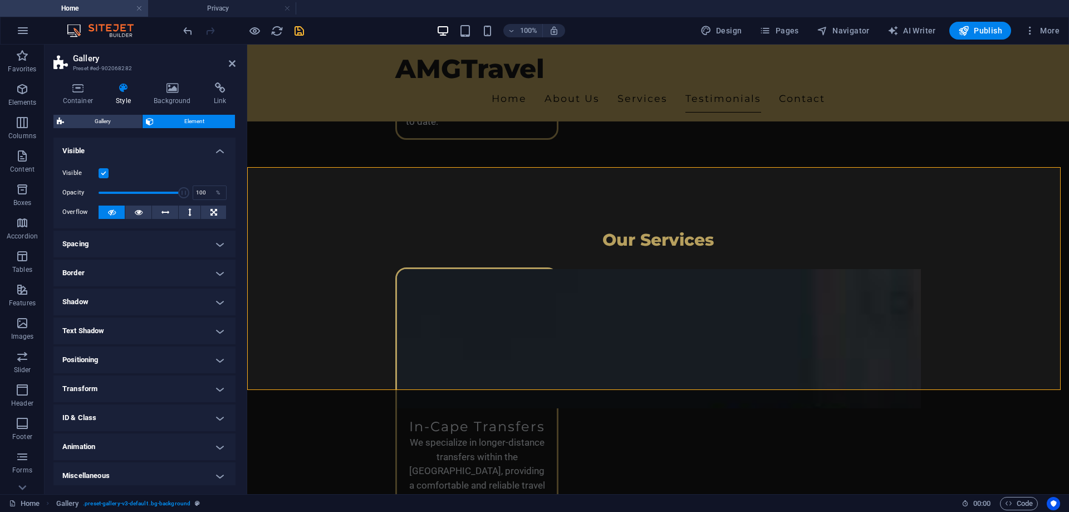
click at [169, 249] on h4 "Spacing" at bounding box center [144, 243] width 182 height 27
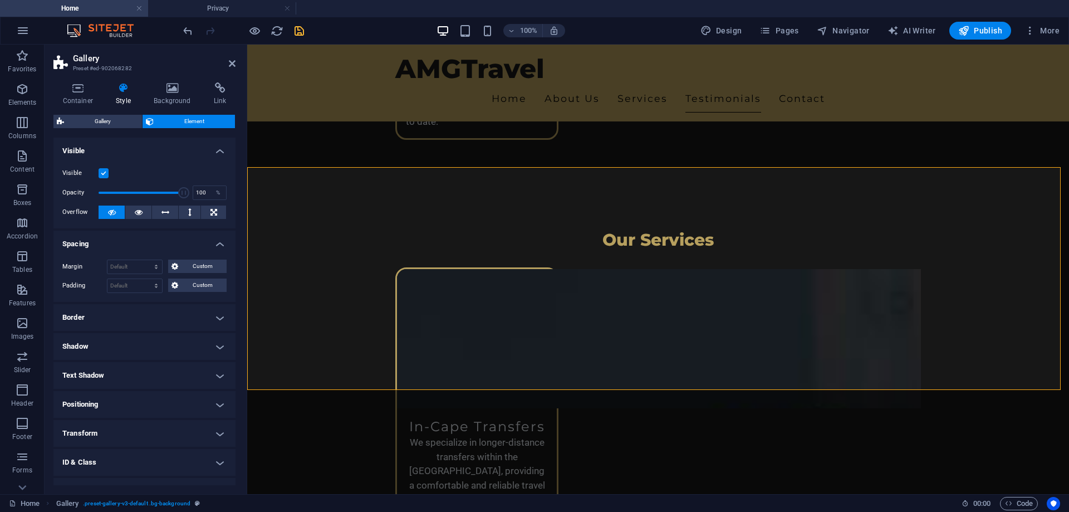
click at [169, 245] on h4 "Spacing" at bounding box center [144, 240] width 182 height 20
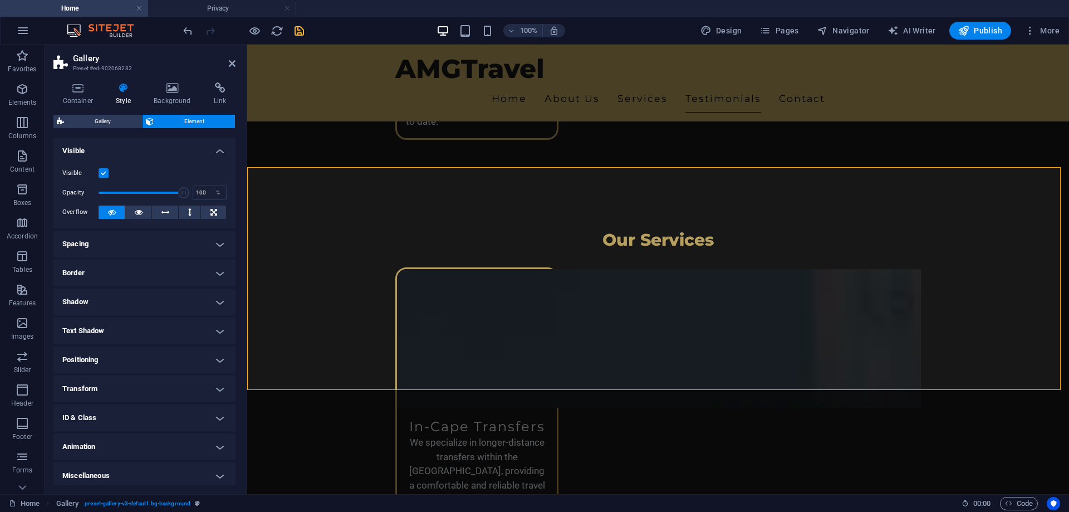
click at [144, 274] on h4 "Border" at bounding box center [144, 272] width 182 height 27
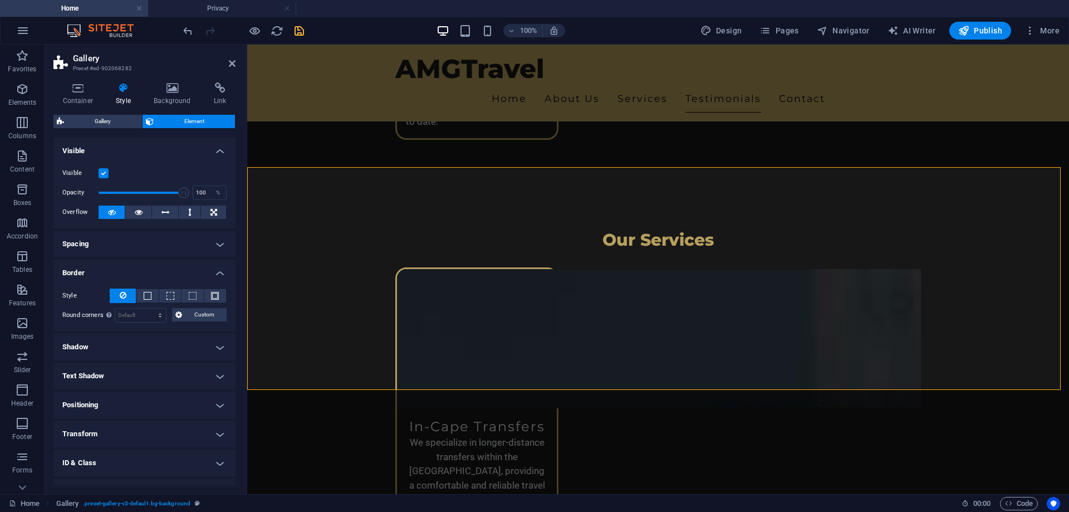
click at [144, 273] on h4 "Border" at bounding box center [144, 269] width 182 height 20
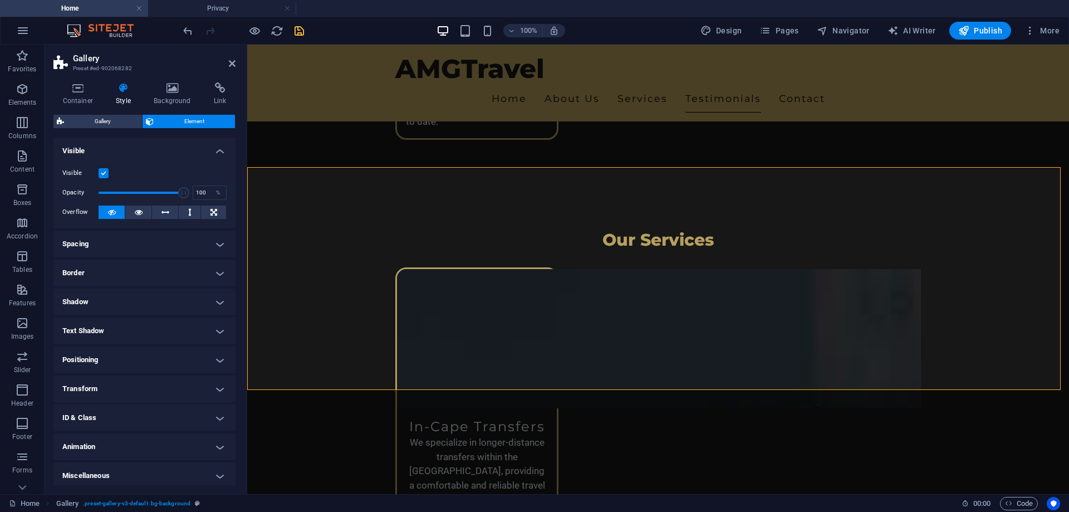
scroll to position [4, 0]
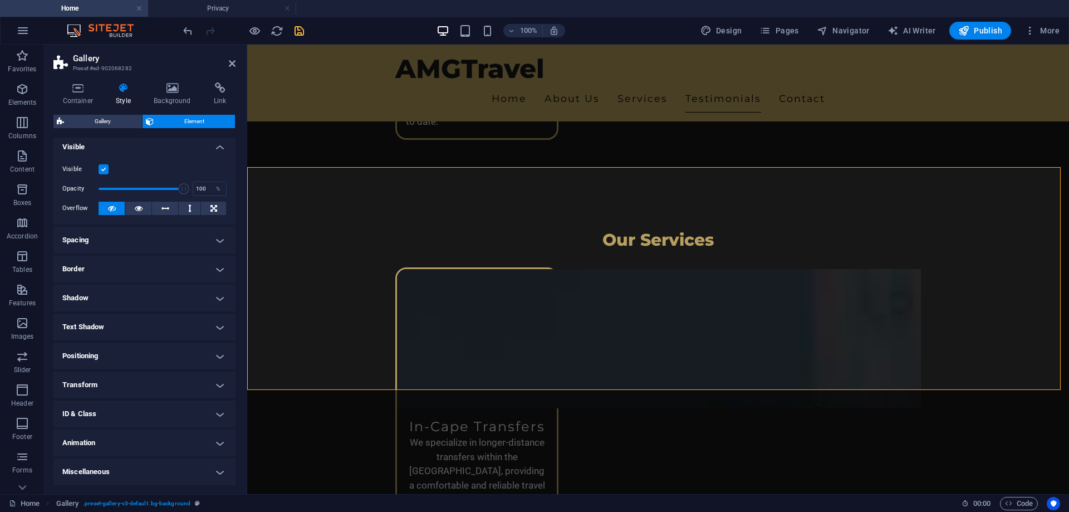
click at [111, 353] on h4 "Positioning" at bounding box center [144, 355] width 182 height 27
click at [111, 353] on h4 "Positioning" at bounding box center [144, 352] width 182 height 20
click at [116, 381] on h4 "Transform" at bounding box center [144, 384] width 182 height 27
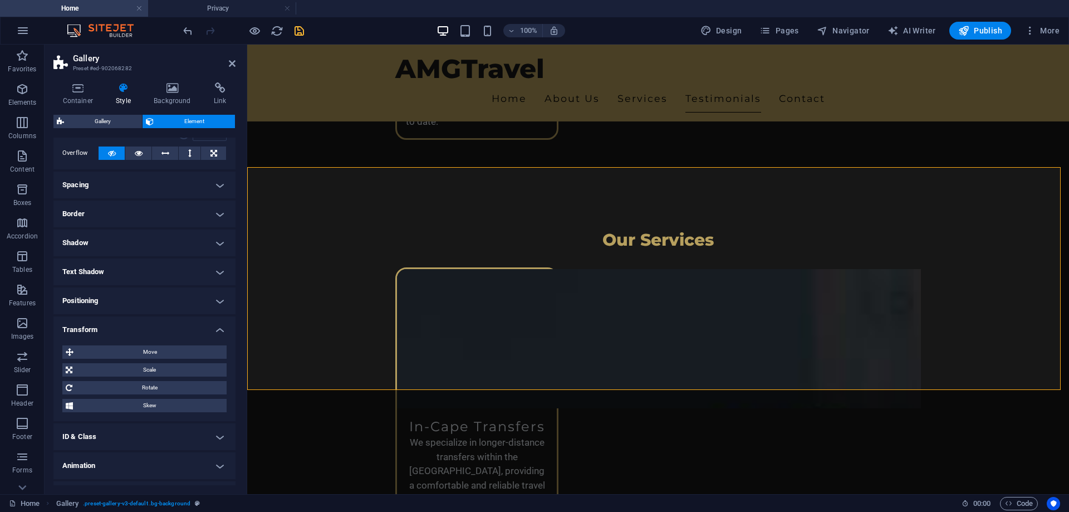
scroll to position [82, 0]
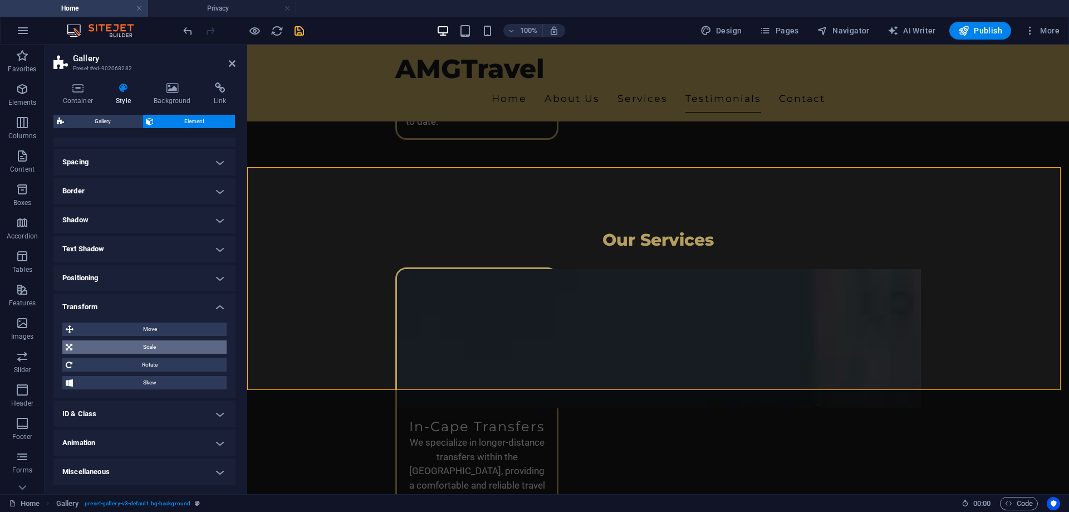
click at [120, 352] on span "Scale" at bounding box center [150, 346] width 148 height 13
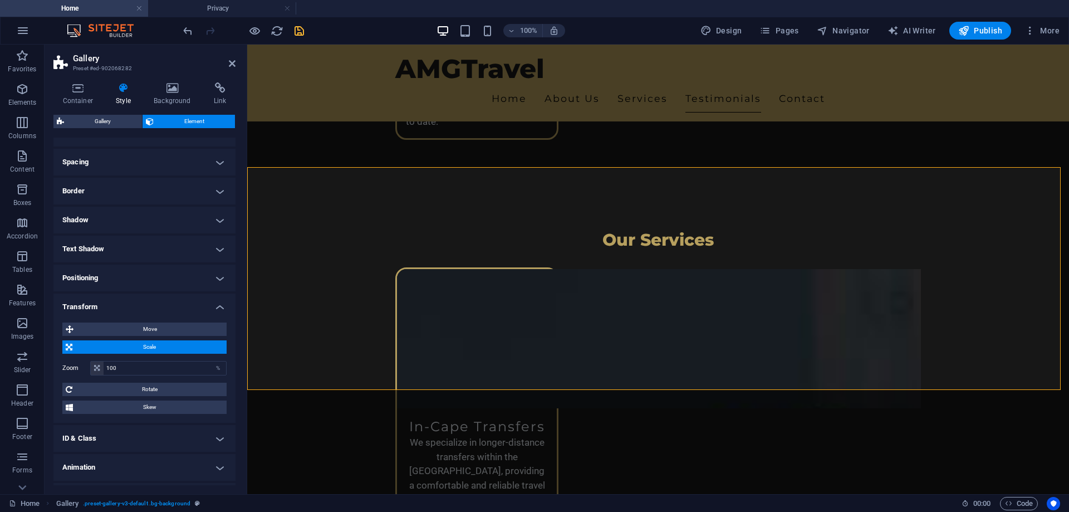
click at [120, 352] on span "Scale" at bounding box center [150, 346] width 148 height 13
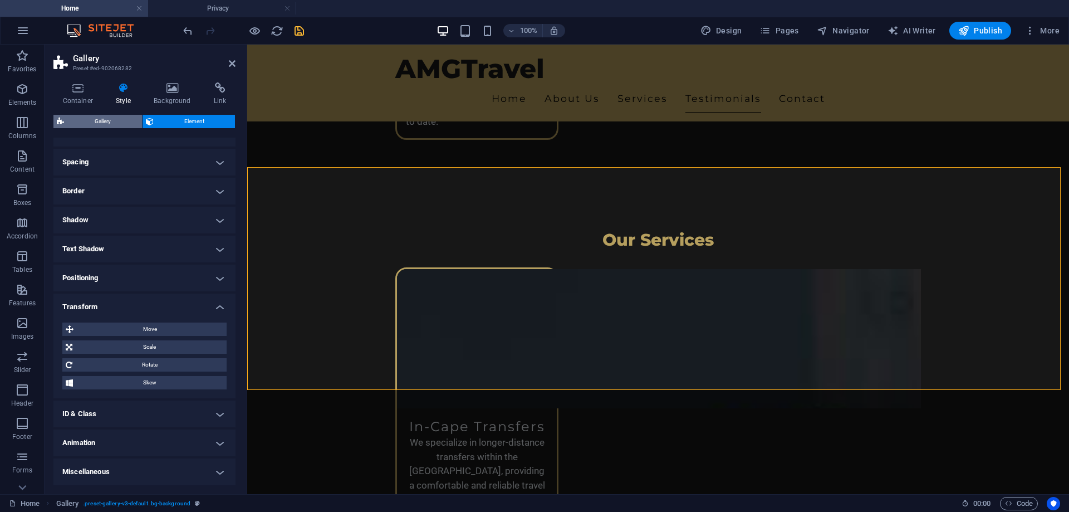
click at [101, 117] on span "Gallery" at bounding box center [102, 121] width 71 height 13
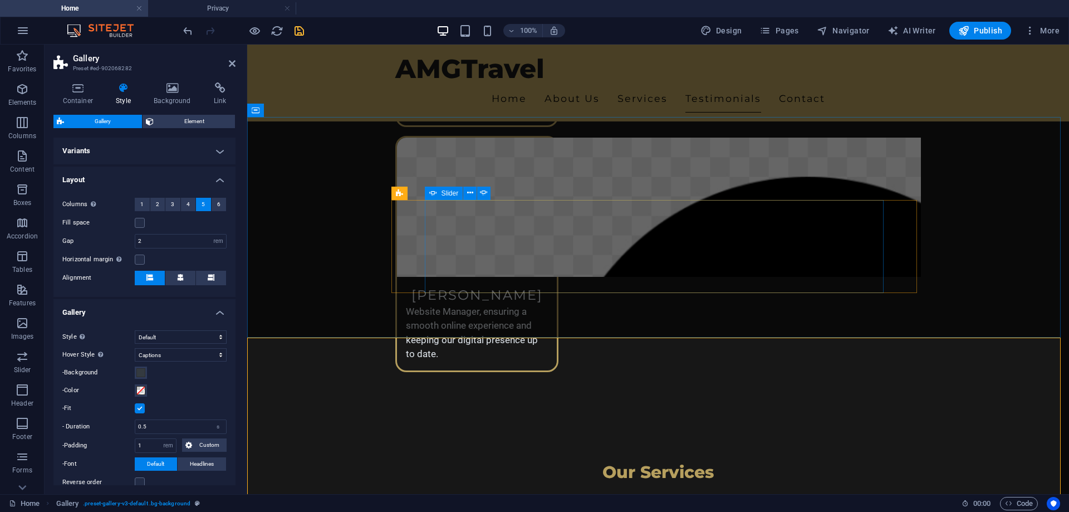
scroll to position [1695, 0]
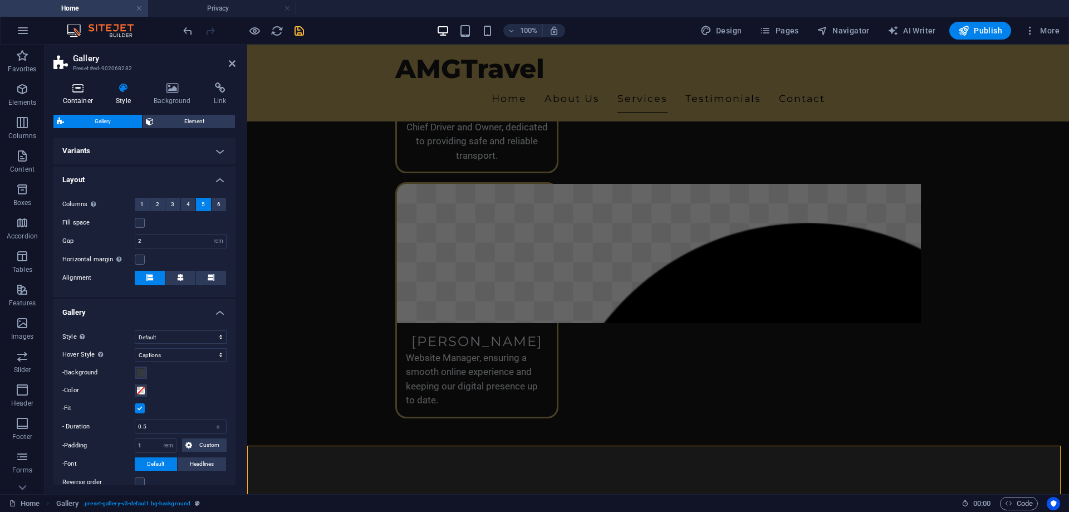
click at [71, 90] on icon at bounding box center [77, 87] width 49 height 11
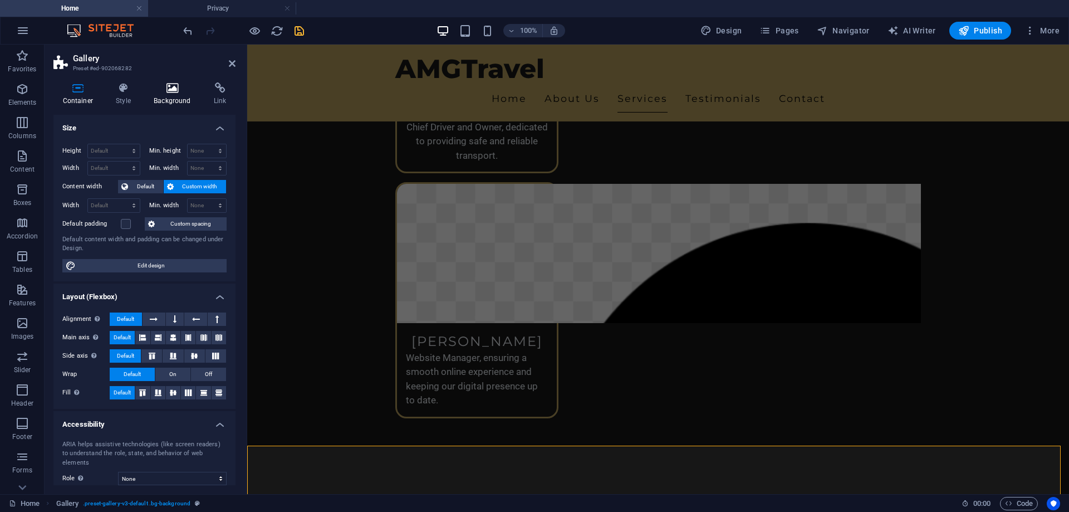
click at [163, 96] on h4 "Background" at bounding box center [175, 93] width 60 height 23
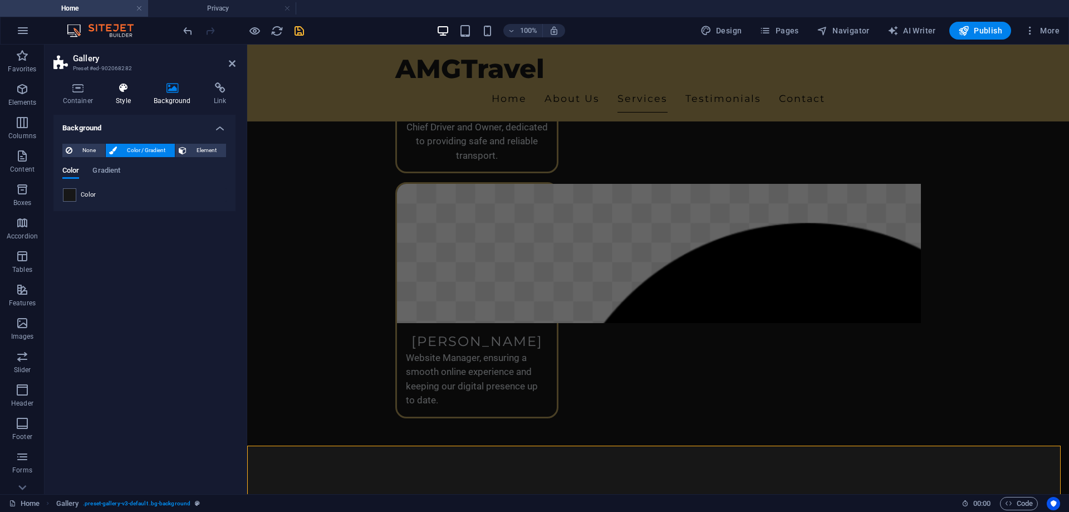
click at [130, 97] on h4 "Style" at bounding box center [126, 93] width 38 height 23
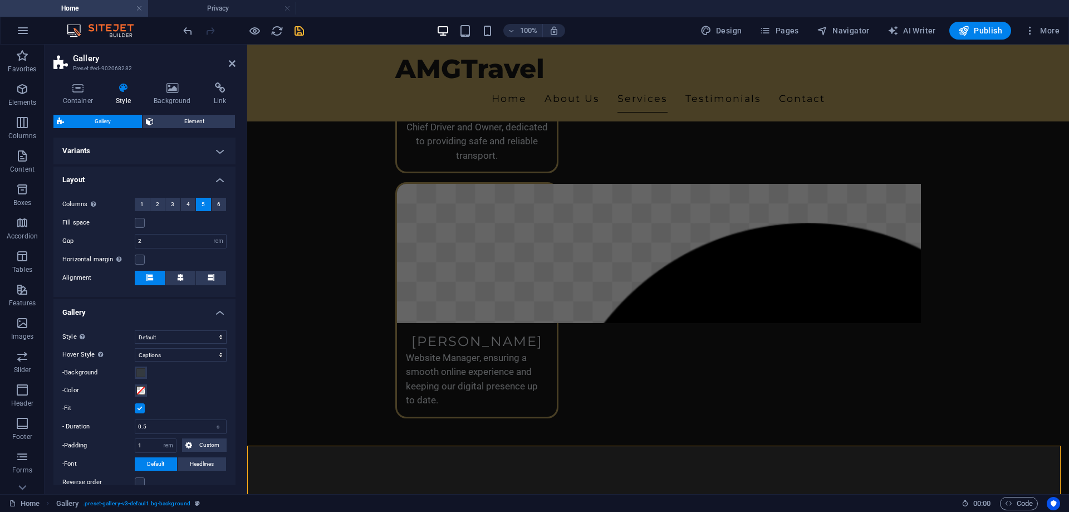
click at [138, 214] on div "Columns Only if "Style" is set to "Default". 1 2 3 4 5 6 Fill space Gap 2 px re…" at bounding box center [144, 241] width 186 height 110
click at [140, 222] on label at bounding box center [140, 223] width 10 height 10
click at [0, 0] on input "Fill space" at bounding box center [0, 0] width 0 height 0
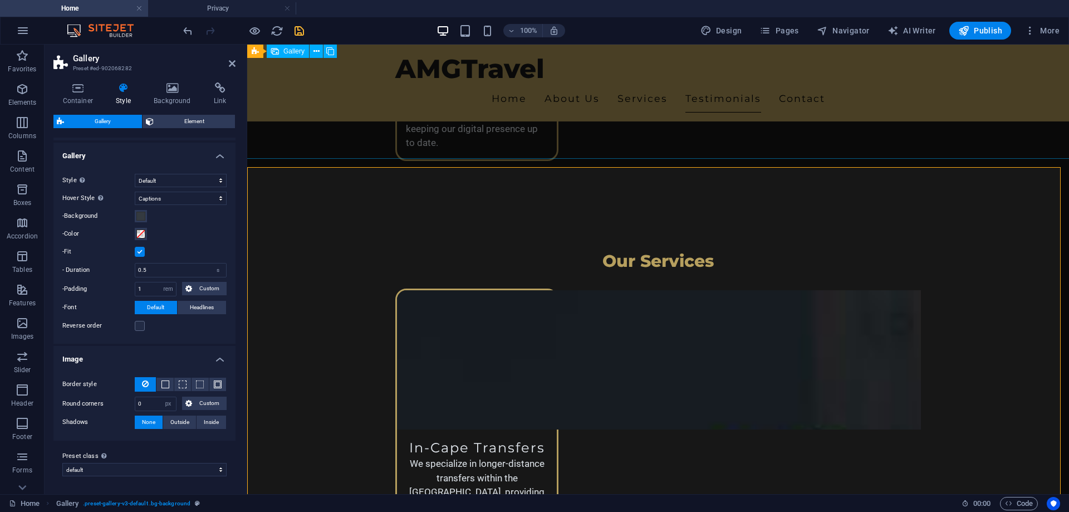
scroll to position [1918, 0]
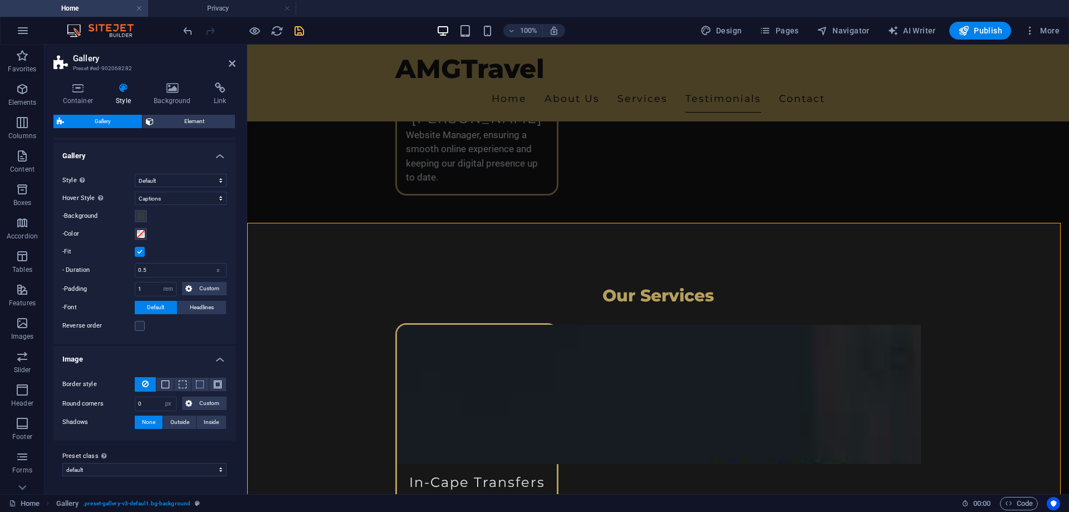
click at [139, 251] on label at bounding box center [140, 252] width 10 height 10
click at [0, 0] on input "-Fit" at bounding box center [0, 0] width 0 height 0
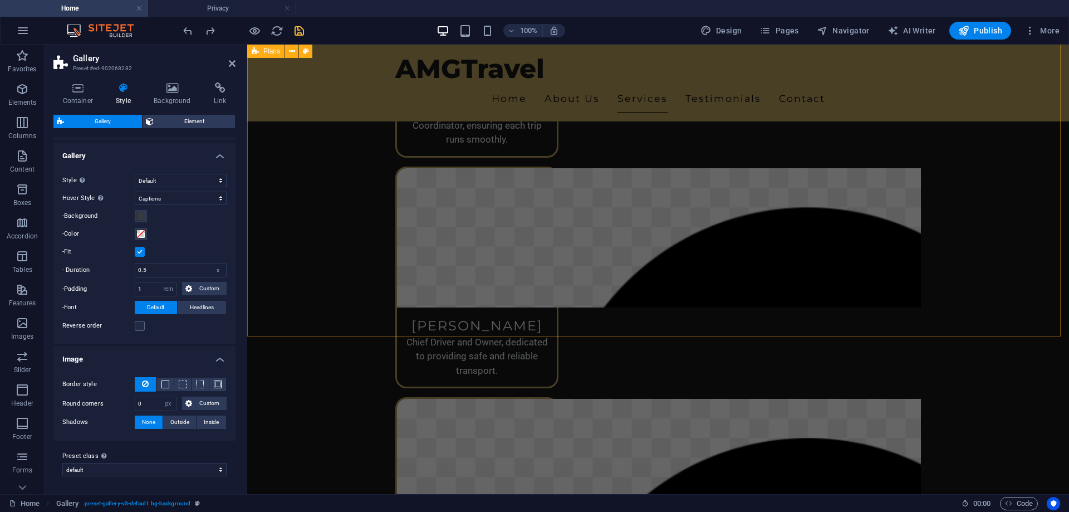
scroll to position [1472, 0]
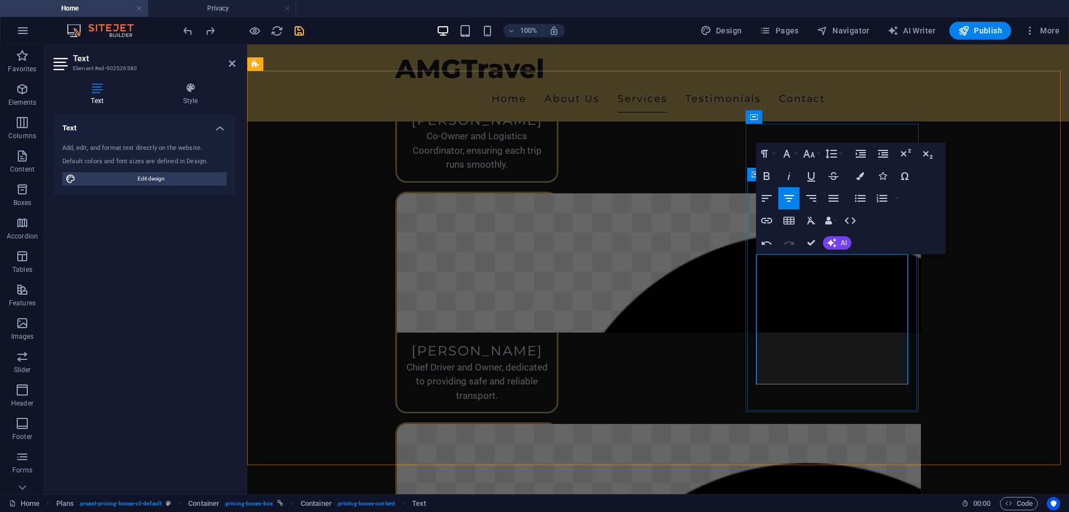
scroll to position [1460, 0]
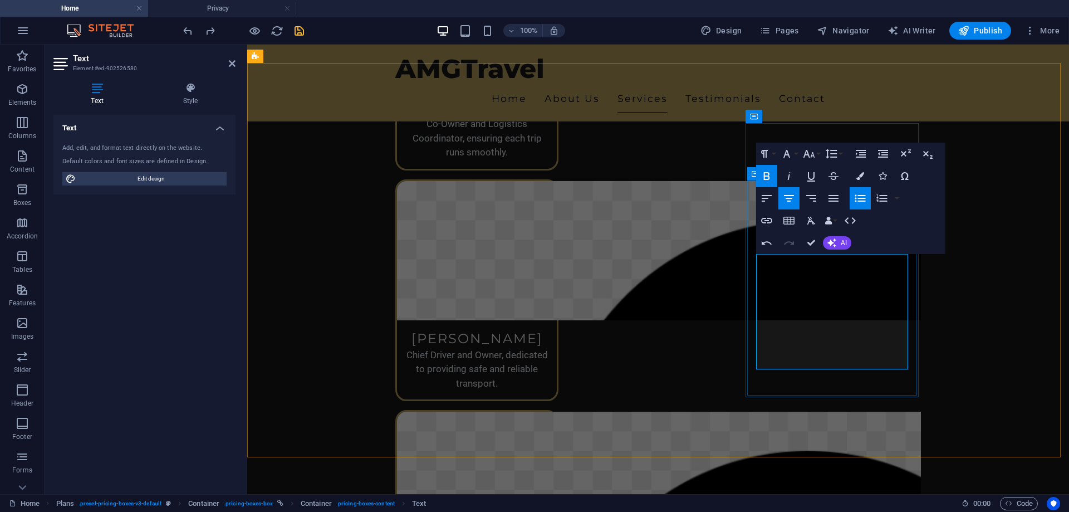
scroll to position [1463, 0]
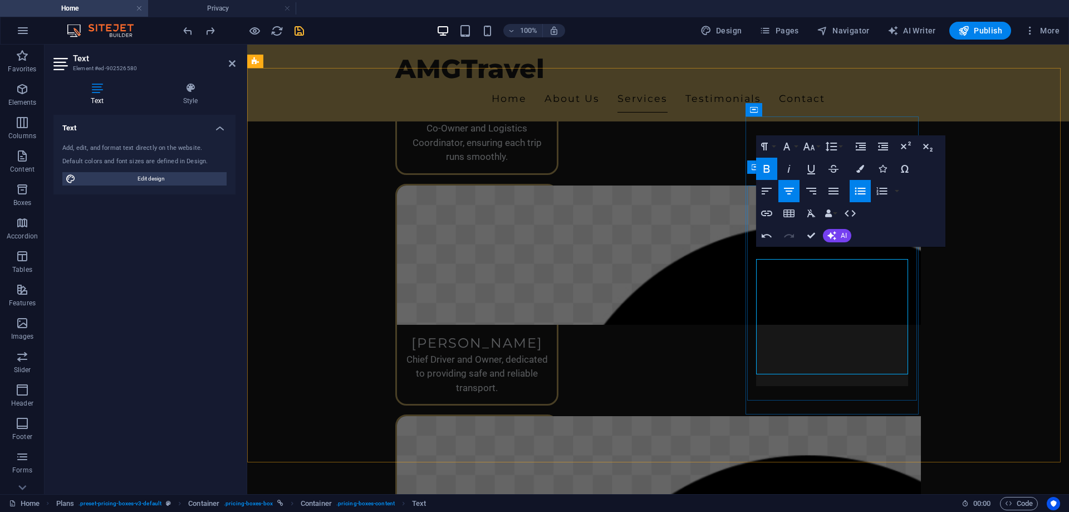
scroll to position [1458, 0]
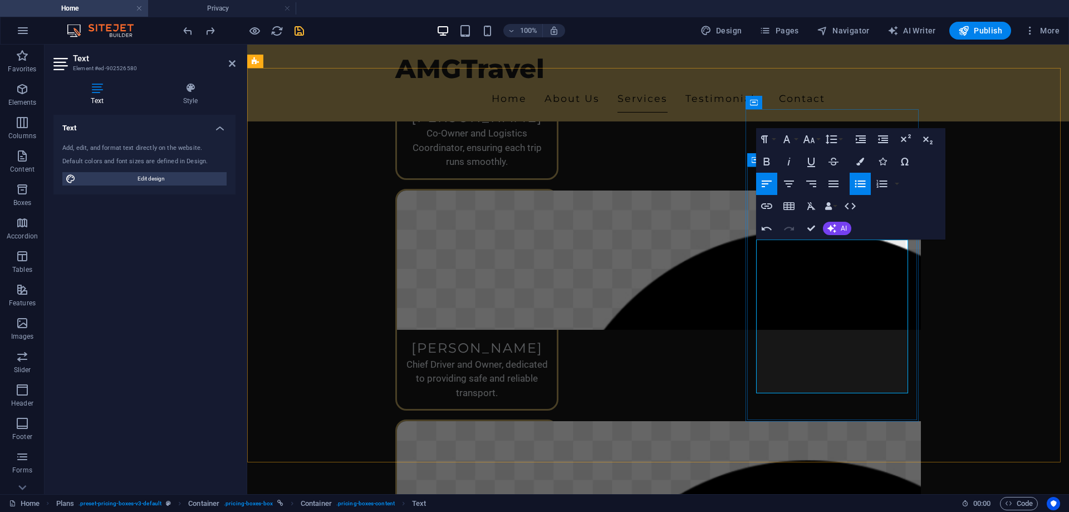
click at [793, 184] on icon "button" at bounding box center [788, 183] width 13 height 13
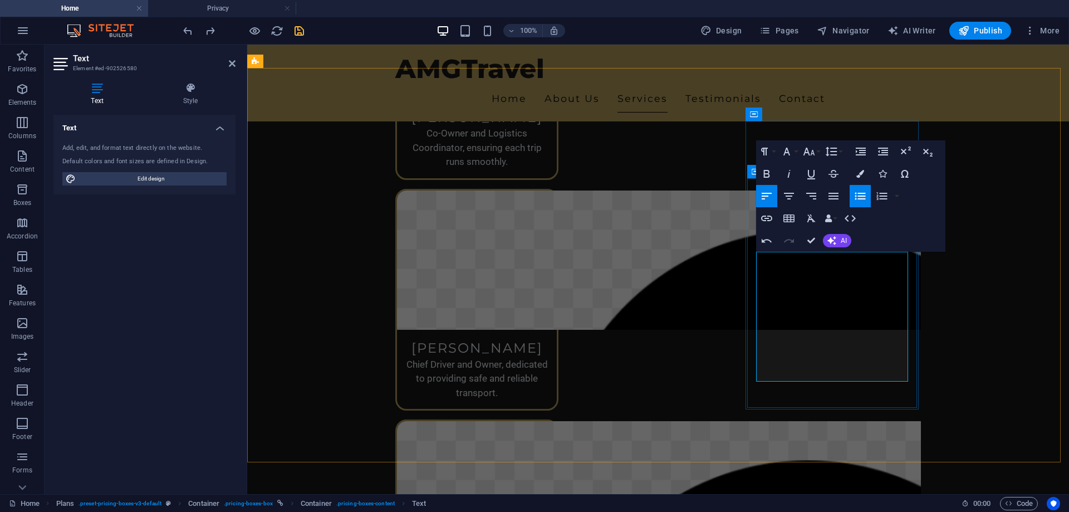
drag, startPoint x: 790, startPoint y: 191, endPoint x: 794, endPoint y: 202, distance: 11.1
click at [790, 191] on icon "button" at bounding box center [788, 195] width 13 height 13
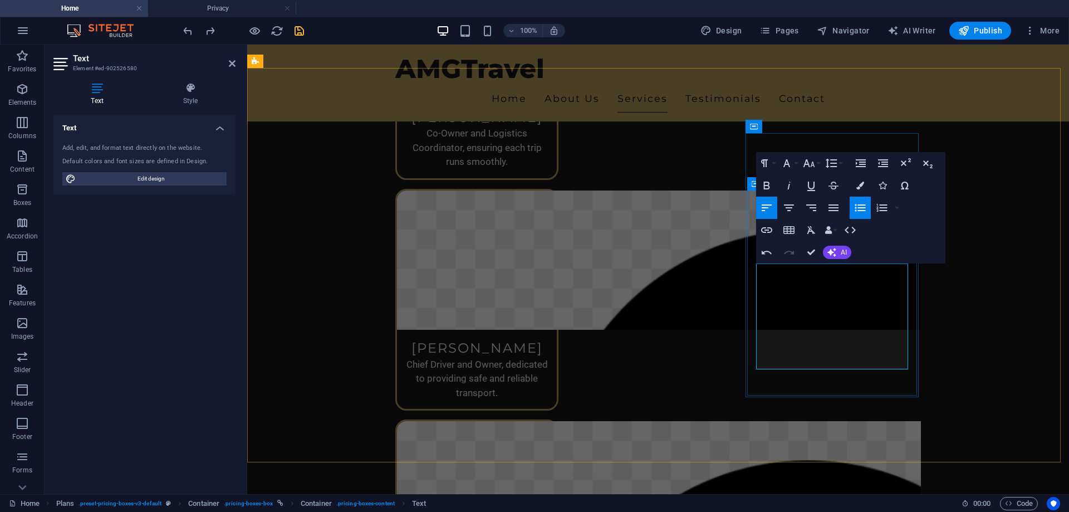
click at [784, 209] on icon "button" at bounding box center [788, 207] width 13 height 13
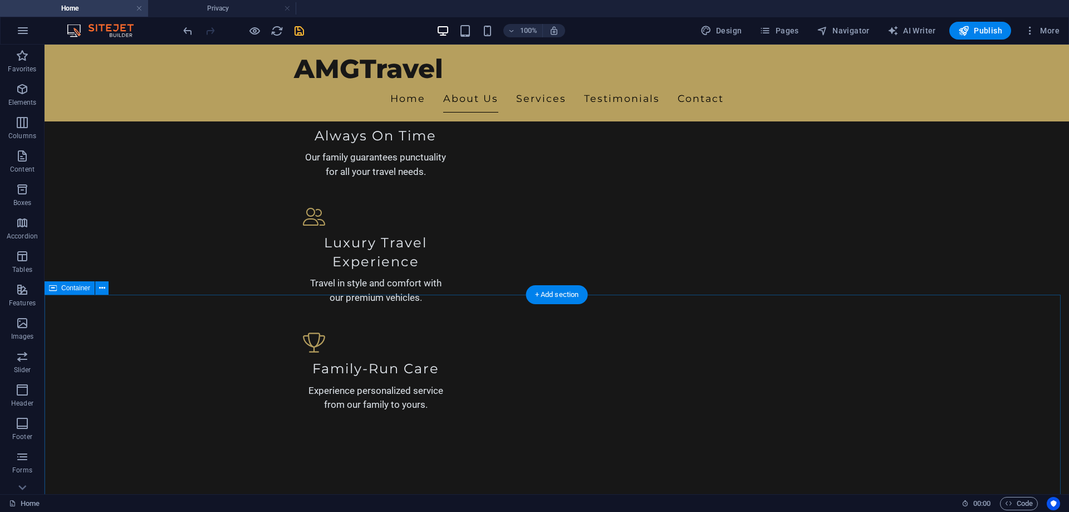
scroll to position [846, 0]
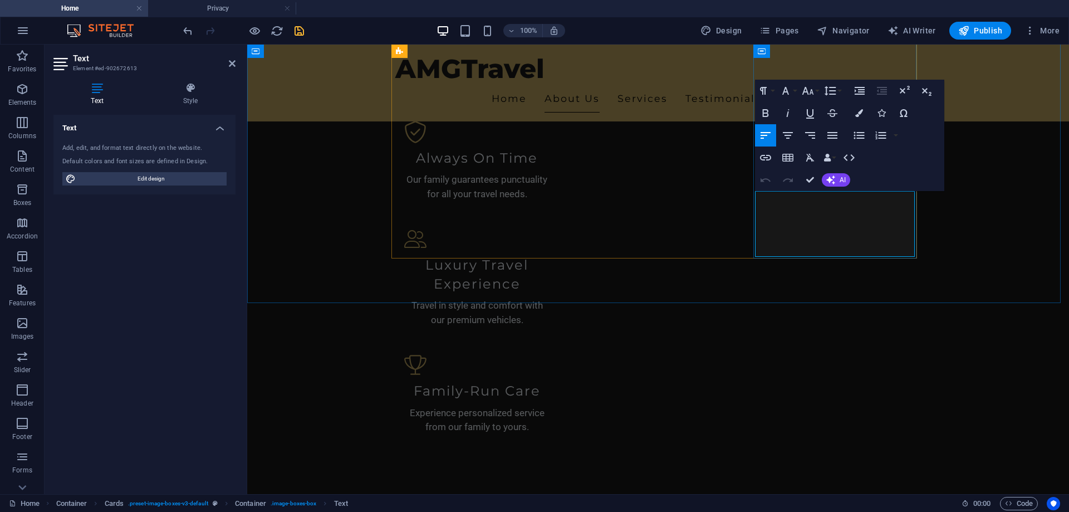
click at [787, 137] on icon "button" at bounding box center [787, 135] width 13 height 13
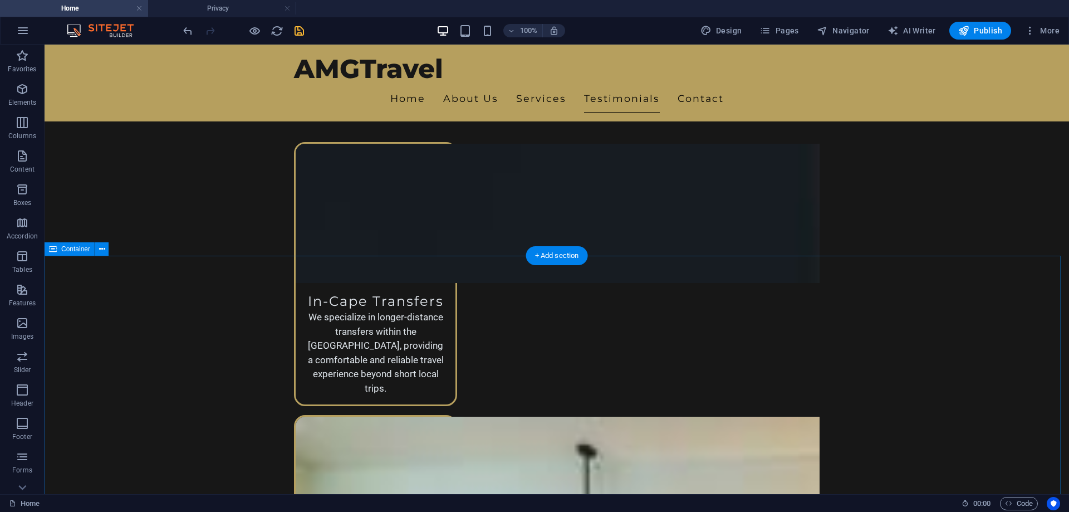
scroll to position [2015, 0]
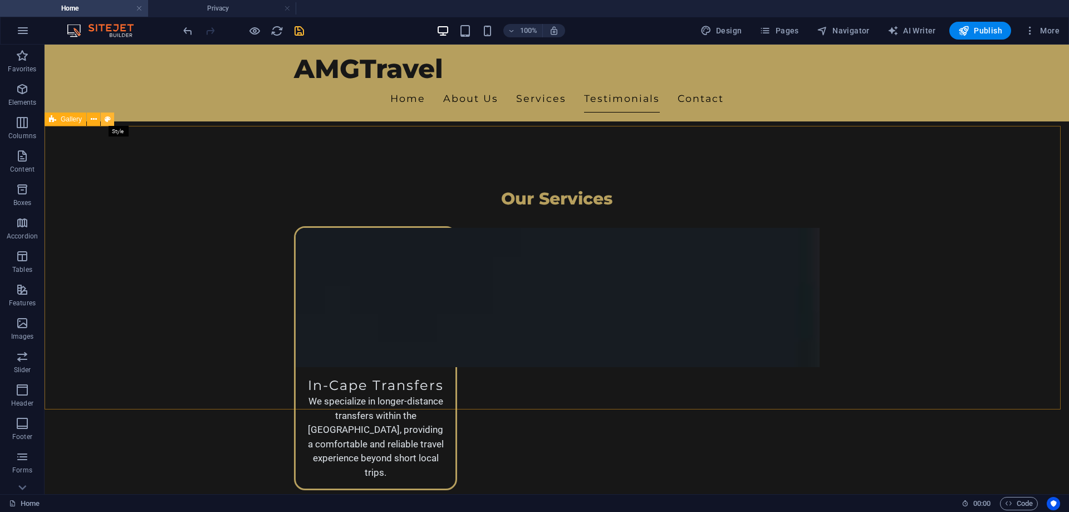
click at [106, 119] on icon at bounding box center [108, 120] width 6 height 12
select select "rem"
select select "captions"
select select "rem"
select select "px"
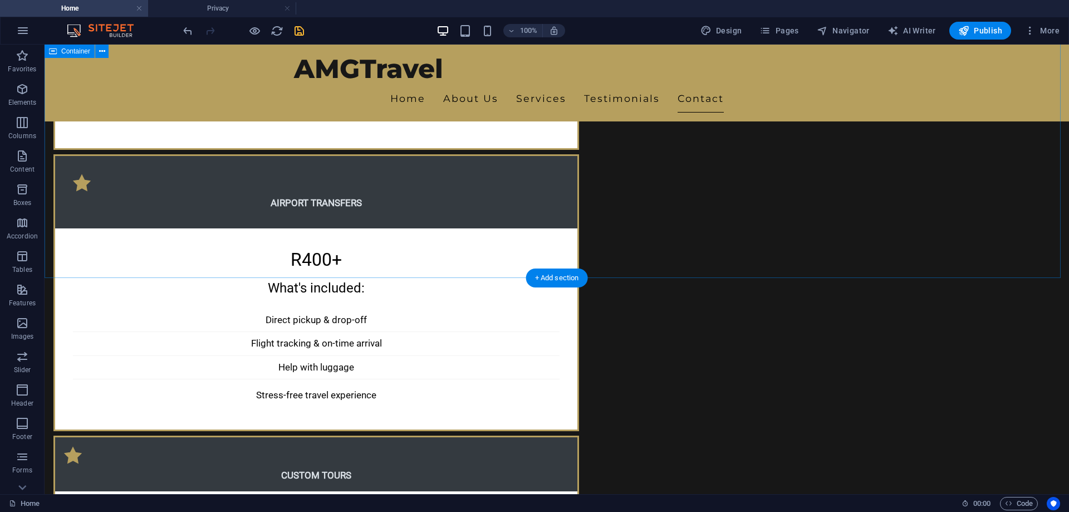
scroll to position [3196, 0]
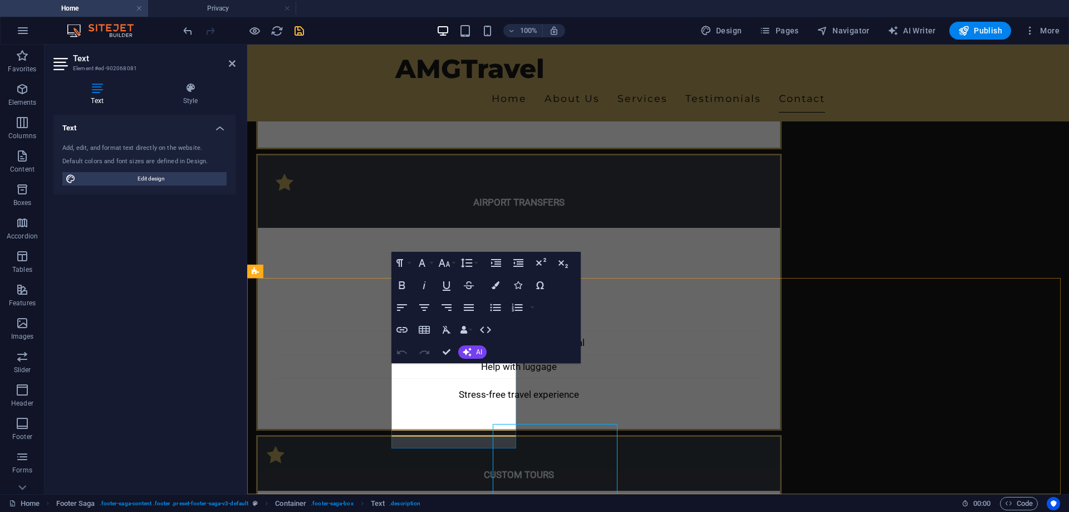
scroll to position [3135, 0]
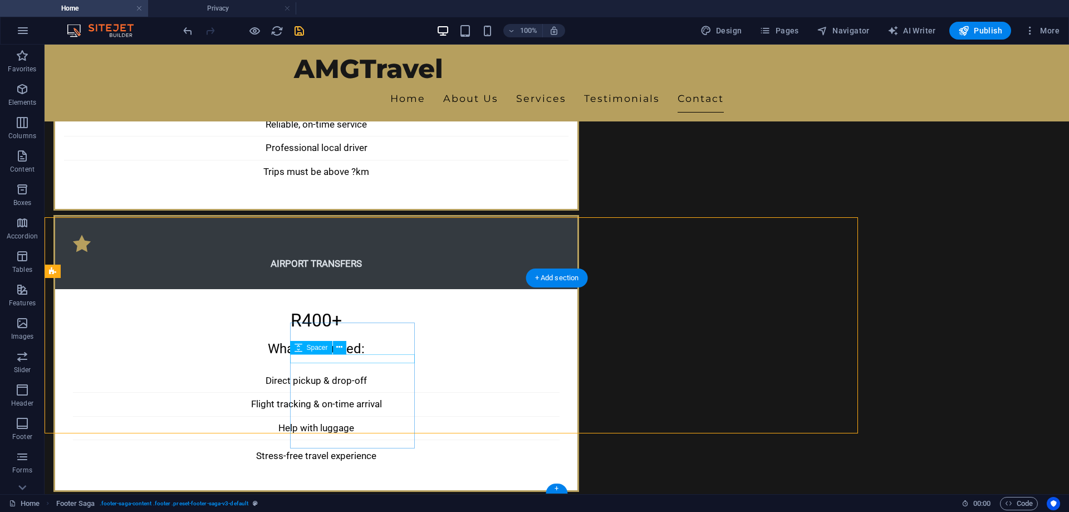
scroll to position [3196, 0]
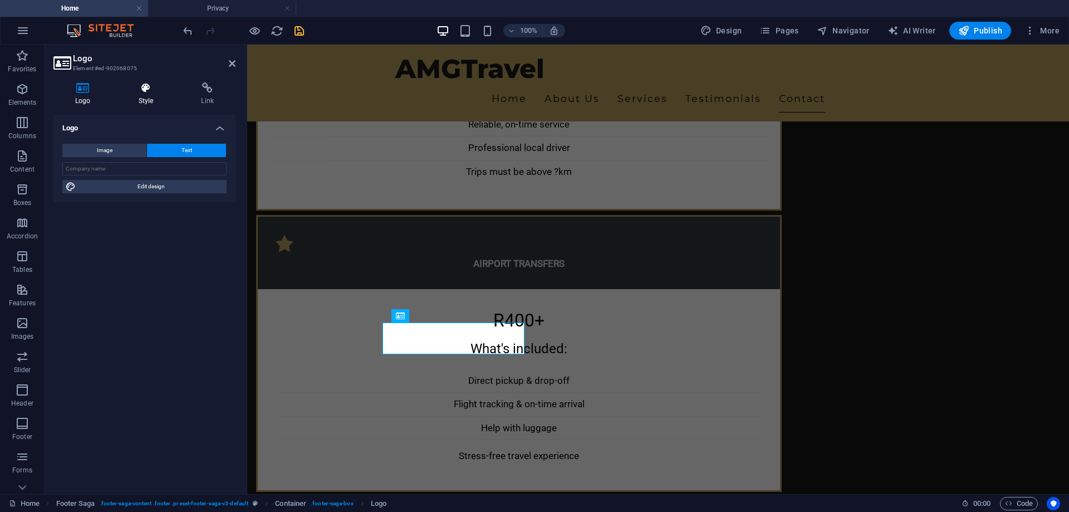
click at [143, 96] on h4 "Style" at bounding box center [148, 93] width 63 height 23
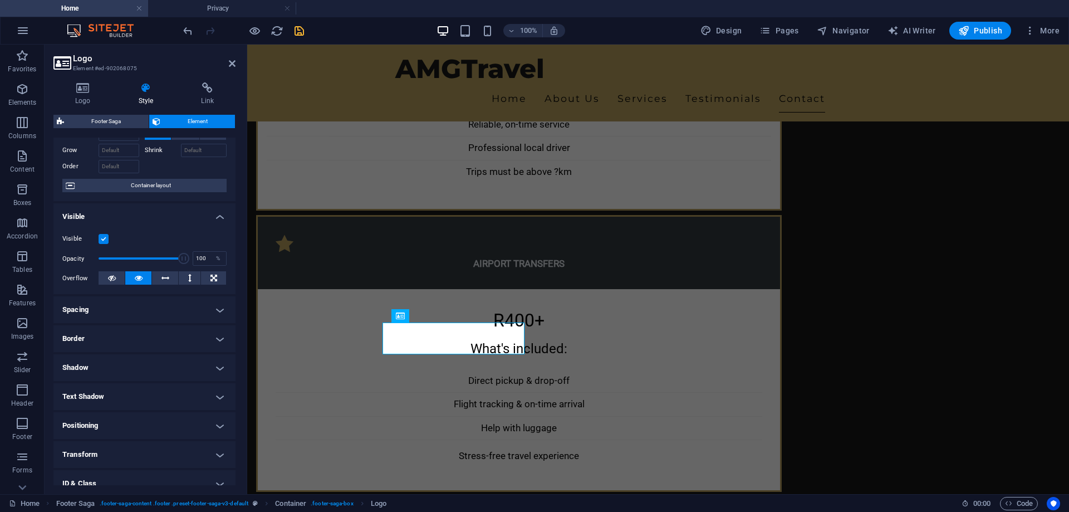
scroll to position [56, 0]
click at [145, 315] on h4 "Spacing" at bounding box center [144, 307] width 182 height 27
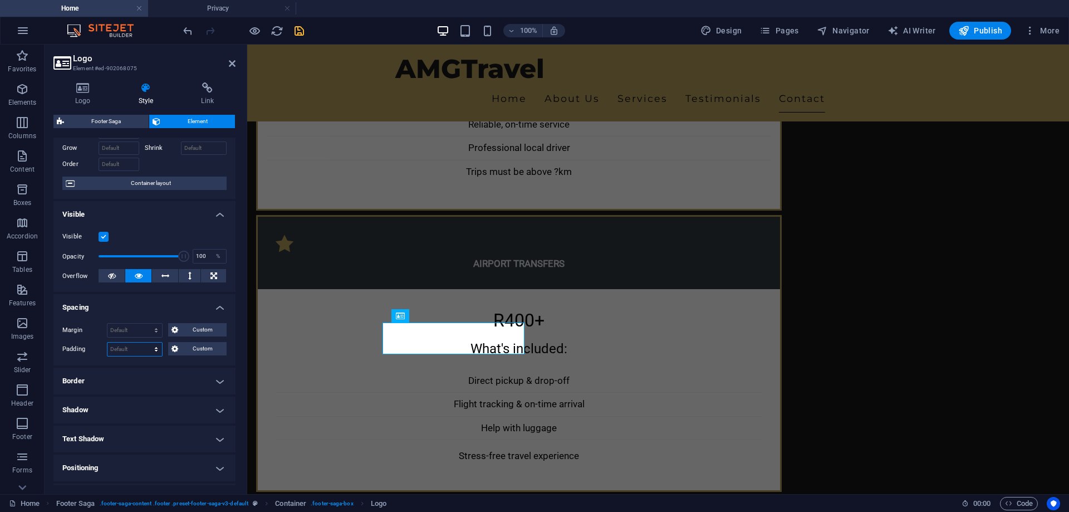
click at [155, 348] on select "Default px rem % vh vw Custom" at bounding box center [134, 348] width 55 height 13
select select "px"
click at [145, 342] on select "Default px rem % vh vw Custom" at bounding box center [134, 348] width 55 height 13
click at [138, 352] on input "20" at bounding box center [134, 348] width 55 height 13
type input "2"
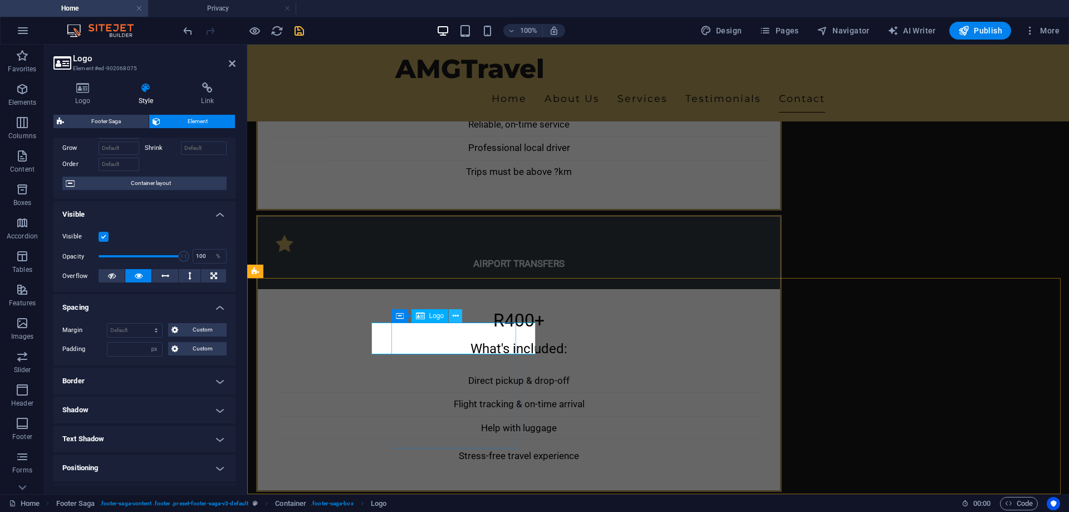
click at [456, 316] on icon at bounding box center [456, 316] width 6 height 12
click at [125, 347] on input "number" at bounding box center [134, 348] width 55 height 13
click at [132, 332] on select "Default auto px % rem vw vh Custom" at bounding box center [134, 329] width 55 height 13
select select "px"
click at [145, 323] on select "Default auto px % rem vw vh Custom" at bounding box center [134, 329] width 55 height 13
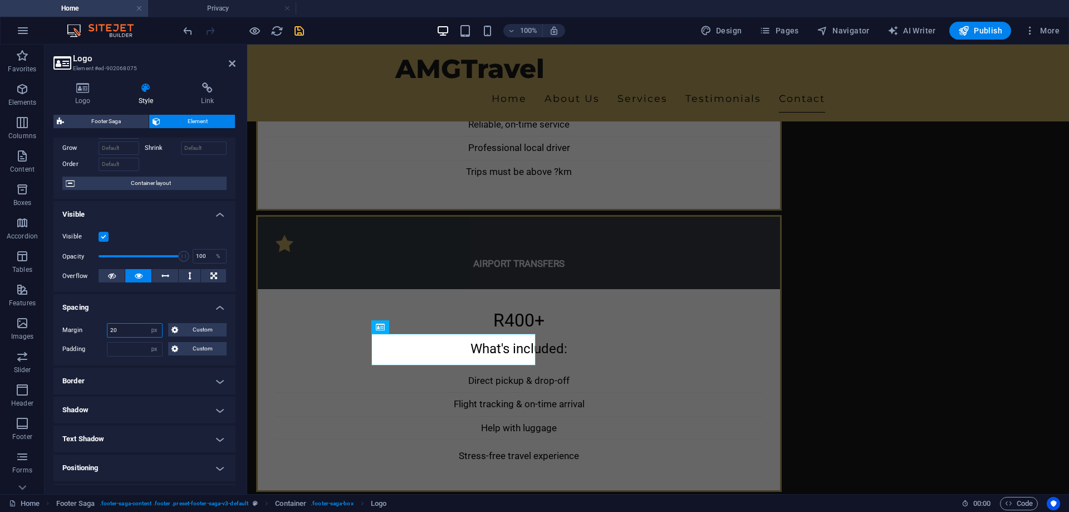
click at [136, 328] on input "20" at bounding box center [134, 329] width 55 height 13
type input "2"
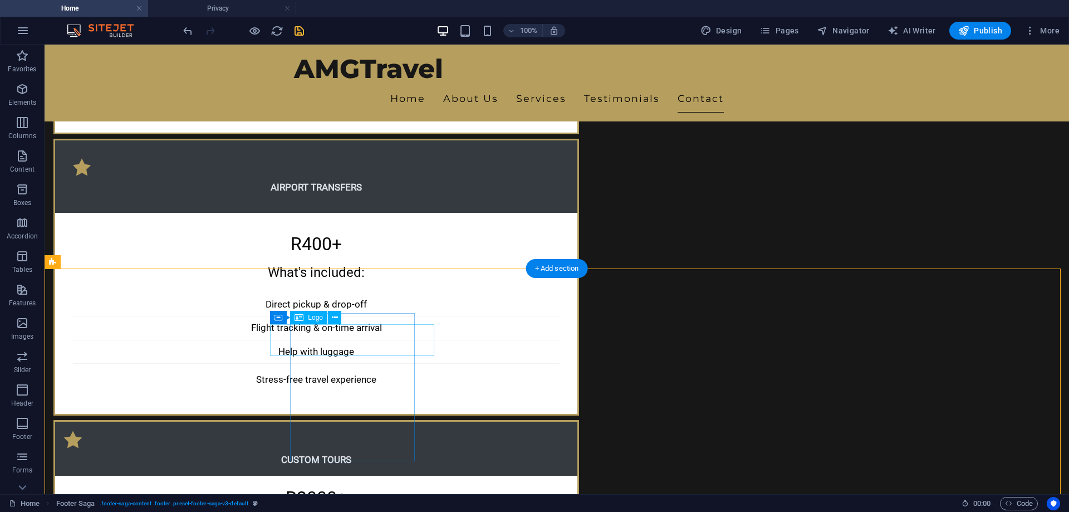
scroll to position [3217, 0]
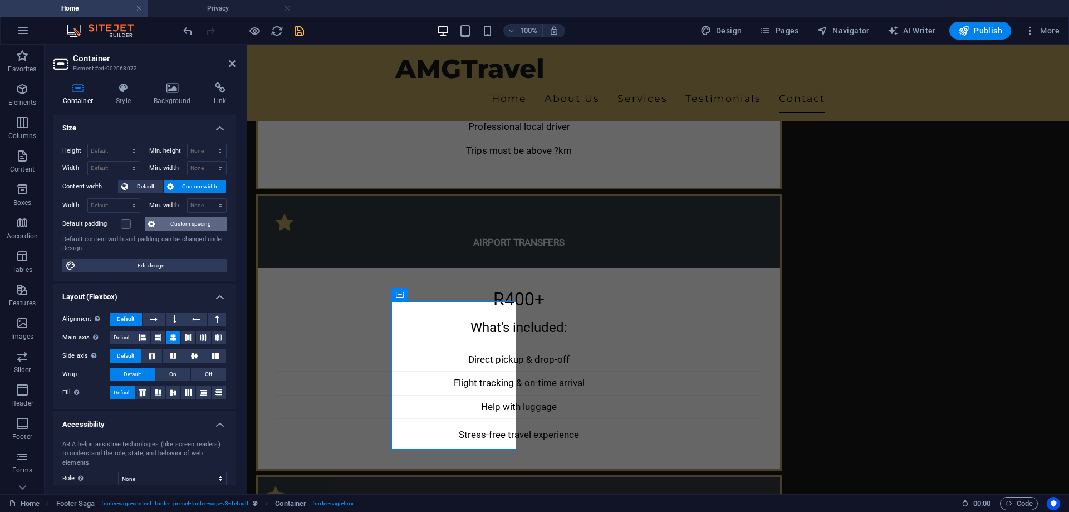
click at [171, 224] on span "Custom spacing" at bounding box center [190, 223] width 65 height 13
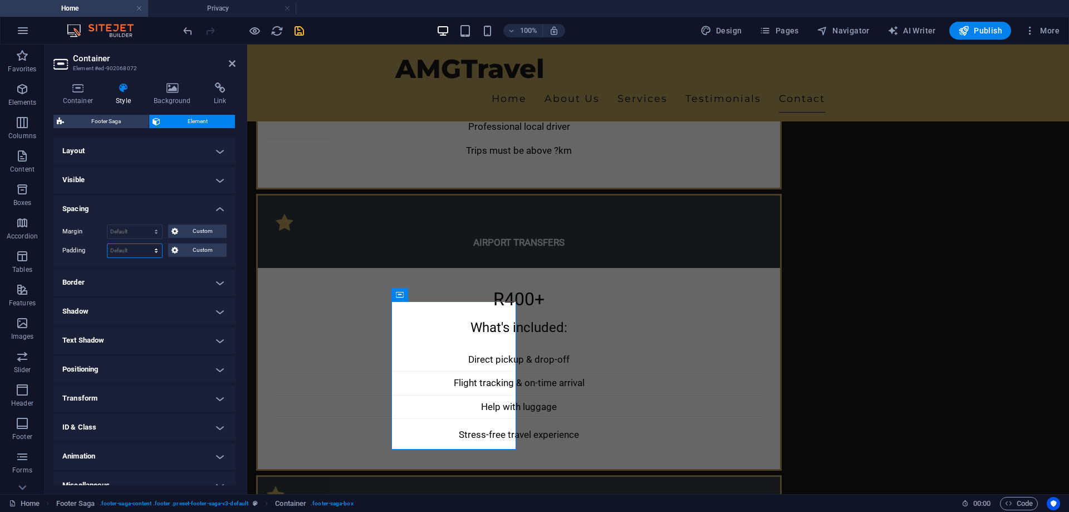
click at [129, 251] on select "Default px rem % vh vw Custom" at bounding box center [134, 250] width 55 height 13
select select "px"
click at [145, 244] on select "Default px rem % vh vw Custom" at bounding box center [134, 250] width 55 height 13
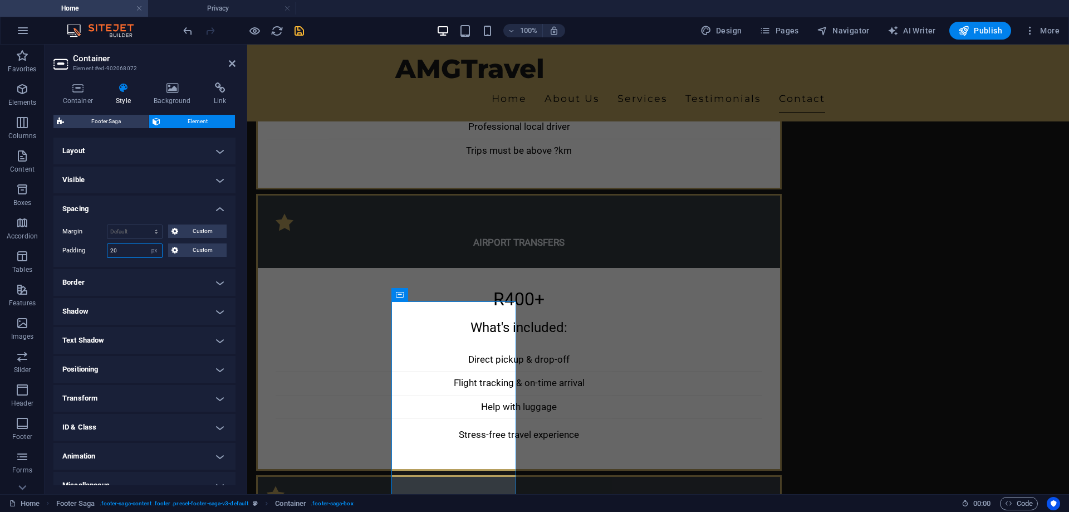
click at [126, 254] on input "20" at bounding box center [134, 250] width 55 height 13
type input "2"
click at [156, 265] on div "Margin Default auto px % rem vw vh Custom Custom auto px % rem vw vh auto px % …" at bounding box center [144, 240] width 182 height 51
click at [151, 253] on select "Default px rem % vh vw Custom" at bounding box center [154, 250] width 16 height 13
click at [146, 244] on select "Default px rem % vh vw Custom" at bounding box center [154, 250] width 16 height 13
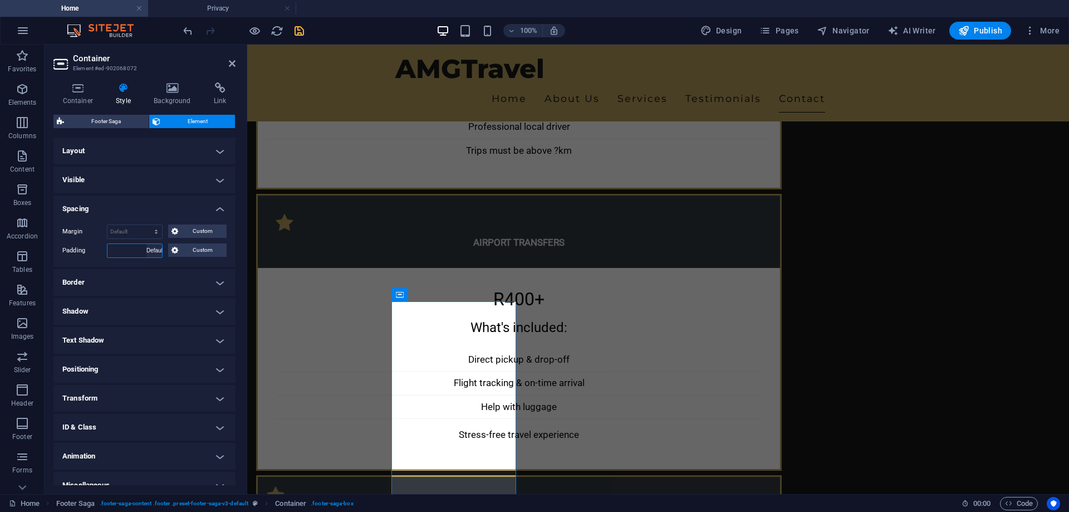
select select "DISABLED_OPTION_VALUE"
click at [138, 233] on select "Default auto px % rem vw vh Custom" at bounding box center [134, 231] width 55 height 13
select select "px"
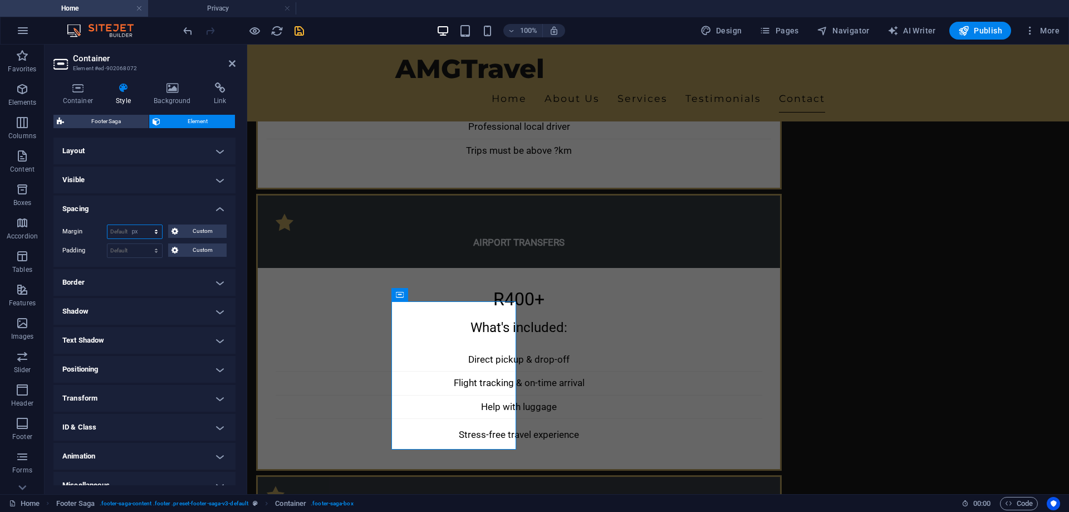
click at [145, 225] on select "Default auto px % rem vw vh Custom" at bounding box center [134, 231] width 55 height 13
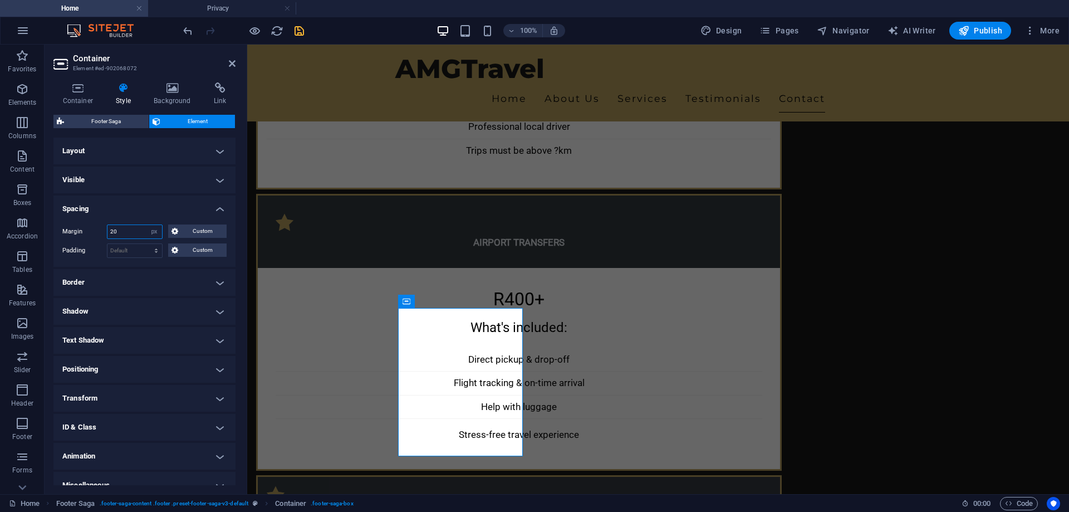
click at [125, 230] on input "20" at bounding box center [134, 231] width 55 height 13
type input "2"
type input "1"
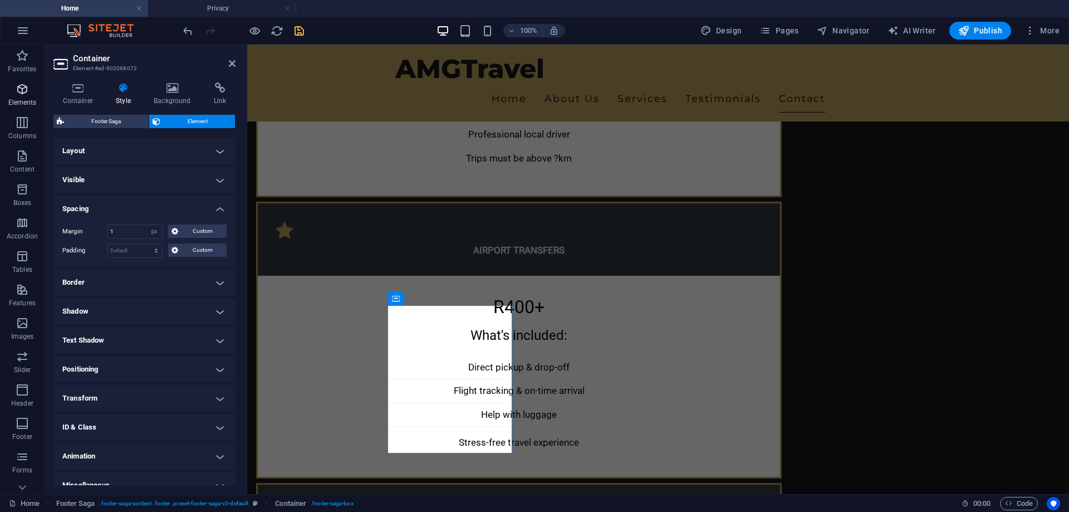
click at [20, 86] on icon "button" at bounding box center [22, 88] width 13 height 13
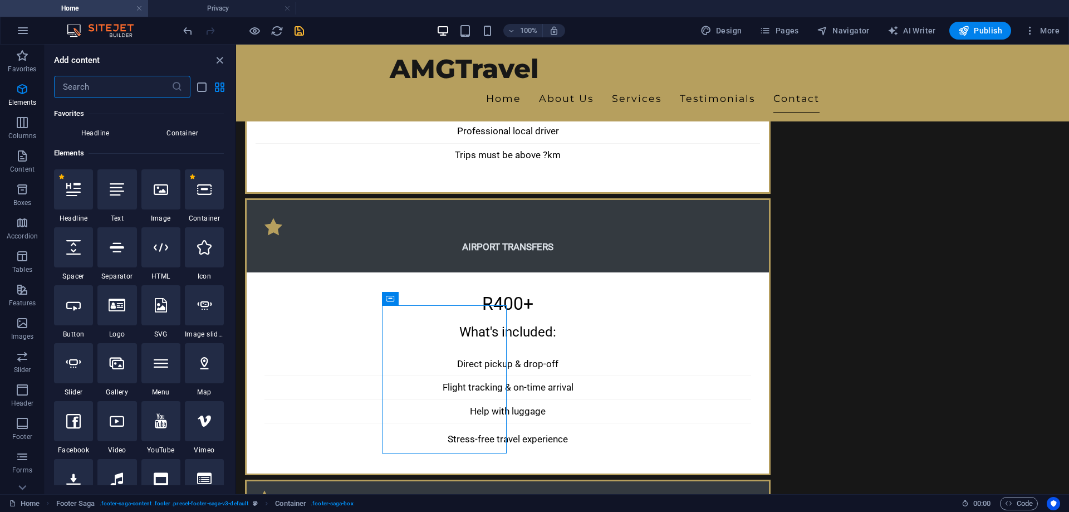
scroll to position [119, 0]
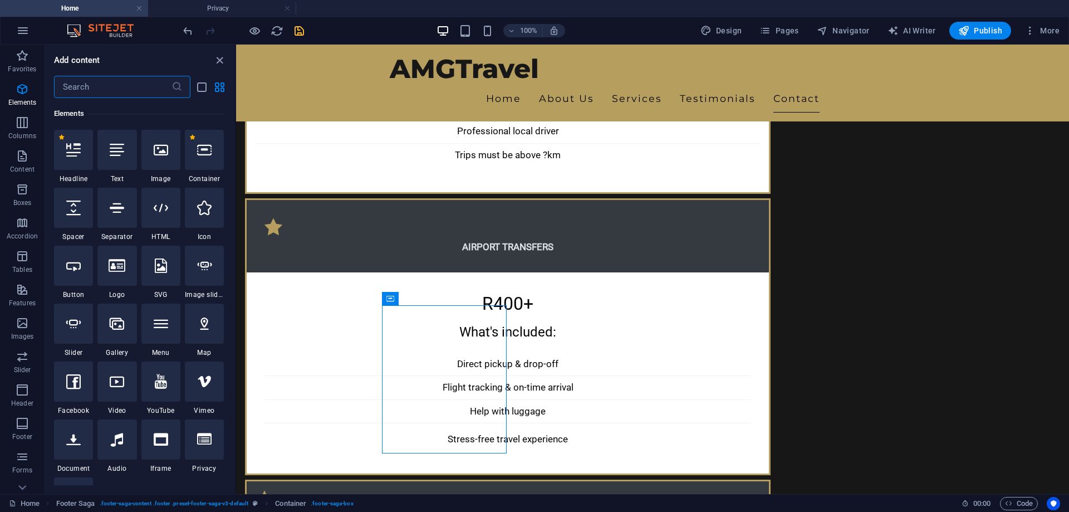
click at [110, 82] on input "text" at bounding box center [112, 87] width 117 height 22
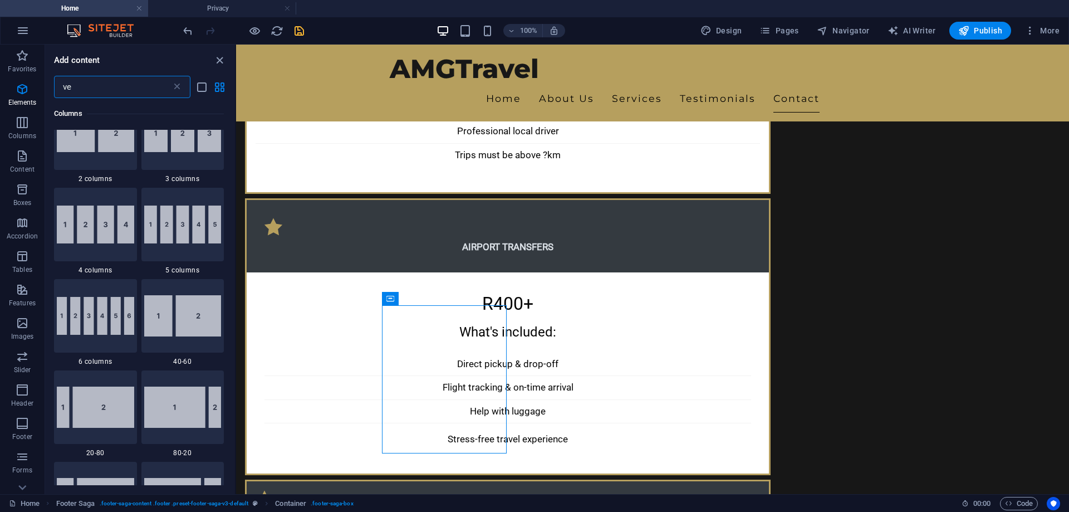
scroll to position [0, 0]
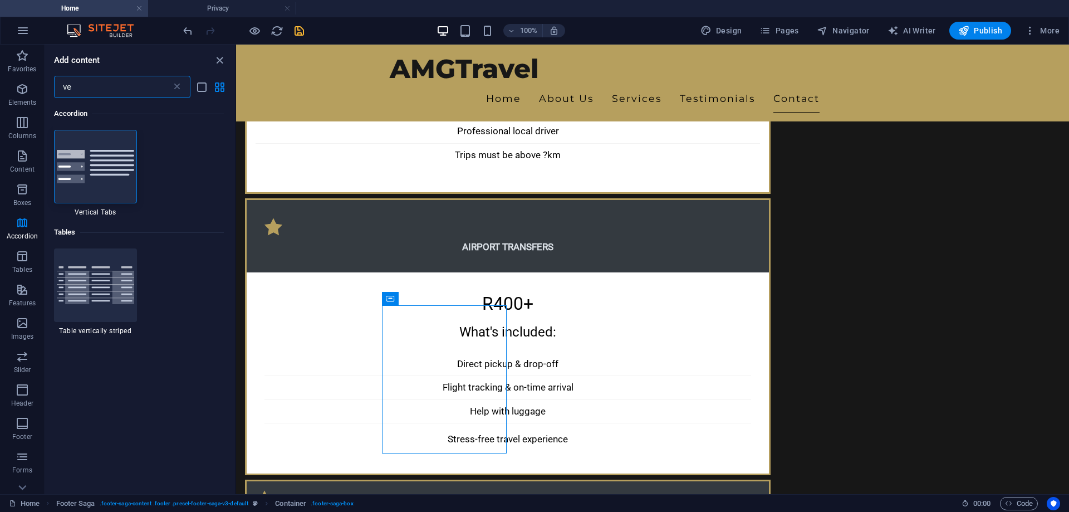
type input "v"
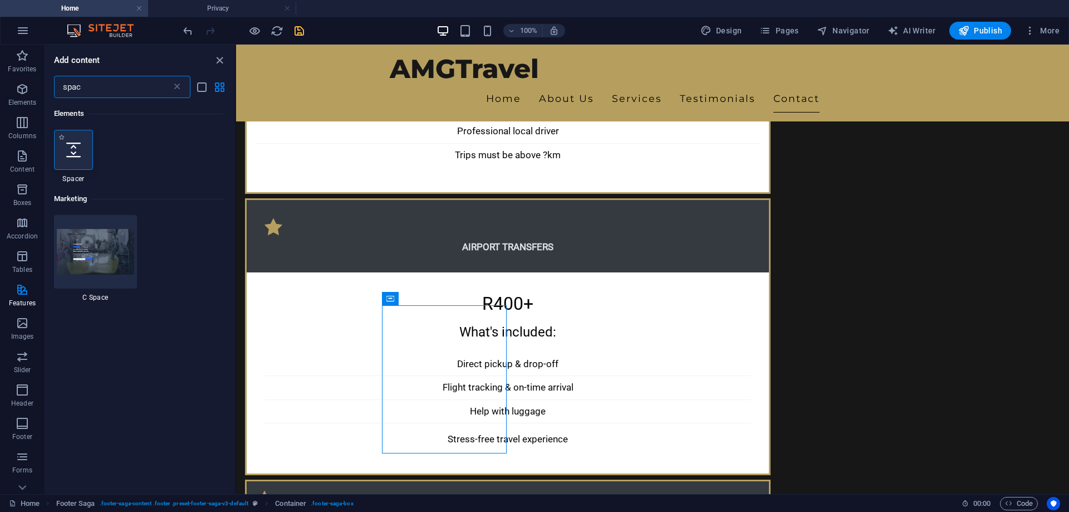
type input "spac"
click at [84, 152] on div at bounding box center [73, 150] width 39 height 40
select select "px"
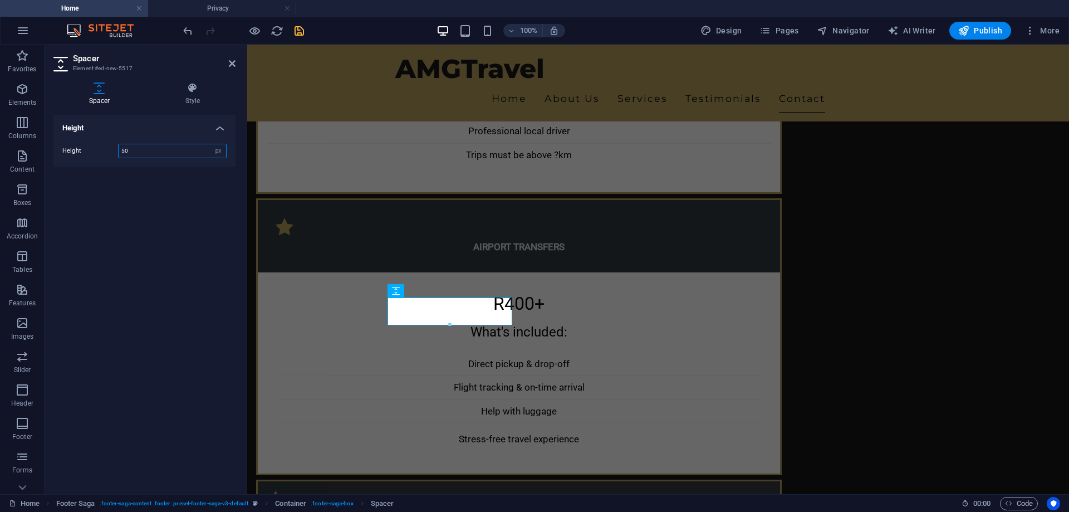
scroll to position [3156, 0]
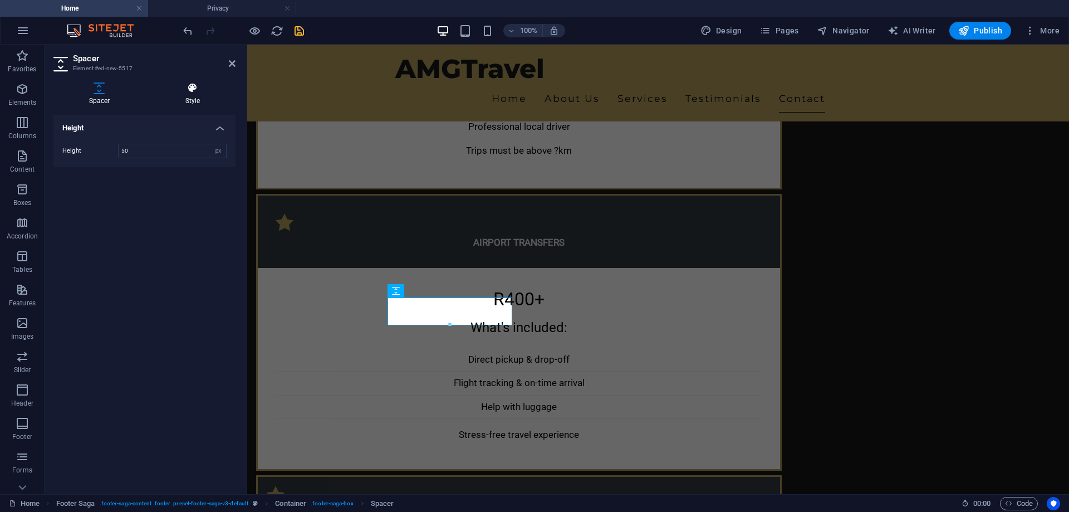
click at [193, 101] on h4 "Style" at bounding box center [193, 93] width 86 height 23
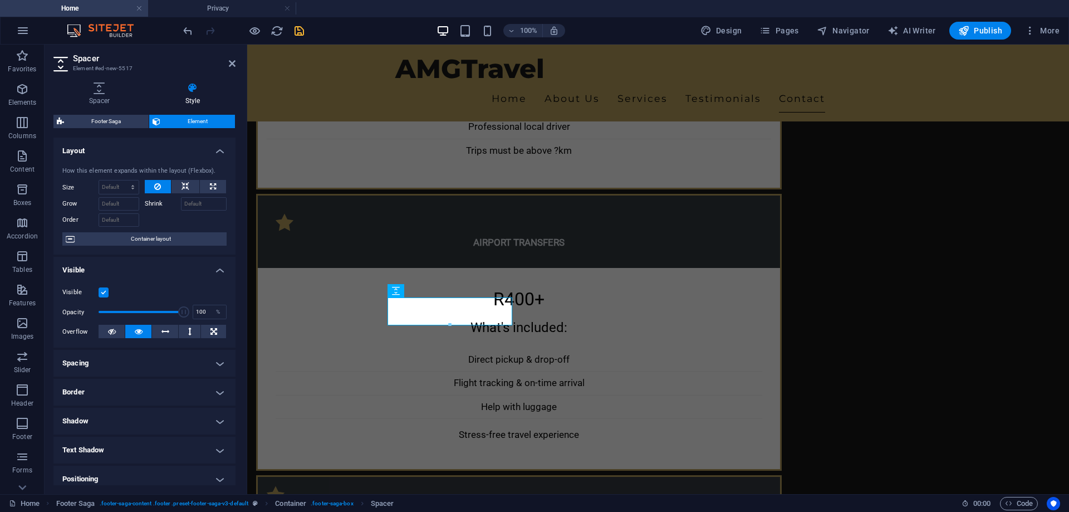
scroll to position [3209, 0]
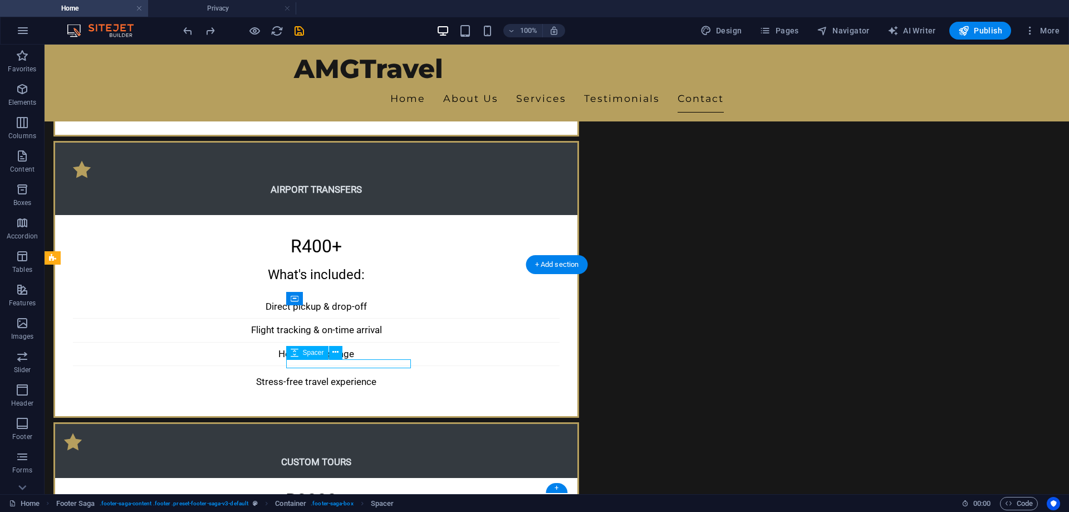
scroll to position [3200, 0]
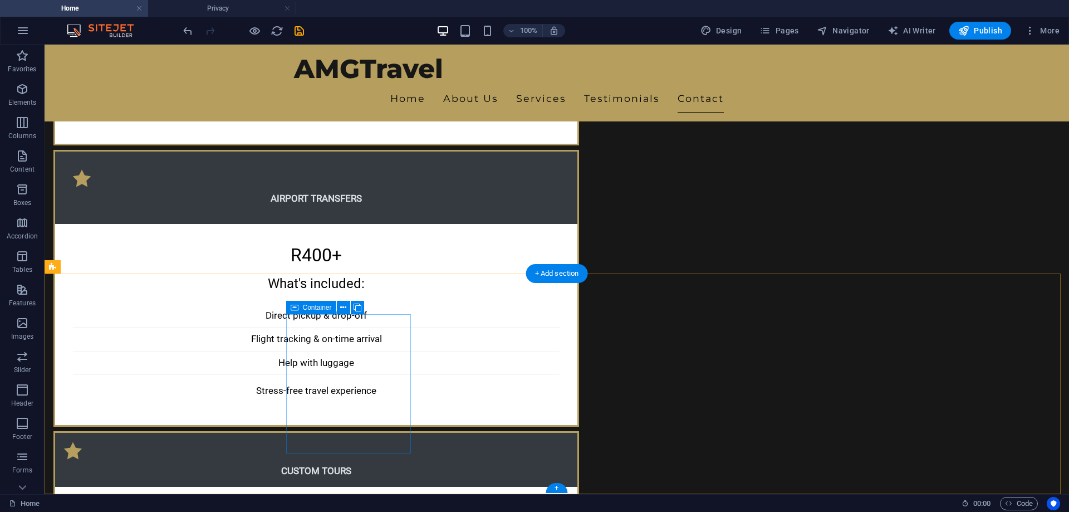
select select "px"
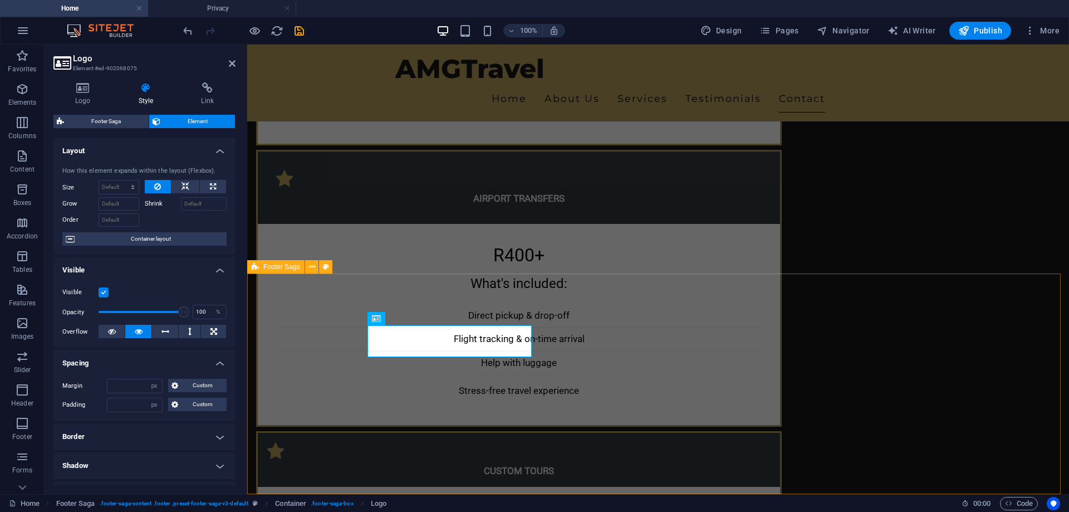
scroll to position [3140, 0]
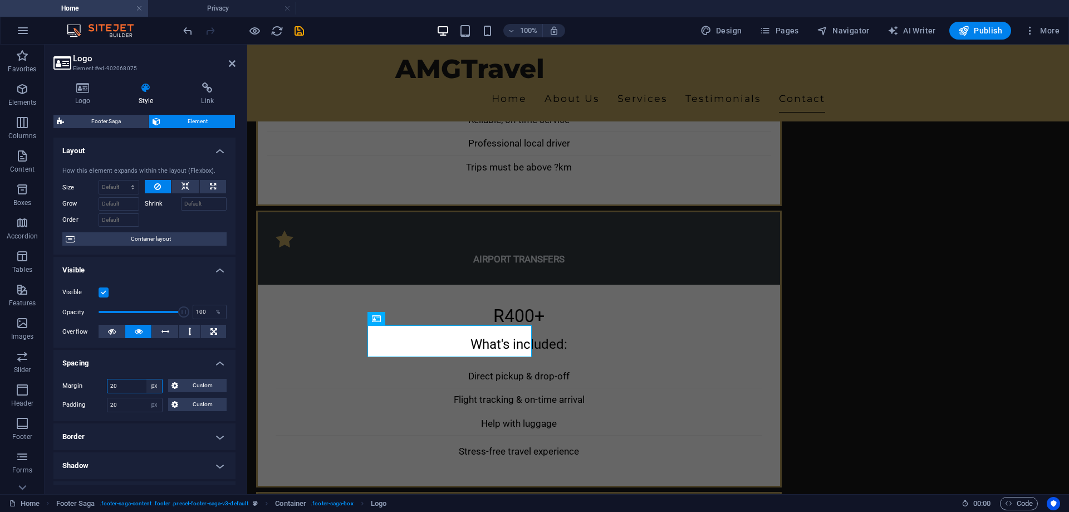
click at [151, 386] on select "Default auto px % rem vw vh Custom" at bounding box center [154, 385] width 16 height 13
click at [146, 379] on select "Default auto px % rem vw vh Custom" at bounding box center [154, 385] width 16 height 13
select select "DISABLED_OPTION_VALUE"
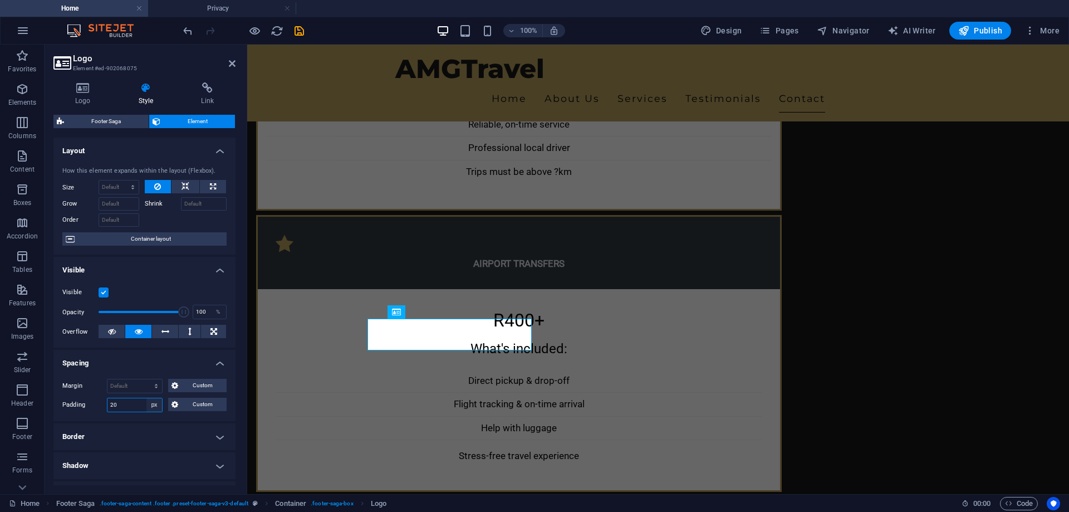
click at [153, 404] on select "Default px rem % vh vw Custom" at bounding box center [154, 404] width 16 height 13
click at [146, 398] on select "Default px rem % vh vw Custom" at bounding box center [154, 404] width 16 height 13
select select "DISABLED_OPTION_VALUE"
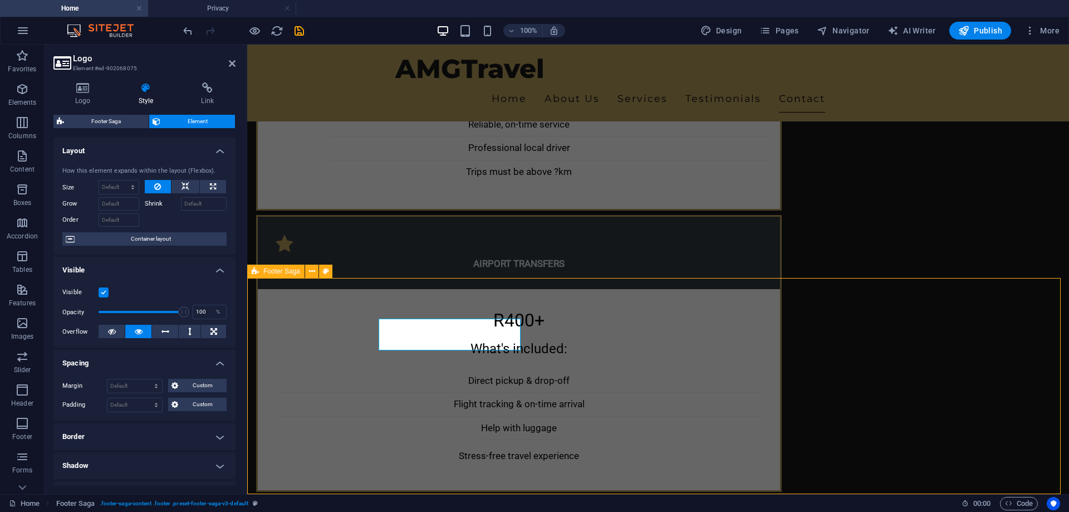
scroll to position [3196, 0]
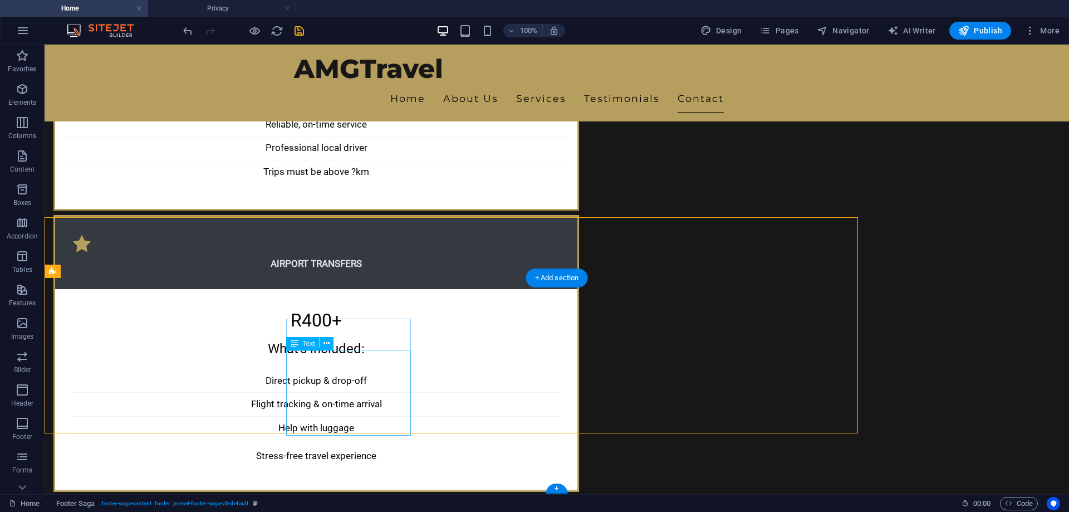
scroll to position [3196, 0]
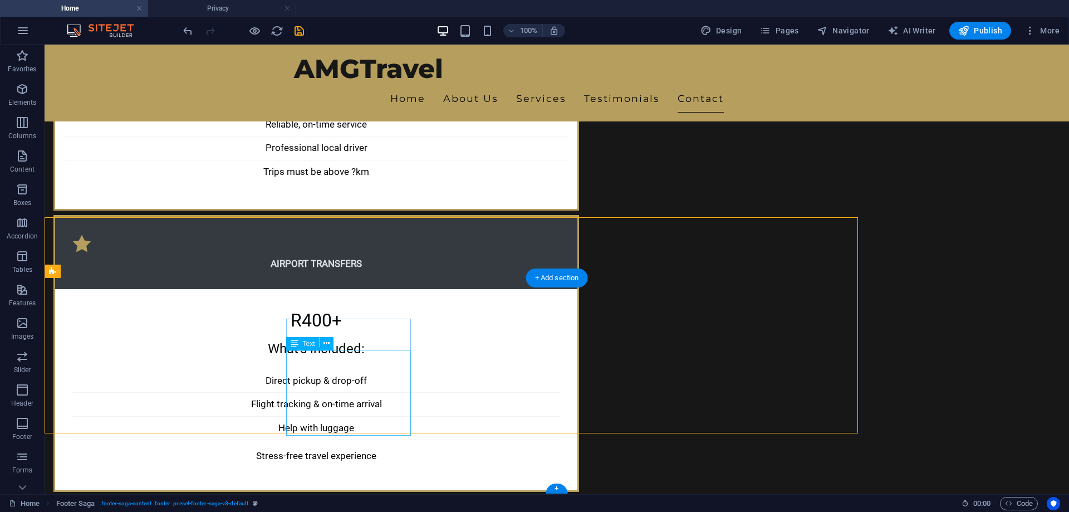
scroll to position [3196, 0]
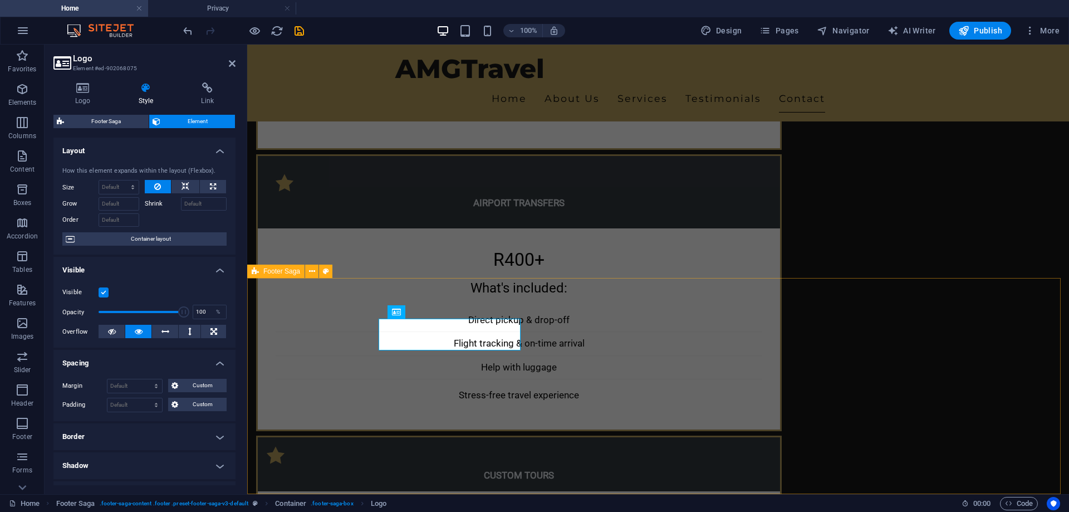
scroll to position [3135, 0]
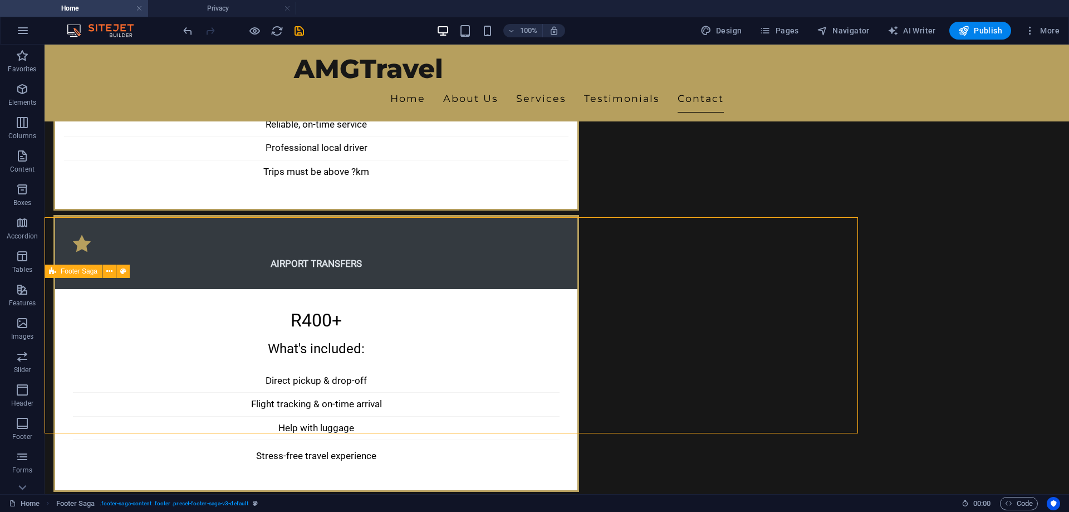
scroll to position [3196, 0]
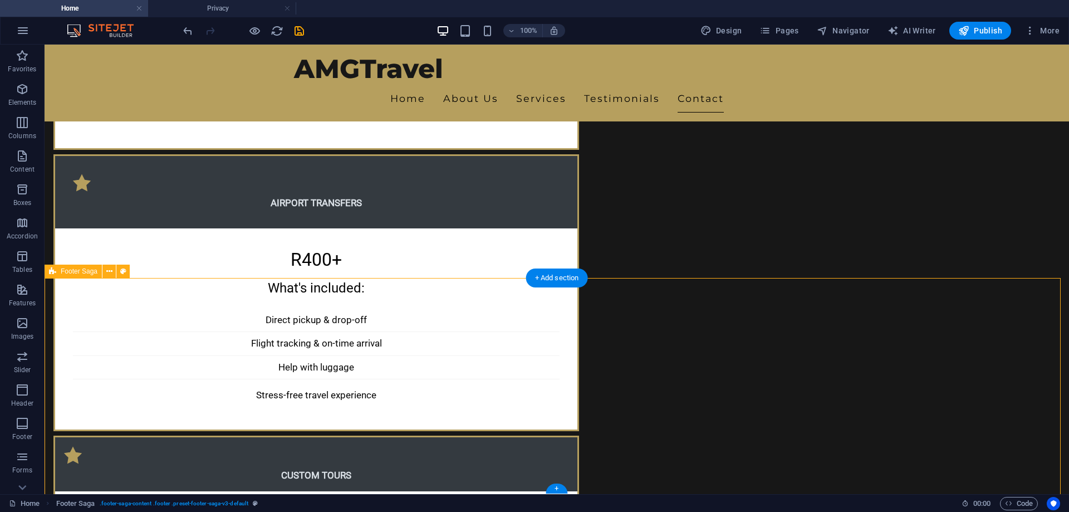
select select "footer"
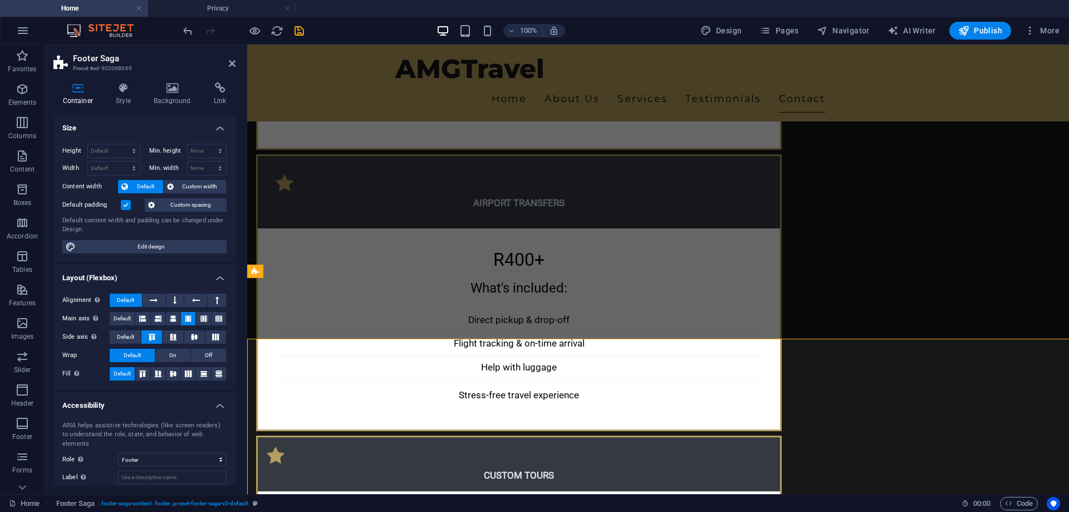
scroll to position [3135, 0]
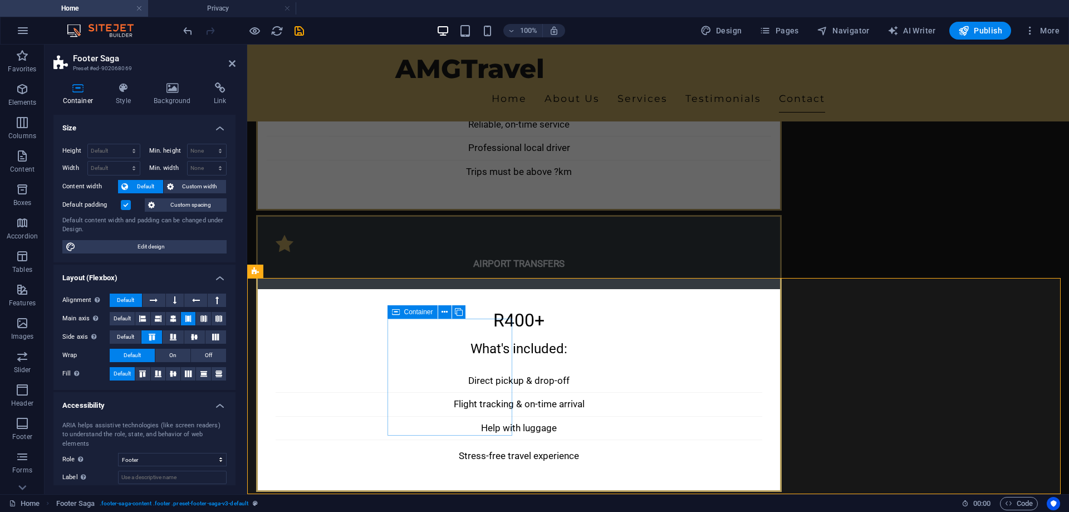
click at [388, 316] on div "Container" at bounding box center [412, 311] width 50 height 13
click at [185, 207] on span "Custom spacing" at bounding box center [190, 204] width 65 height 13
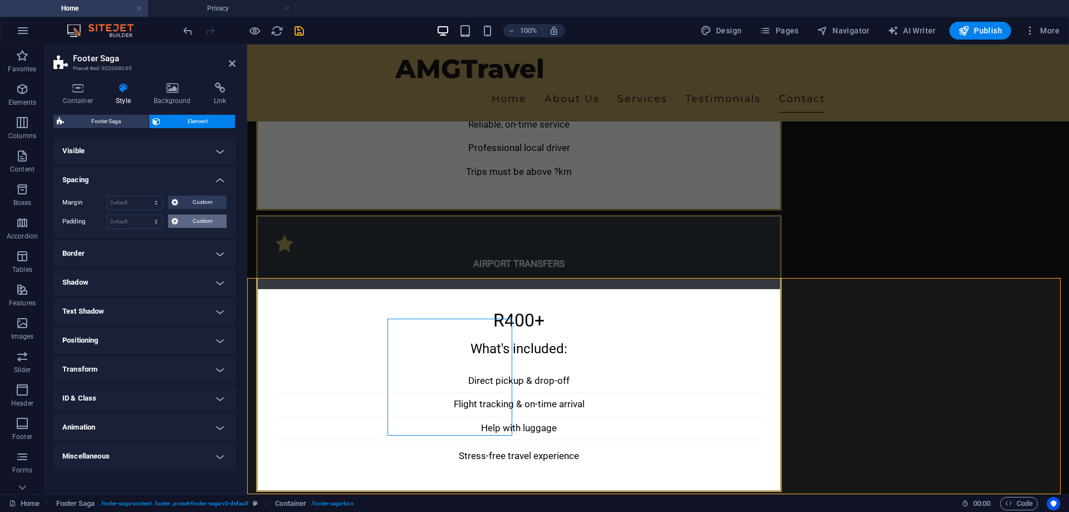
click at [190, 223] on span "Custom" at bounding box center [202, 220] width 42 height 13
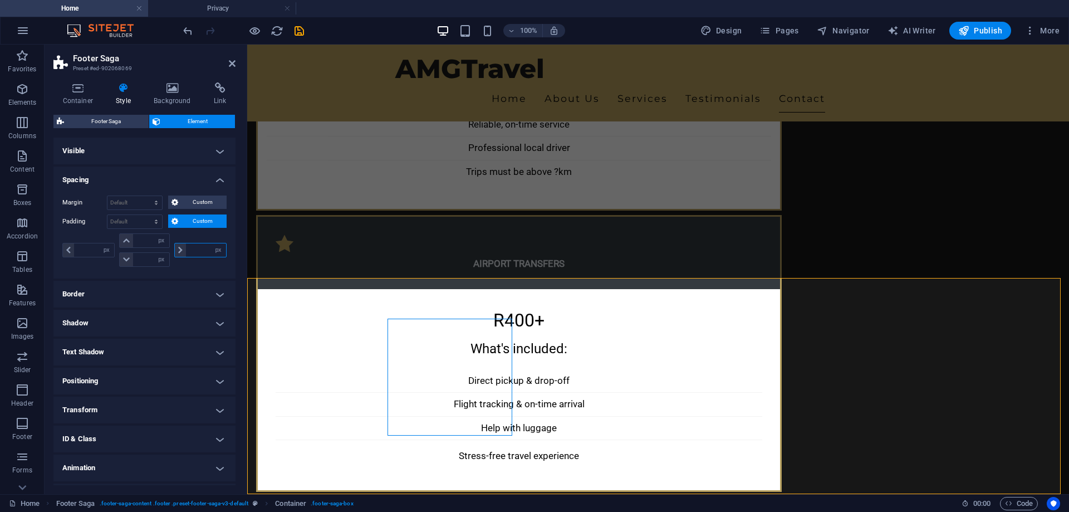
click at [189, 250] on input "number" at bounding box center [206, 249] width 40 height 13
type input "20"
type input "0"
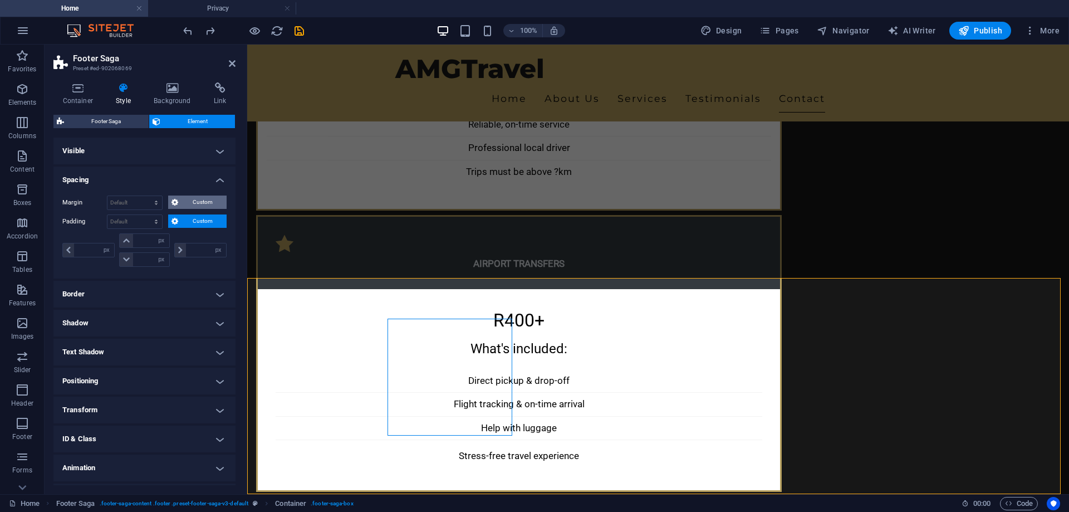
click at [189, 202] on span "Custom" at bounding box center [202, 201] width 42 height 13
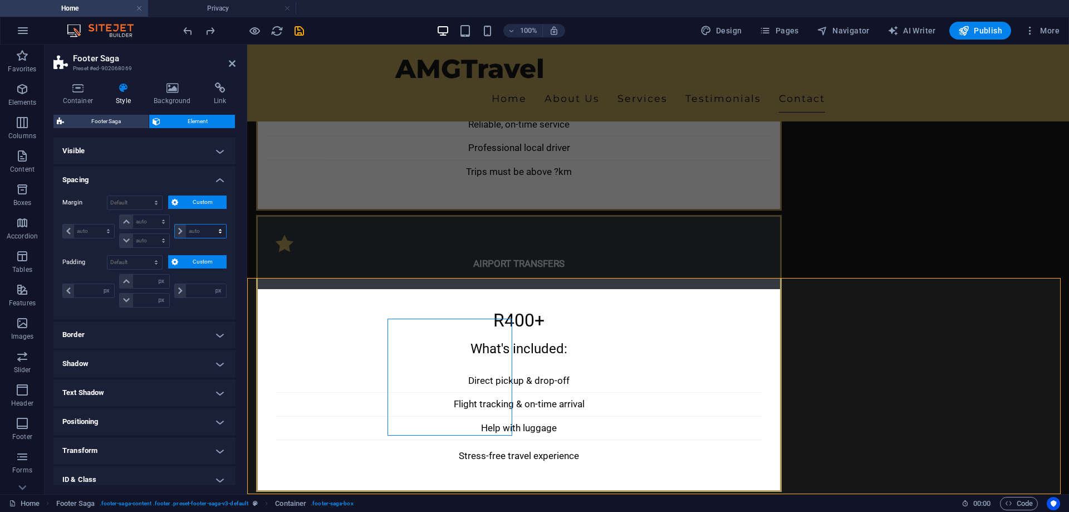
click at [196, 232] on select "auto px % rem vw vh" at bounding box center [200, 230] width 51 height 13
select select "%"
click at [208, 224] on select "auto px % rem vw vh" at bounding box center [200, 230] width 51 height 13
type input "0"
select select "px"
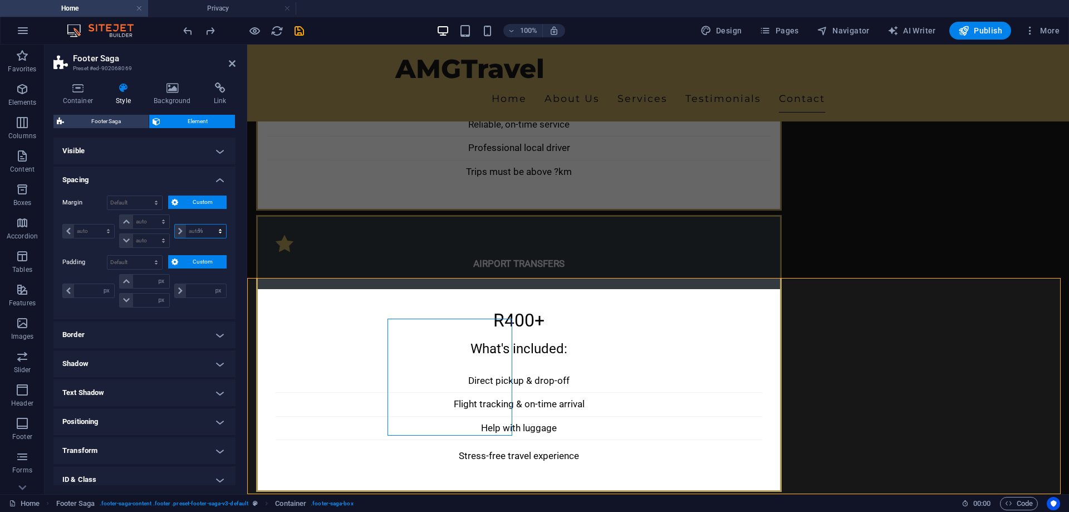
type input "0"
select select "px"
type input "0"
select select "px"
type input "100"
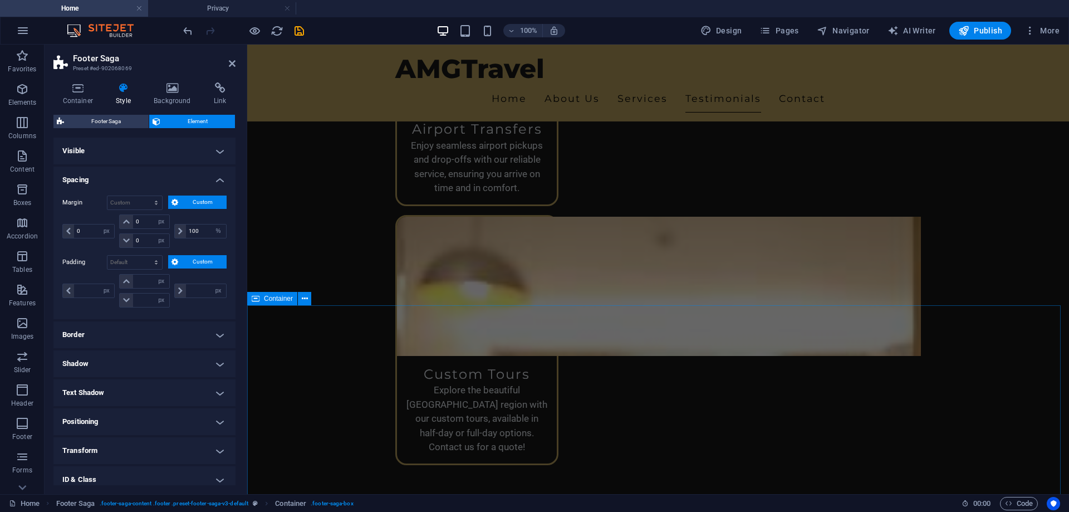
scroll to position [2539, 0]
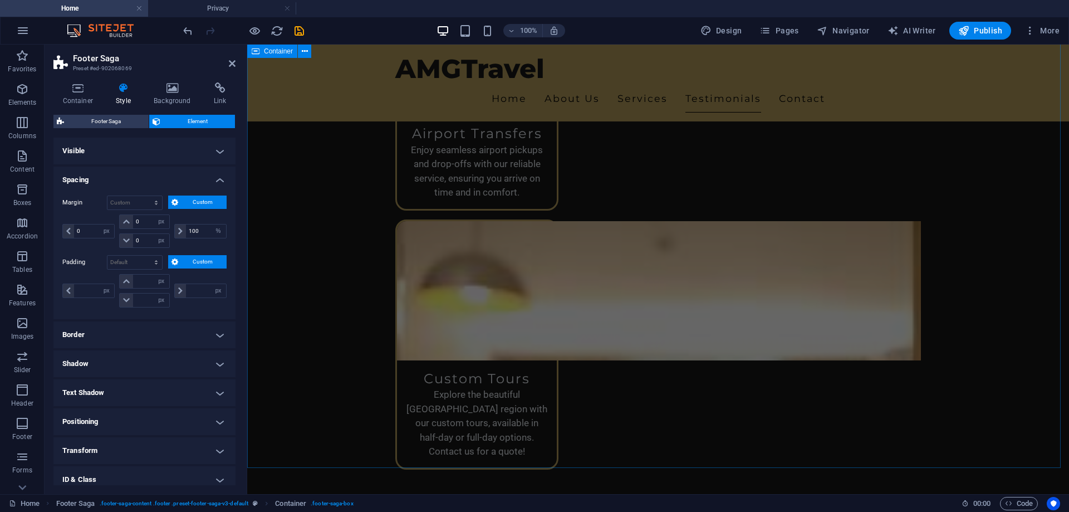
select select "DISABLED_OPTION_VALUE"
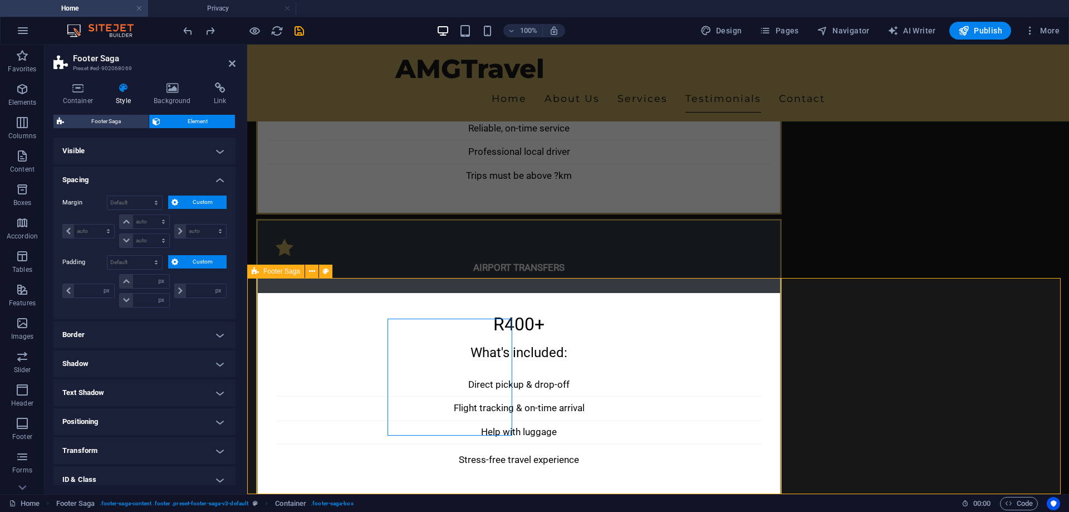
scroll to position [3135, 0]
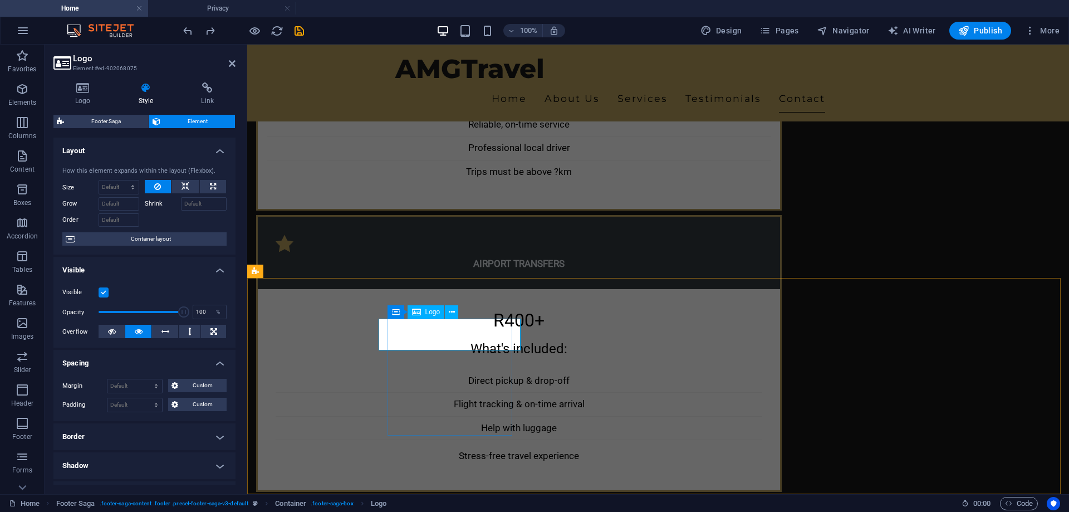
click at [123, 188] on select "Default auto px % 1/1 1/2 1/3 1/4 1/5 1/6 1/7 1/8 1/9 1/10" at bounding box center [119, 186] width 40 height 13
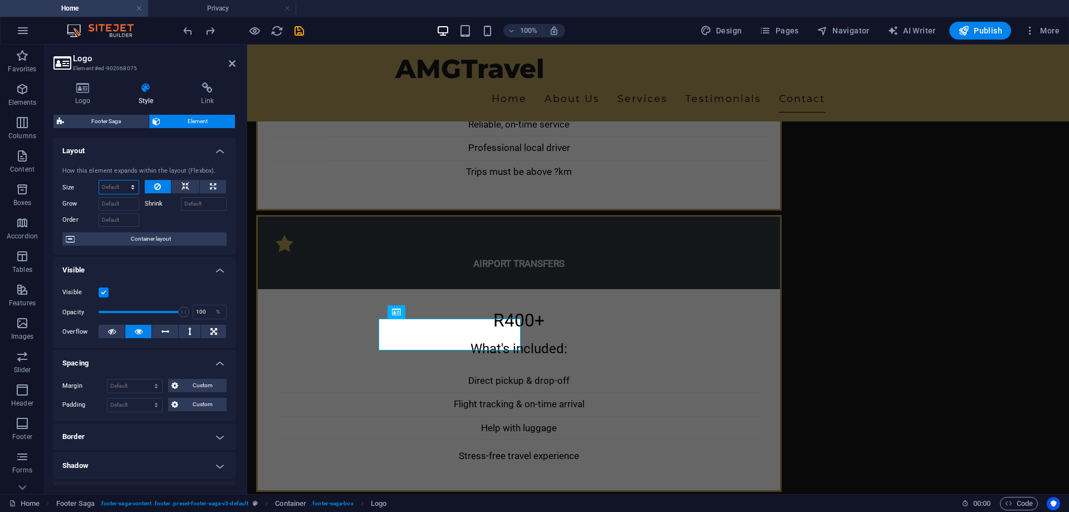
click at [123, 188] on select "Default auto px % 1/1 1/2 1/3 1/4 1/5 1/6 1/7 1/8 1/9 1/10" at bounding box center [119, 186] width 40 height 13
click at [99, 180] on select "Default auto px % 1/1 1/2 1/3 1/4 1/5 1/6 1/7 1/8 1/9 1/10" at bounding box center [119, 186] width 40 height 13
click at [122, 184] on select "Default auto px % 1/1 1/2 1/3 1/4 1/5 1/6 1/7 1/8 1/9 1/10" at bounding box center [119, 186] width 40 height 13
click at [99, 180] on select "Default auto px % 1/1 1/2 1/3 1/4 1/5 1/6 1/7 1/8 1/9 1/10" at bounding box center [119, 186] width 40 height 13
select select "DISABLED_OPTION_VALUE"
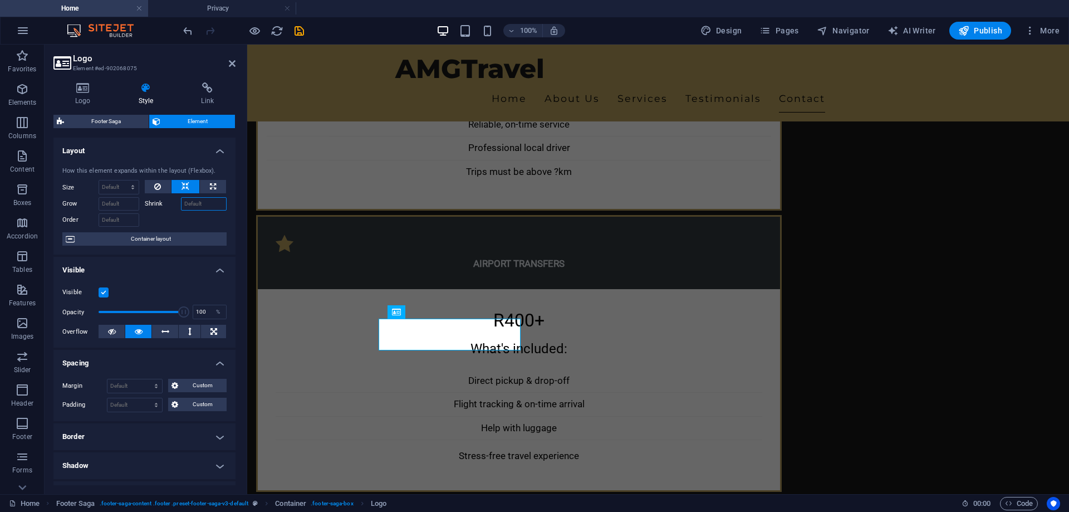
click at [196, 205] on input "Shrink" at bounding box center [204, 203] width 46 height 13
type input "20"
click at [194, 207] on input "20" at bounding box center [204, 203] width 46 height 13
click at [180, 262] on ul "Layout How this element expands within the layout (Flexbox). Size Default auto …" at bounding box center [144, 394] width 182 height 515
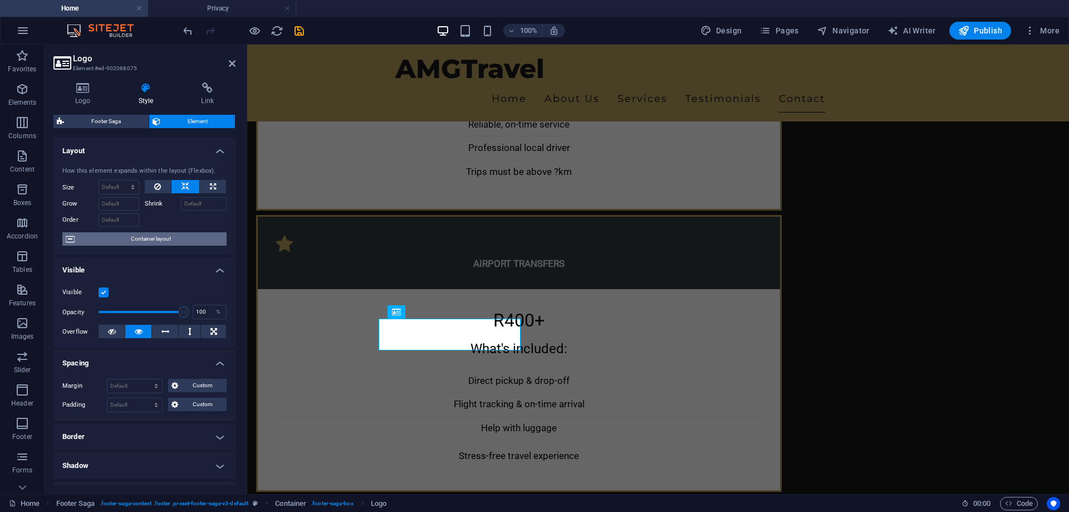
click at [173, 242] on span "Container layout" at bounding box center [150, 238] width 145 height 13
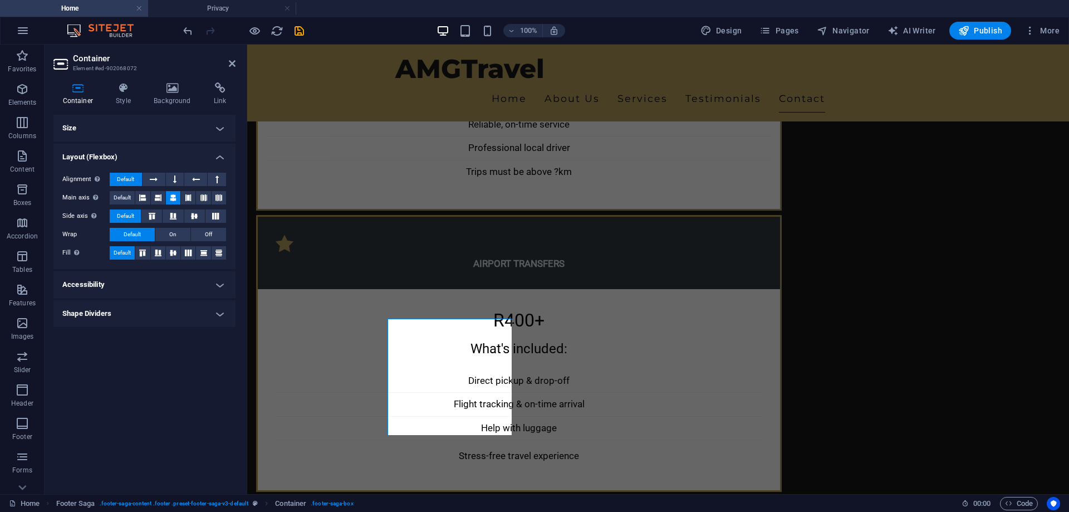
click at [197, 120] on h4 "Size" at bounding box center [144, 128] width 182 height 27
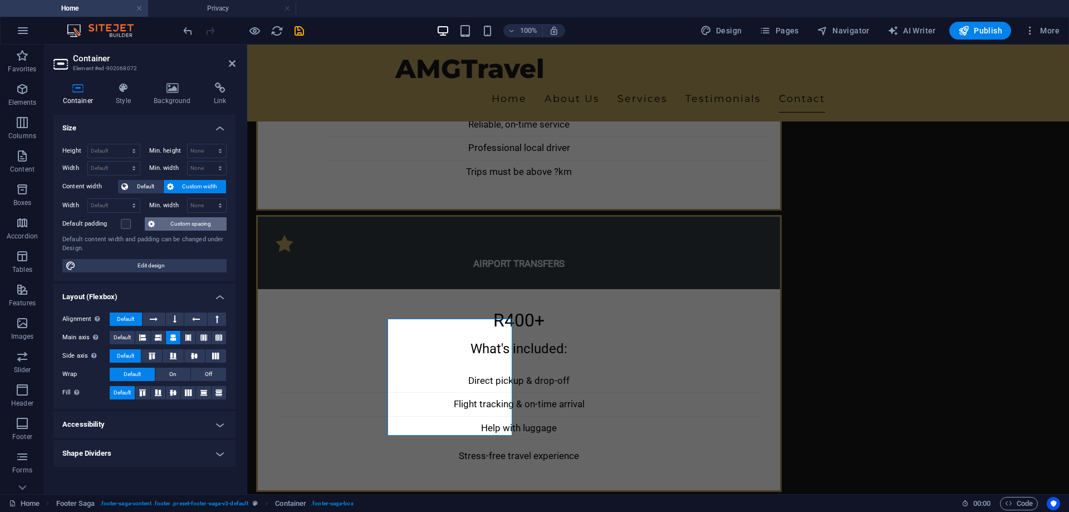
click at [179, 229] on span "Custom spacing" at bounding box center [190, 223] width 65 height 13
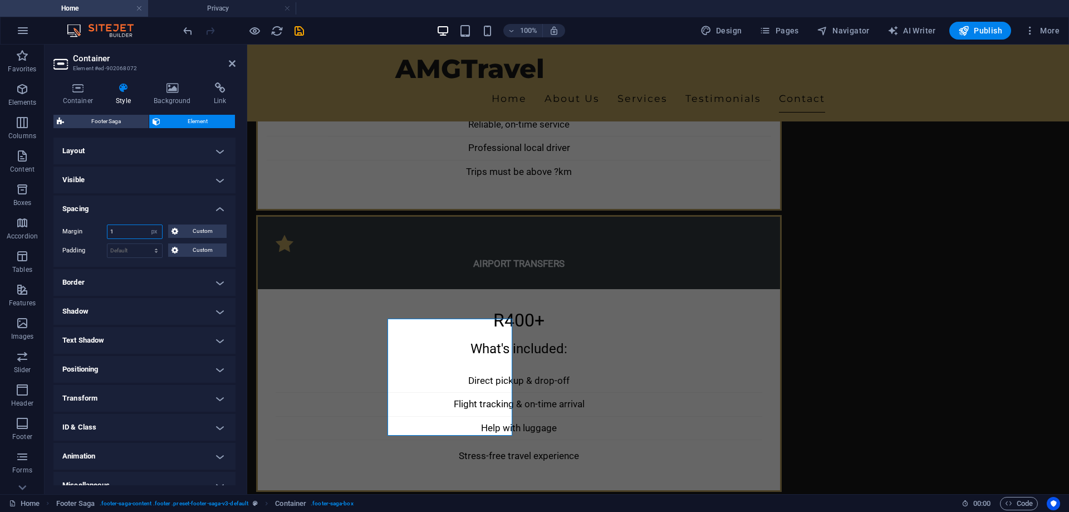
click at [131, 233] on input "1" at bounding box center [134, 231] width 55 height 13
click at [153, 233] on select "Default auto px % rem vw vh Custom" at bounding box center [154, 231] width 16 height 13
click at [146, 225] on select "Default auto px % rem vw vh Custom" at bounding box center [154, 231] width 16 height 13
select select "DISABLED_OPTION_VALUE"
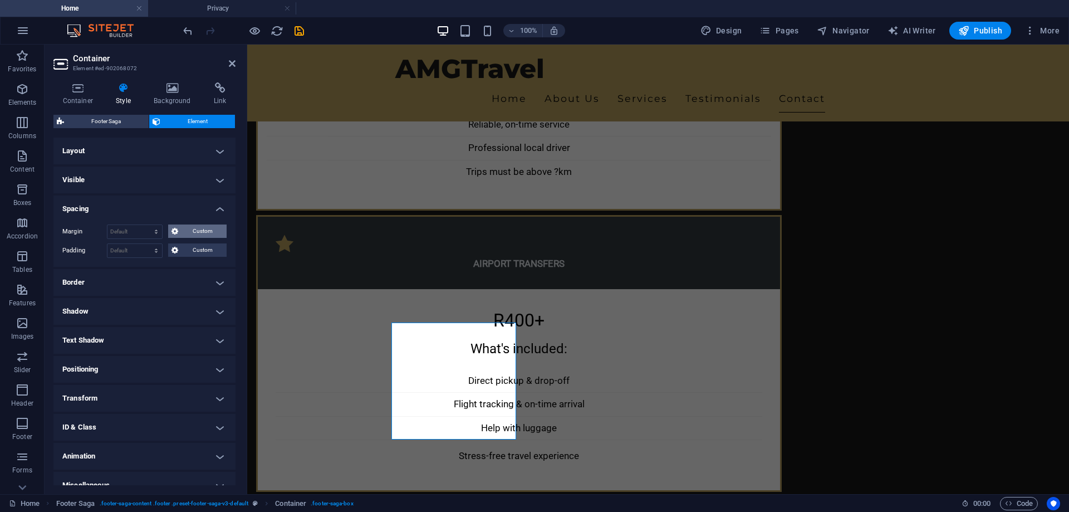
click at [201, 233] on span "Custom" at bounding box center [202, 230] width 42 height 13
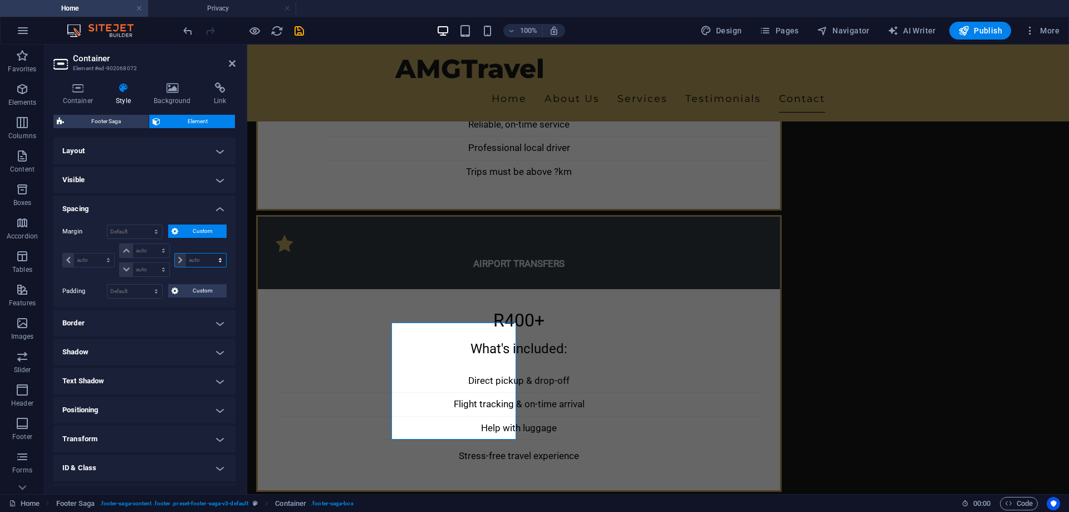
click at [199, 263] on select "auto px % rem vw vh" at bounding box center [200, 259] width 51 height 13
select select "px"
click at [208, 253] on select "auto px % rem vw vh" at bounding box center [200, 259] width 51 height 13
select select "px"
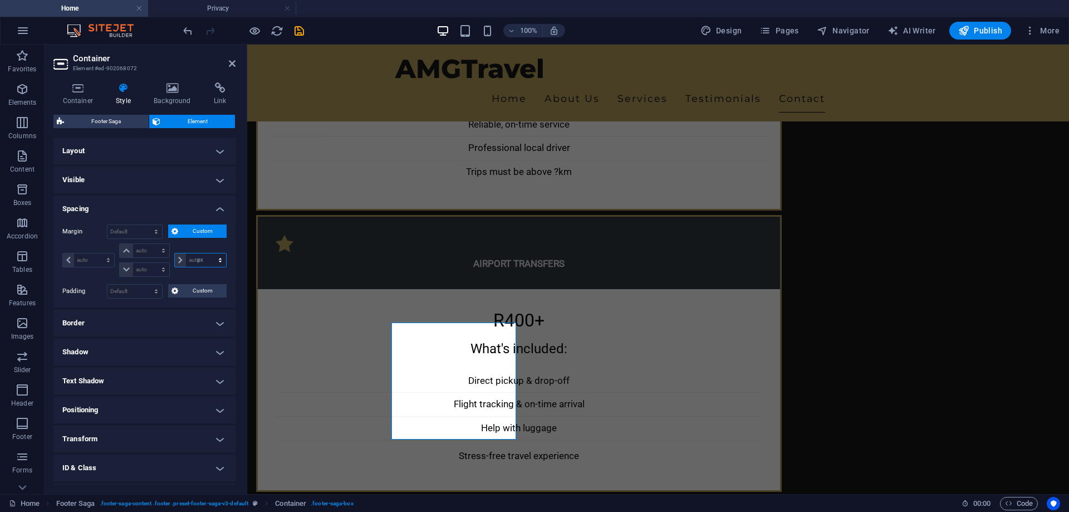
select select "px"
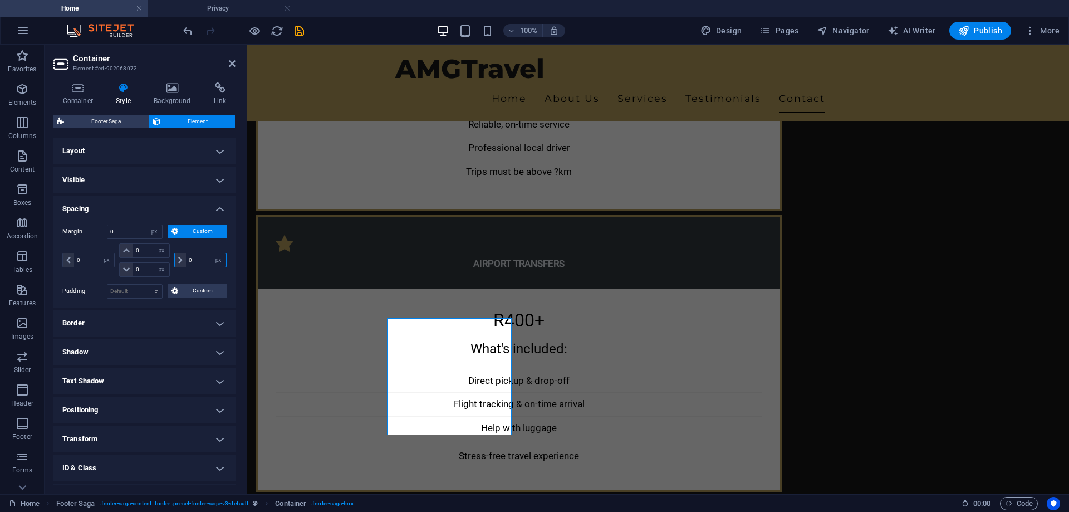
click at [202, 258] on input "1" at bounding box center [206, 259] width 40 height 13
drag, startPoint x: 198, startPoint y: 259, endPoint x: 185, endPoint y: 261, distance: 12.4
click at [186, 261] on input "1" at bounding box center [206, 259] width 40 height 13
type input "20"
select select "DISABLED_OPTION_VALUE"
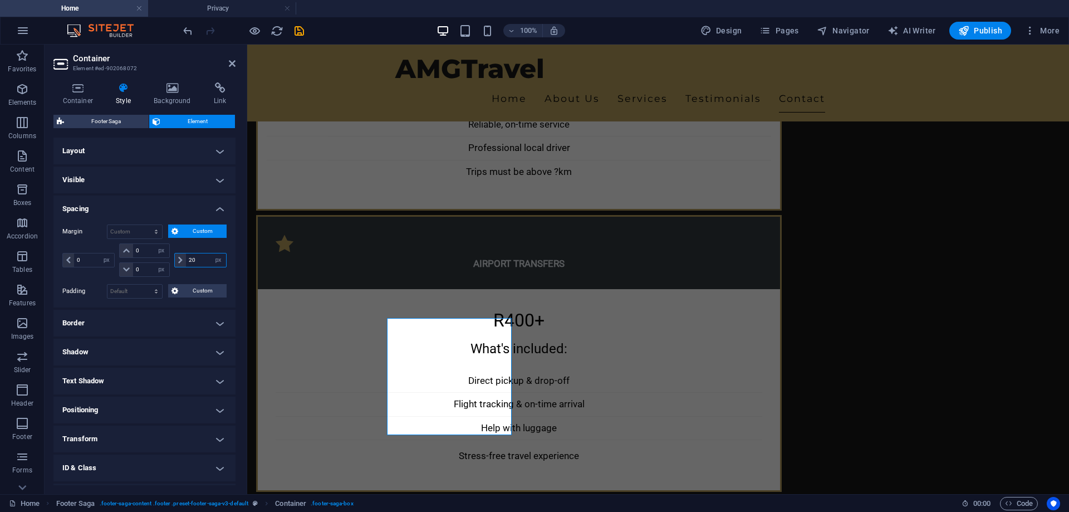
drag, startPoint x: 193, startPoint y: 261, endPoint x: 185, endPoint y: 262, distance: 7.8
click at [186, 262] on input "20" at bounding box center [206, 259] width 40 height 13
drag, startPoint x: 191, startPoint y: 262, endPoint x: 183, endPoint y: 263, distance: 8.4
click at [183, 263] on div "10 auto px % rem vw vh" at bounding box center [200, 260] width 52 height 14
type input "0"
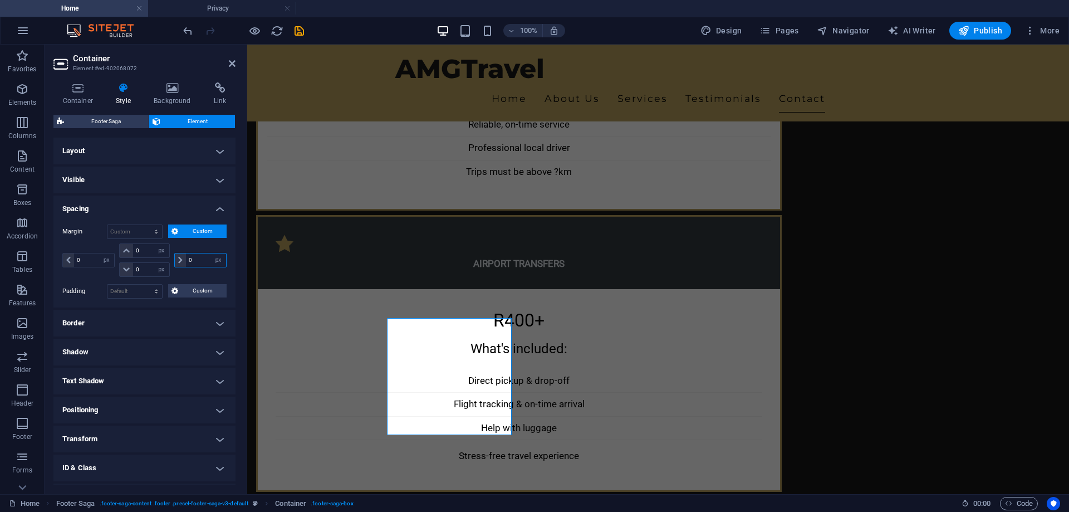
select select "px"
type input "0"
click at [95, 258] on input "1" at bounding box center [94, 259] width 40 height 13
type input "10"
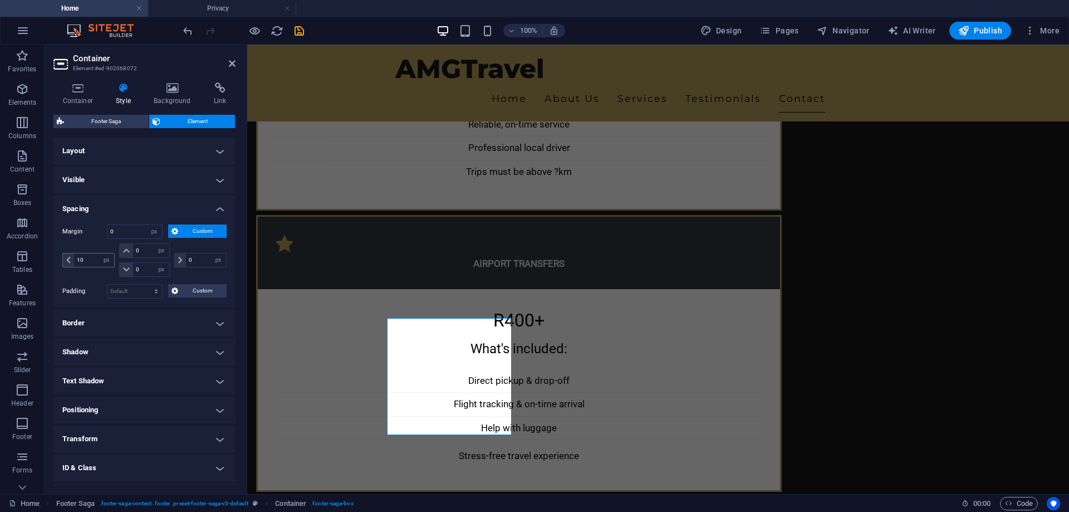
select select "DISABLED_OPTION_VALUE"
click at [95, 258] on input "10" at bounding box center [94, 259] width 40 height 13
type input "1"
click at [75, 97] on h4 "Container" at bounding box center [79, 93] width 53 height 23
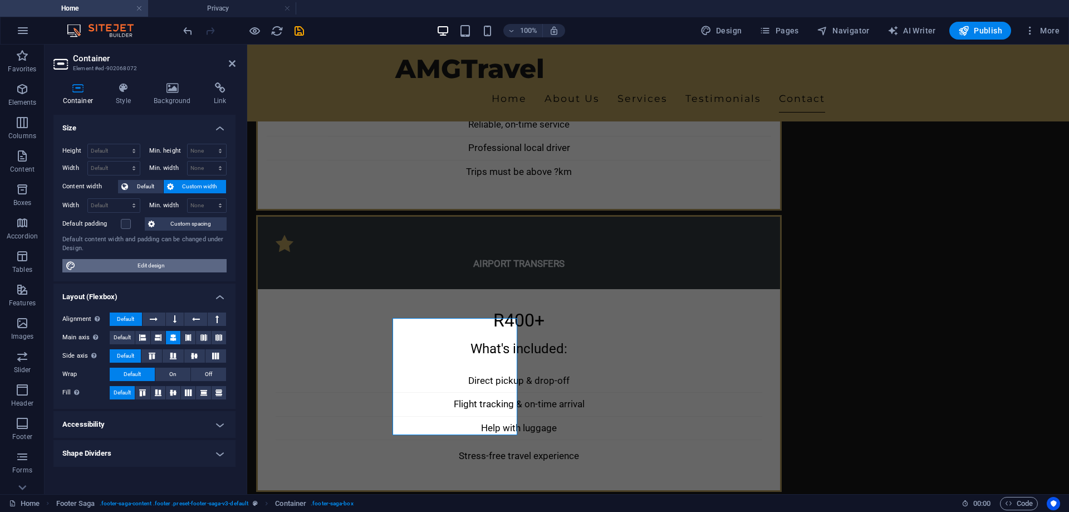
click at [130, 264] on span "Edit design" at bounding box center [151, 265] width 144 height 13
select select "rem"
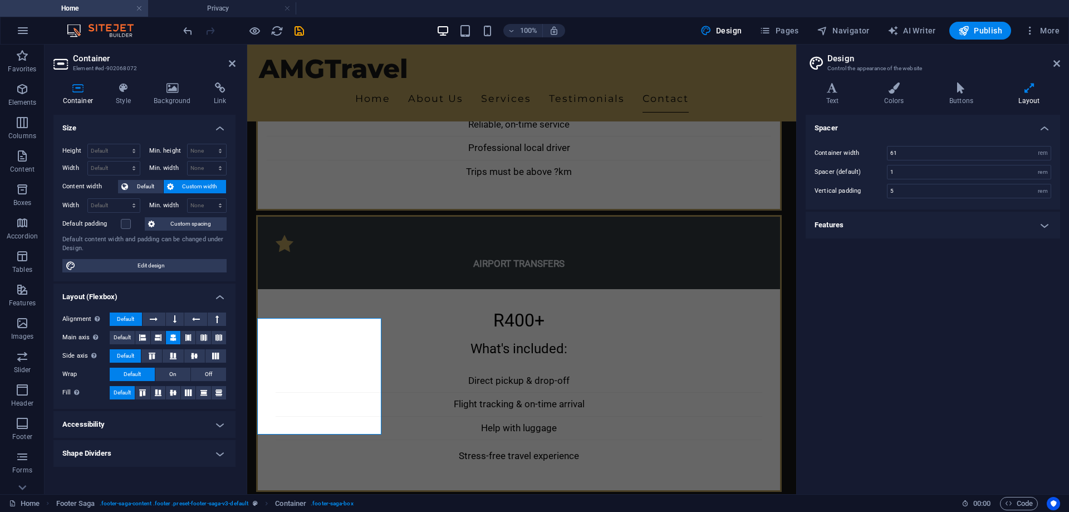
scroll to position [3068, 0]
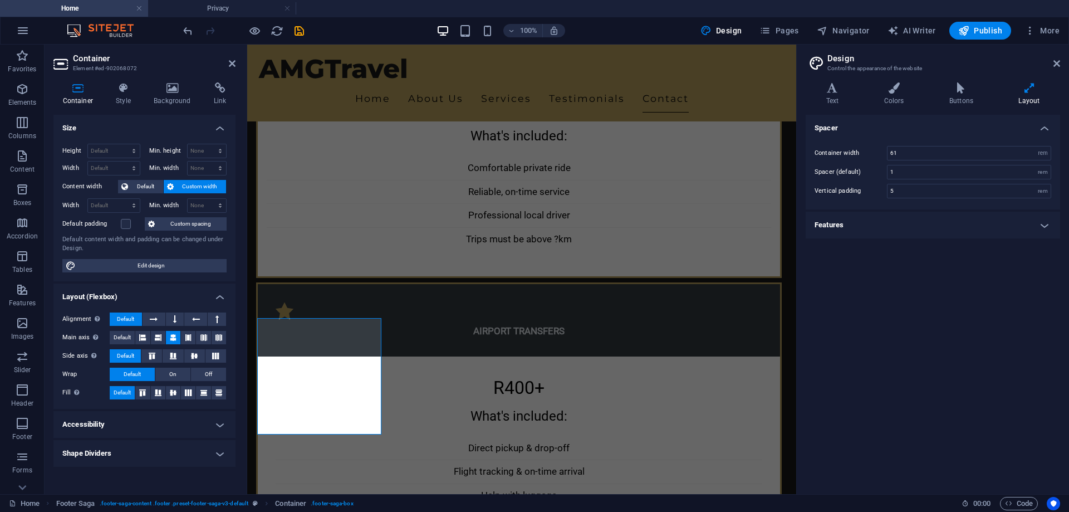
drag, startPoint x: 917, startPoint y: 266, endPoint x: 945, endPoint y: 313, distance: 54.7
click at [945, 313] on div "Spacer Container width 61 rem px Spacer (default) 1 rem Vertical padding 5 rem …" at bounding box center [933, 300] width 254 height 370
click at [936, 232] on h4 "Features" at bounding box center [933, 225] width 254 height 27
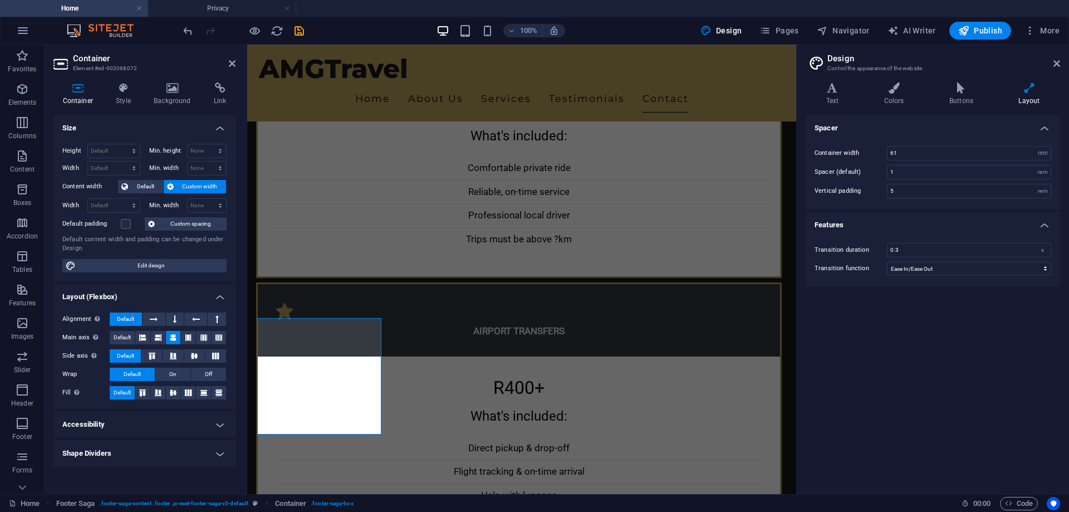
click at [936, 232] on div "Transition duration 0.3 s Transition function Ease Ease In Ease Out Ease In/Eas…" at bounding box center [932, 259] width 259 height 55
click at [1039, 222] on h4 "Features" at bounding box center [933, 222] width 254 height 20
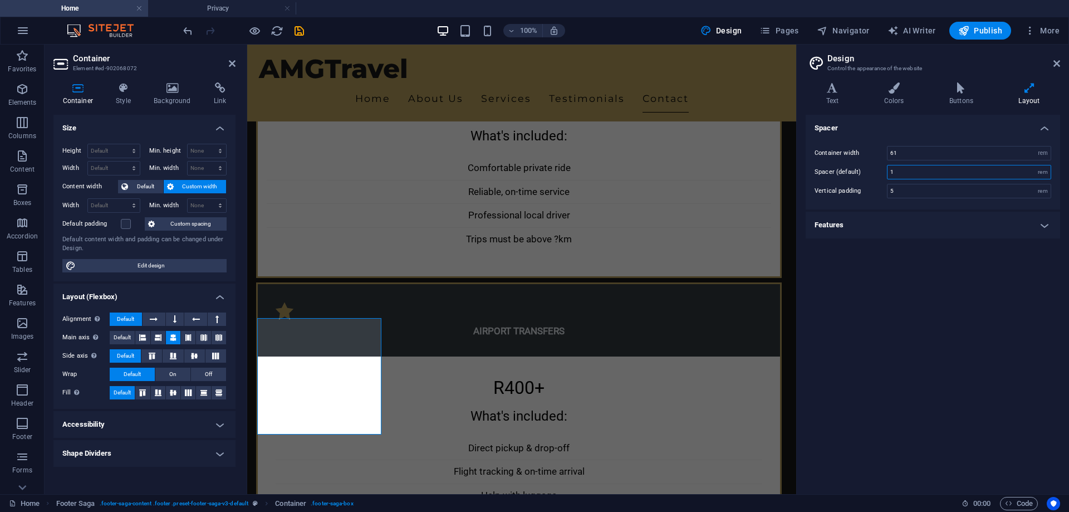
click at [929, 175] on input "1" at bounding box center [968, 171] width 163 height 13
click at [901, 190] on input "5" at bounding box center [968, 190] width 163 height 13
click at [910, 171] on input "5" at bounding box center [968, 171] width 163 height 13
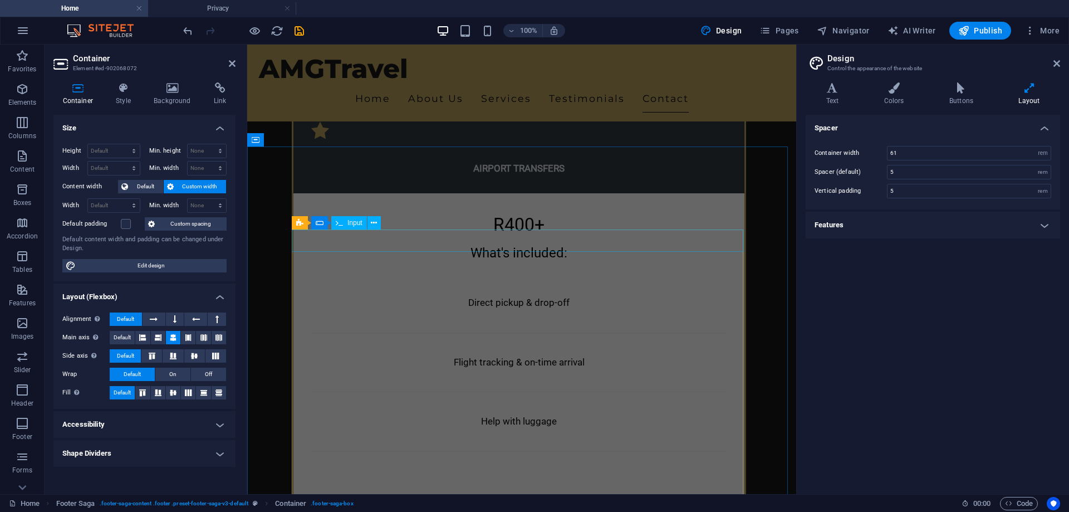
scroll to position [3862, 0]
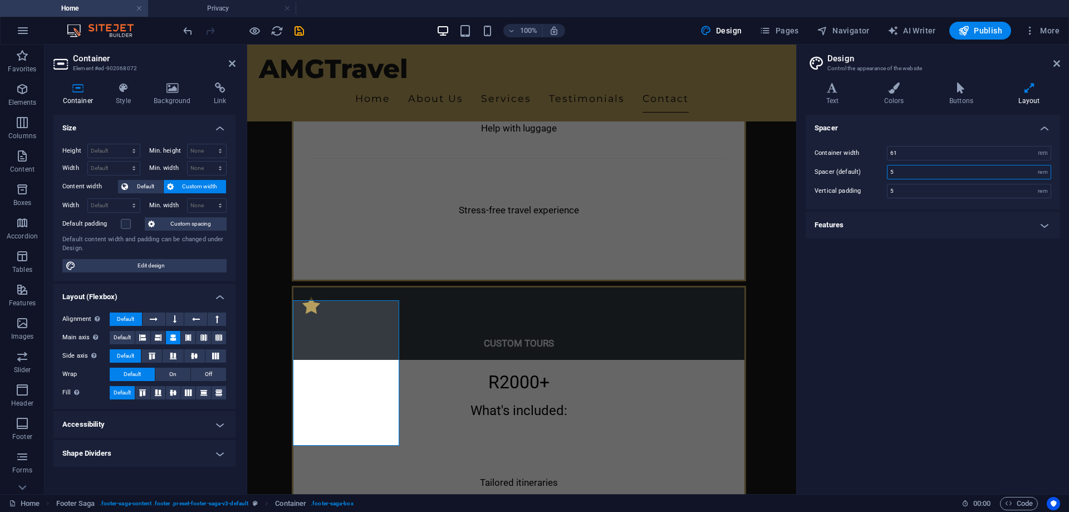
click at [898, 174] on input "5" at bounding box center [968, 171] width 163 height 13
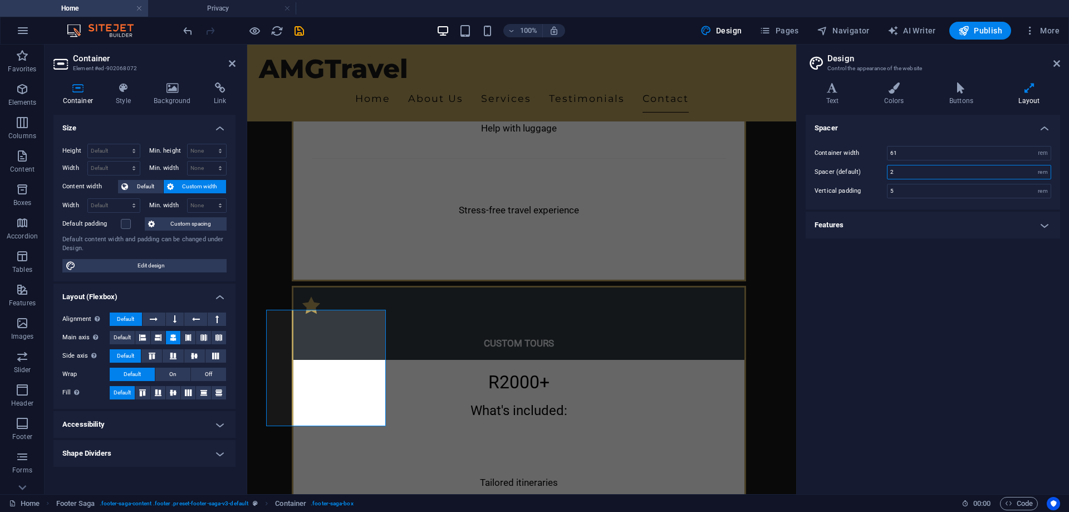
scroll to position [3125, 0]
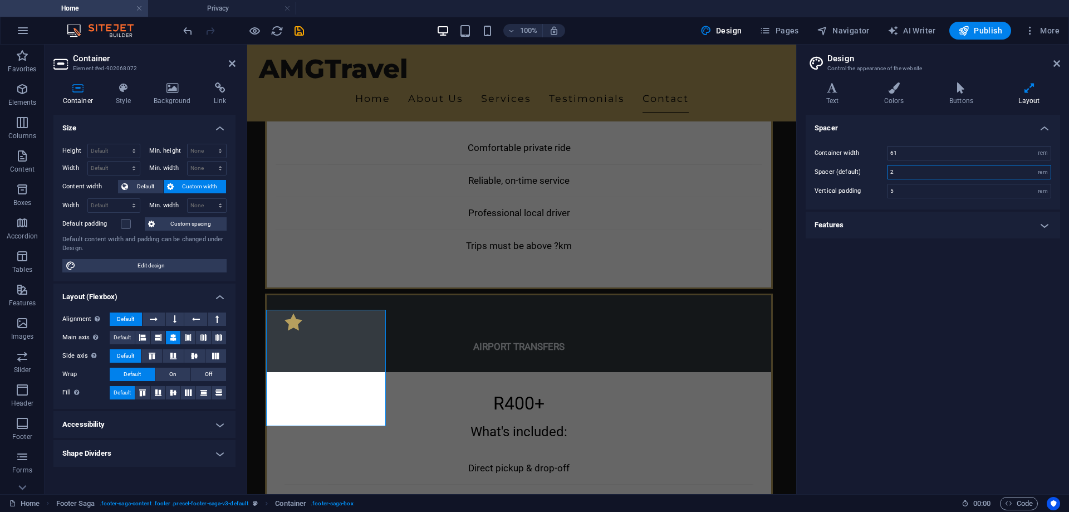
drag, startPoint x: 896, startPoint y: 176, endPoint x: 887, endPoint y: 175, distance: 9.0
click at [887, 175] on input "2" at bounding box center [968, 171] width 163 height 13
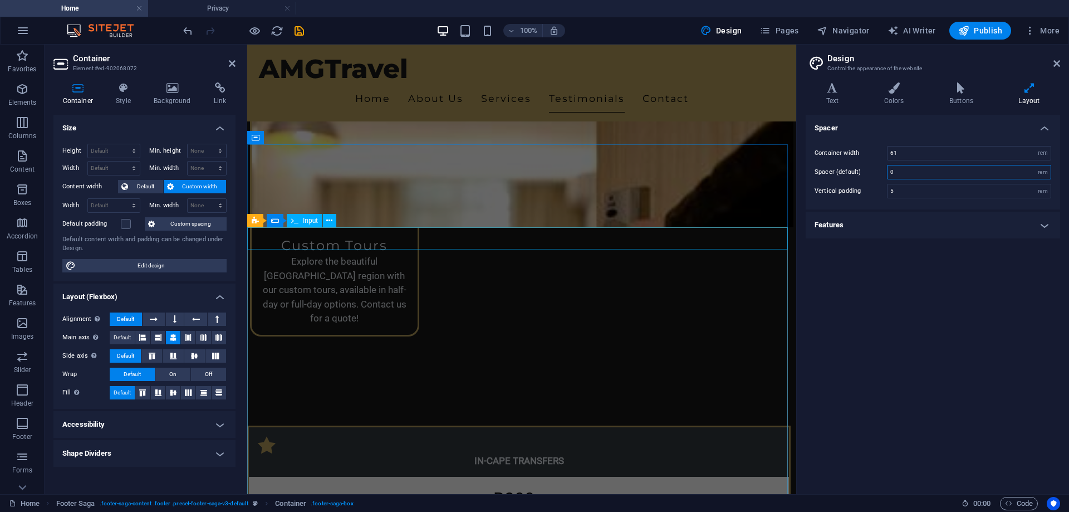
scroll to position [2984, 0]
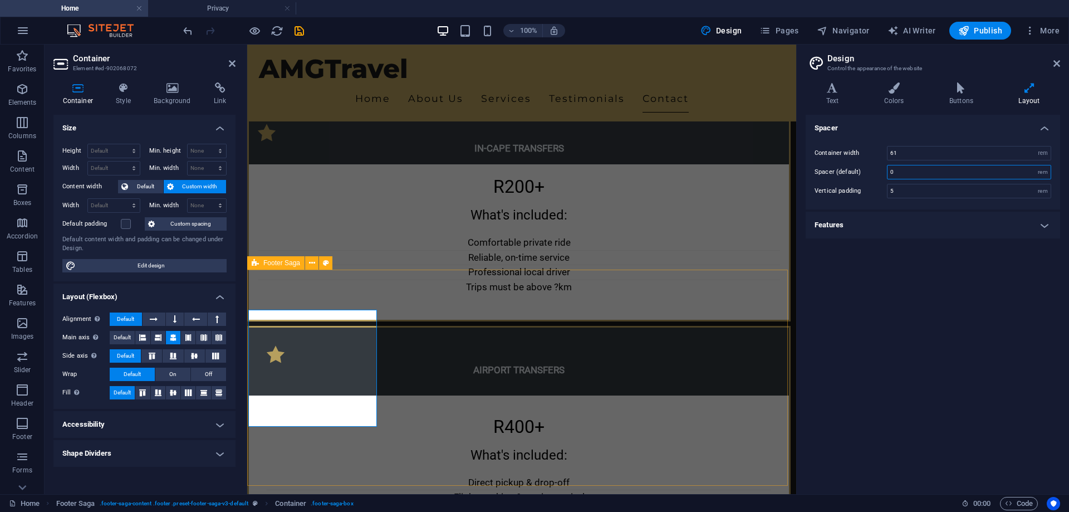
type input "0"
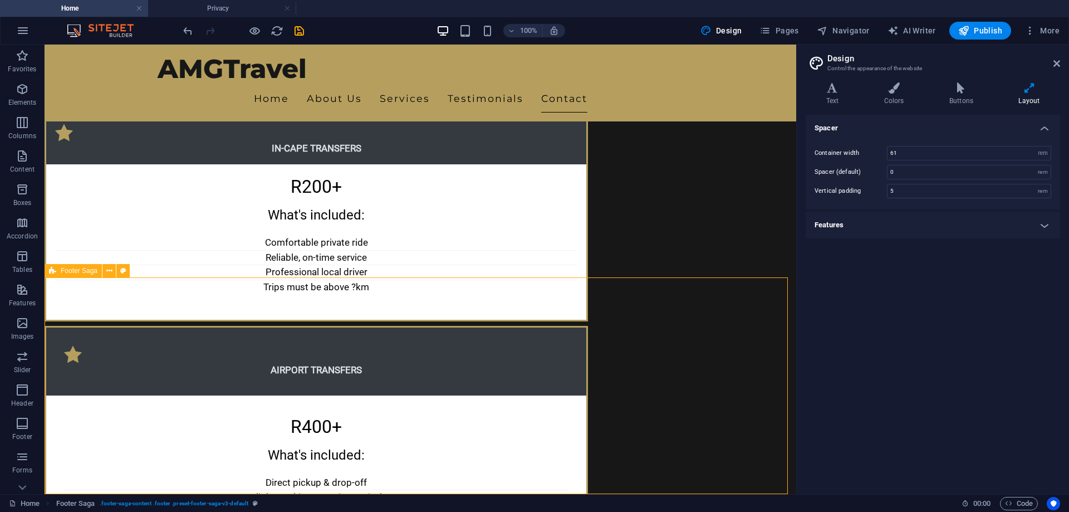
scroll to position [3037, 0]
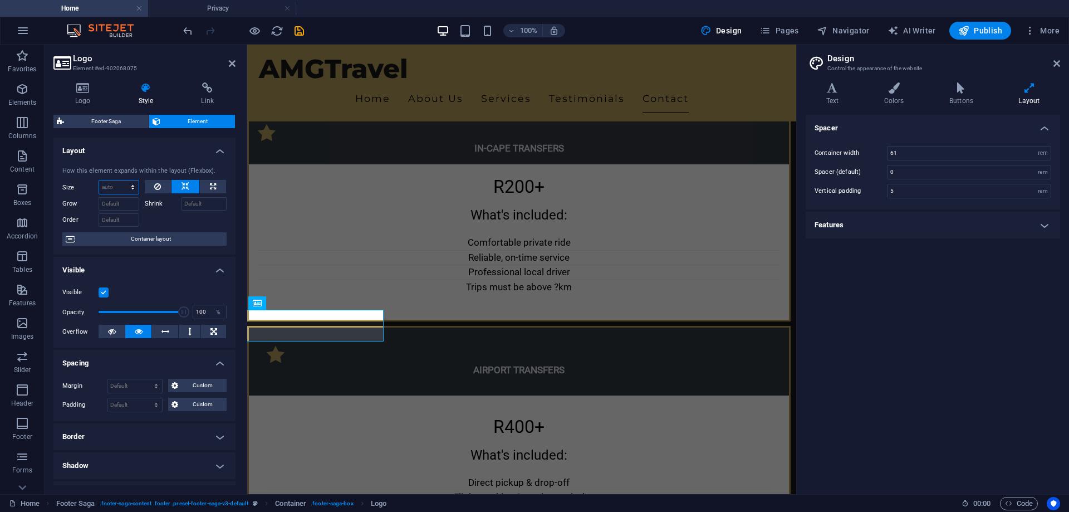
click at [121, 190] on select "Default auto px % 1/1 1/2 1/3 1/4 1/5 1/6 1/7 1/8 1/9 1/10" at bounding box center [119, 186] width 40 height 13
click at [99, 180] on select "Default auto px % 1/1 1/2 1/3 1/4 1/5 1/6 1/7 1/8 1/9 1/10" at bounding box center [119, 186] width 40 height 13
click at [122, 190] on select "Default auto px % 1/1 1/2 1/3 1/4 1/5 1/6 1/7 1/8 1/9 1/10" at bounding box center [119, 186] width 40 height 13
select select "px"
click at [121, 180] on select "Default auto px % 1/1 1/2 1/3 1/4 1/5 1/6 1/7 1/8 1/9 1/10" at bounding box center [119, 186] width 40 height 13
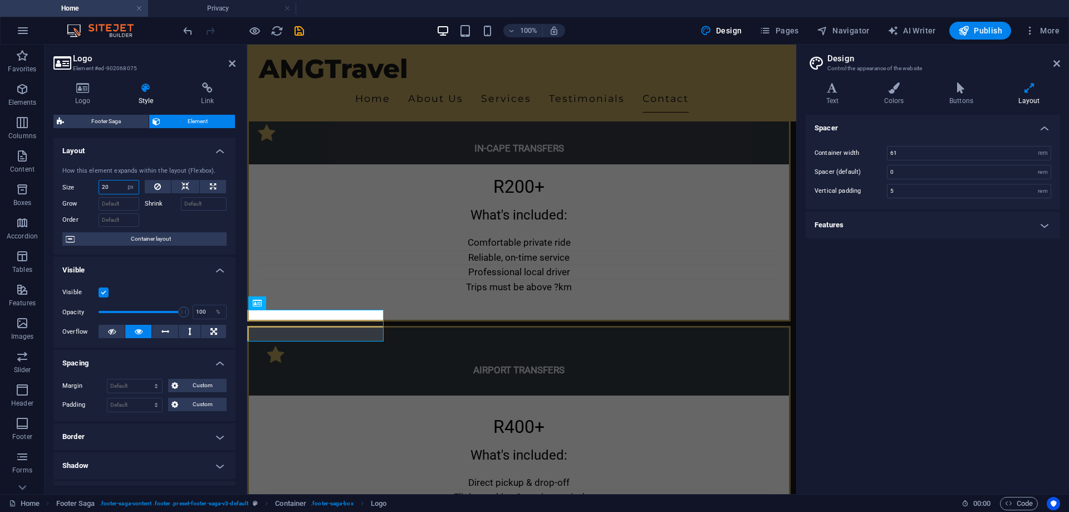
type input "20"
click at [134, 188] on select "Default auto px % 1/1 1/2 1/3 1/4 1/5 1/6 1/7 1/8 1/9 1/10" at bounding box center [131, 186] width 16 height 13
click at [123, 180] on select "Default auto px % 1/1 1/2 1/3 1/4 1/5 1/6 1/7 1/8 1/9 1/10" at bounding box center [131, 186] width 16 height 13
select select "DISABLED_OPTION_VALUE"
click at [1059, 57] on h2 "Design" at bounding box center [943, 58] width 233 height 10
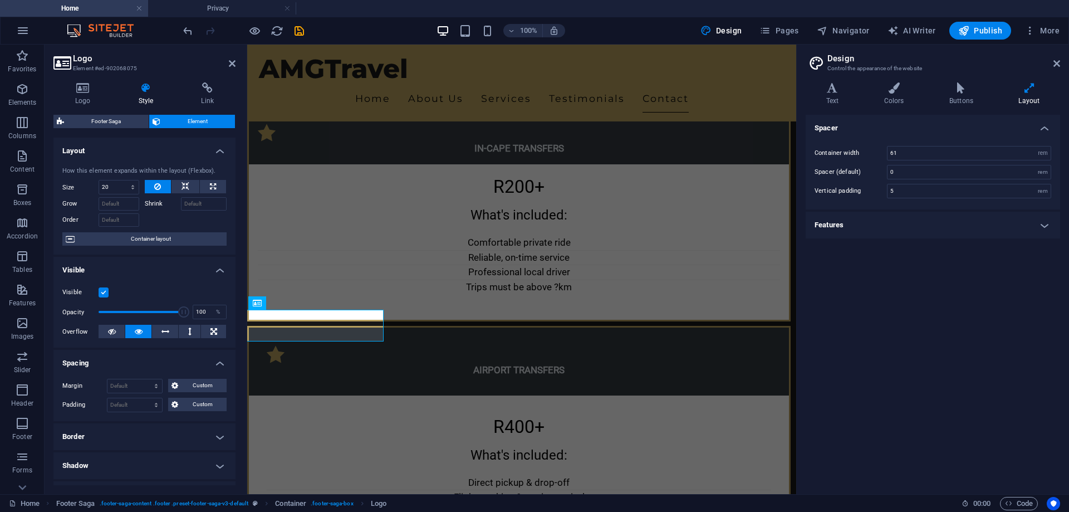
click at [1062, 61] on aside "Design Control the appearance of the website Variants Text Colors Buttons Layou…" at bounding box center [932, 269] width 273 height 449
drag, startPoint x: 900, startPoint y: 170, endPoint x: 876, endPoint y: 171, distance: 24.0
click at [884, 172] on div "Spacer (default) 0 rem" at bounding box center [932, 172] width 237 height 14
type input "1"
click at [860, 299] on div "Spacer Container width 61 rem px Spacer (default) 1 rem Vertical padding 5 rem …" at bounding box center [933, 300] width 254 height 370
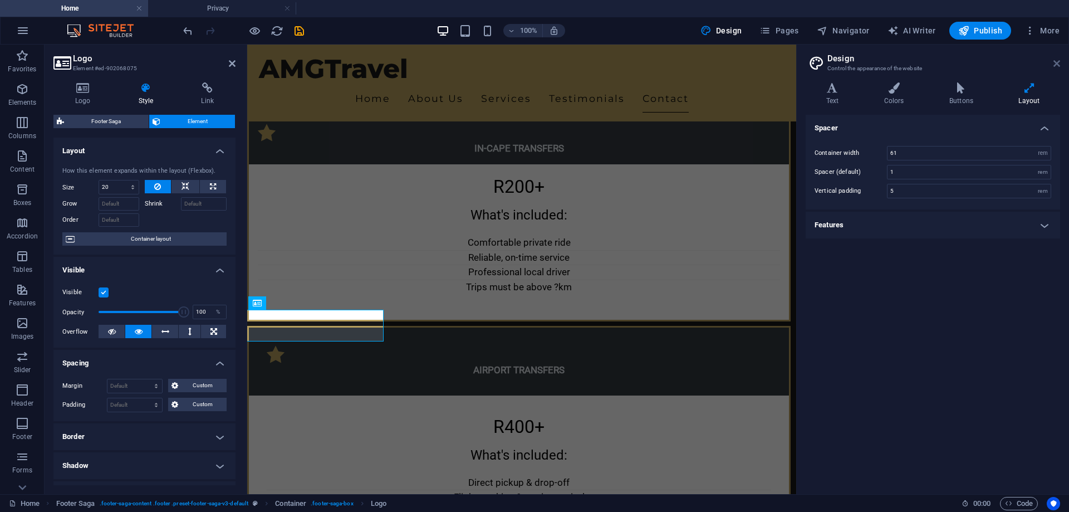
click at [1058, 63] on icon at bounding box center [1056, 63] width 7 height 9
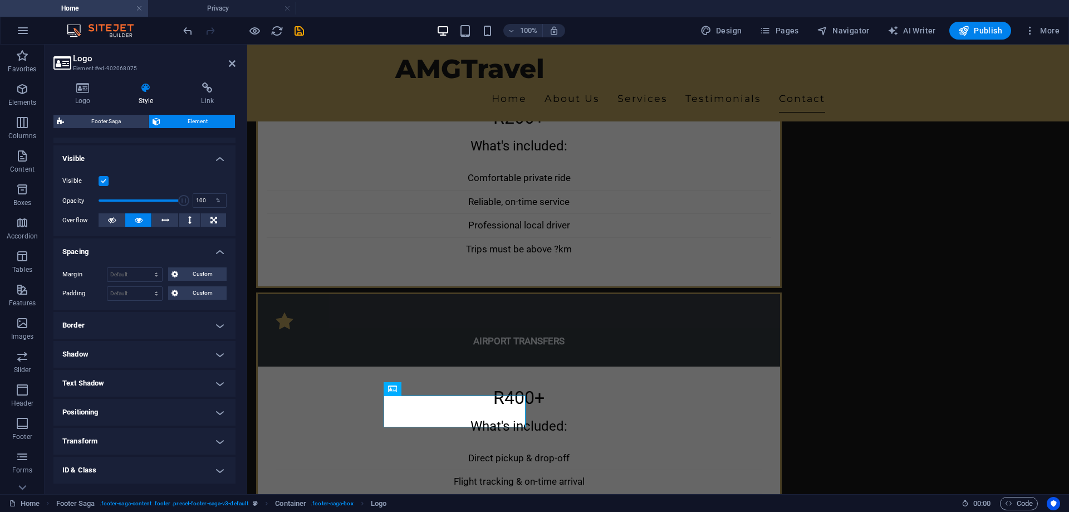
scroll to position [167, 0]
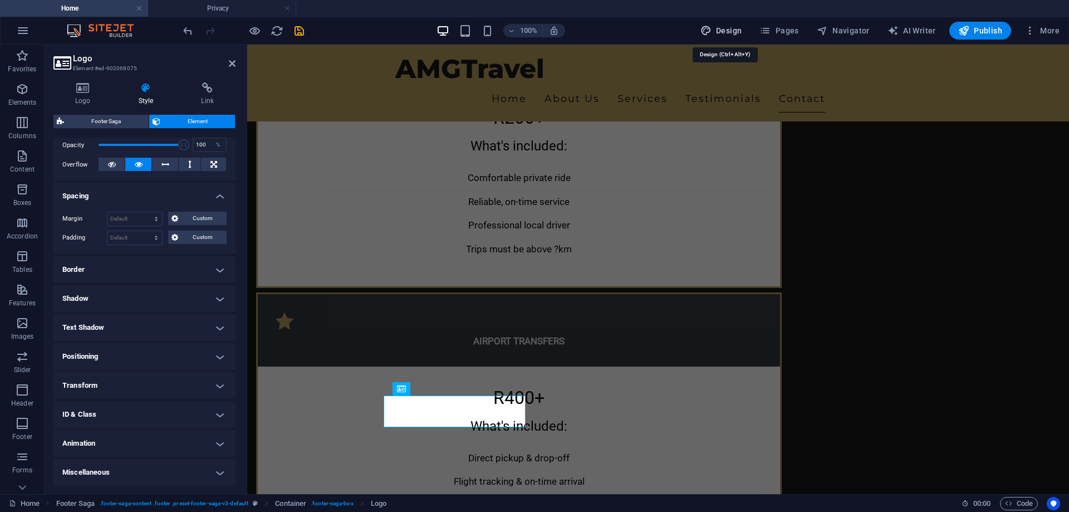
click at [733, 32] on span "Design" at bounding box center [721, 30] width 42 height 11
select select "rem"
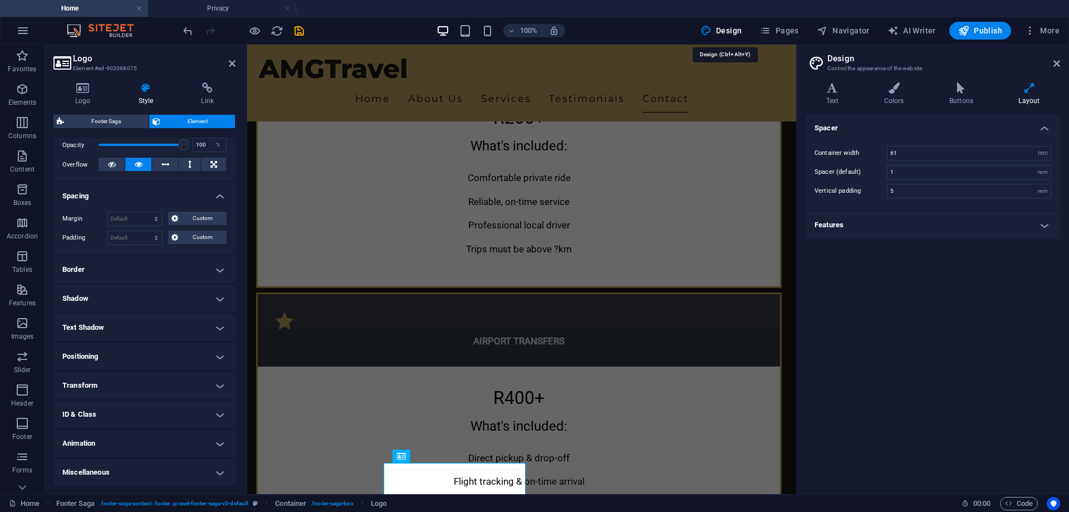
scroll to position [2990, 0]
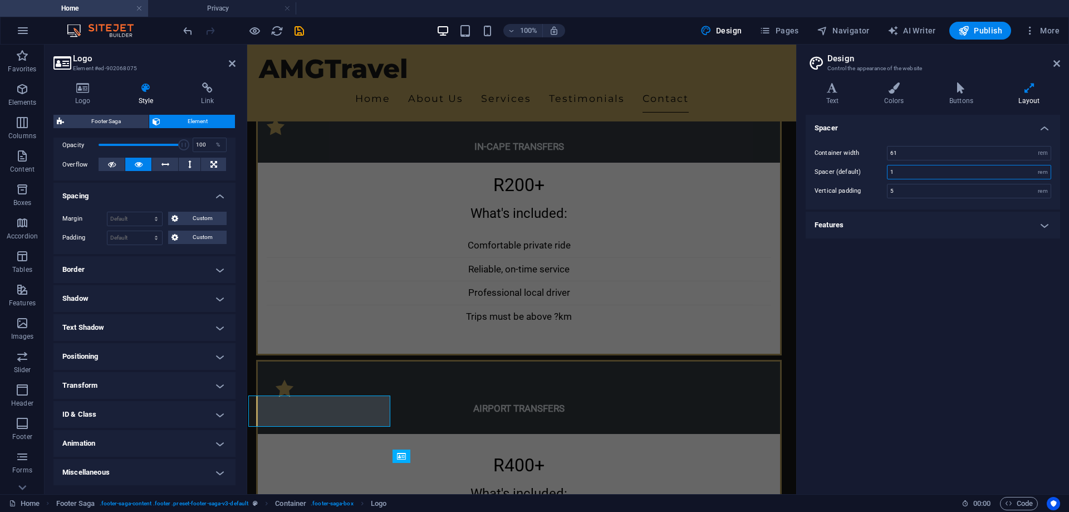
click at [949, 171] on input "1" at bounding box center [968, 171] width 163 height 13
type input "2"
click at [366, 368] on div "AMGTravel Home About Us Services Testimonials Contact Your Destination, Our Mis…" at bounding box center [521, 15] width 549 height 5922
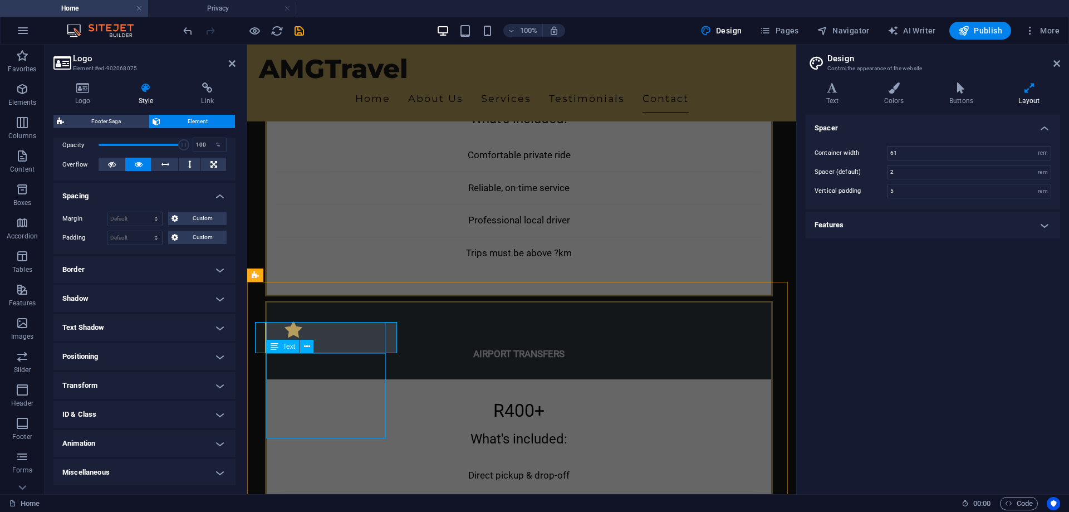
scroll to position [3125, 0]
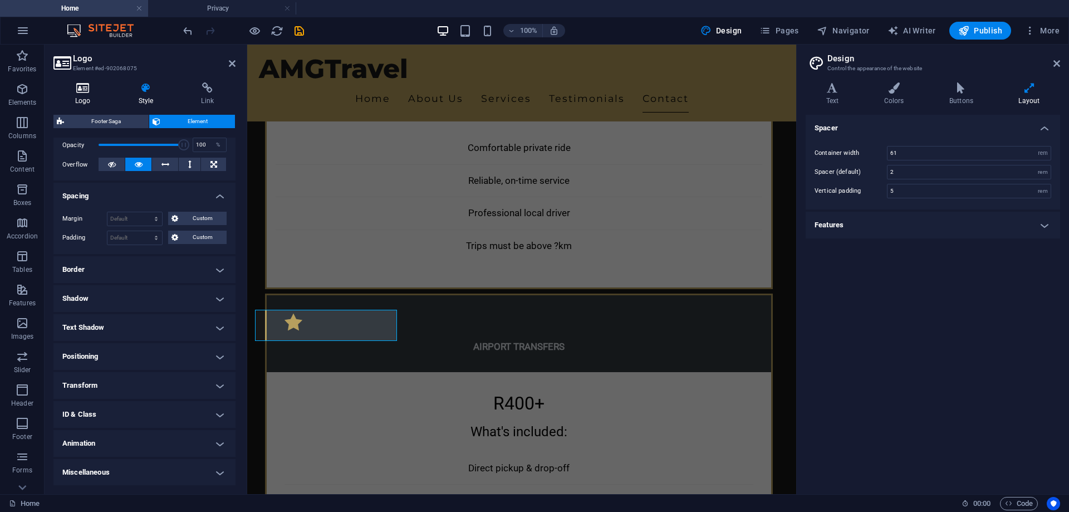
click at [86, 97] on h4 "Logo" at bounding box center [84, 93] width 63 height 23
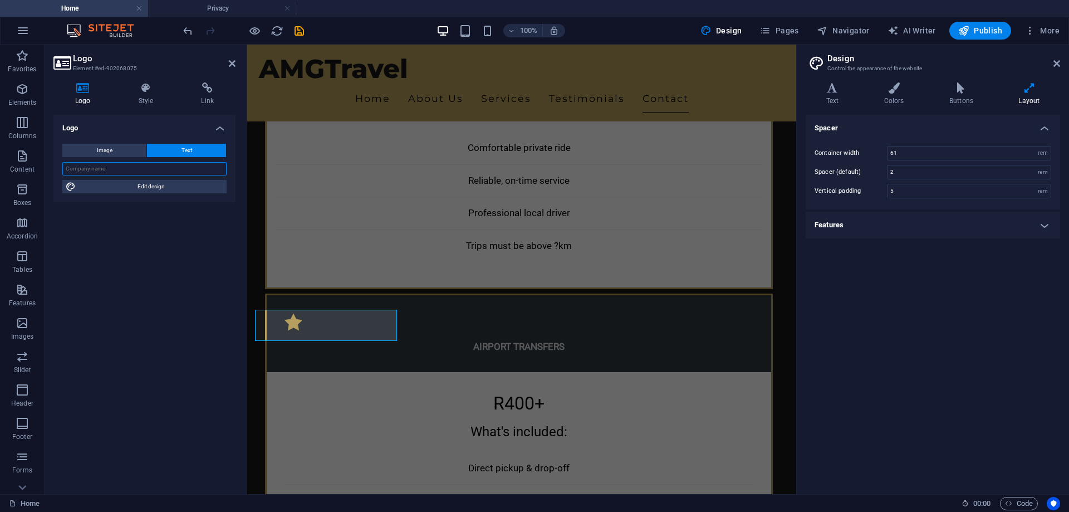
click at [117, 164] on input "text" at bounding box center [144, 168] width 164 height 13
type input "AMGTravel"
click at [119, 183] on span "Edit design" at bounding box center [151, 186] width 144 height 13
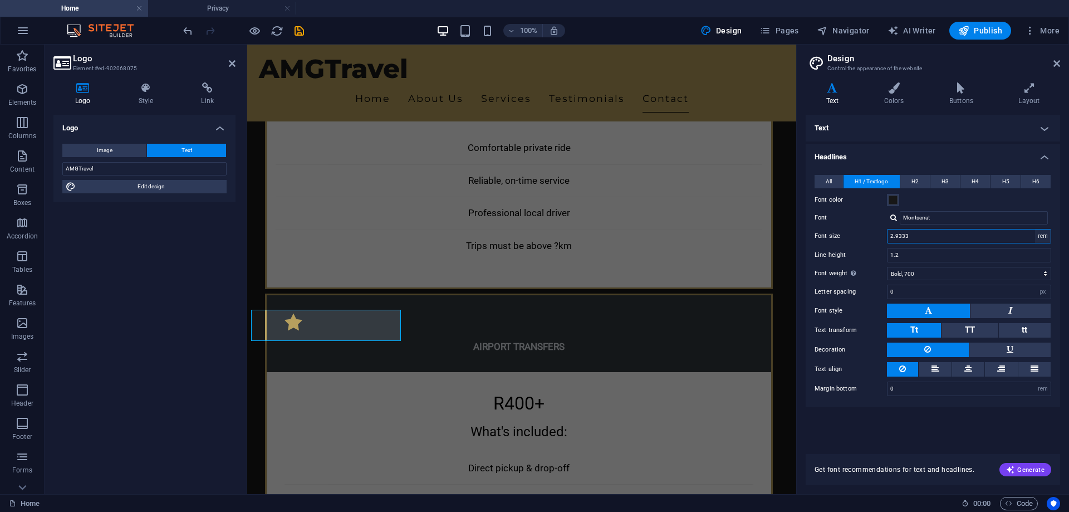
click at [1045, 241] on select "rem px em %" at bounding box center [1043, 235] width 16 height 13
click at [917, 235] on input "2.9333" at bounding box center [968, 235] width 163 height 13
drag, startPoint x: 917, startPoint y: 235, endPoint x: 863, endPoint y: 235, distance: 53.4
click at [863, 235] on div "Font size 2.9333 rem px em %" at bounding box center [932, 236] width 237 height 14
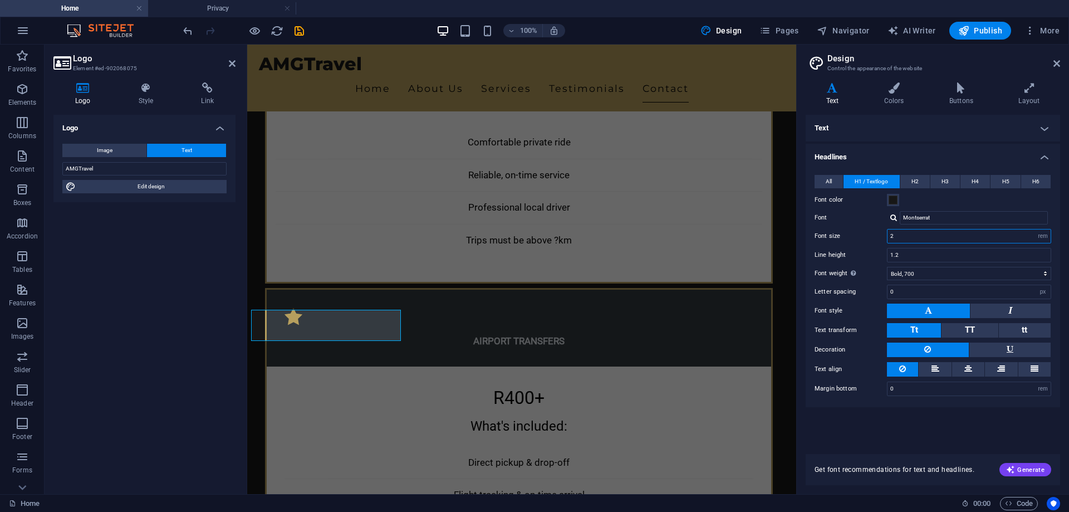
scroll to position [3122, 0]
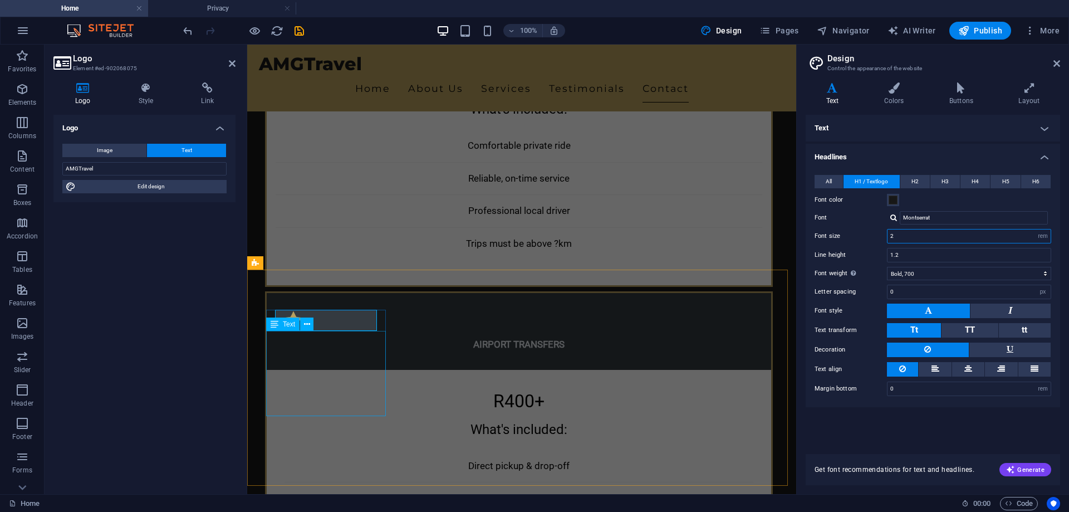
type input "2"
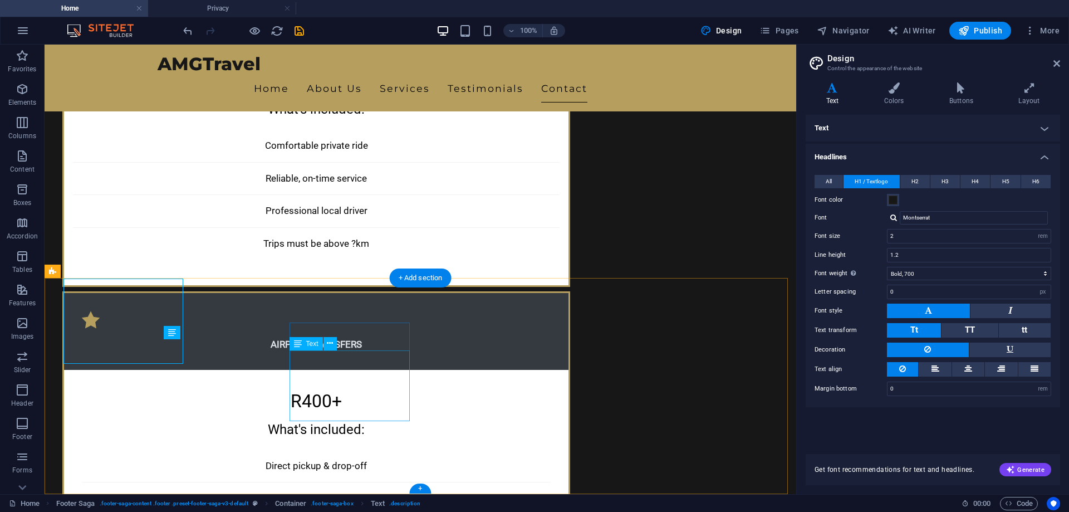
scroll to position [3174, 0]
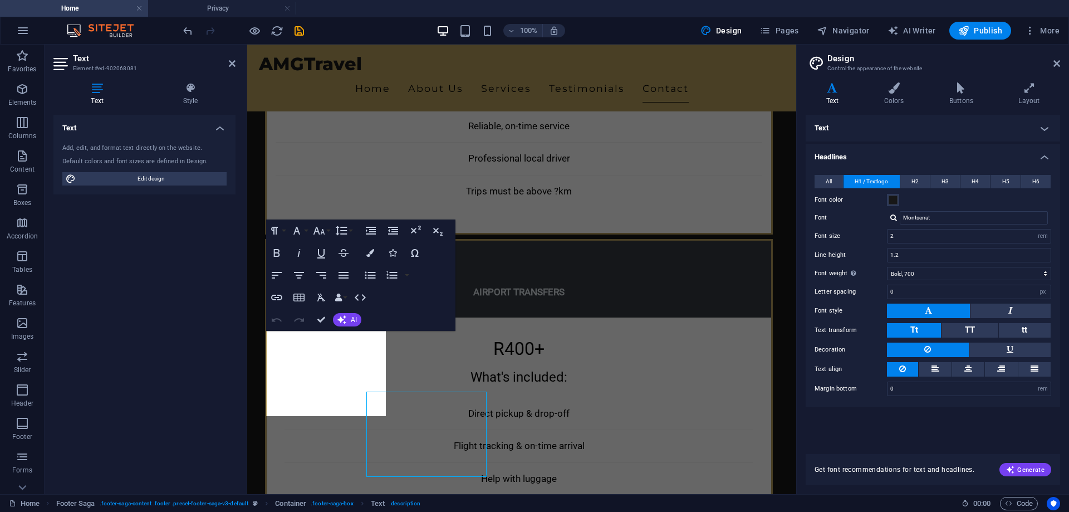
scroll to position [3122, 0]
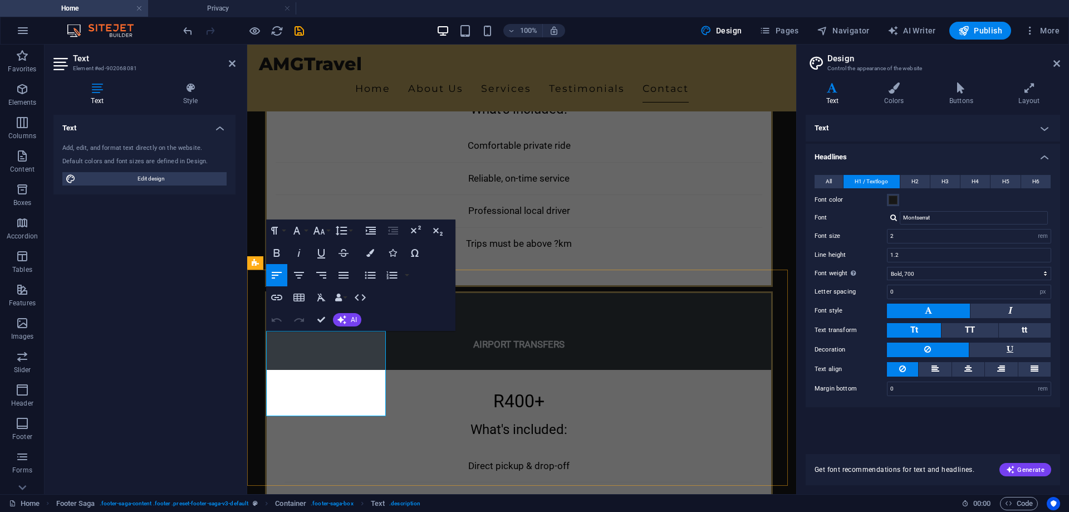
copy p "AMG Travel - Your trusted family-run transport service, delivering exceptional …"
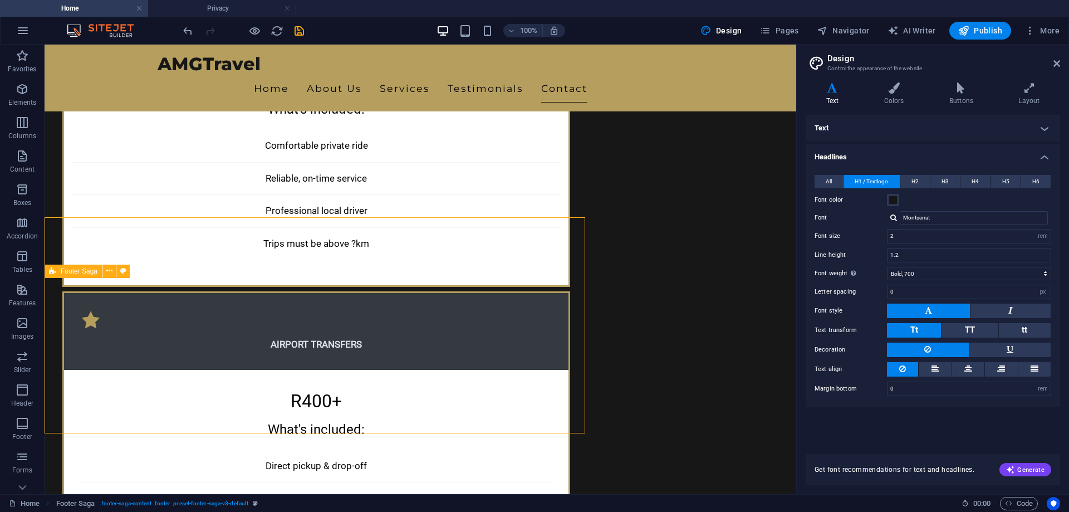
scroll to position [3174, 0]
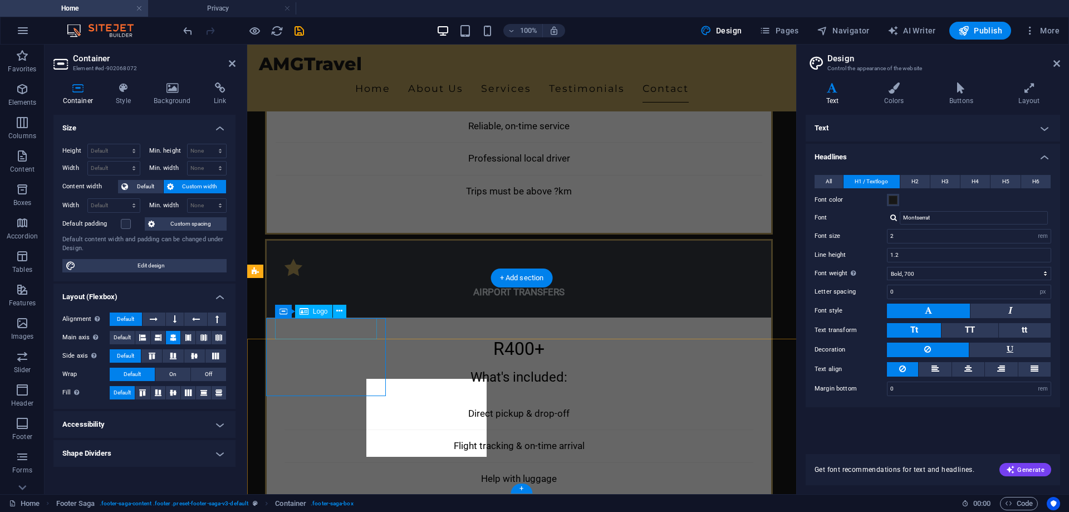
scroll to position [3113, 0]
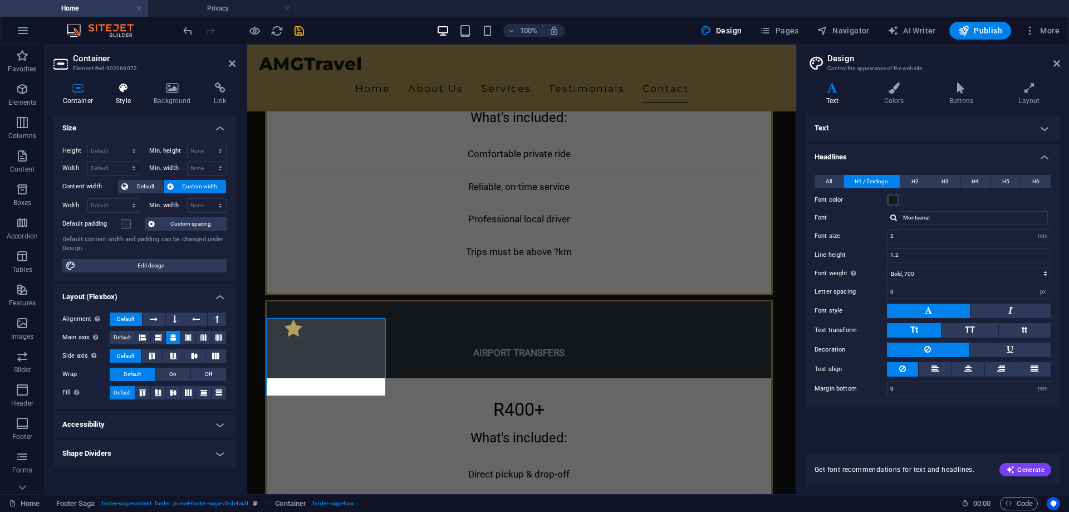
click at [122, 104] on h4 "Style" at bounding box center [126, 93] width 38 height 23
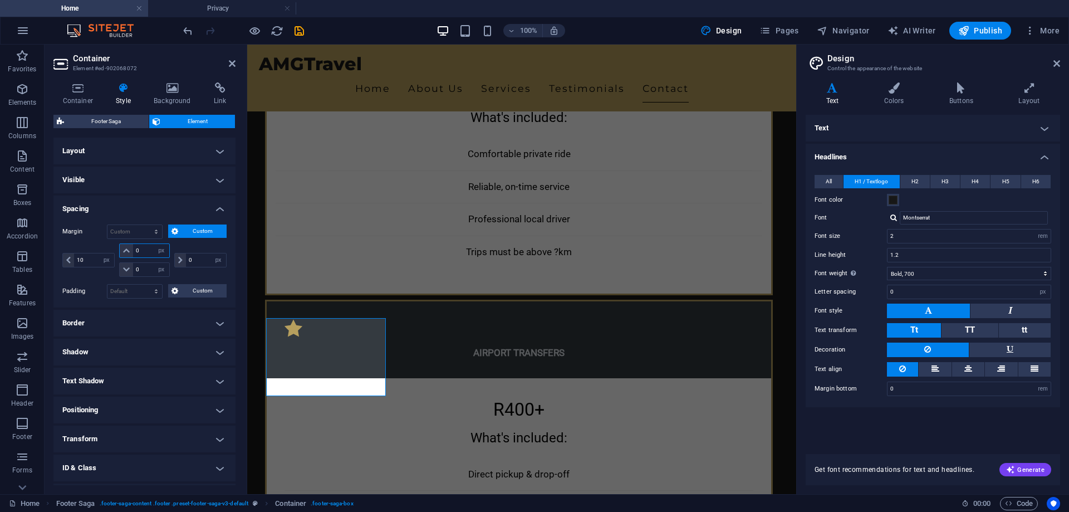
click at [143, 251] on input "0" at bounding box center [151, 250] width 36 height 13
click at [143, 251] on input "1" at bounding box center [151, 250] width 36 height 13
drag, startPoint x: 132, startPoint y: 252, endPoint x: 123, endPoint y: 252, distance: 9.5
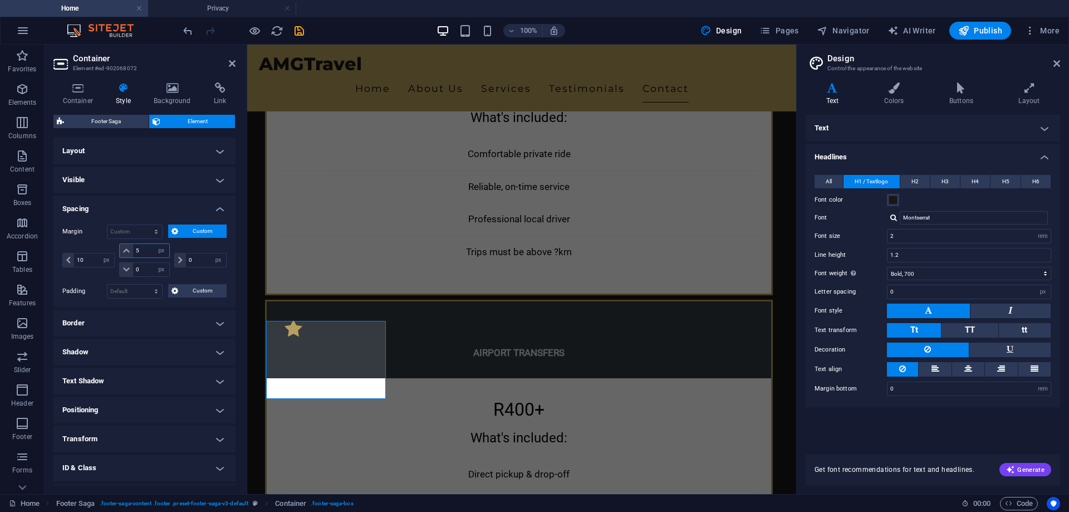
click at [124, 252] on div "5 auto px % rem vw vh" at bounding box center [144, 250] width 50 height 14
type input "10"
drag, startPoint x: 372, startPoint y: 450, endPoint x: 578, endPoint y: 446, distance: 206.0
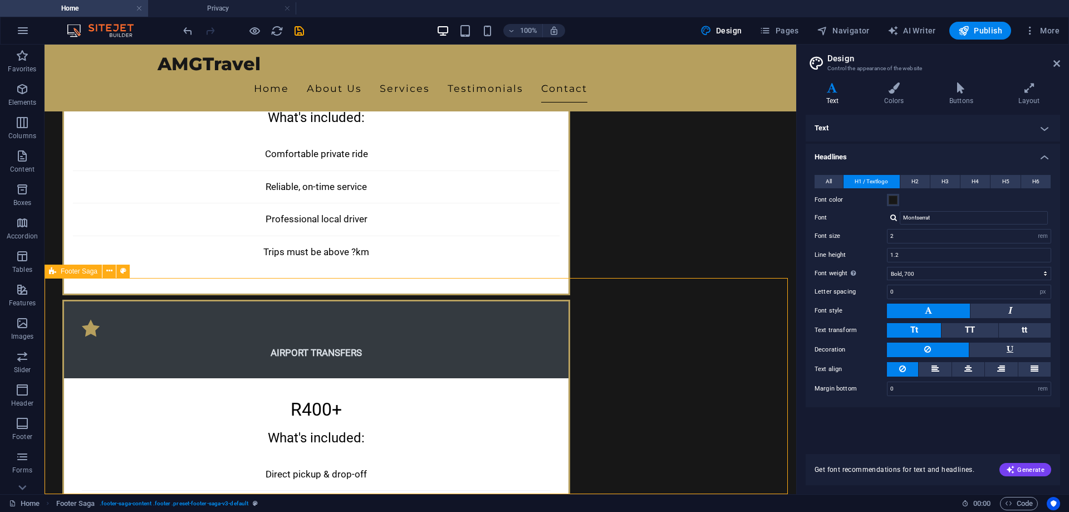
scroll to position [3174, 0]
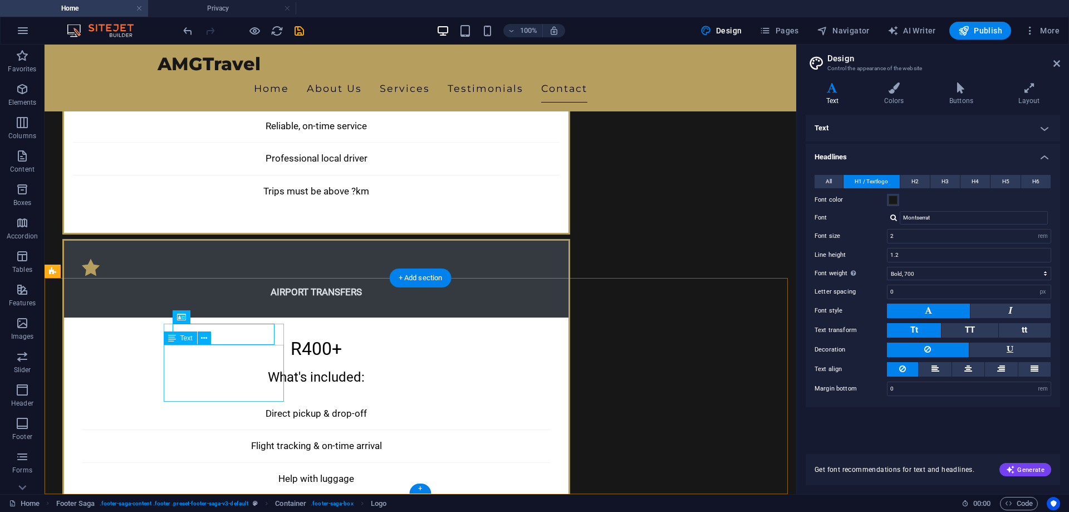
click at [169, 321] on icon at bounding box center [172, 316] width 8 height 13
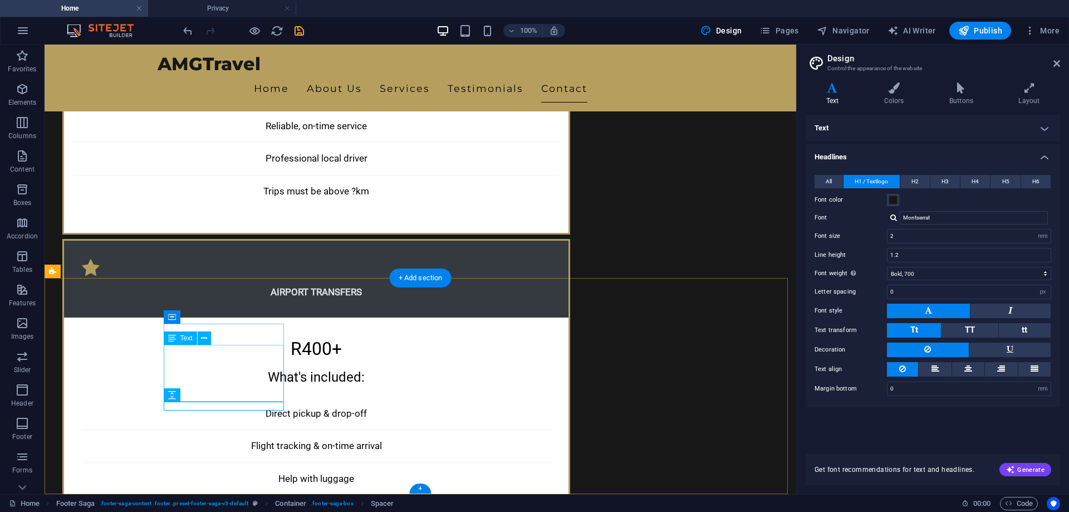
drag, startPoint x: 224, startPoint y: 402, endPoint x: 232, endPoint y: 346, distance: 57.2
drag, startPoint x: 214, startPoint y: 443, endPoint x: 179, endPoint y: 350, distance: 99.9
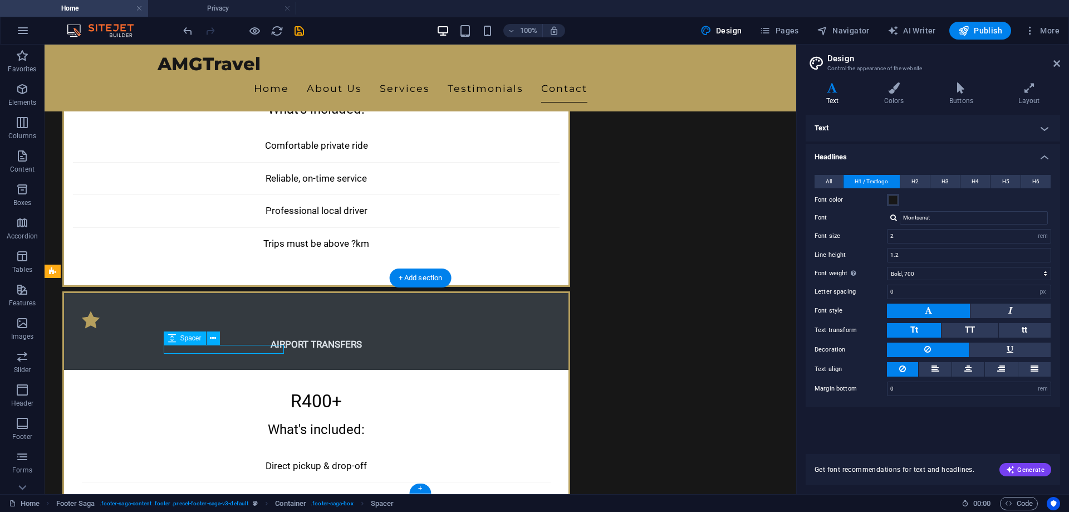
select select "px"
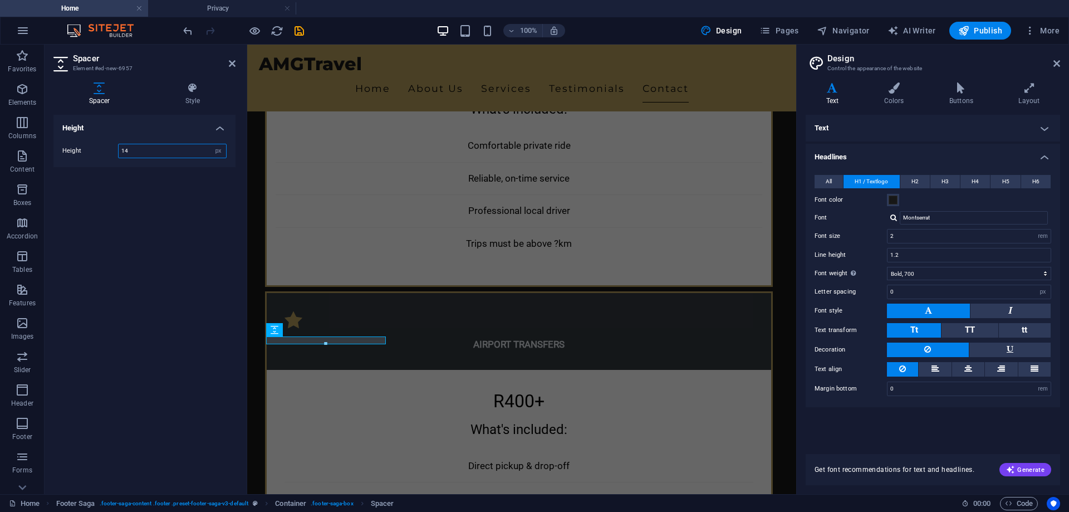
drag, startPoint x: 137, startPoint y: 151, endPoint x: 119, endPoint y: 154, distance: 18.6
click at [120, 153] on input "14" at bounding box center [172, 150] width 107 height 13
type input "10"
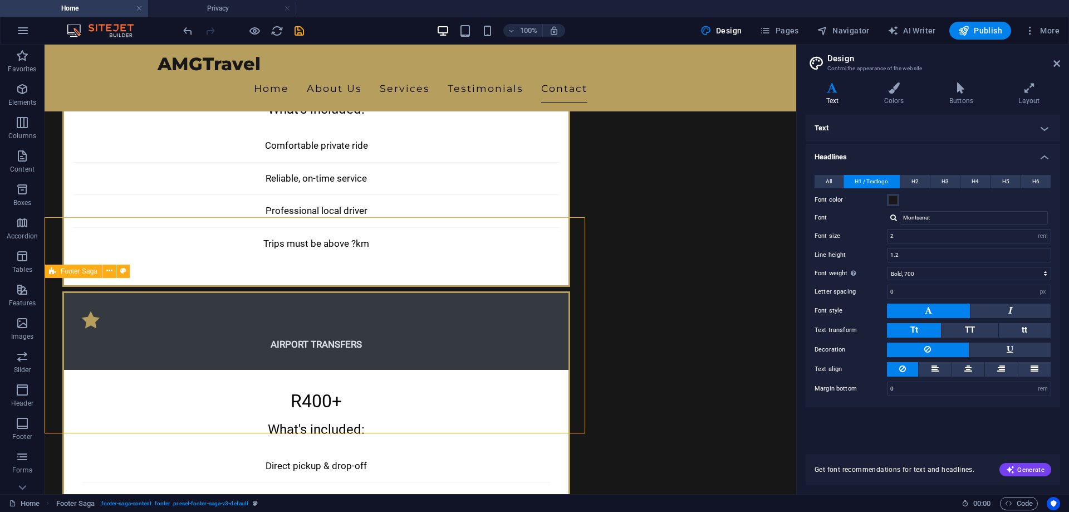
scroll to position [3174, 0]
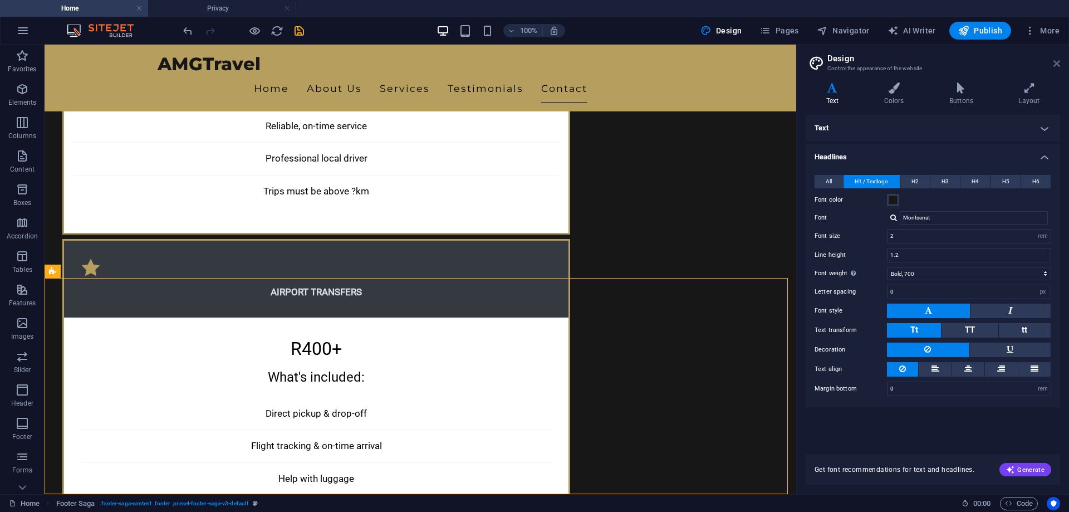
click at [1058, 65] on icon at bounding box center [1056, 63] width 7 height 9
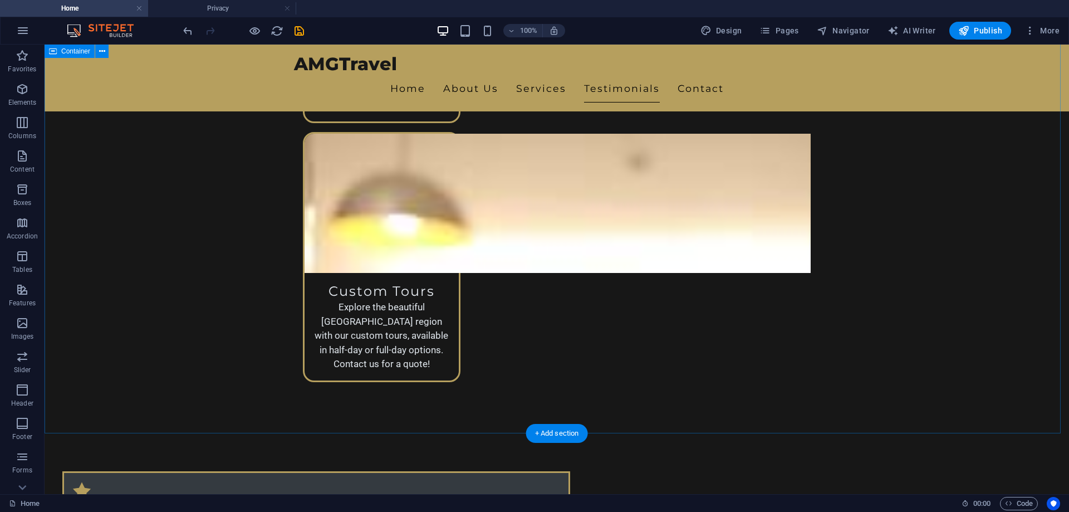
scroll to position [2644, 0]
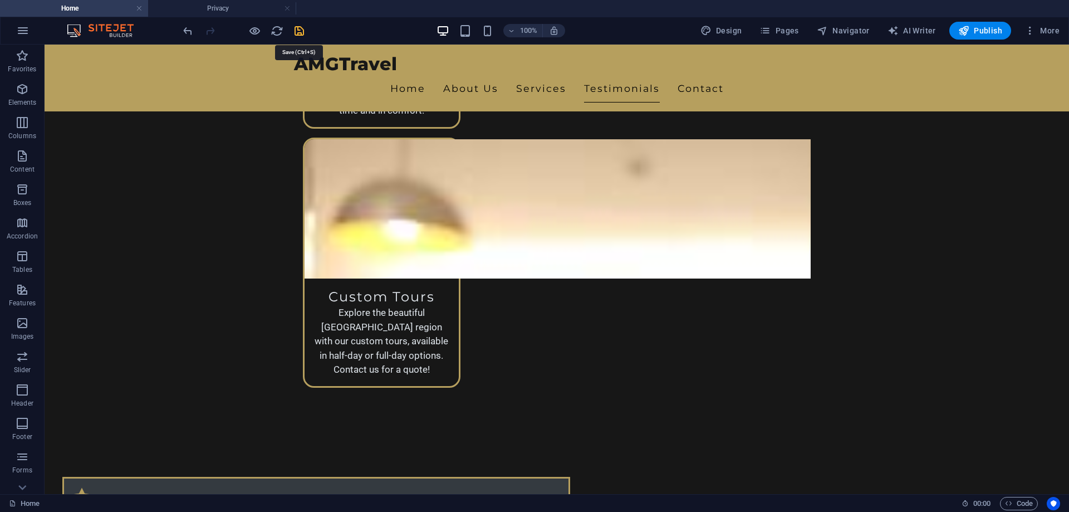
click at [295, 32] on icon "save" at bounding box center [299, 30] width 13 height 13
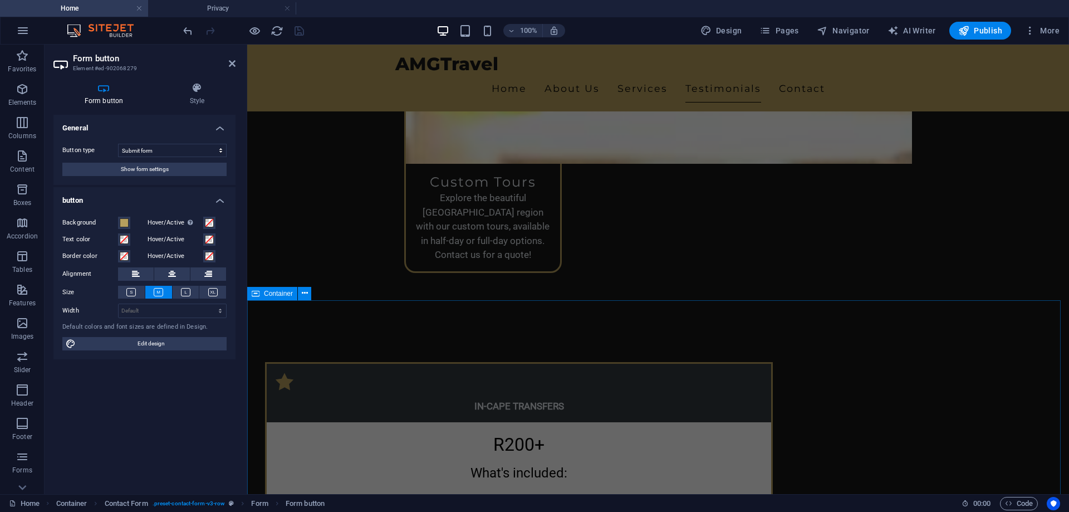
scroll to position [2757, 0]
click at [171, 453] on div "General Button type Submit form Reset form No action Show form settings button …" at bounding box center [144, 300] width 182 height 370
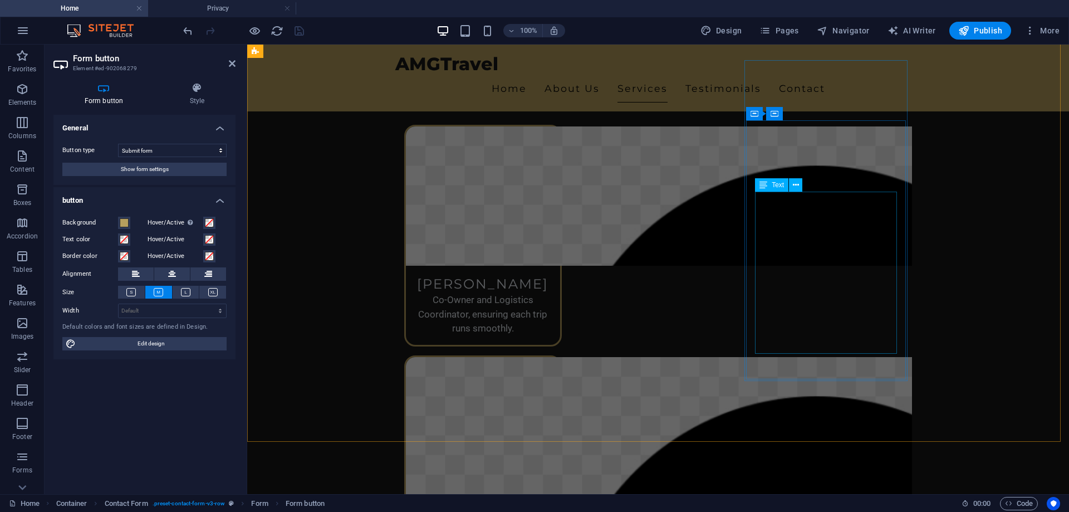
scroll to position [1310, 0]
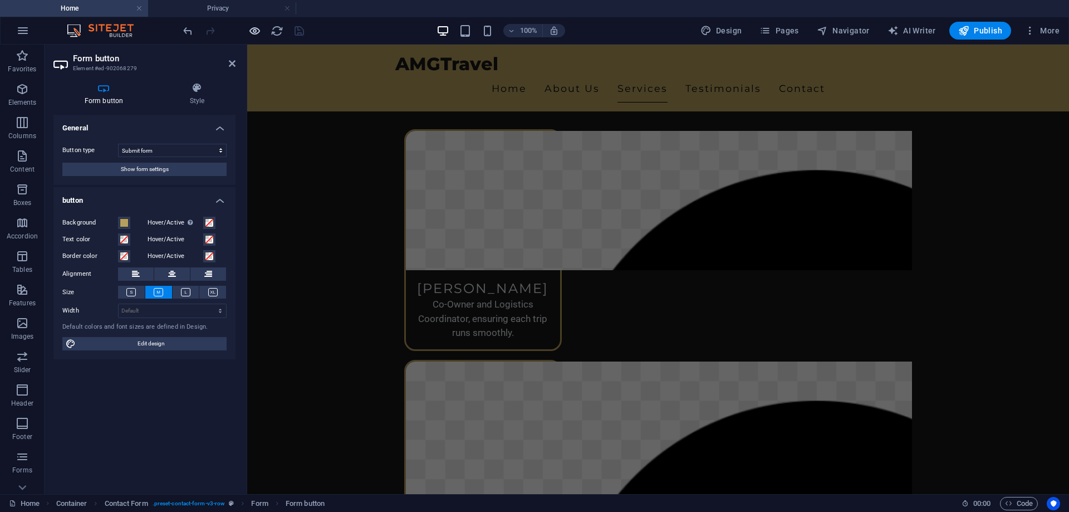
click at [257, 37] on icon "button" at bounding box center [254, 30] width 13 height 13
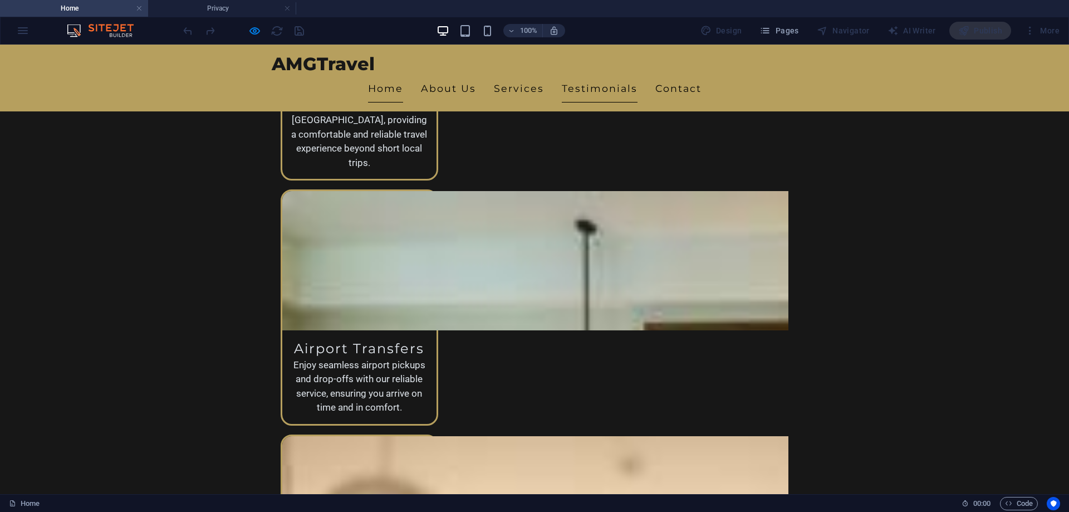
click at [403, 75] on link "Home" at bounding box center [385, 89] width 35 height 28
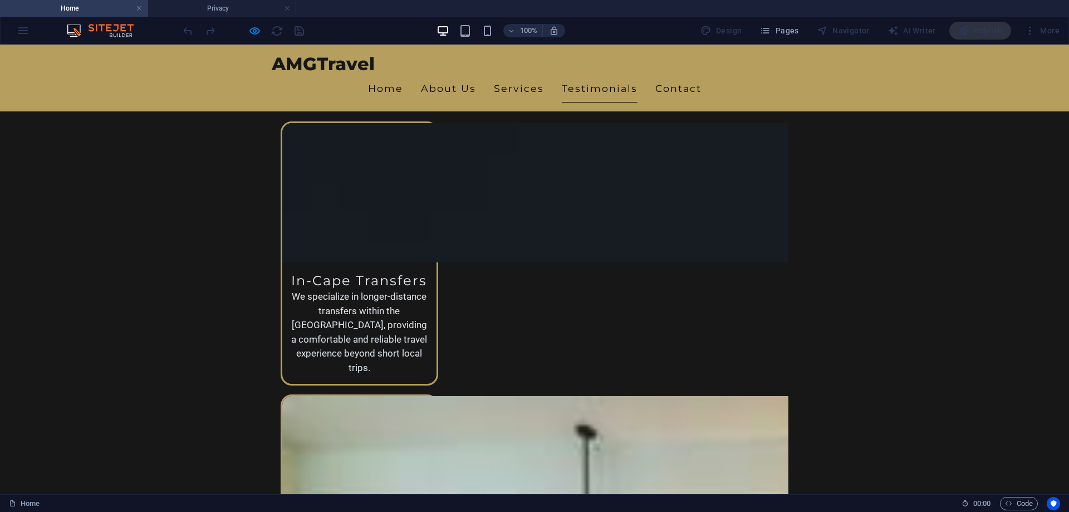
scroll to position [2115, 0]
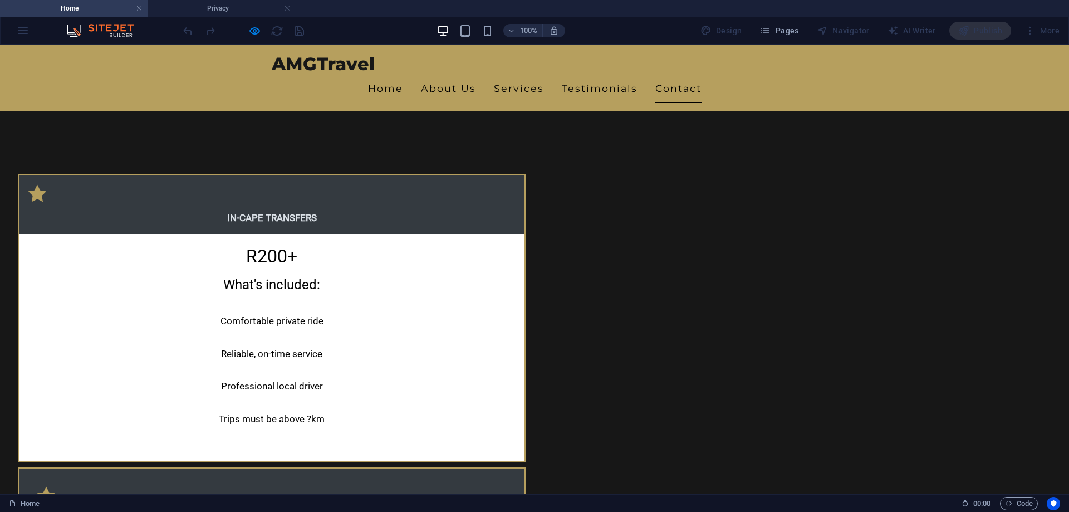
scroll to position [2950, 0]
